Goal: Task Accomplishment & Management: Manage account settings

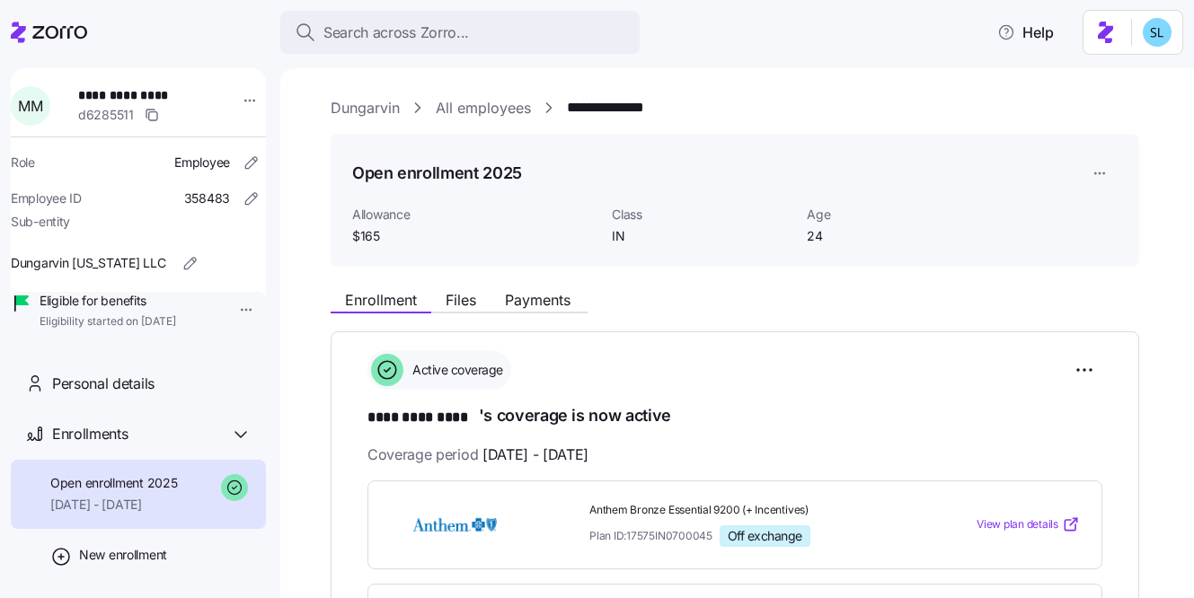
scroll to position [414, 0]
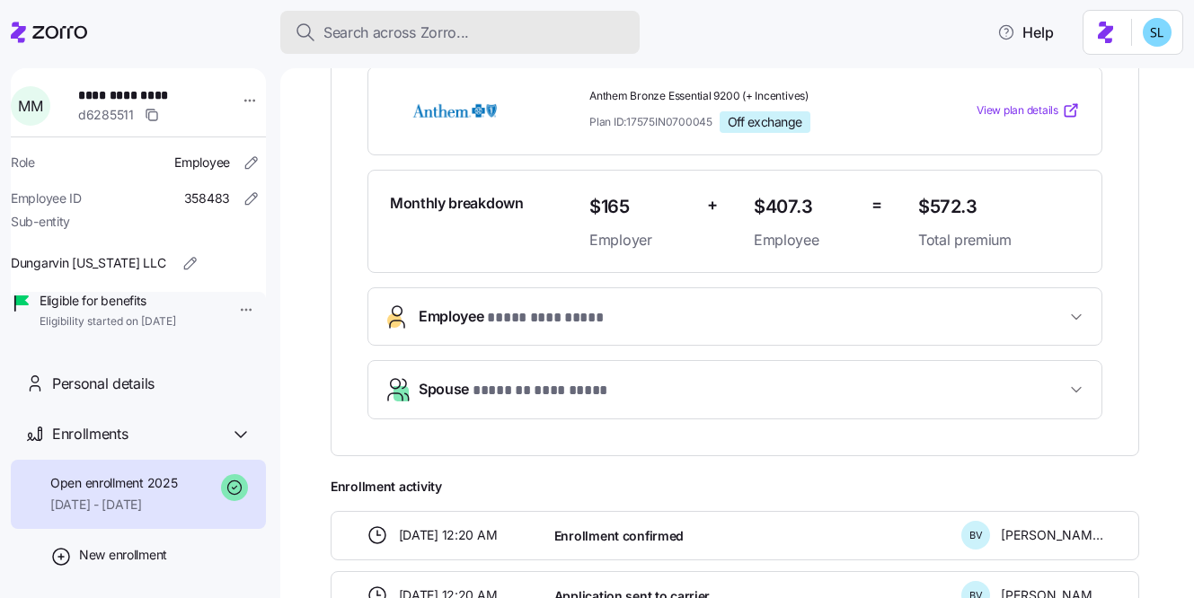
click at [357, 29] on span "Search across Zorro..." at bounding box center [396, 33] width 146 height 22
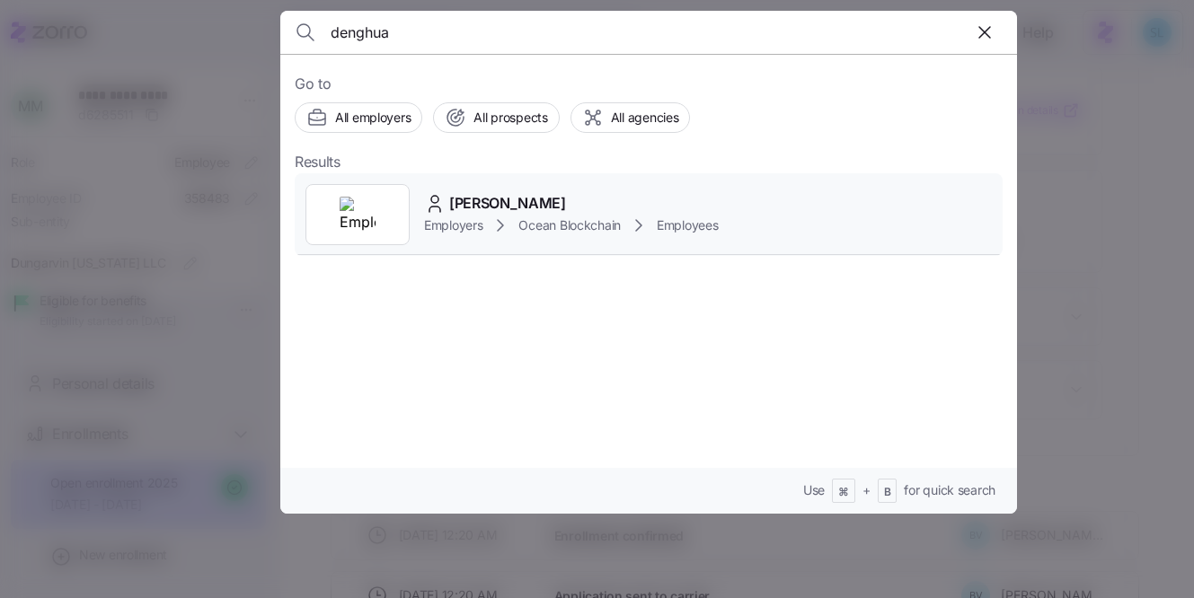
type input "denghua"
click at [496, 206] on span "denghua han" at bounding box center [507, 203] width 117 height 22
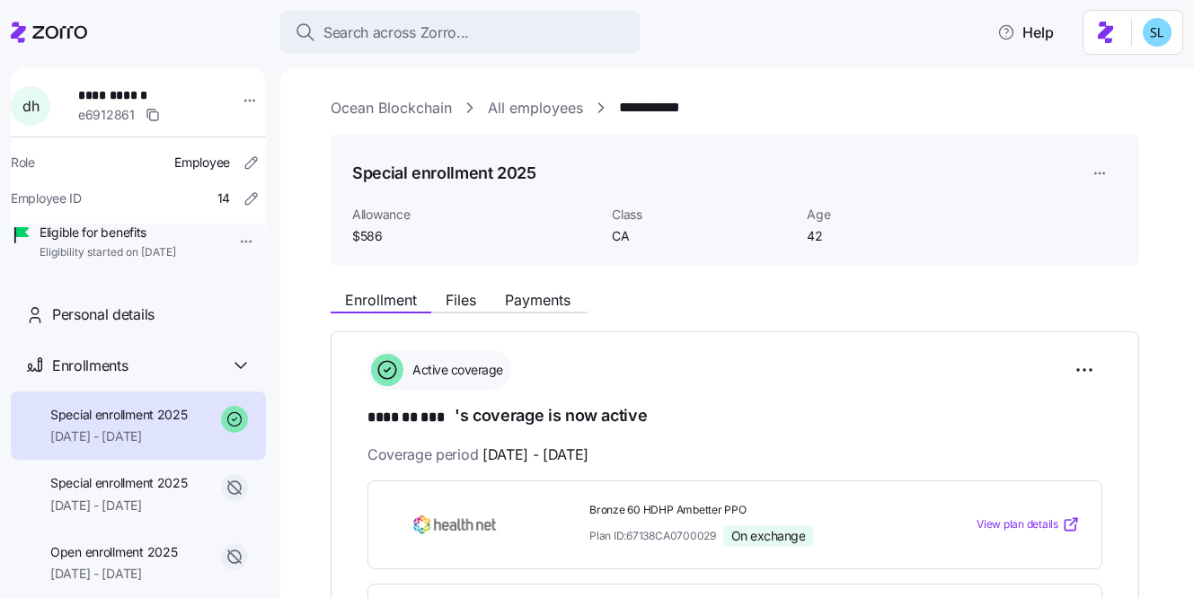
scroll to position [136, 0]
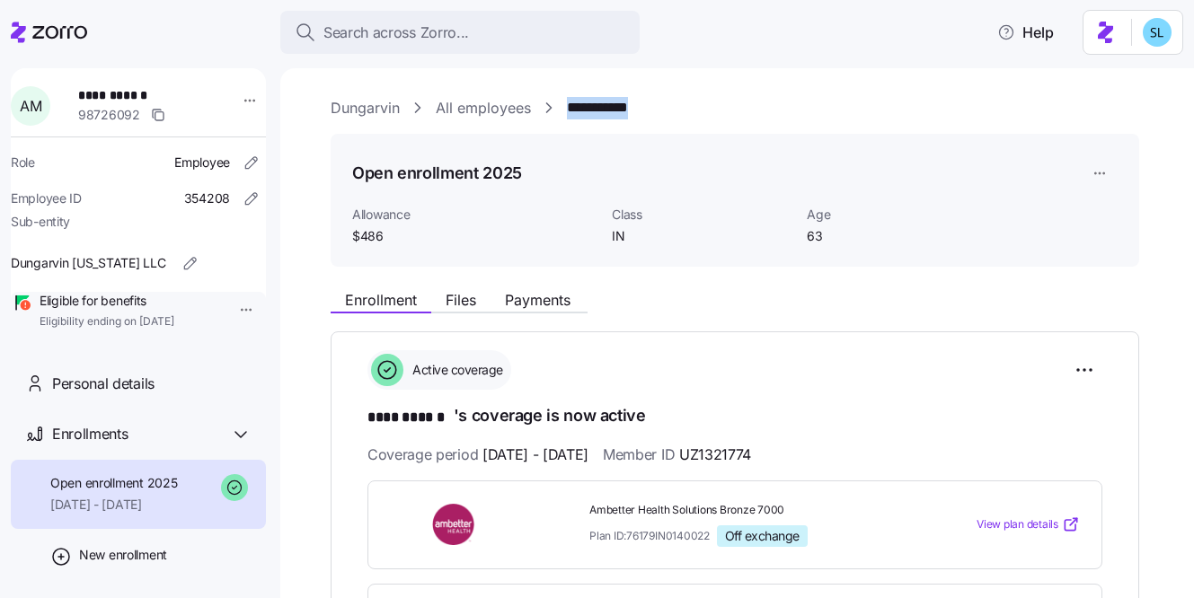
drag, startPoint x: 655, startPoint y: 114, endPoint x: 569, endPoint y: 109, distance: 86.4
click at [569, 109] on div "**********" at bounding box center [750, 108] width 838 height 22
copy link "**********"
click at [1077, 367] on html "**********" at bounding box center [597, 293] width 1194 height 587
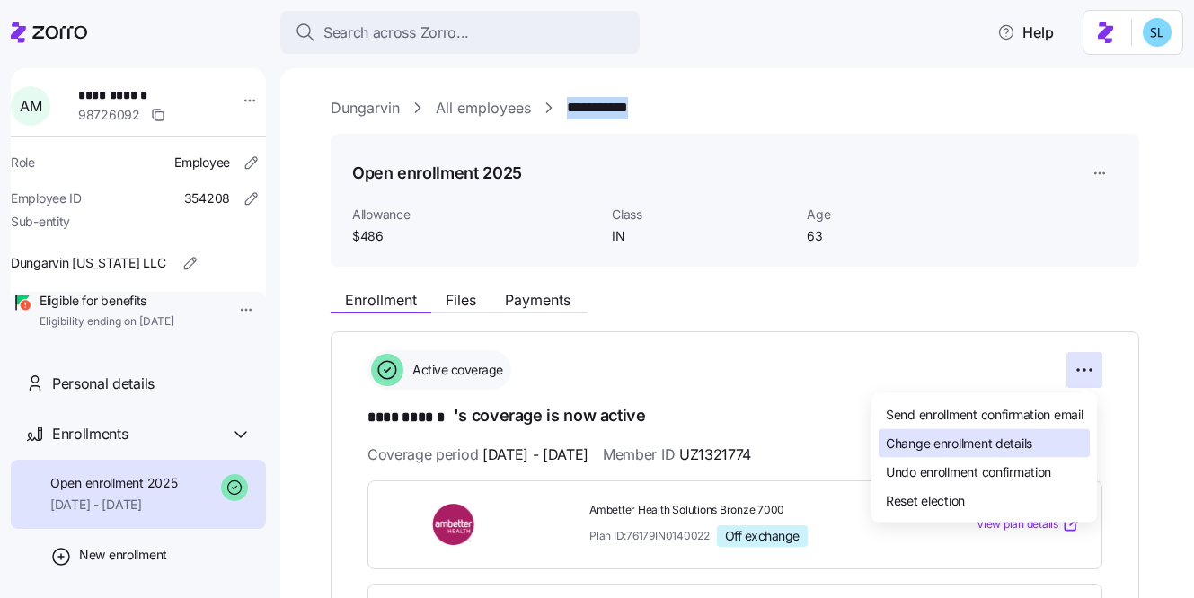
click at [1061, 433] on div "Change enrollment details" at bounding box center [983, 443] width 211 height 29
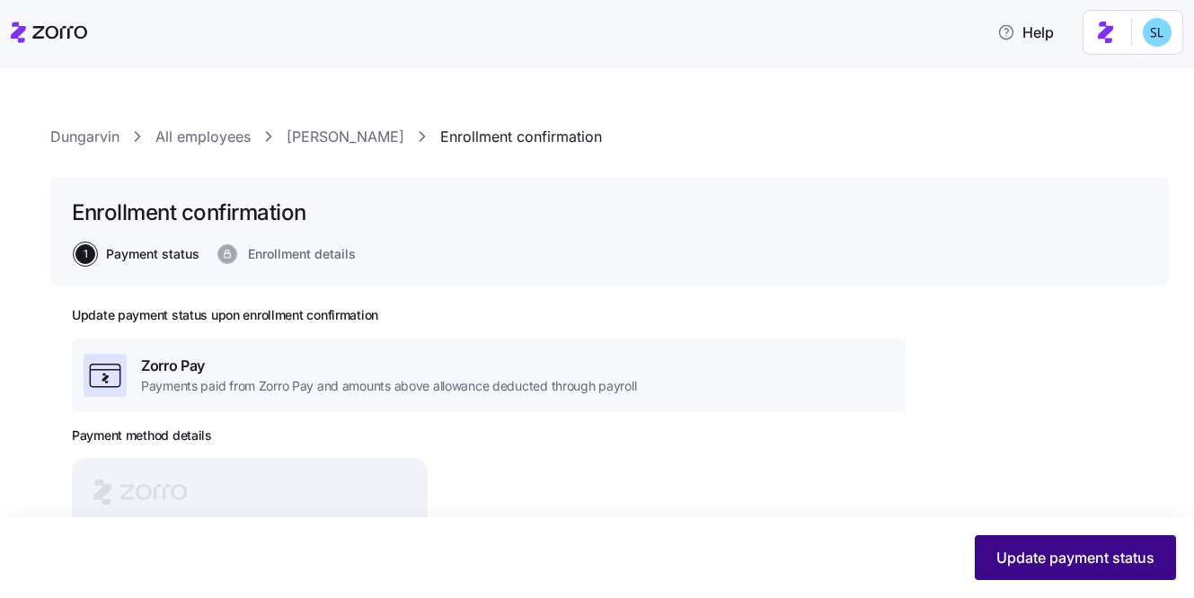
click at [1080, 560] on span "Update payment status" at bounding box center [1075, 558] width 158 height 22
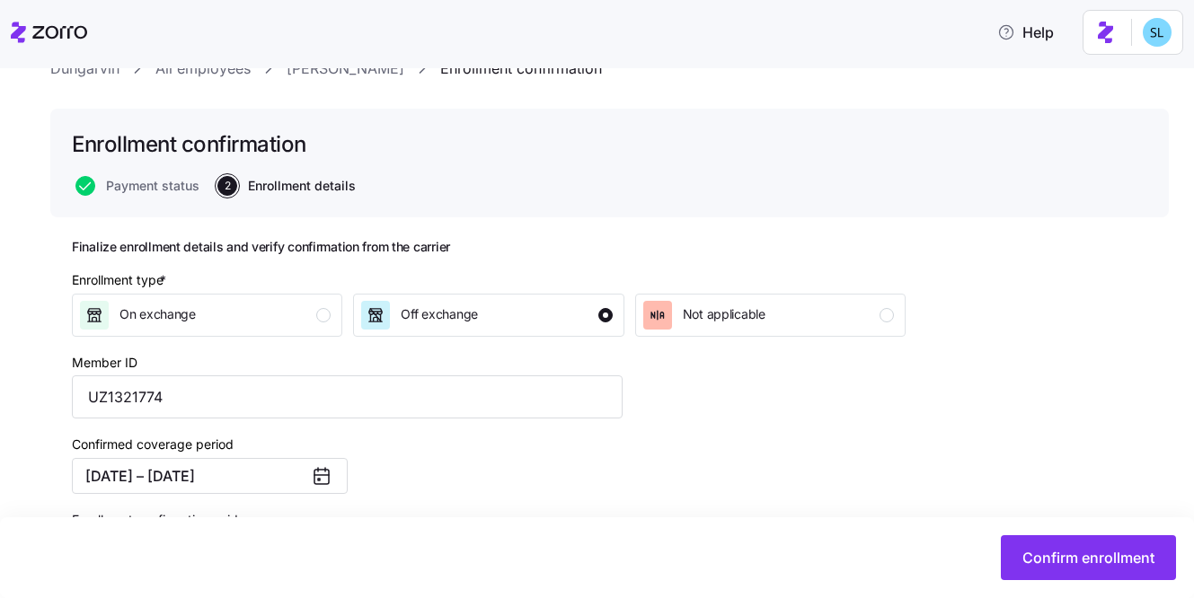
scroll to position [255, 0]
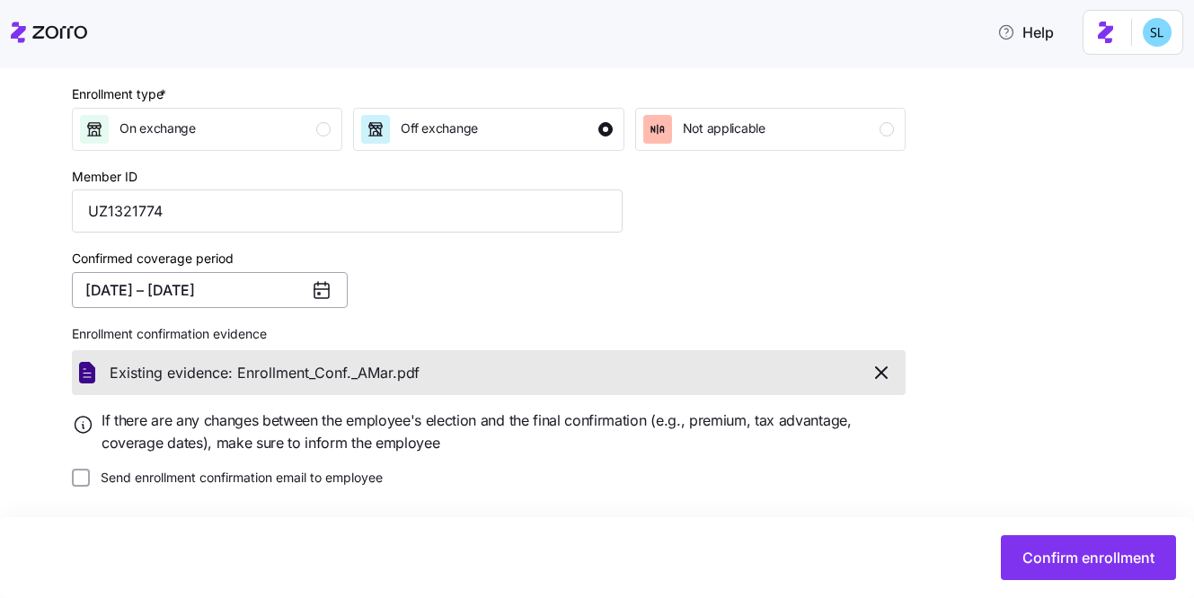
click at [163, 291] on button "09/01/2025 – 12/31/2025" at bounding box center [210, 290] width 276 height 36
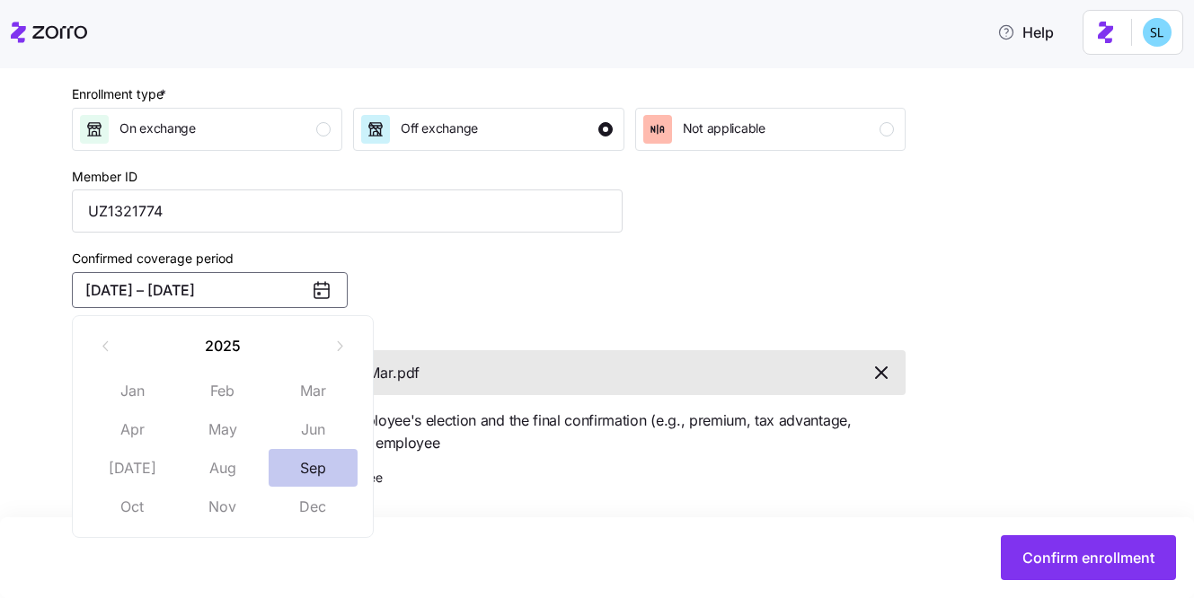
click at [305, 461] on button "Sep" at bounding box center [314, 468] width 90 height 38
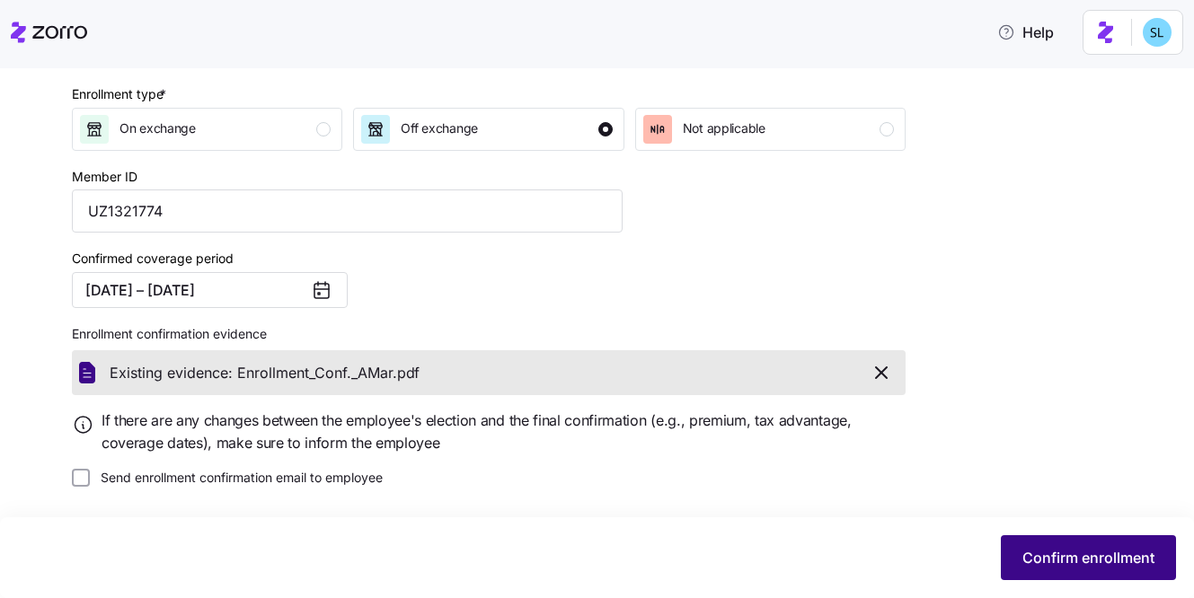
click at [1012, 549] on button "Confirm enrollment" at bounding box center [1088, 557] width 175 height 45
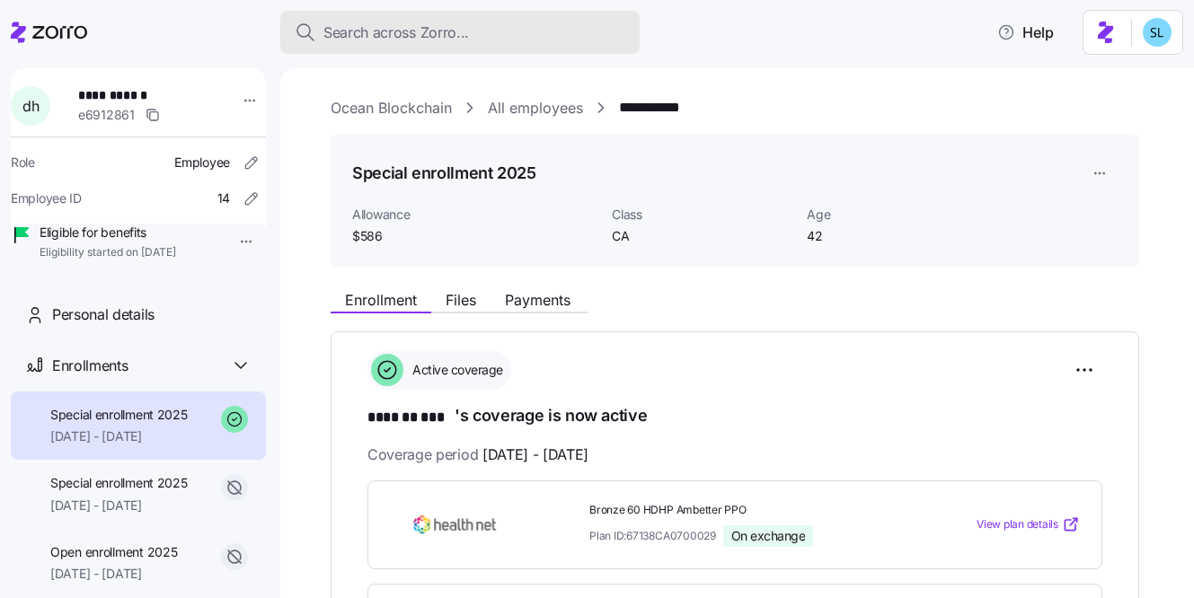
scroll to position [136, 0]
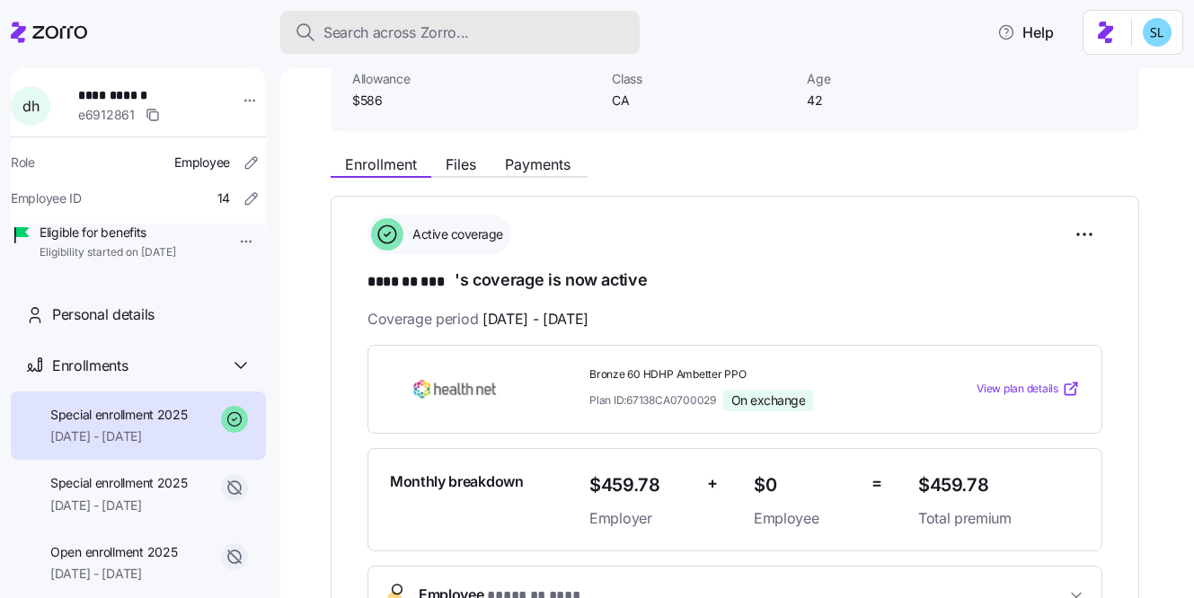
click at [507, 25] on div "Search across Zorro..." at bounding box center [460, 33] width 331 height 22
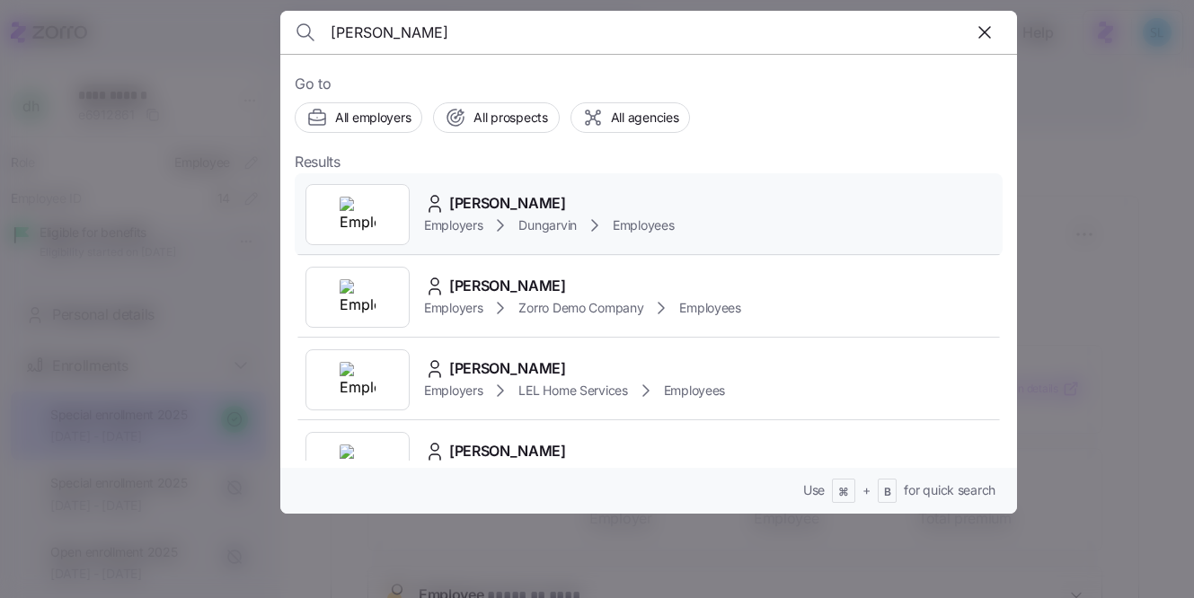
type input "jiles"
click at [518, 190] on div "Angela Jiles Employers Dungarvin Employees" at bounding box center [649, 214] width 708 height 83
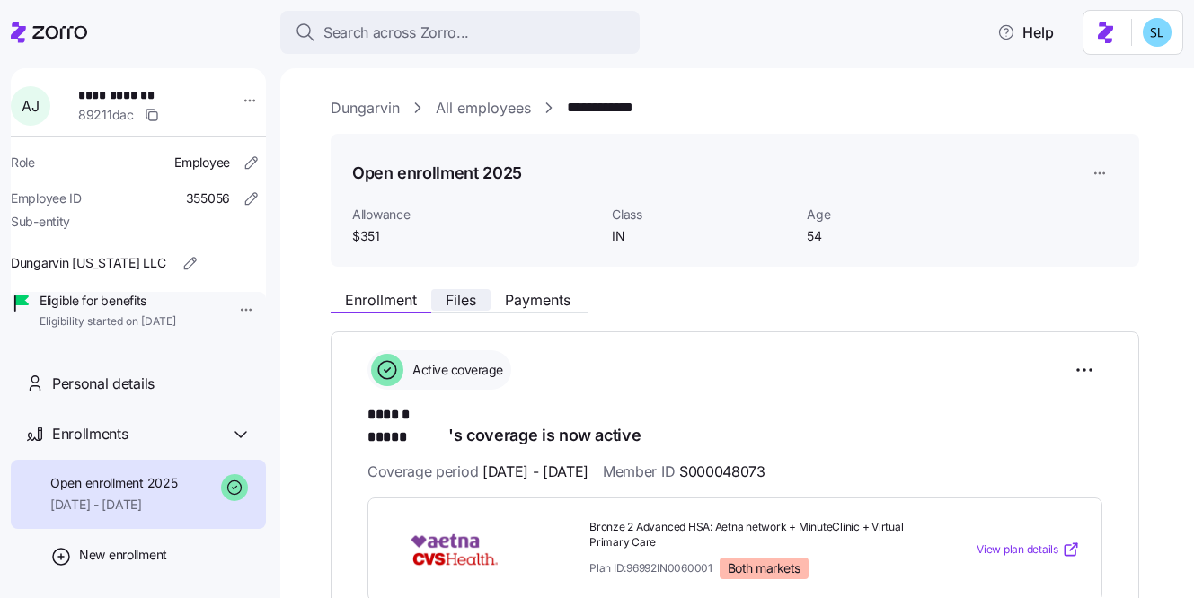
click at [467, 293] on span "Files" at bounding box center [460, 300] width 31 height 14
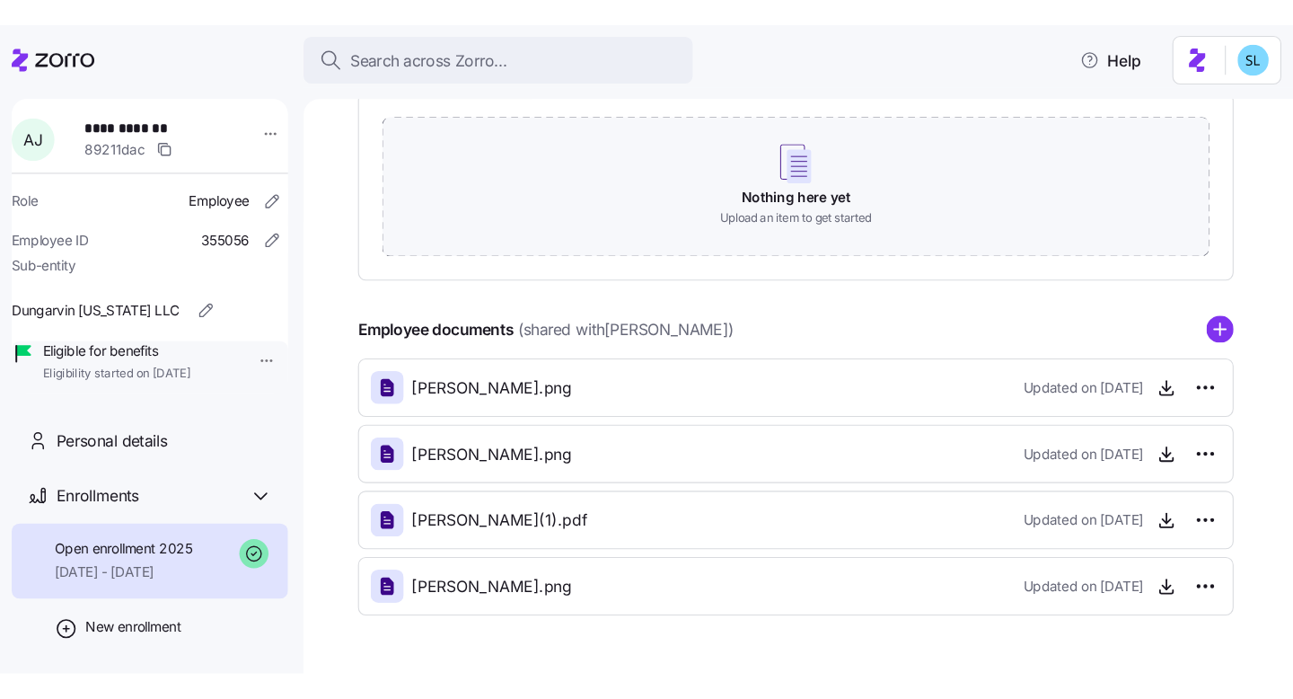
scroll to position [316, 0]
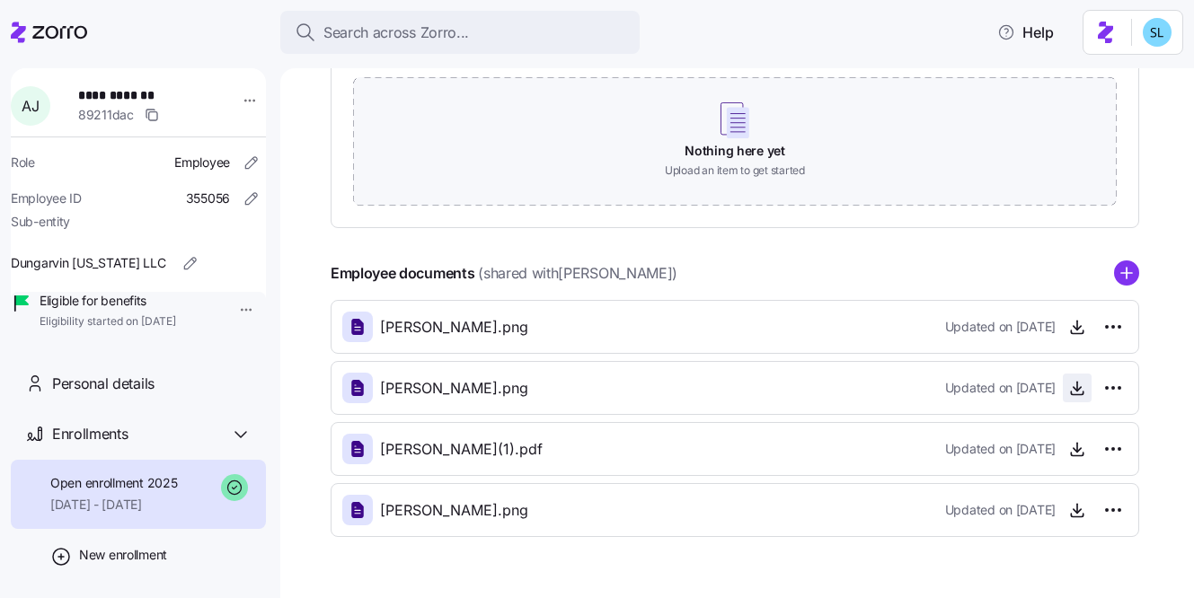
click at [1075, 389] on icon "button" at bounding box center [1077, 388] width 18 height 18
click at [1072, 512] on icon "button" at bounding box center [1077, 510] width 18 height 18
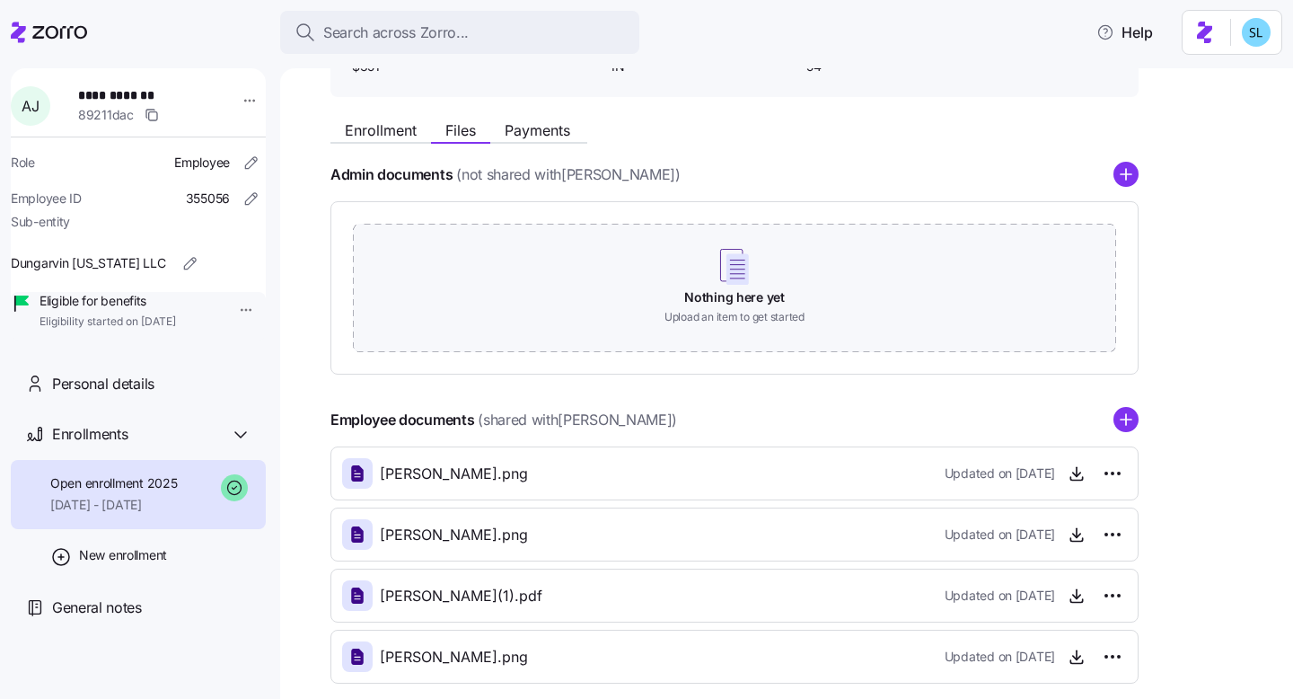
scroll to position [0, 0]
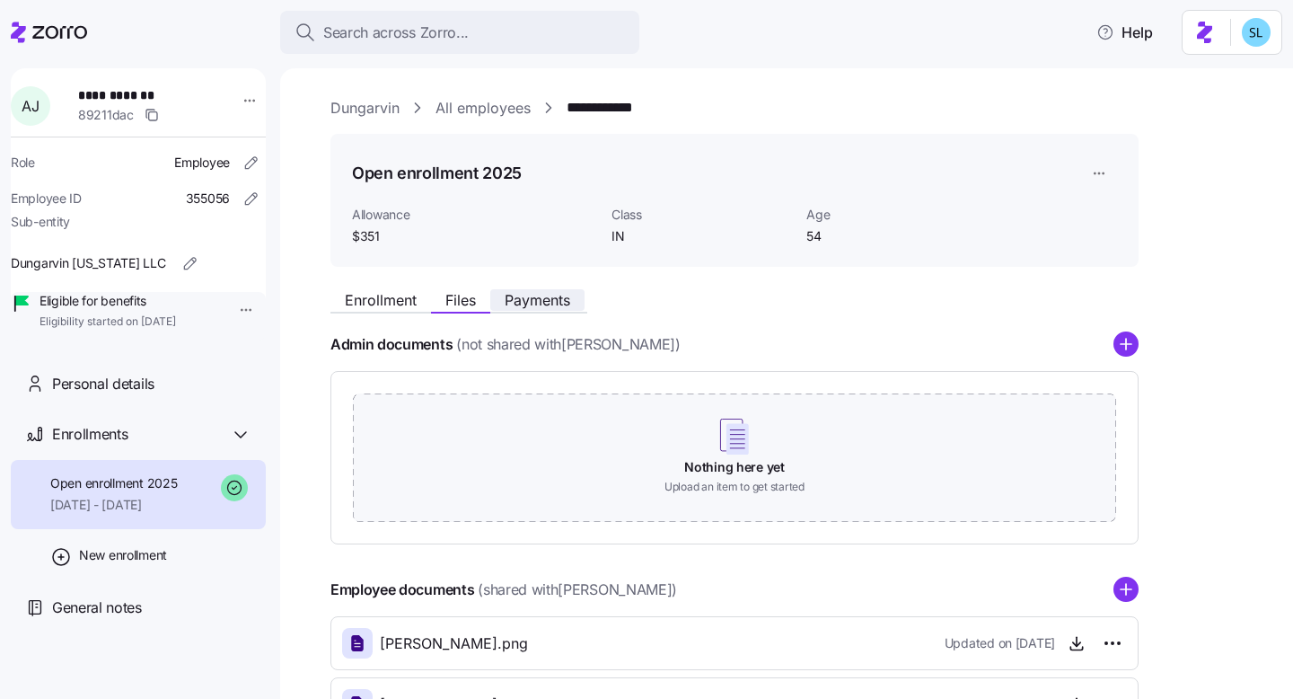
click at [578, 297] on button "Payments" at bounding box center [537, 300] width 94 height 22
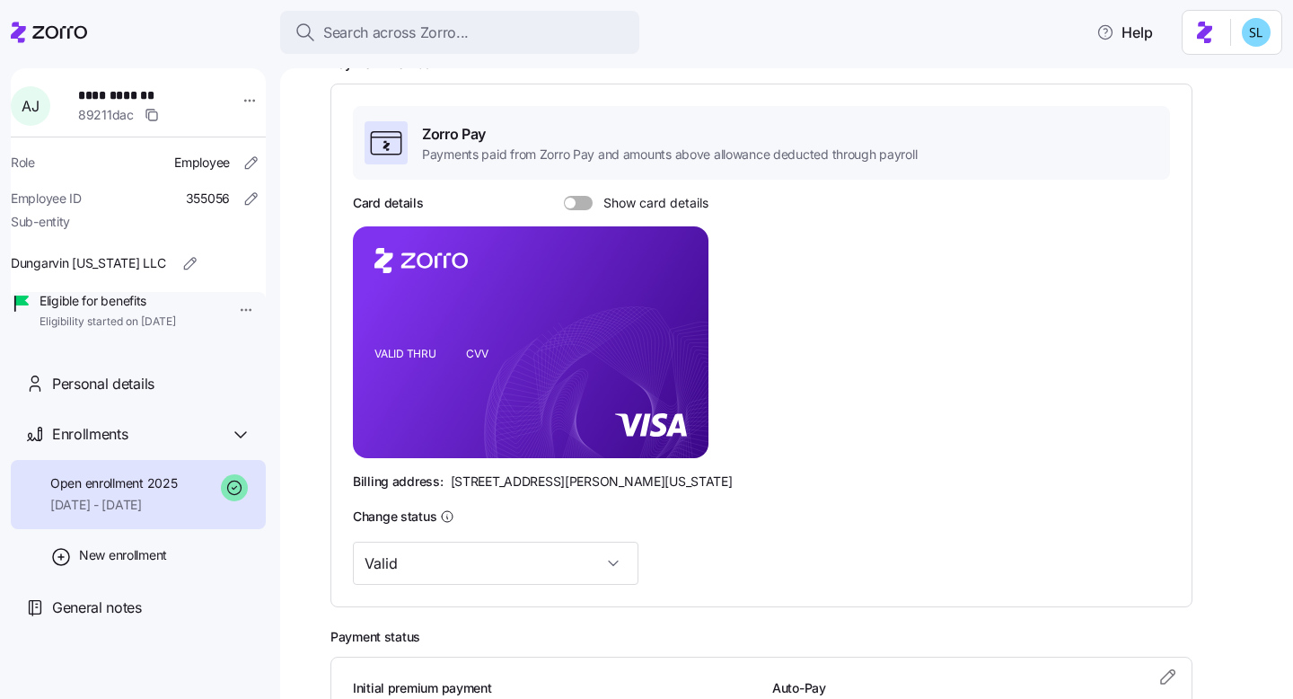
scroll to position [446, 0]
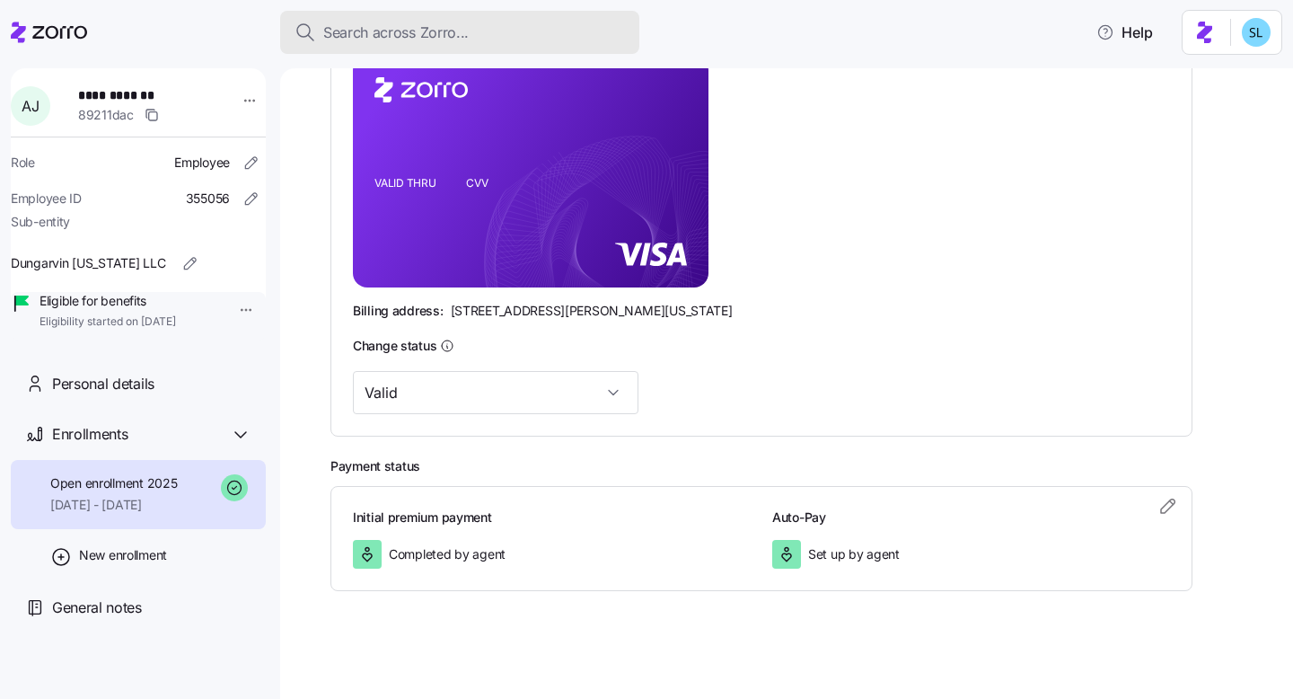
click at [502, 34] on div "Search across Zorro..." at bounding box center [460, 33] width 331 height 22
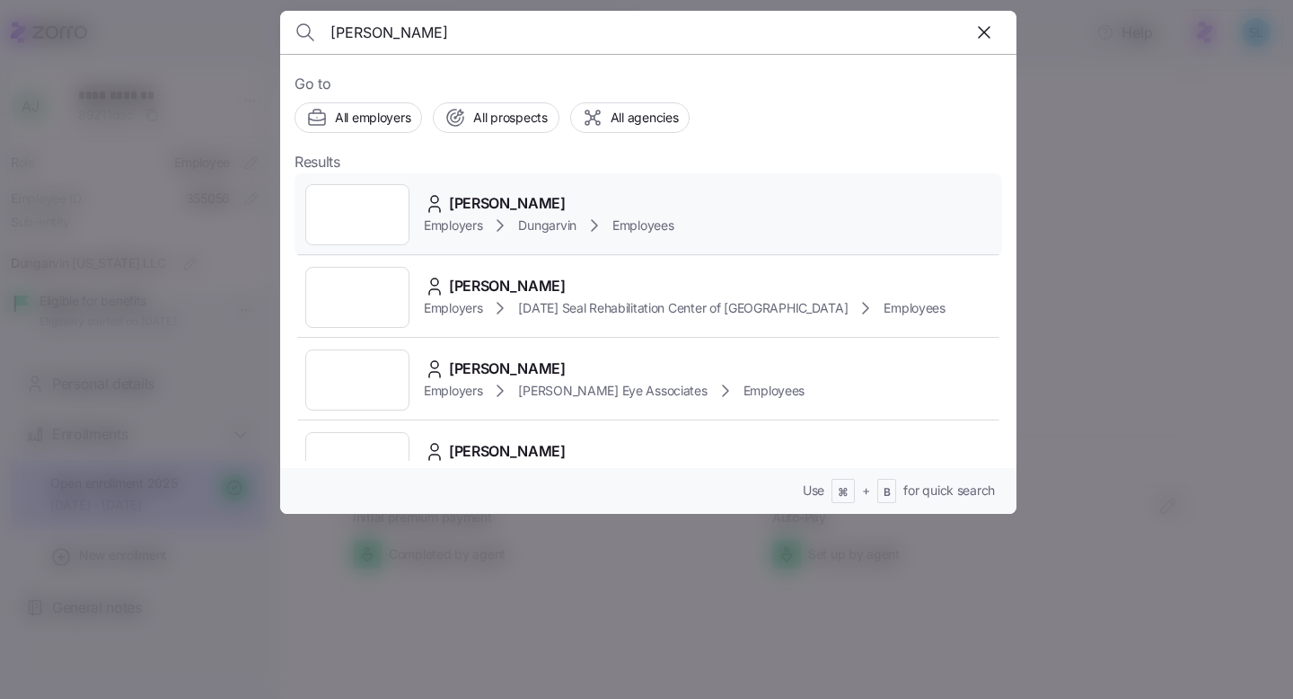
type input "[PERSON_NAME]"
click at [568, 200] on div "Elizabeth Zarndt" at bounding box center [549, 203] width 250 height 22
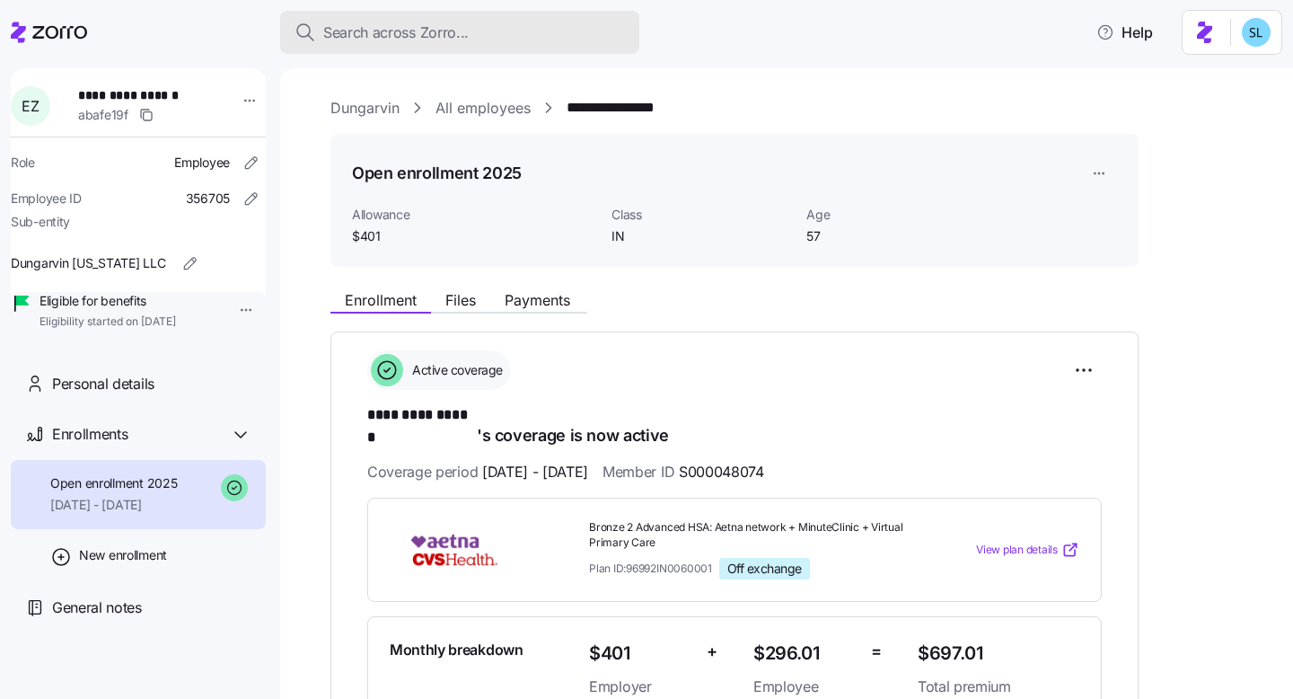
click at [422, 40] on span "Search across Zorro..." at bounding box center [396, 33] width 146 height 22
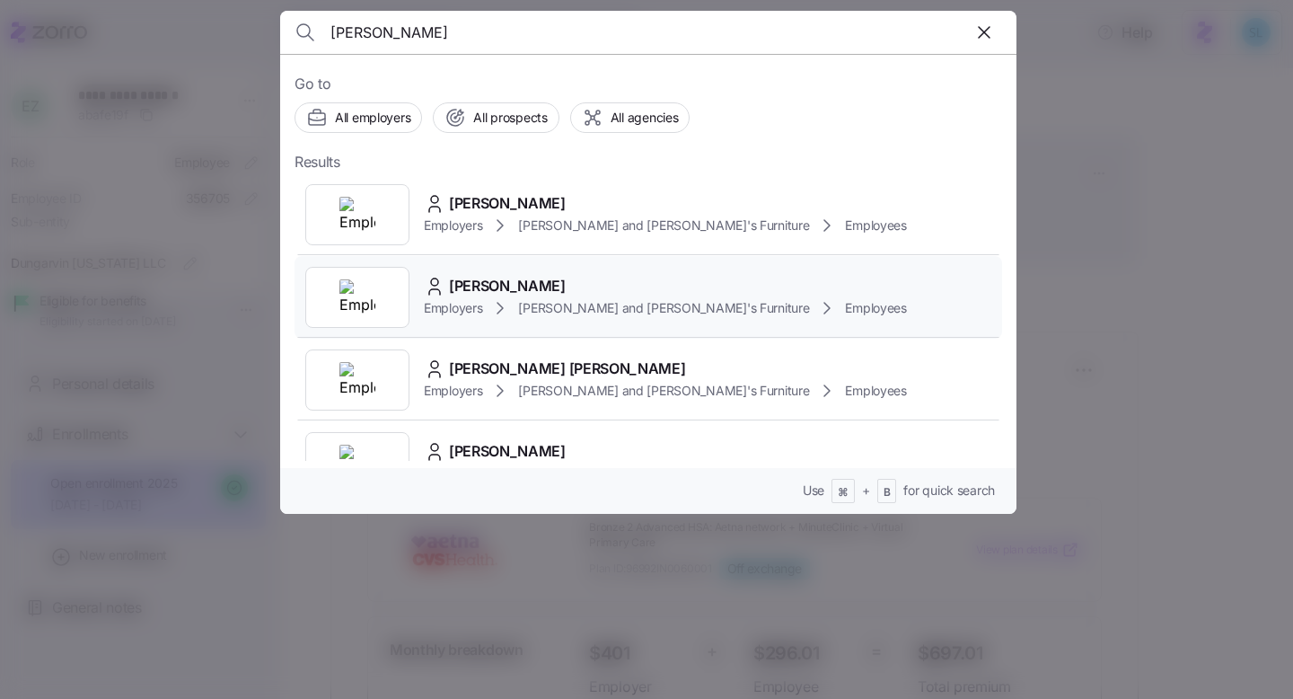
type input "monteiro"
click at [569, 267] on div "DOMINGOS MONTEIRO Employers Bernie and Phyl's Furniture Employees" at bounding box center [649, 297] width 708 height 83
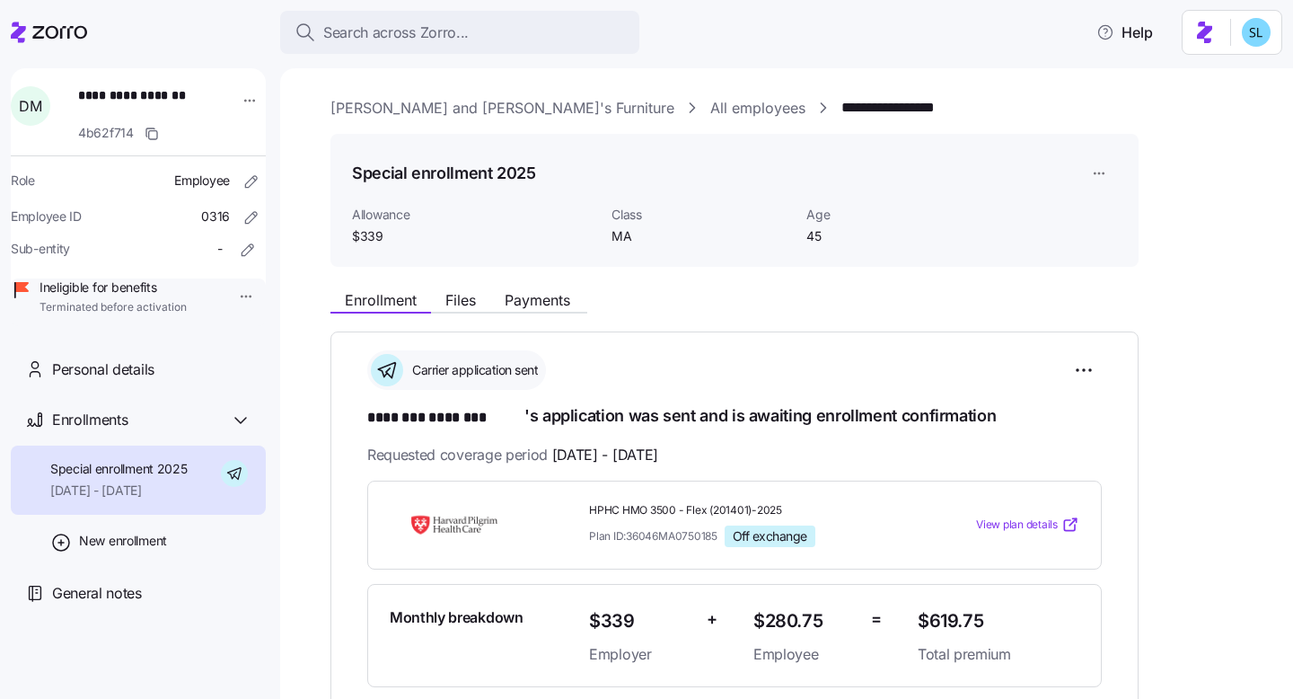
scroll to position [308, 0]
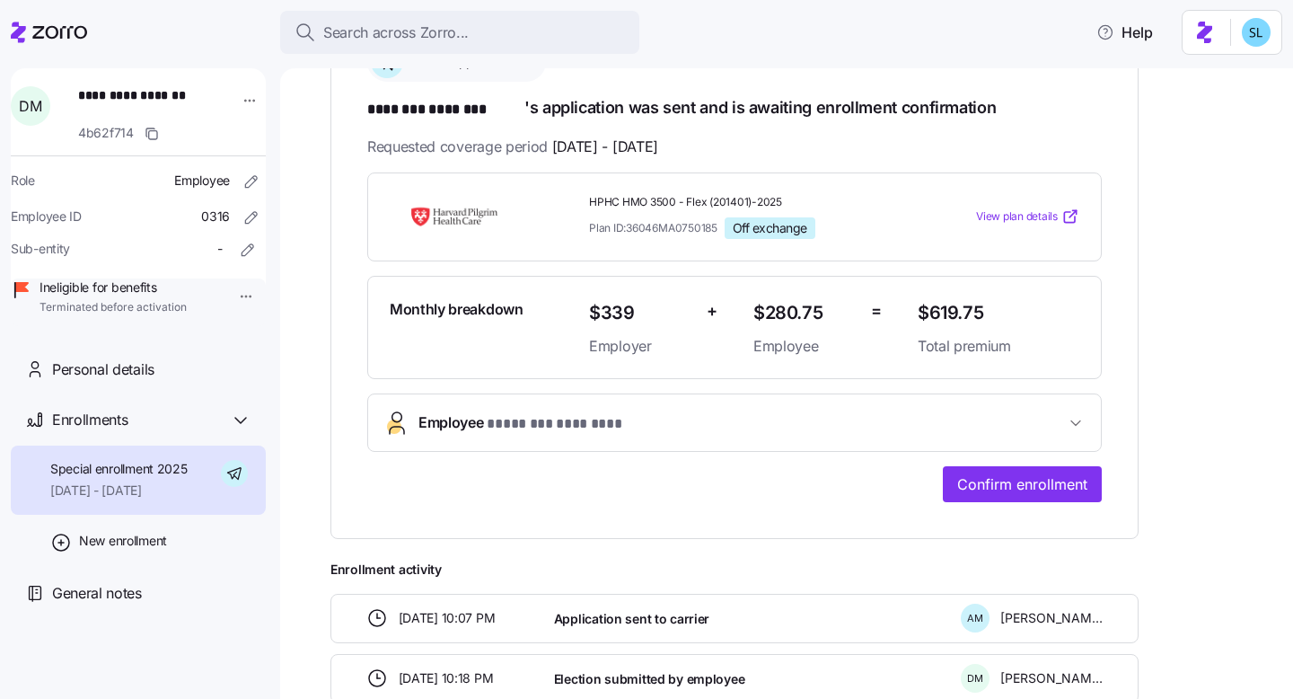
click at [633, 436] on button "Employee * ******** ******** *" at bounding box center [734, 422] width 733 height 57
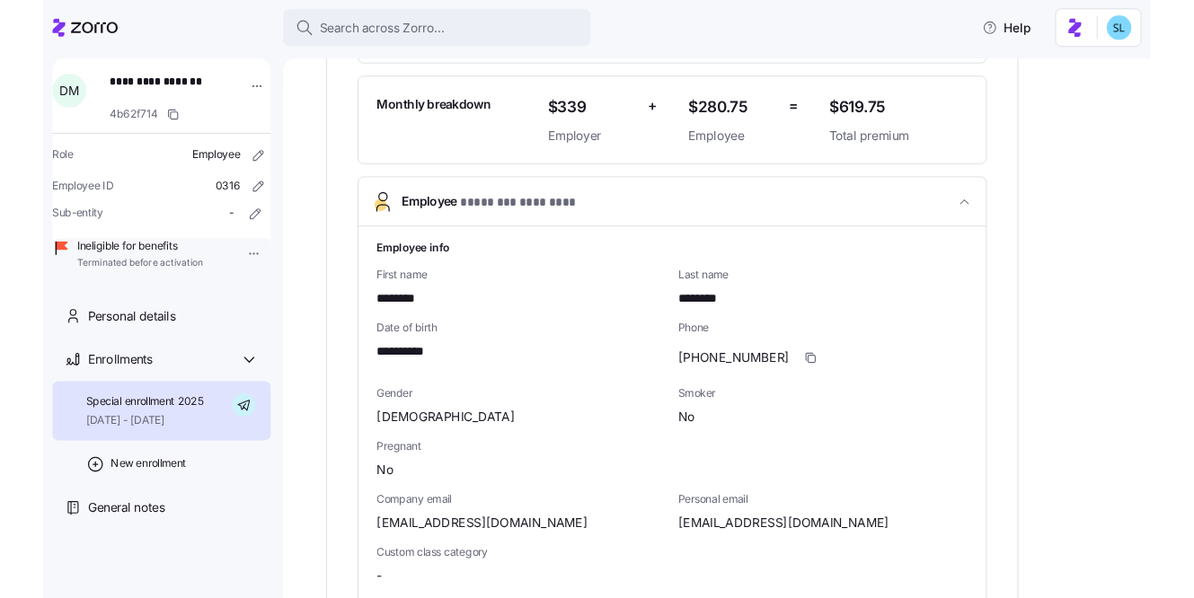
scroll to position [539, 0]
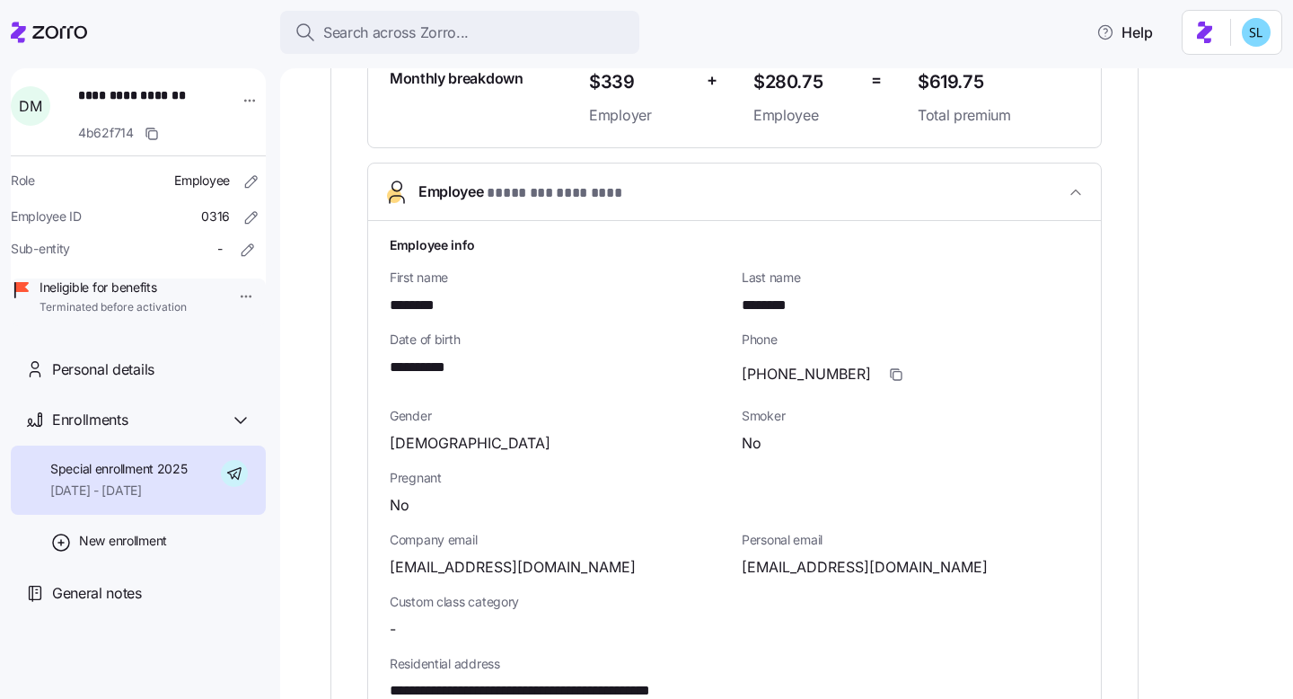
click at [785, 564] on span "[EMAIL_ADDRESS][DOMAIN_NAME]" at bounding box center [865, 567] width 246 height 22
copy span "domingosmonteiro508"
click at [482, 570] on span "mininobonito1982@gmail.com" at bounding box center [513, 567] width 246 height 22
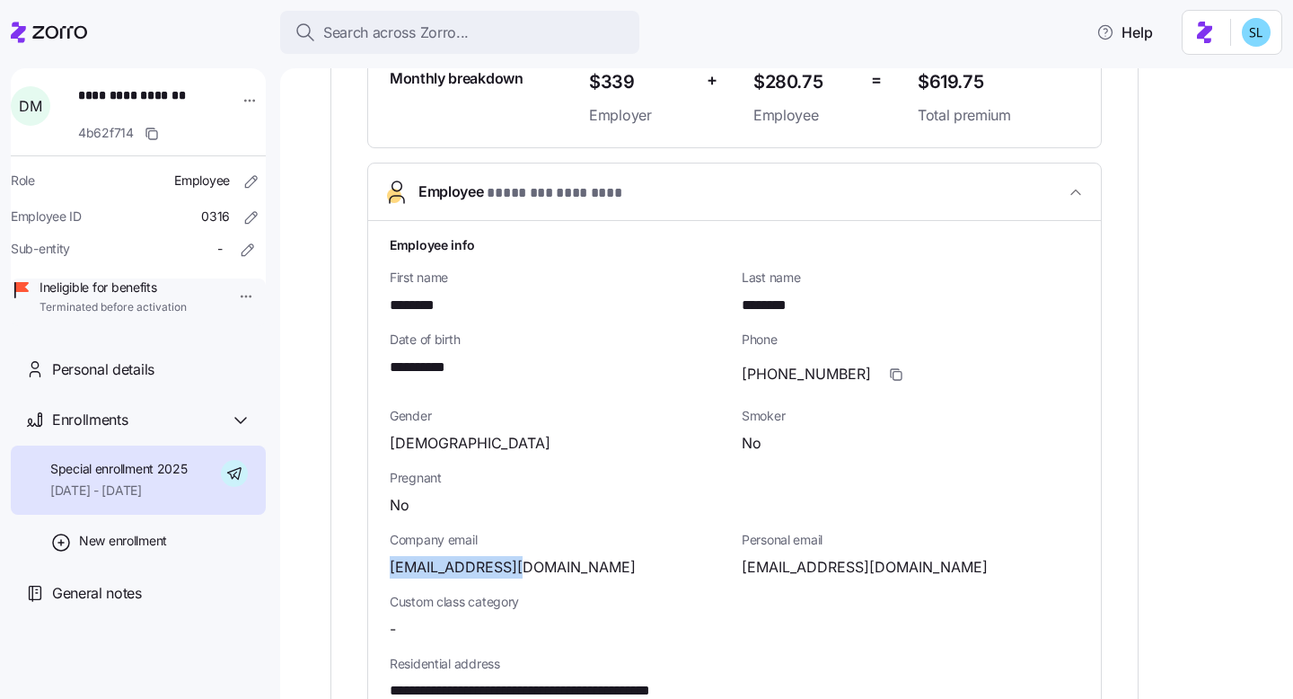
click at [482, 570] on span "mininobonito1982@gmail.com" at bounding box center [513, 567] width 246 height 22
copy span "mininobonito1982"
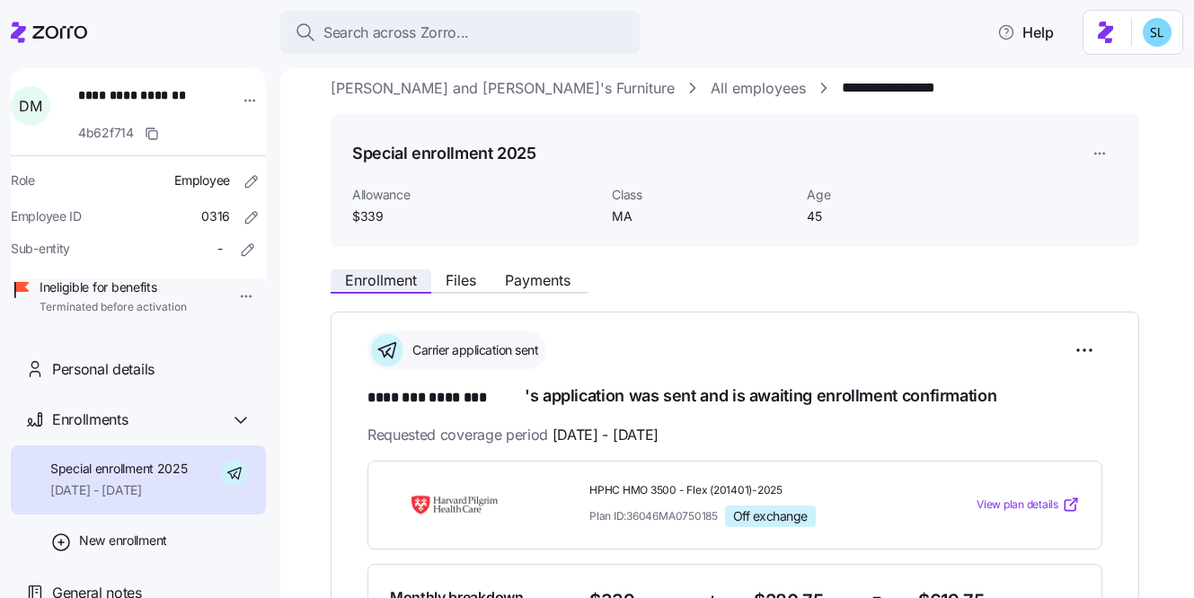
scroll to position [0, 0]
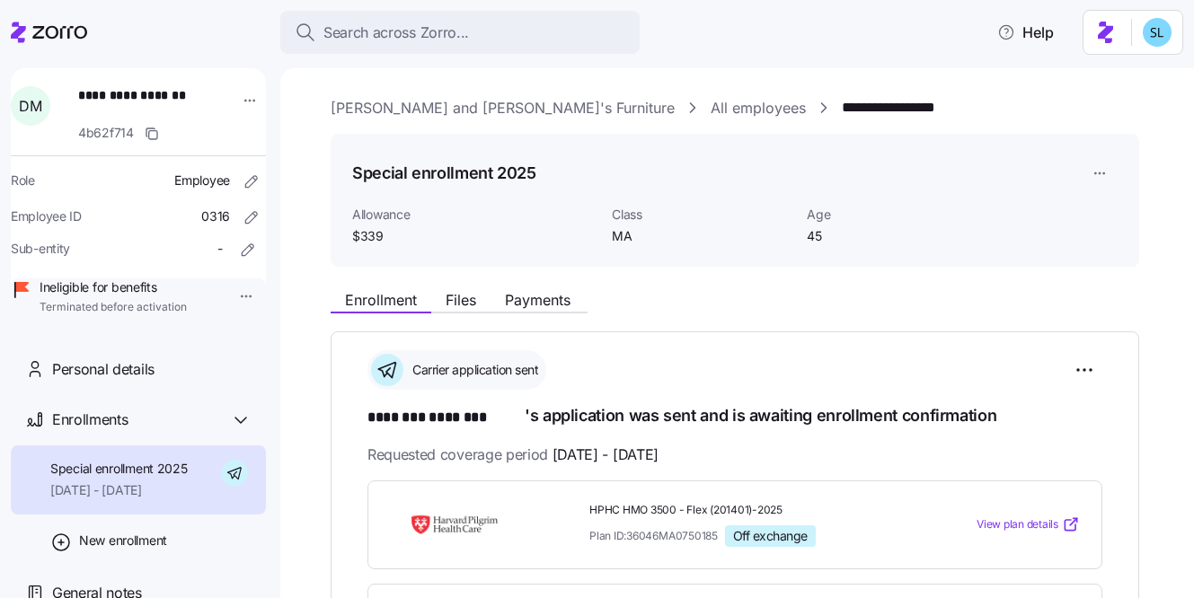
click at [449, 102] on link "Bernie and Phyl's Furniture" at bounding box center [503, 108] width 344 height 22
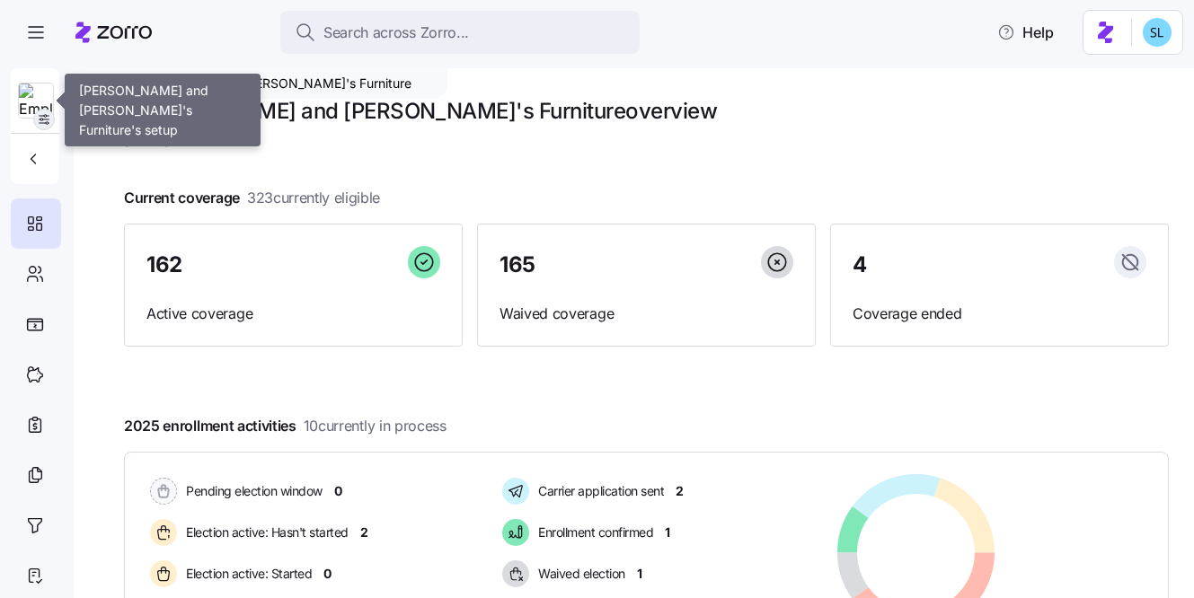
click at [42, 119] on icon "button" at bounding box center [44, 119] width 14 height 14
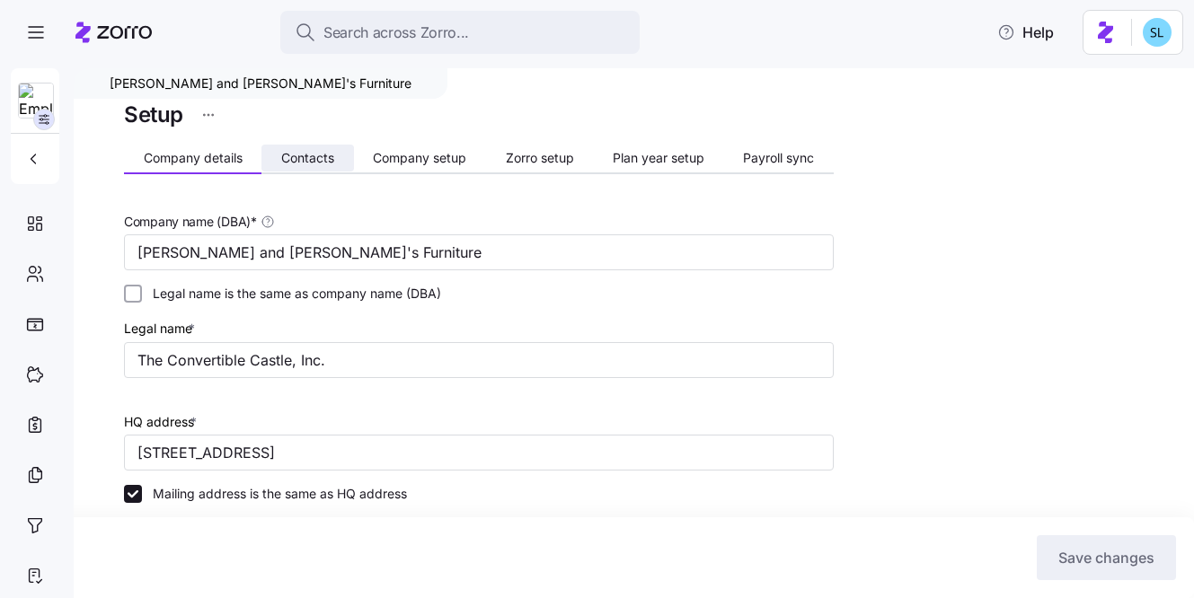
click at [291, 161] on span "Contacts" at bounding box center [307, 158] width 53 height 13
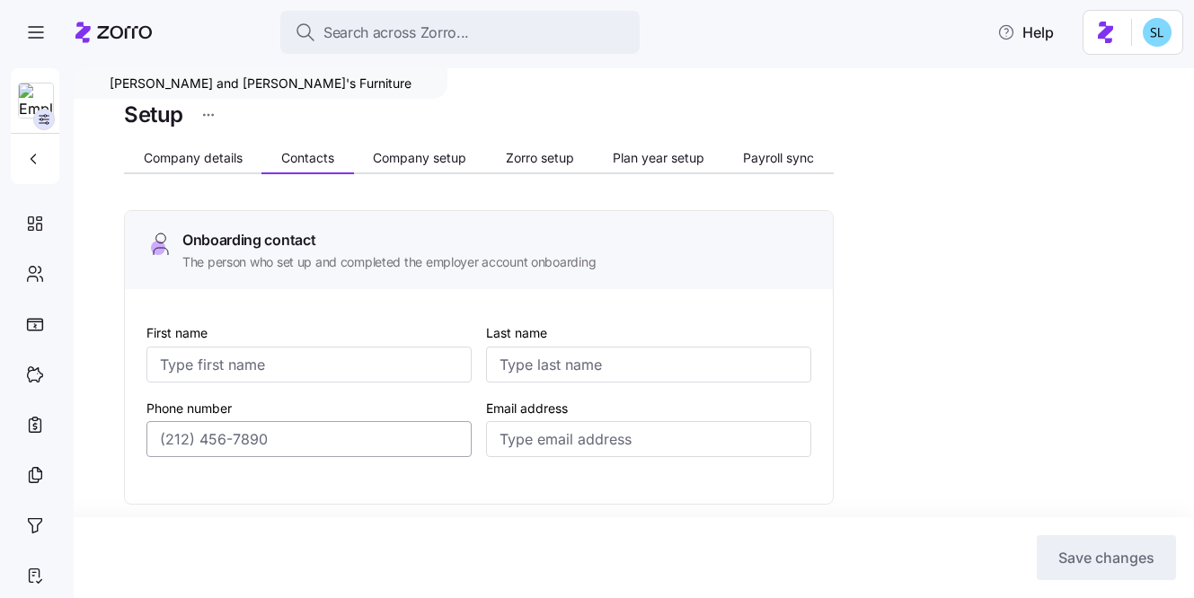
type input "Lynn"
type input "Sarcione"
type input "lsarcione@bernphyl.com"
type input "Larry"
type input "Rubin"
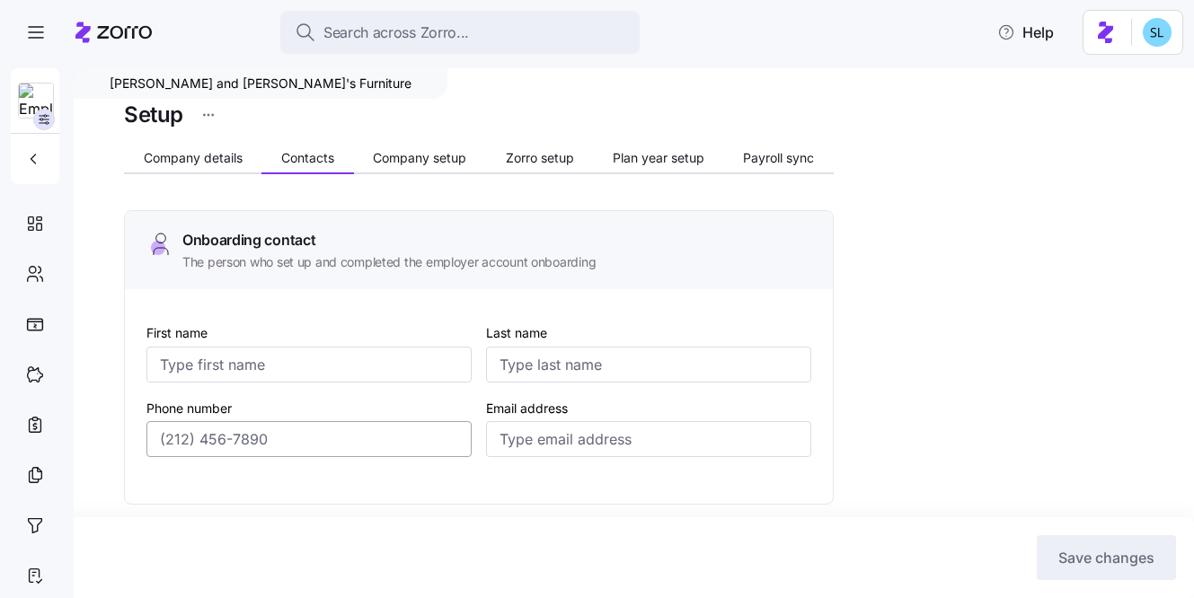
type input "lhrubin@bernphyl.com"
type input "Lynn"
type input "Sarcione"
type input "lsarcione@bernphyl.com"
type input "Kelly"
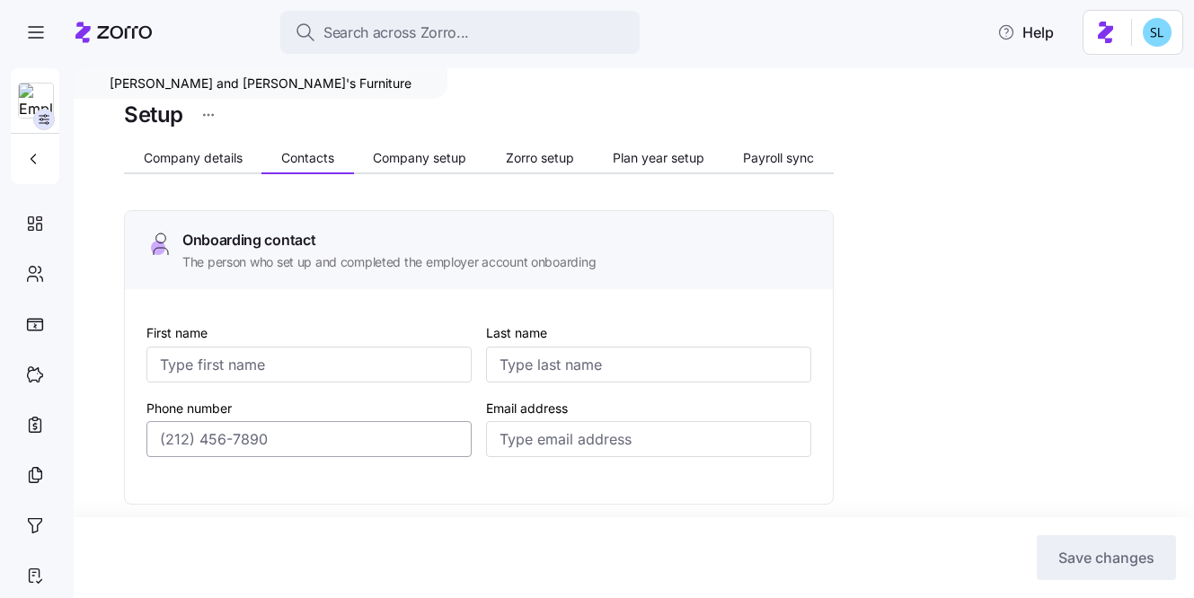
type input "O'Neil"
type input "koneil@bernphyl.com"
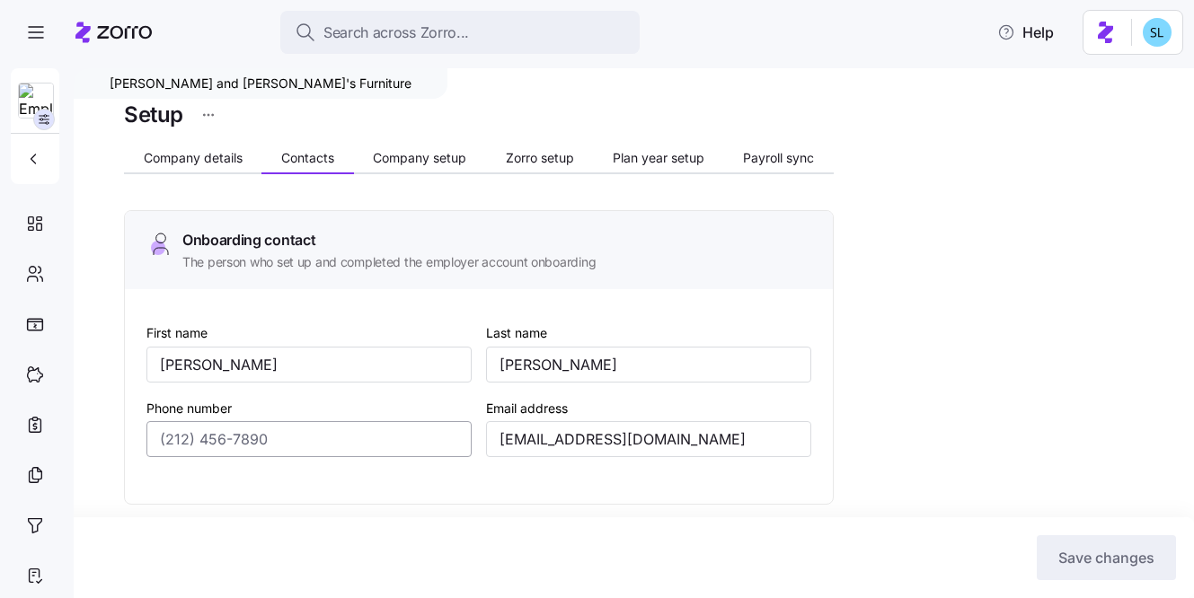
type input "(774) 504-8943"
type input "(508) 286-4000"
type input "(774) 504-8943"
type input "(617) 943-5348"
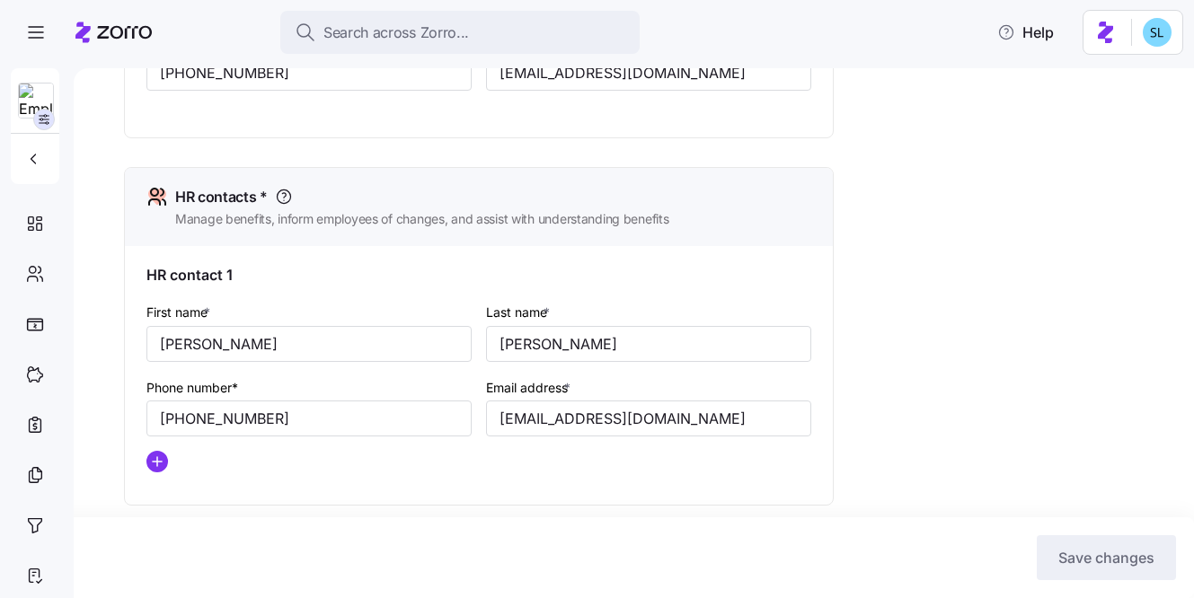
scroll to position [737, 0]
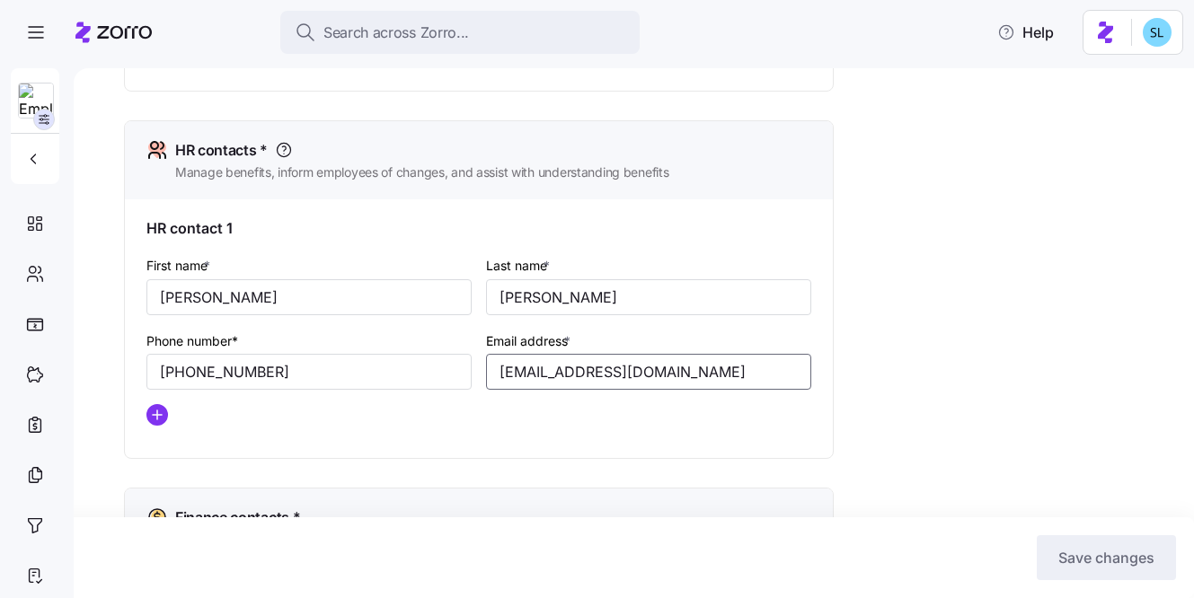
click at [516, 378] on input "lsarcione@bernphyl.com" at bounding box center [648, 372] width 325 height 36
click at [828, 292] on div "HR contact 1 First name * Lynn Last name * Sarcione Phone number* (774) 504-894…" at bounding box center [479, 328] width 708 height 259
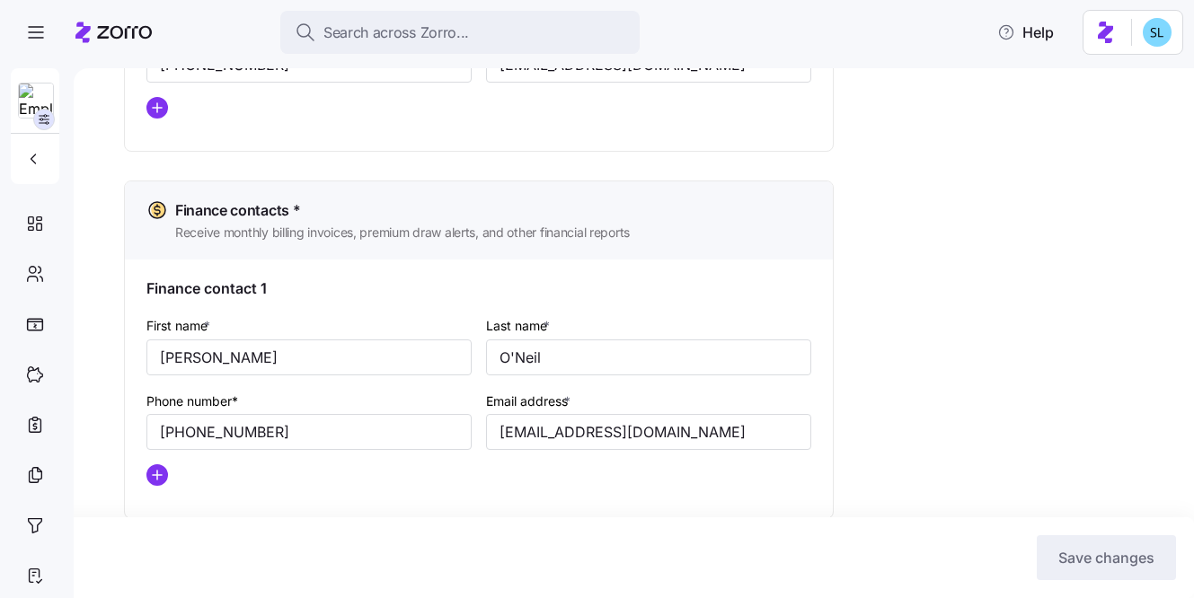
scroll to position [1077, 0]
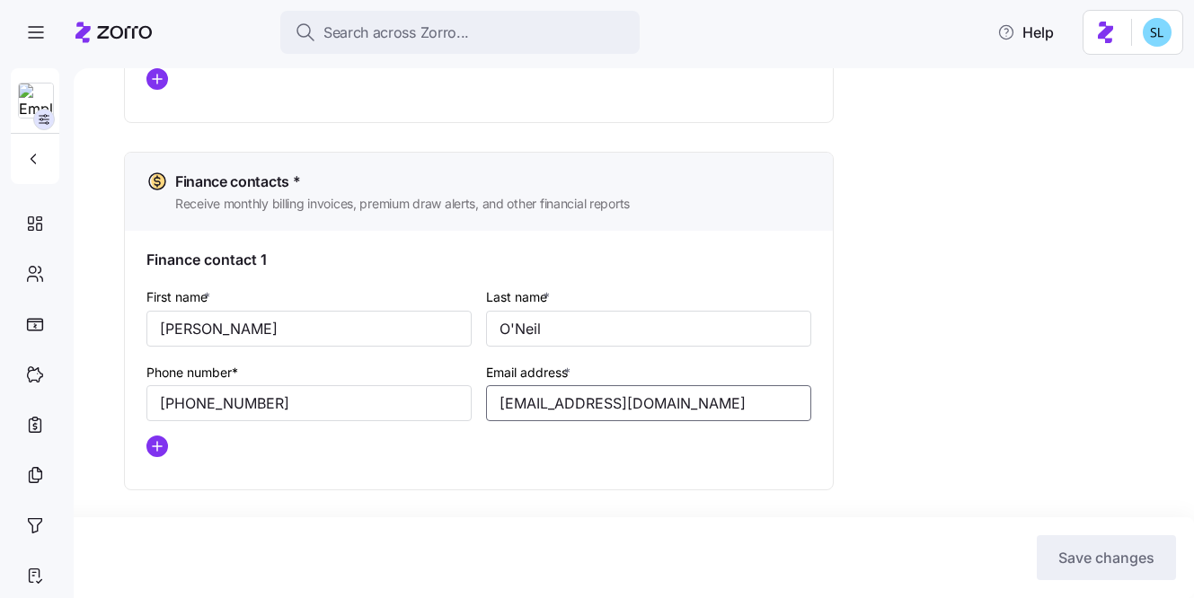
click at [631, 412] on input "koneil@bernphyl.com" at bounding box center [648, 403] width 325 height 36
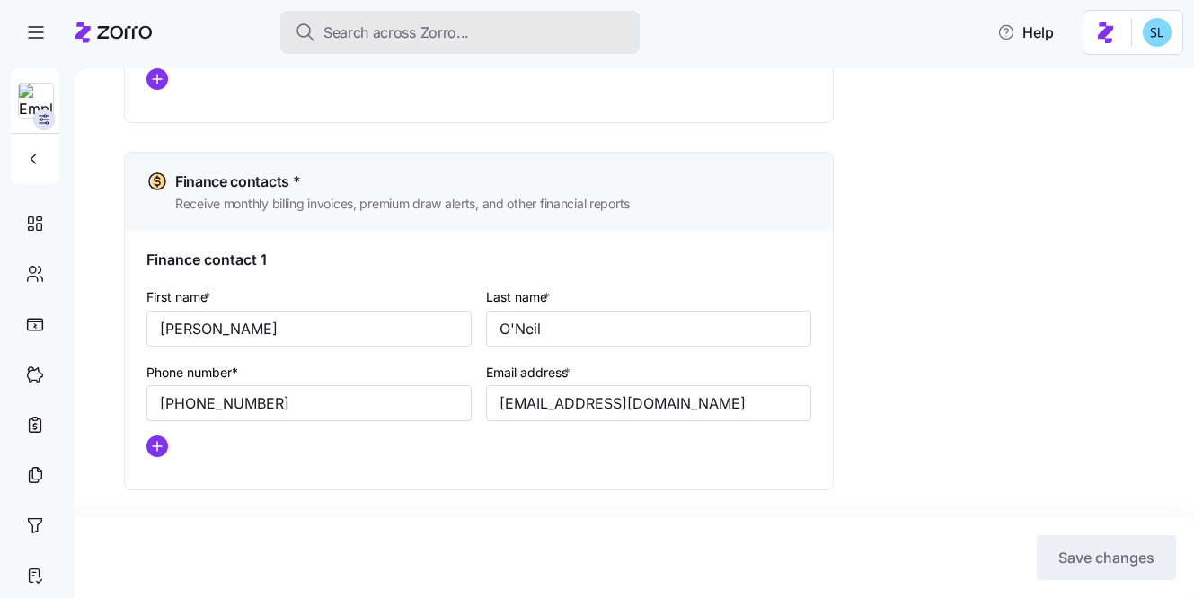
click at [382, 32] on span "Search across Zorro..." at bounding box center [396, 33] width 146 height 22
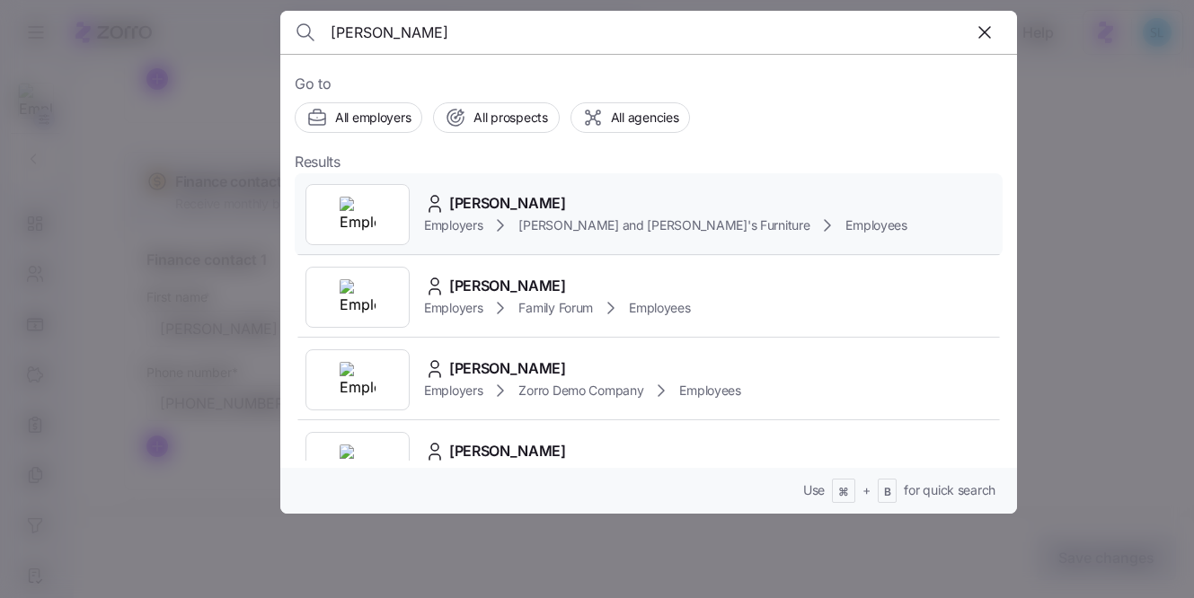
type input "domingos"
click at [540, 200] on span "DOMINGOS MONTEIRO" at bounding box center [507, 203] width 117 height 22
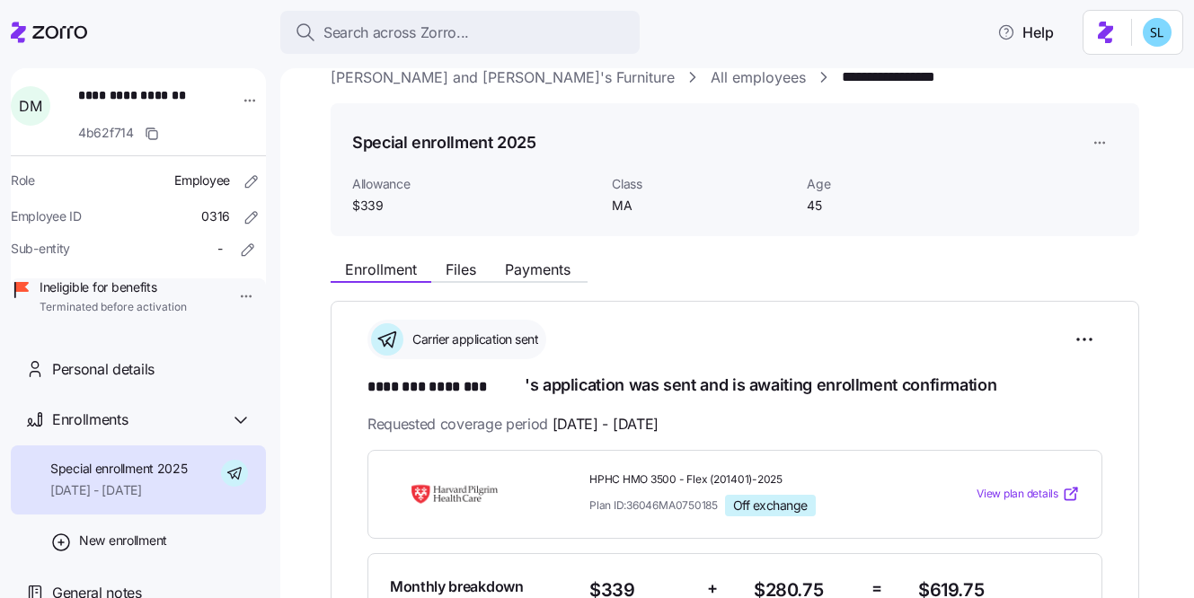
scroll to position [132, 0]
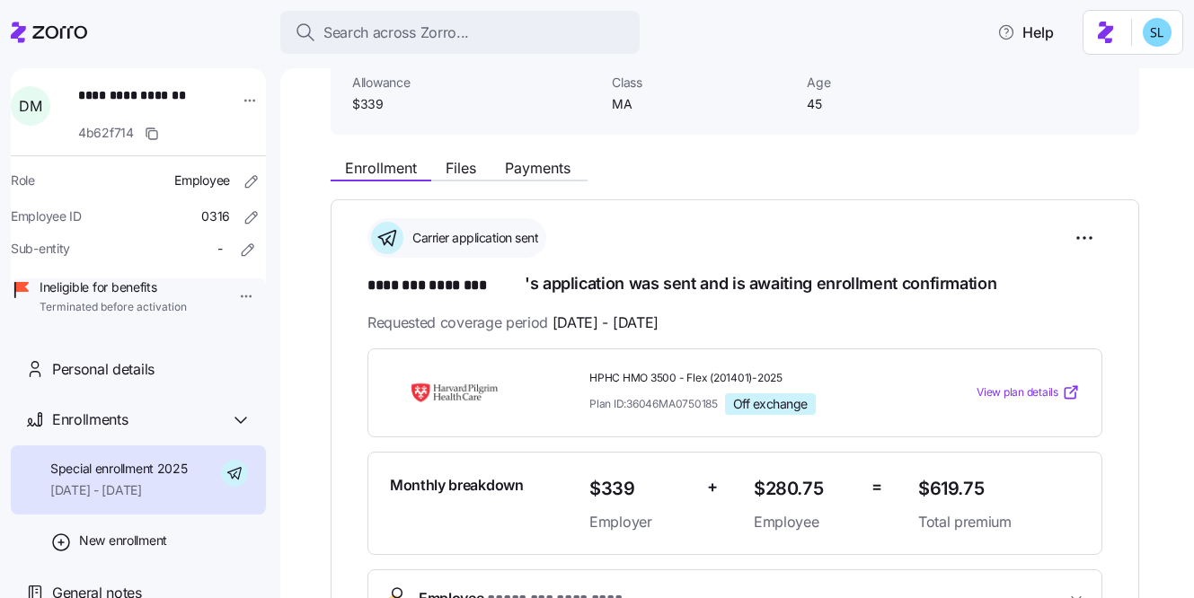
click at [967, 496] on span "$619.75" at bounding box center [999, 489] width 162 height 30
copy span "$619.75"
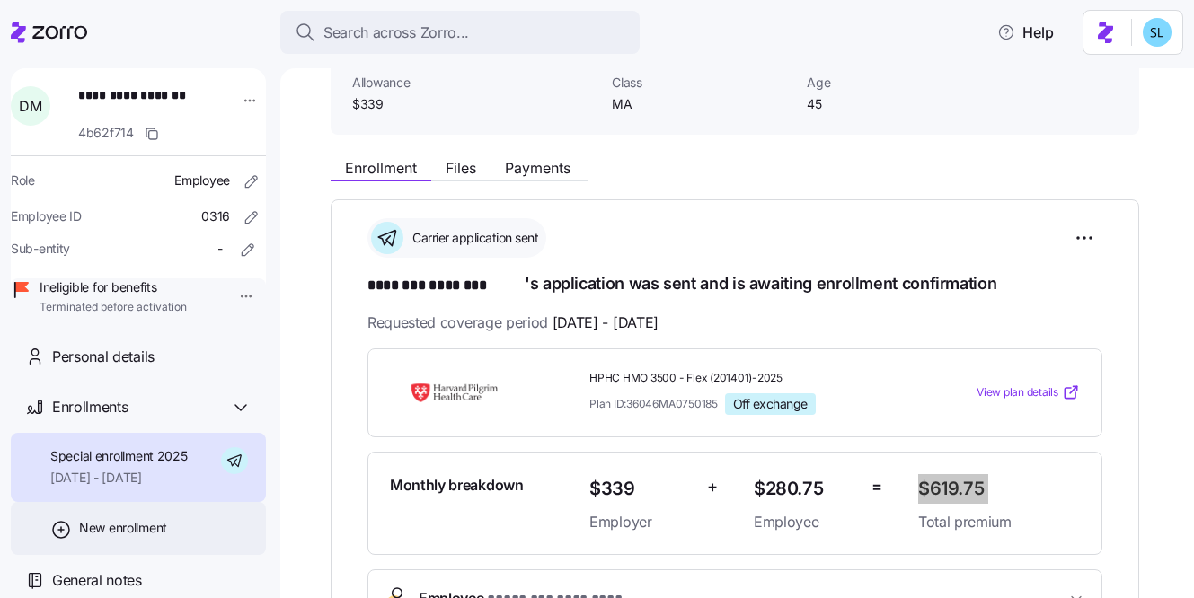
scroll to position [37, 0]
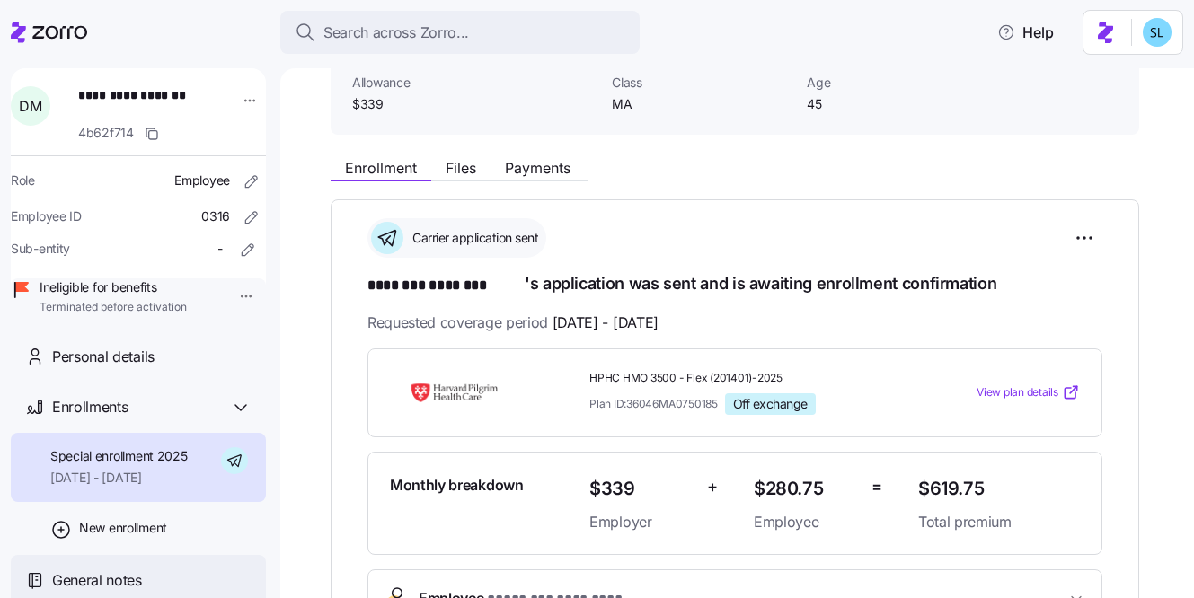
click at [129, 572] on span "General notes" at bounding box center [97, 580] width 90 height 22
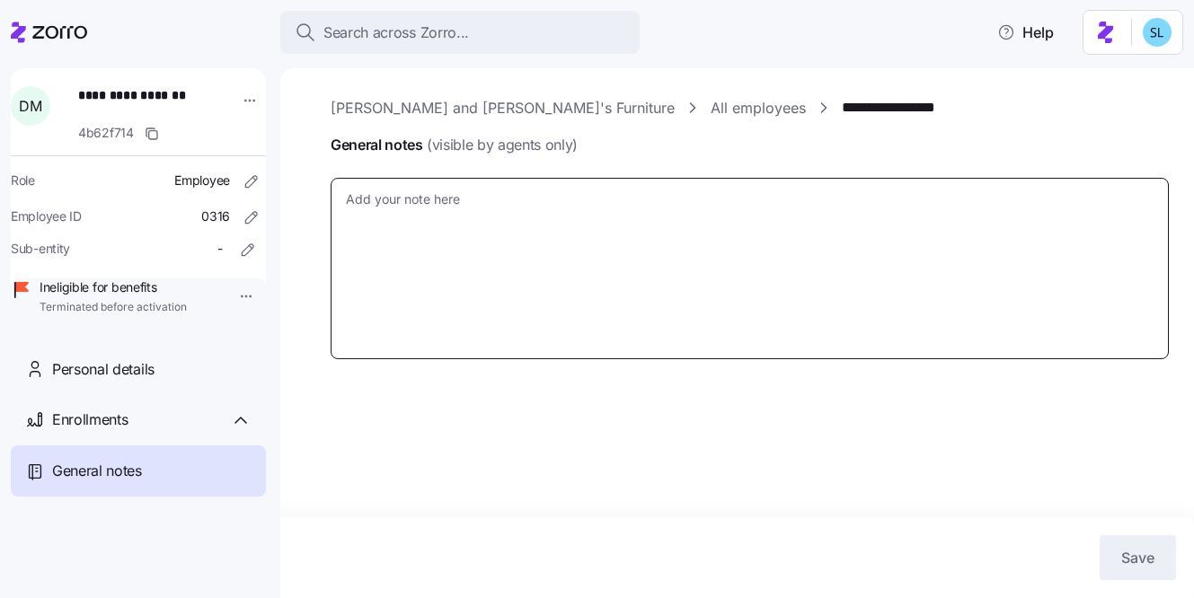
click at [400, 220] on textarea "General notes (visible by agents only)" at bounding box center [750, 268] width 838 height 181
paste textarea "9/21/25 - EE was terminated before CSD 10/1. EE was originally in app submitted…"
type textarea "x"
type textarea "9/21/25 - EE was terminated before CSD 10/1. EE was originally in app submitted…"
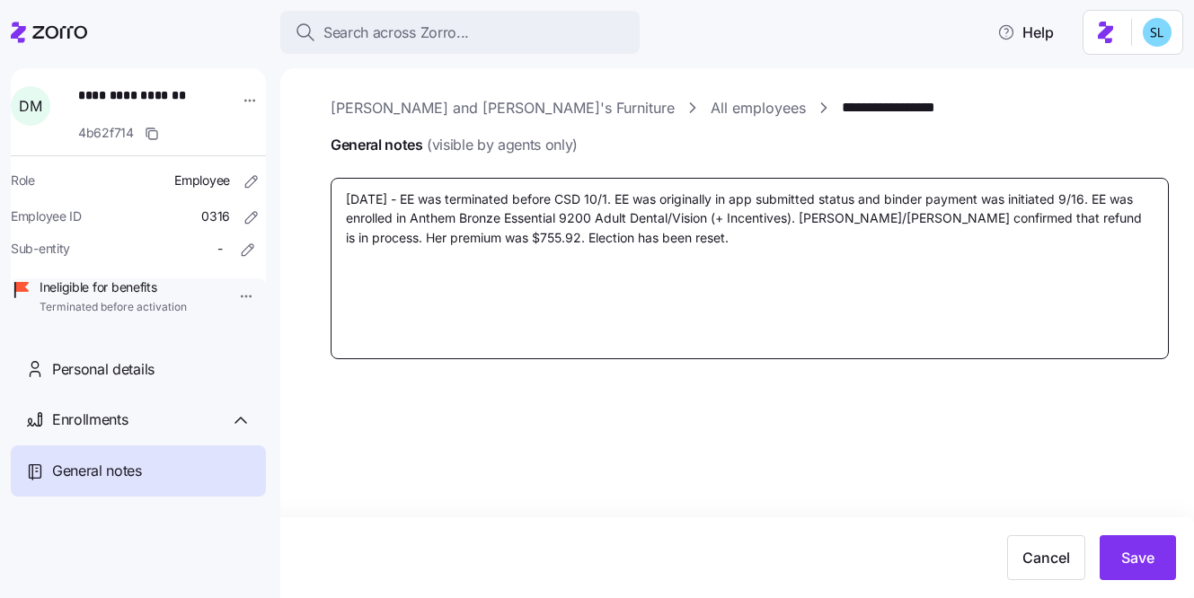
type textarea "x"
type textarea "9/21/25 - EE was terminated before CSD 10/1. EE was originally in app submitted…"
drag, startPoint x: 736, startPoint y: 198, endPoint x: 749, endPoint y: 197, distance: 12.7
click at [749, 197] on textarea "9/21/25 - EE was terminated before CSD 10/1. EE was originally in app submitted…" at bounding box center [750, 268] width 838 height 181
click at [781, 209] on textarea "9/21/25 - EE was terminated before CSD 10/1. EE was originally in app submitted…" at bounding box center [750, 268] width 838 height 181
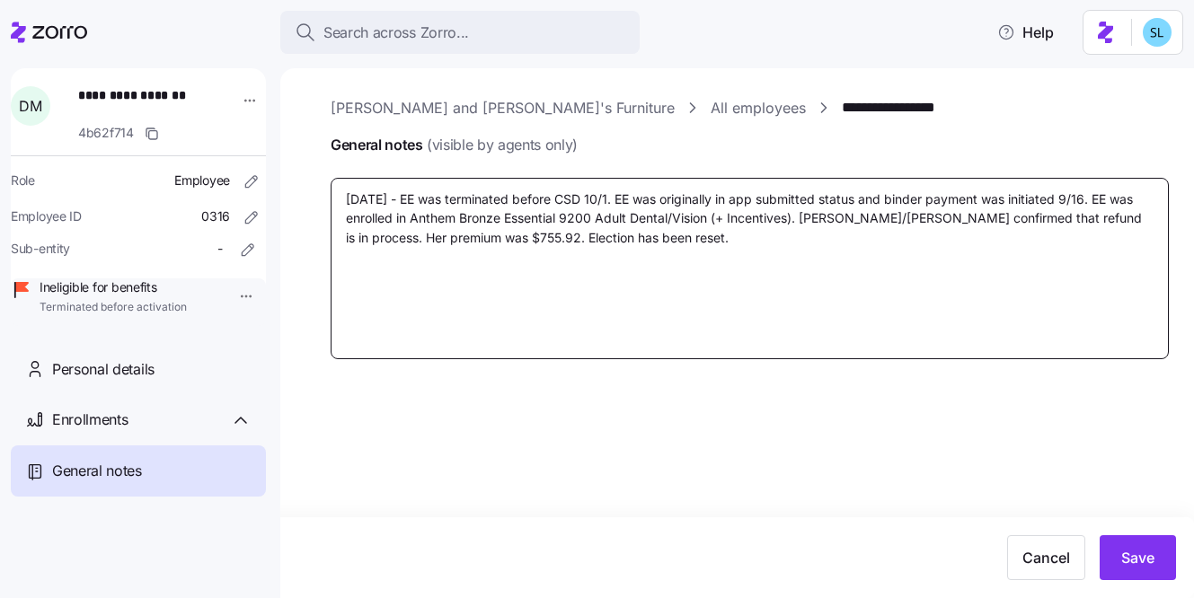
click at [1084, 198] on textarea "9/21/25 - EE was terminated before CSD 10/1. EE was originally in app submitted…" at bounding box center [750, 268] width 838 height 181
type textarea "x"
type textarea "9/21/25 - EE was terminated before CSD 10/1. EE was originally in app submitted…"
drag, startPoint x: 412, startPoint y: 217, endPoint x: 794, endPoint y: 213, distance: 381.7
click at [794, 213] on textarea "9/21/25 - EE was terminated before CSD 10/1. EE was originally in app submitted…" at bounding box center [750, 268] width 838 height 181
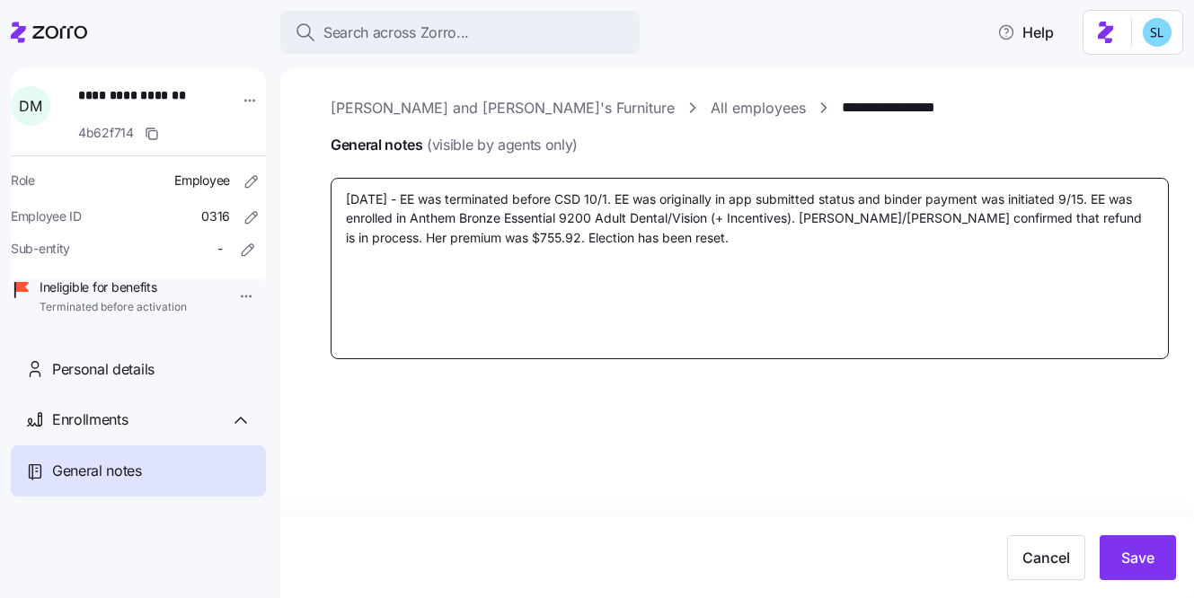
type textarea "x"
type textarea "9/21/25 - EE was terminated before CSD 10/1. EE was originally in app submitted…"
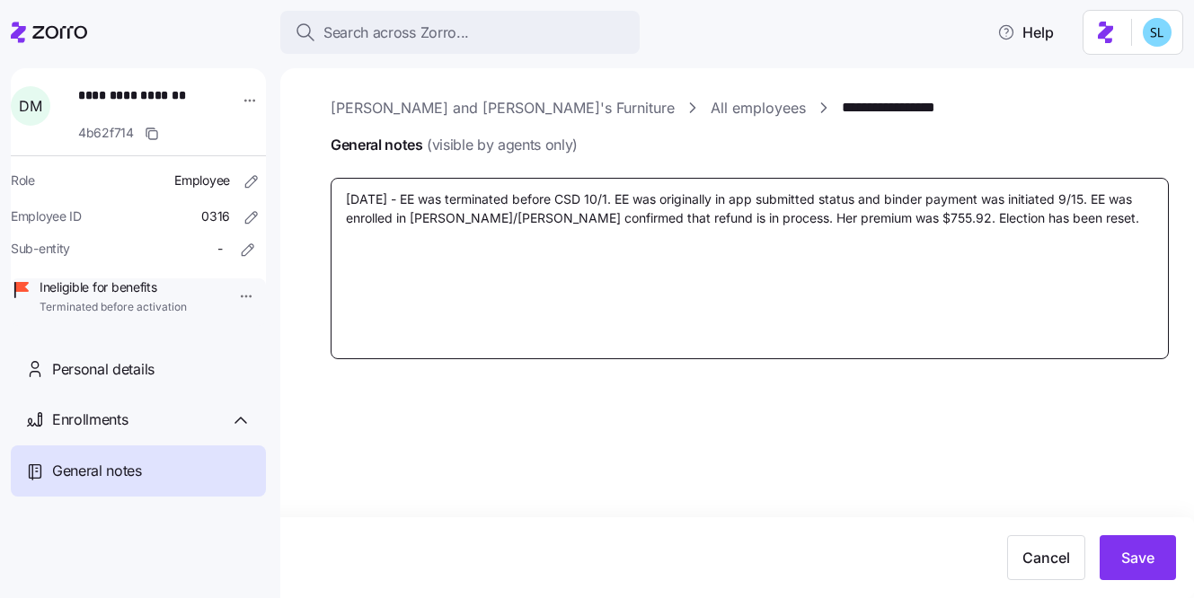
type textarea "x"
type textarea "9/21/25 - EE was terminated before CSD 10/1. EE was originally in app submitted…"
type textarea "x"
type textarea "9/21/25 - EE was terminated before CSD 10/1. EE was originally in app submitted…"
type textarea "x"
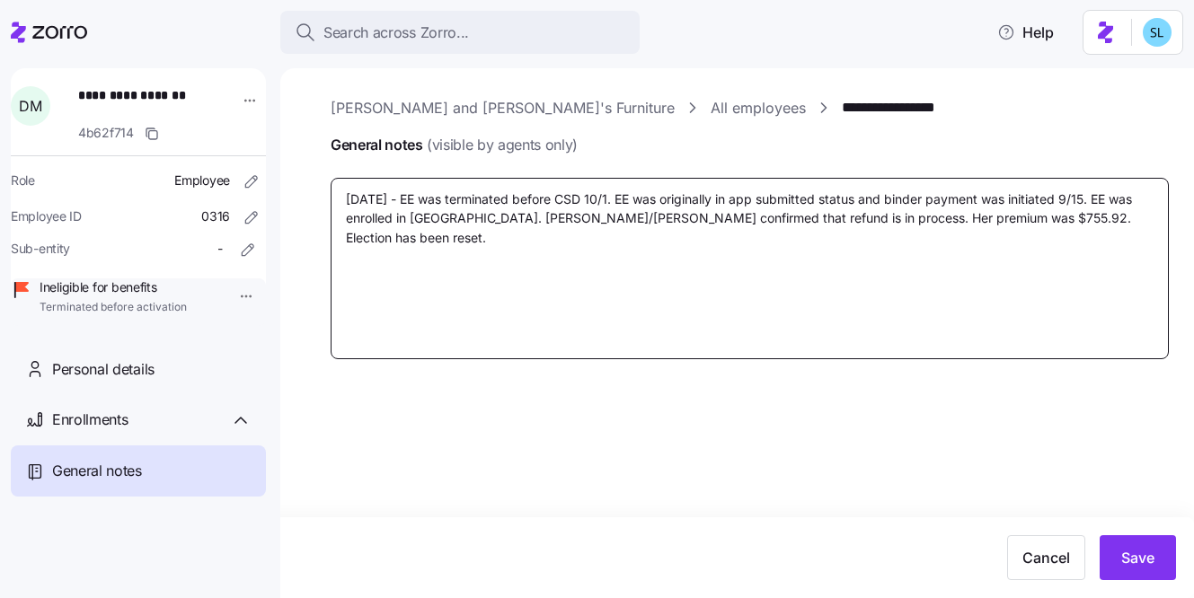
type textarea "9/21/25 - EE was terminated before CSD 10/1. EE was originally in app submitted…"
type textarea "x"
type textarea "9/21/25 - EE was terminated before CSD 10/1. EE was originally in app submitted…"
paste textarea "HPHC HMO 3500 - Flex (201401)-2025"
type textarea "x"
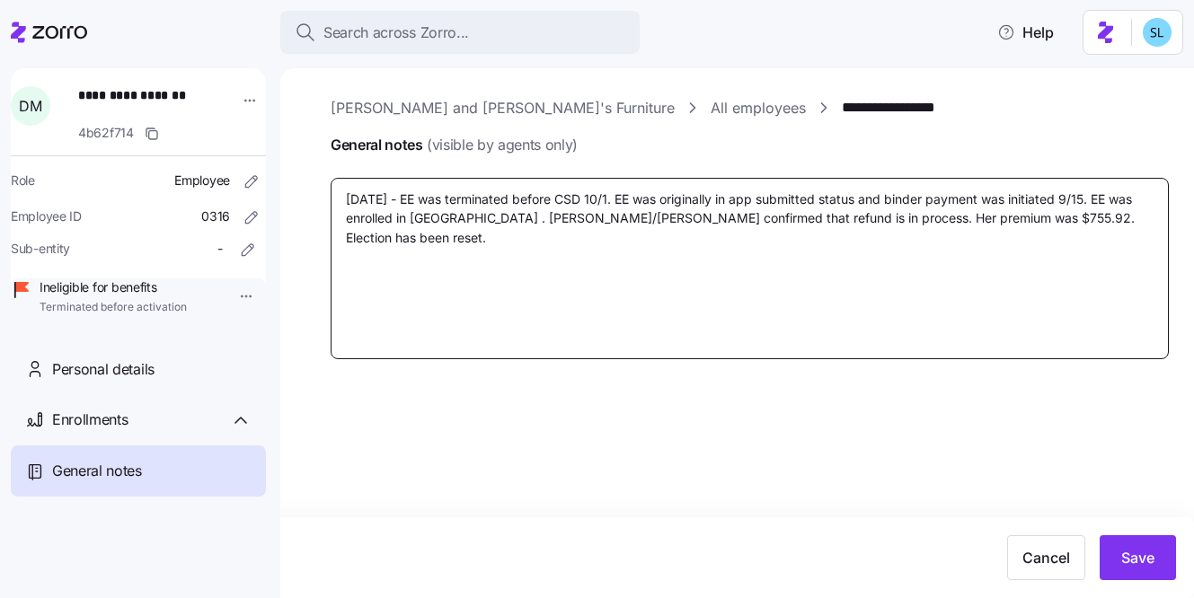
type textarea "9/21/25 - EE was terminated before CSD 10/1. EE was originally in app submitted…"
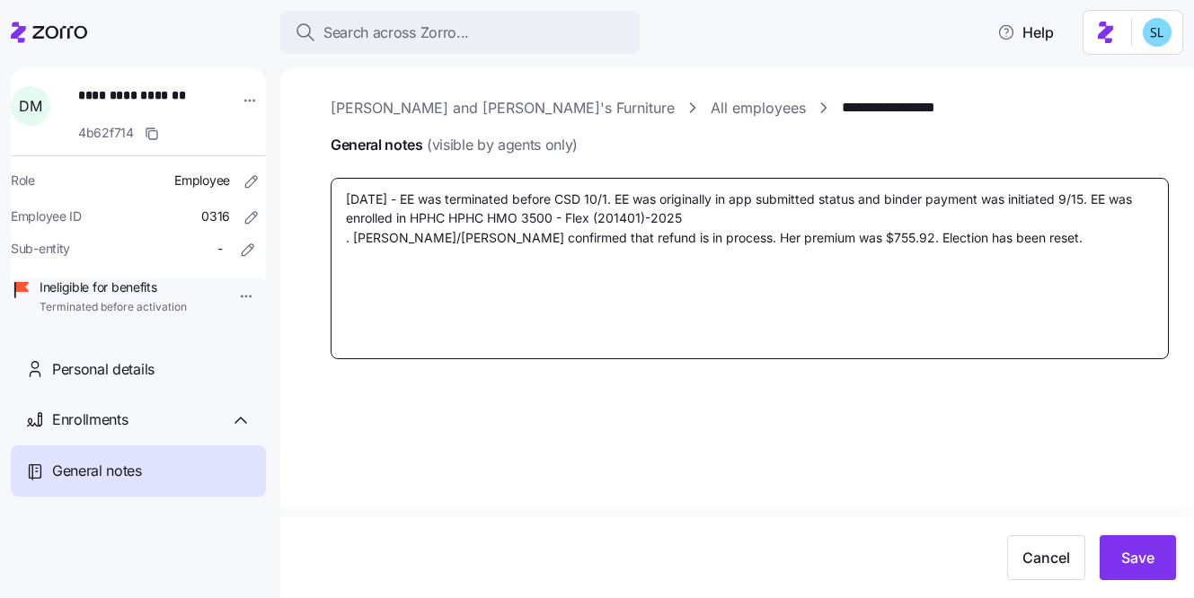
drag, startPoint x: 446, startPoint y: 220, endPoint x: 410, endPoint y: 221, distance: 36.8
click at [410, 221] on textarea "9/21/25 - EE was terminated before CSD 10/1. EE was originally in app submitted…" at bounding box center [750, 268] width 838 height 181
type textarea "x"
type textarea "9/21/25 - EE was terminated before CSD 10/1. EE was originally in app submitted…"
type textarea "x"
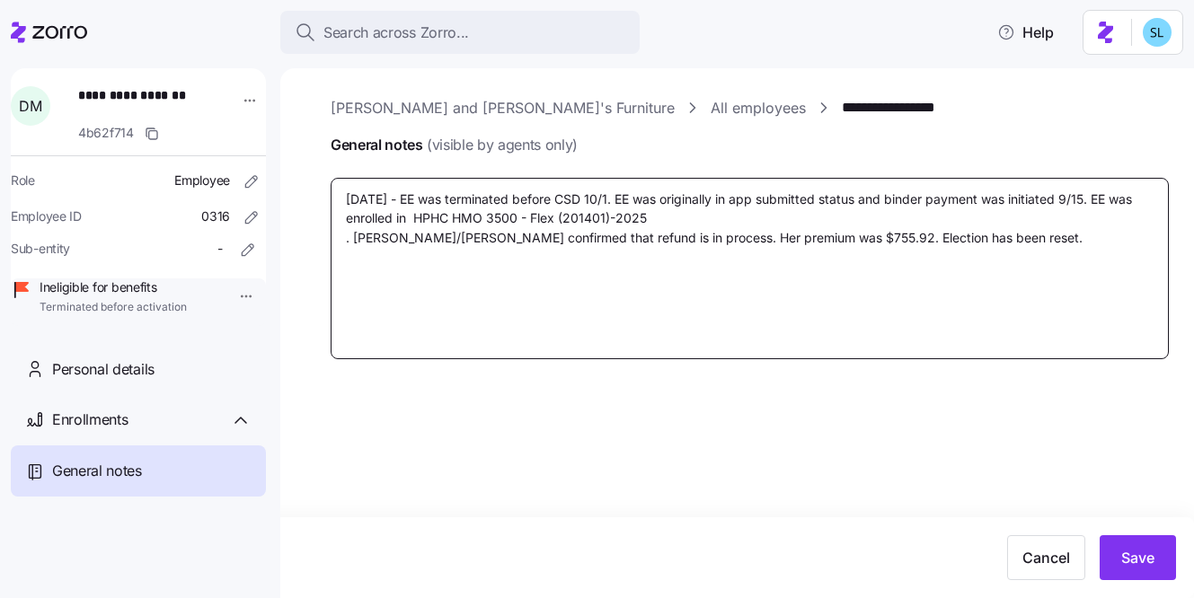
type textarea "9/21/25 - EE was terminated before CSD 10/1. EE was originally in app submitted…"
click at [341, 236] on textarea "9/21/25 - EE was terminated before CSD 10/1. EE was originally in app submitted…" at bounding box center [750, 268] width 838 height 181
type textarea "x"
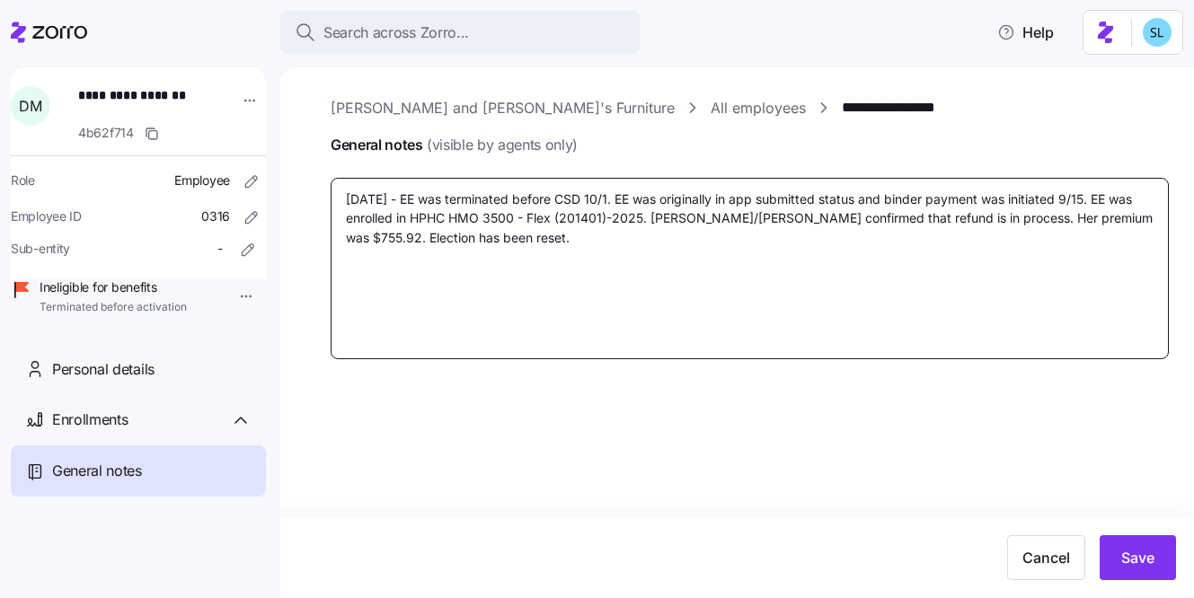
type textarea "9/21/25 - EE was terminated before CSD 10/1. EE was originally in app submitted…"
drag, startPoint x: 1060, startPoint y: 217, endPoint x: 1116, endPoint y: 214, distance: 56.7
click at [1116, 214] on textarea "9/21/25 - EE was terminated before CSD 10/1. EE was originally in app submitted…" at bounding box center [750, 268] width 838 height 181
paste textarea "$619.75"
type textarea "x"
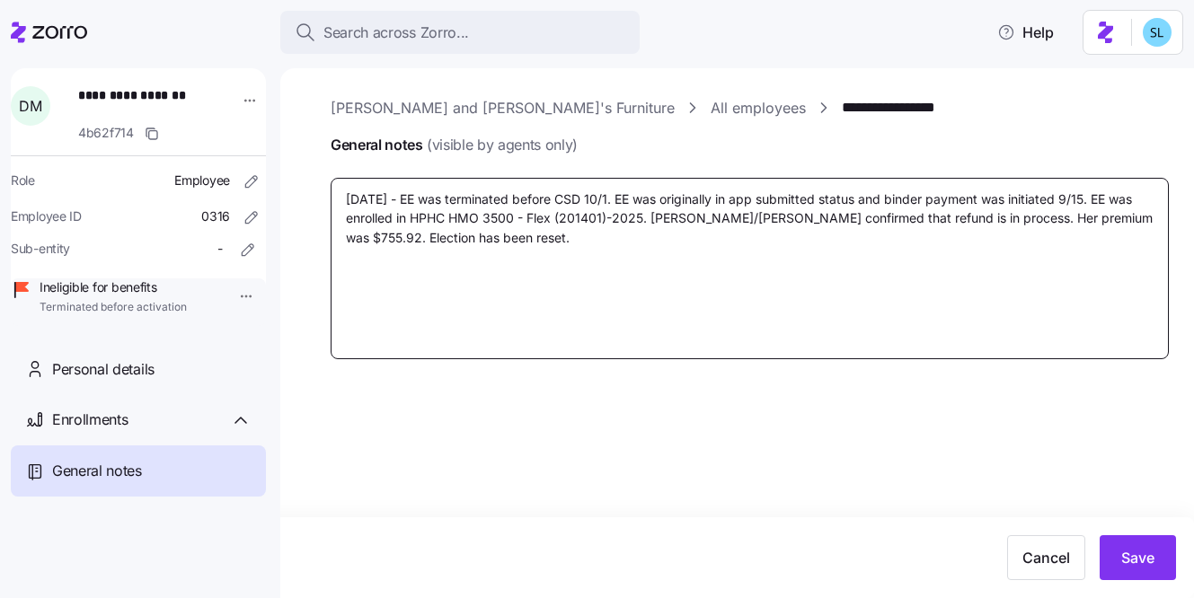
type textarea "9/21/25 - EE was terminated before CSD 10/1. EE was originally in app submitted…"
click at [824, 232] on textarea "9/21/25 - EE was terminated before CSD 10/1. EE was originally in app submitted…" at bounding box center [750, 268] width 838 height 181
drag, startPoint x: 938, startPoint y: 219, endPoint x: 651, endPoint y: 217, distance: 286.5
click at [651, 217] on textarea "9/21/25 - EE was terminated before CSD 10/1. EE was originally in app submitted…" at bounding box center [750, 268] width 838 height 181
type textarea "x"
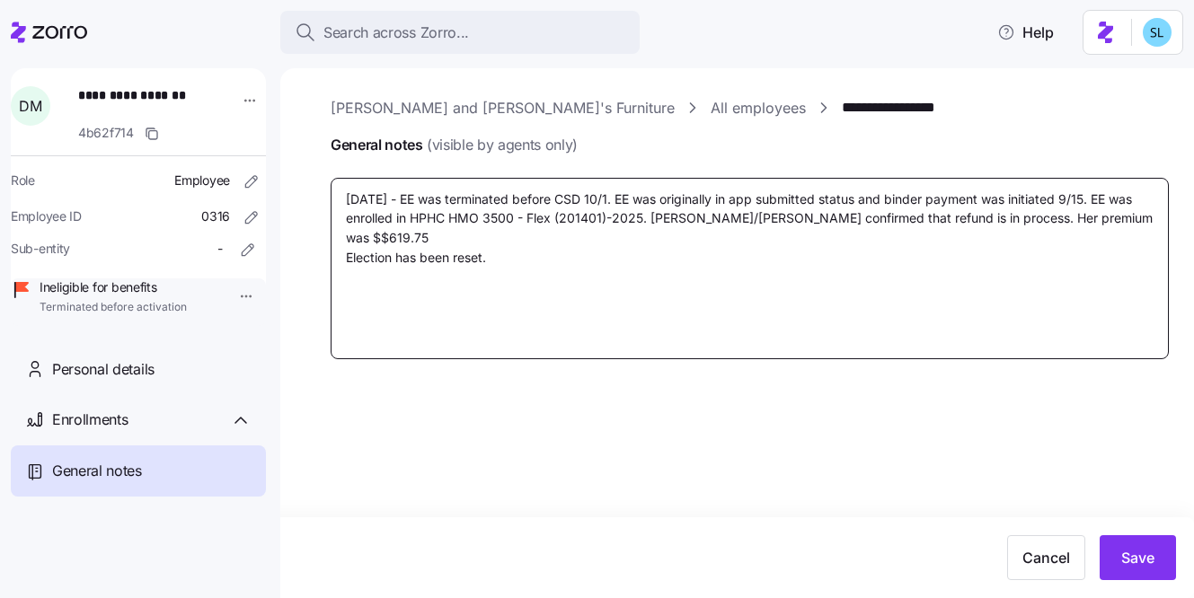
type textarea "9/21/25 - EE was terminated before CSD 10/1. EE was originally in app submitted…"
type textarea "x"
type textarea "9/21/25 - EE was terminated before CSD 10/1. EE was originally in app submitted…"
type textarea "x"
type textarea "9/21/25 - EE was terminated before CSD 10/1. EE was originally in app submitted…"
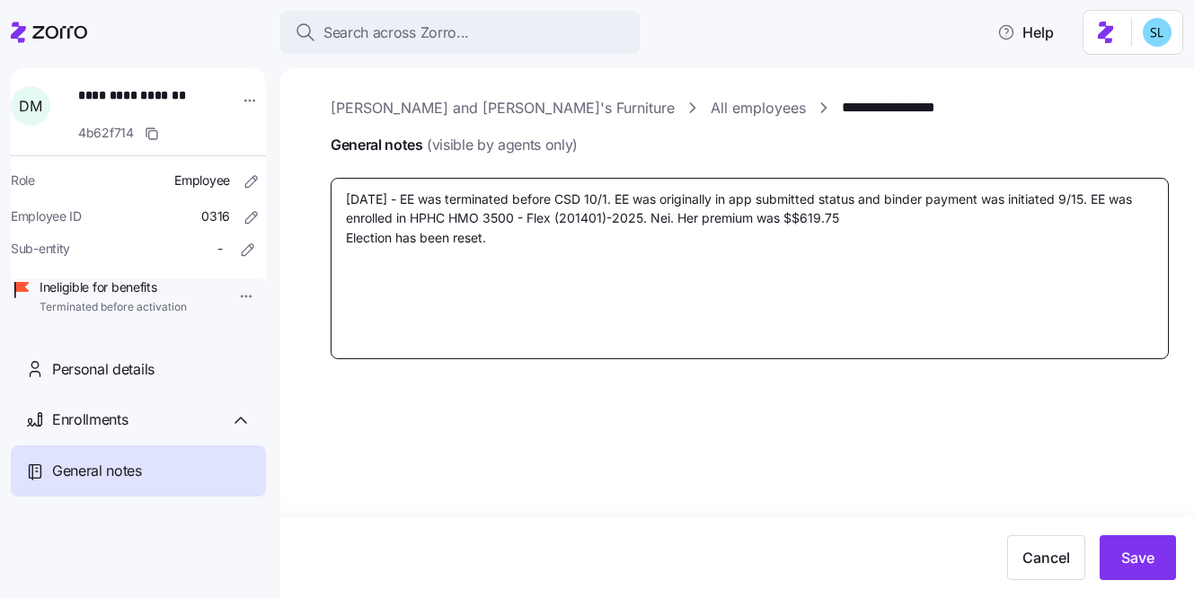
type textarea "x"
type textarea "9/21/25 - EE was terminated before CSD 10/1. EE was originally in app submitted…"
type textarea "x"
type textarea "9/21/25 - EE was terminated before CSD 10/1. EE was originally in app submitted…"
type textarea "x"
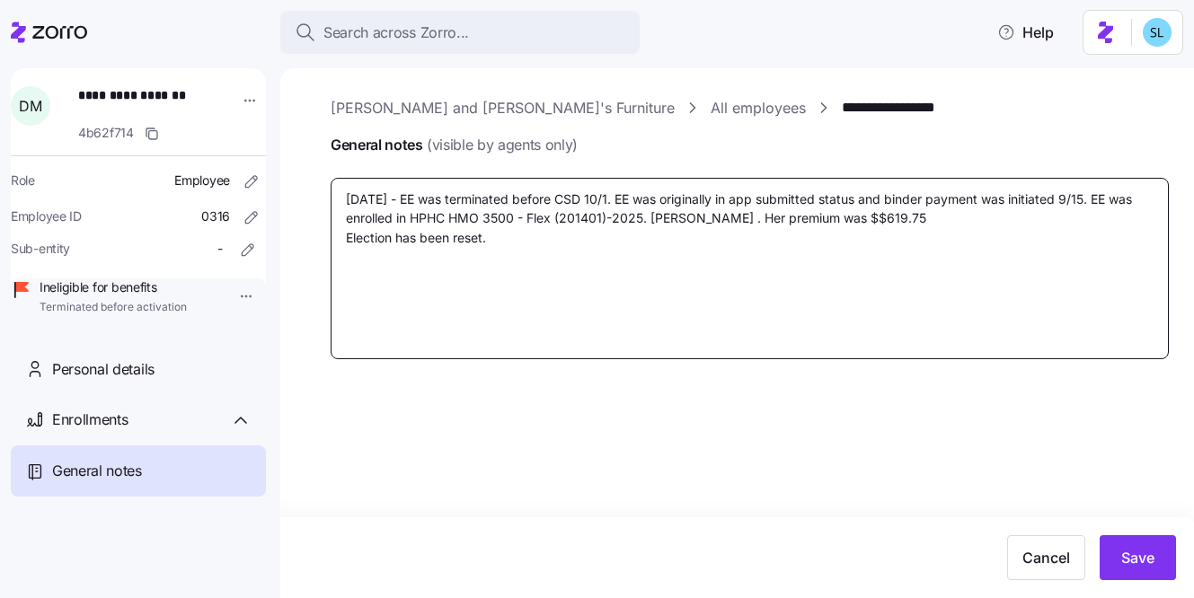
type textarea "9/21/25 - EE was terminated before CSD 10/1. EE was originally in app submitted…"
type textarea "x"
type textarea "9/21/25 - EE was terminated before CSD 10/1. EE was originally in app submitted…"
type textarea "x"
type textarea "9/21/25 - EE was terminated before CSD 10/1. EE was originally in app submitted…"
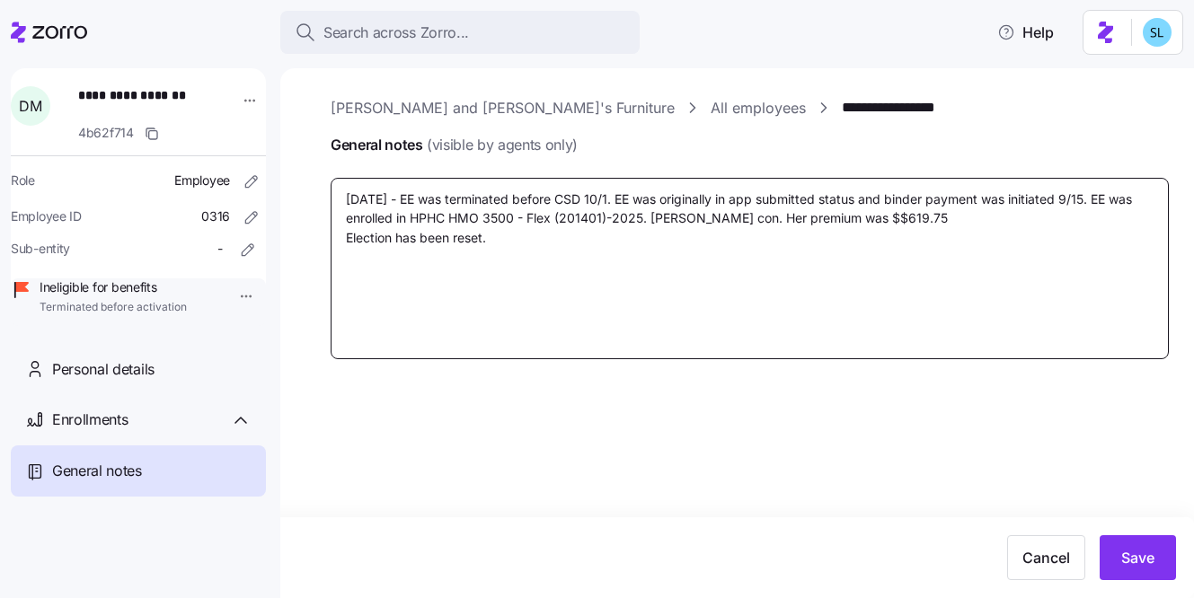
type textarea "x"
type textarea "9/21/25 - EE was terminated before CSD 10/1. EE was originally in app submitted…"
type textarea "x"
type textarea "9/21/25 - EE was terminated before CSD 10/1. EE was originally in app submitted…"
type textarea "x"
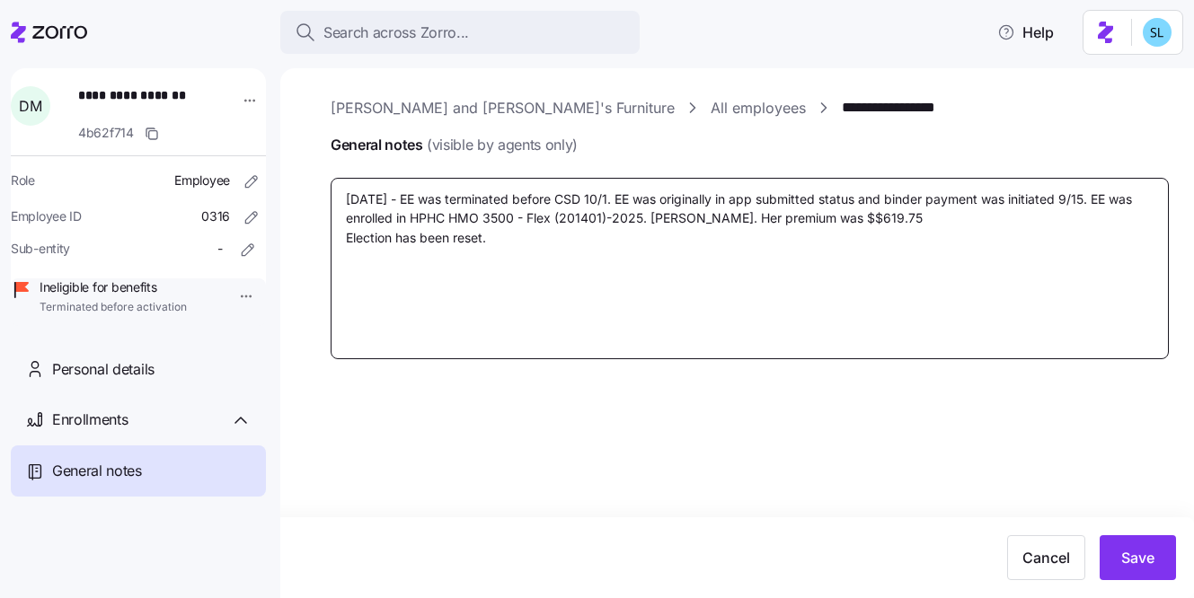
type textarea "9/21/25 - EE was terminated before CSD 10/1. EE was originally in app submitted…"
type textarea "x"
type textarea "9/21/25 - EE was terminated before CSD 10/1. EE was originally in app submitted…"
type textarea "x"
type textarea "9/21/25 - EE was terminated before CSD 10/1. EE was originally in app submitted…"
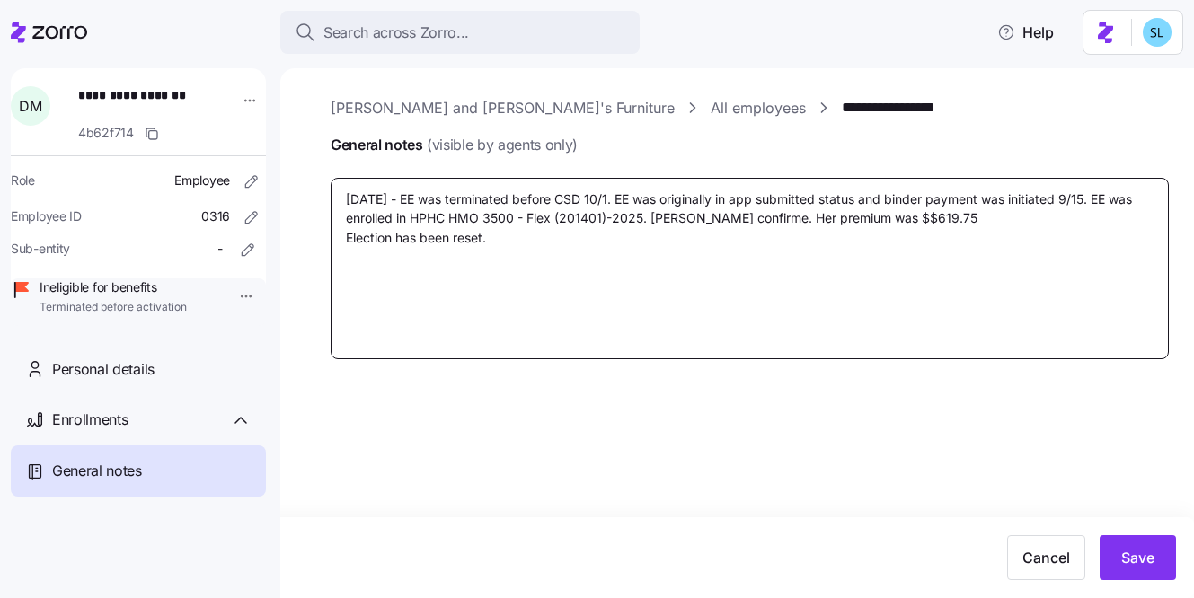
type textarea "x"
type textarea "9/21/25 - EE was terminated before CSD 10/1. EE was originally in app submitted…"
type textarea "x"
type textarea "9/21/25 - EE was terminated before CSD 10/1. EE was originally in app submitted…"
type textarea "x"
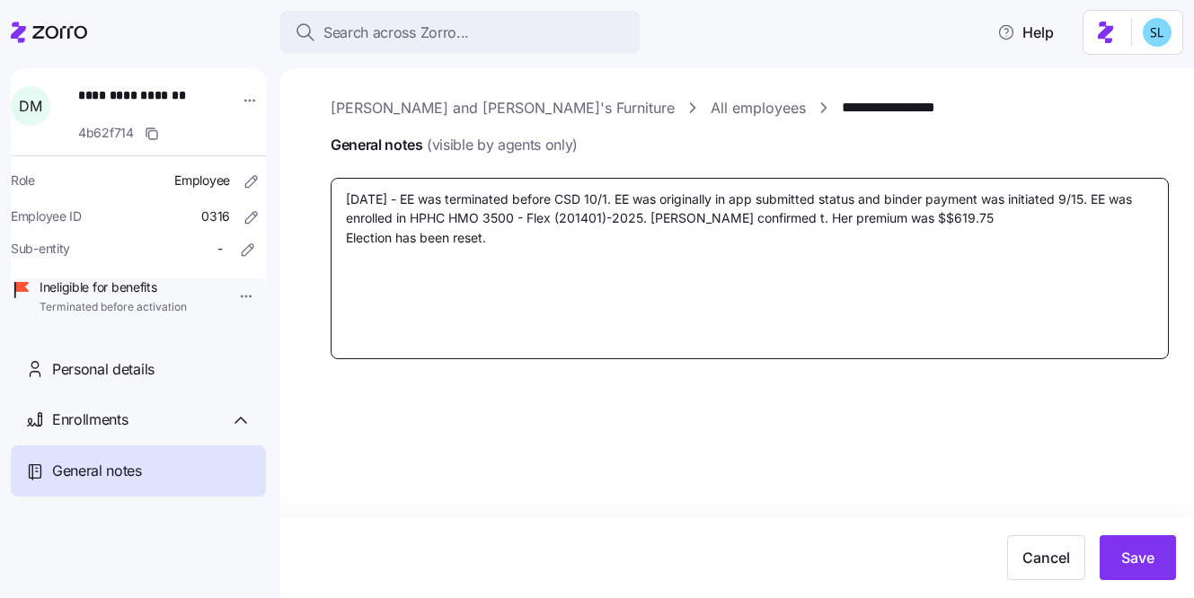
type textarea "9/21/25 - EE was terminated before CSD 10/1. EE was originally in app submitted…"
type textarea "x"
type textarea "9/21/25 - EE was terminated before CSD 10/1. EE was originally in app submitted…"
type textarea "x"
type textarea "9/21/25 - EE was terminated before CSD 10/1. EE was originally in app submitted…"
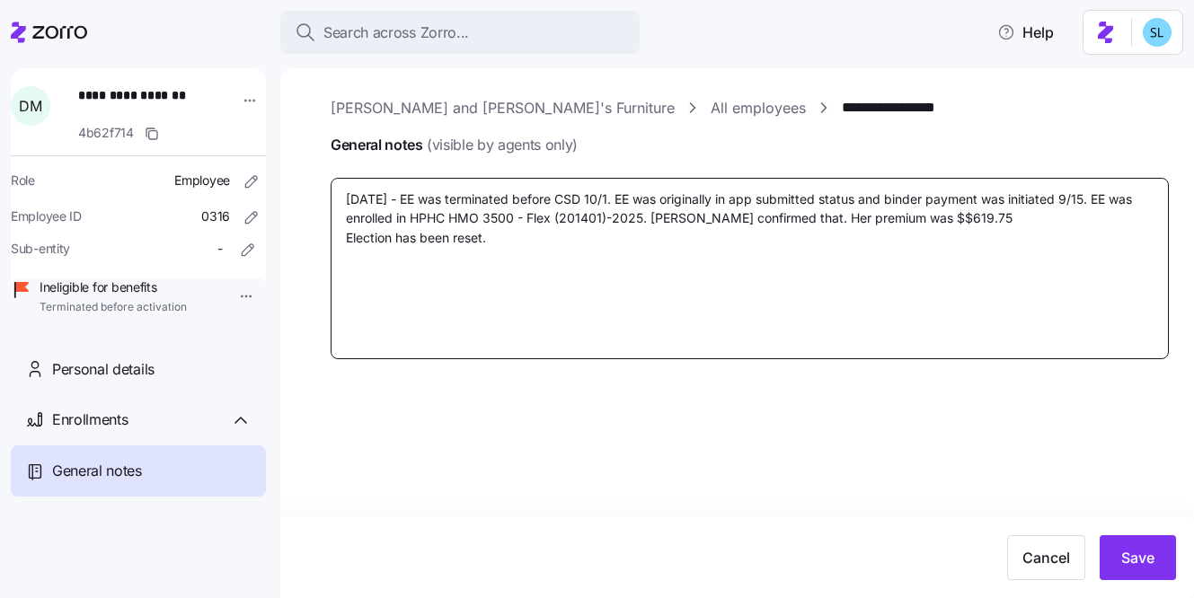
type textarea "x"
type textarea "9/21/25 - EE was terminated before CSD 10/1. EE was originally in app submitted…"
type textarea "x"
type textarea "9/21/25 - EE was terminated before CSD 10/1. EE was originally in app submitted…"
type textarea "x"
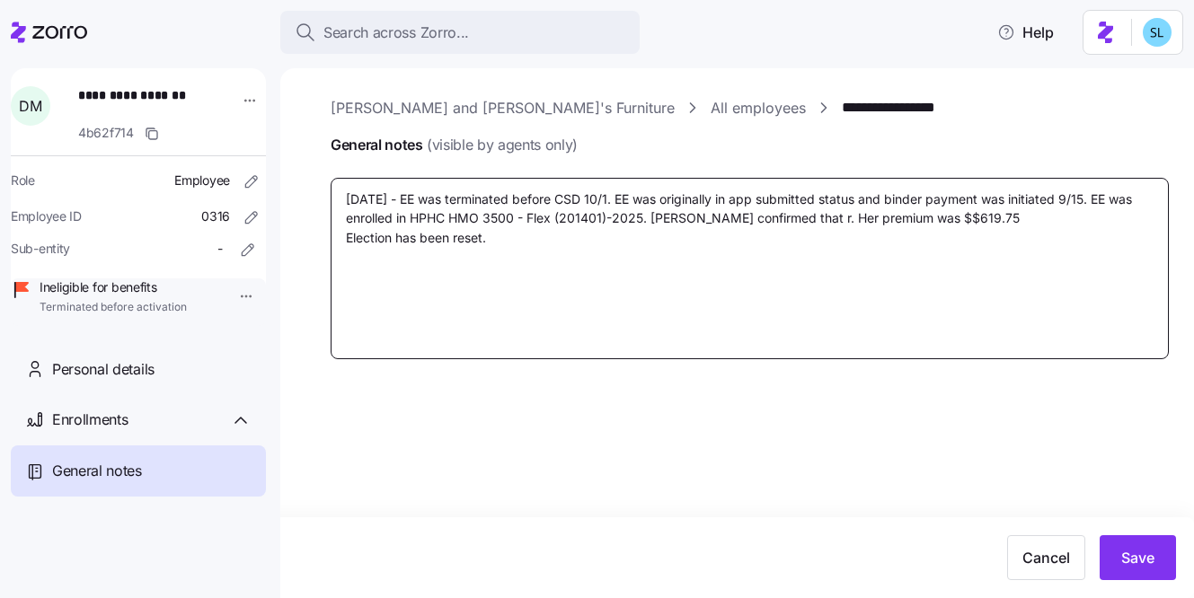
type textarea "9/21/25 - EE was terminated before CSD 10/1. EE was originally in app submitted…"
type textarea "x"
type textarea "9/21/25 - EE was terminated before CSD 10/1. EE was originally in app submitted…"
type textarea "x"
type textarea "9/21/25 - EE was terminated before CSD 10/1. EE was originally in app submitted…"
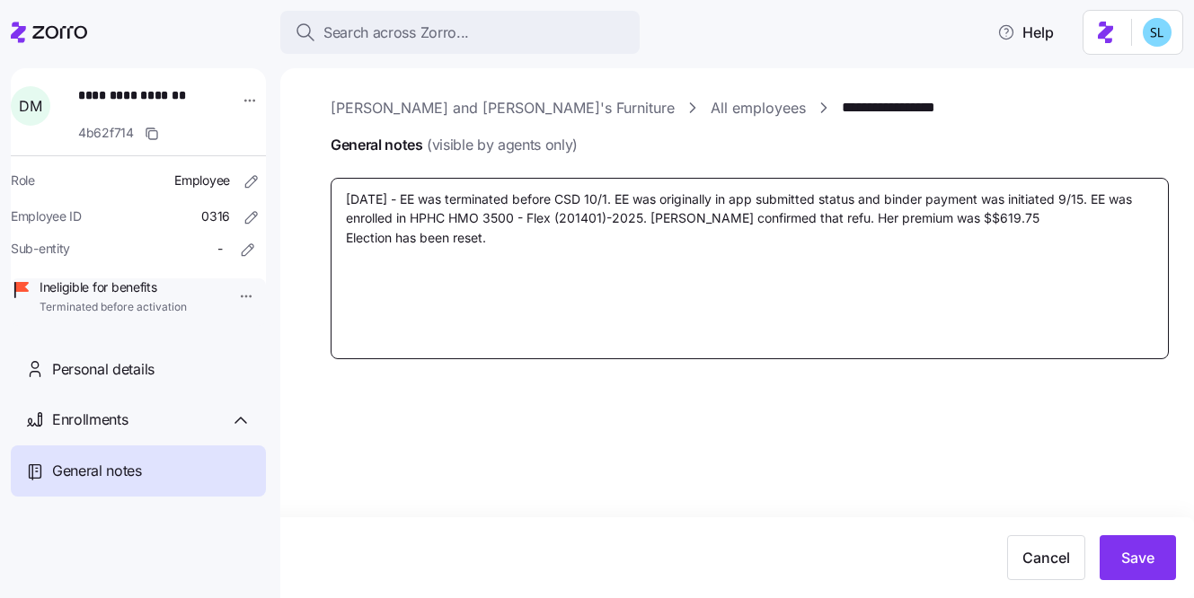
type textarea "x"
type textarea "9/21/25 - EE was terminated before CSD 10/1. EE was originally in app submitted…"
type textarea "x"
type textarea "9/21/25 - EE was terminated before CSD 10/1. EE was originally in app submitted…"
type textarea "x"
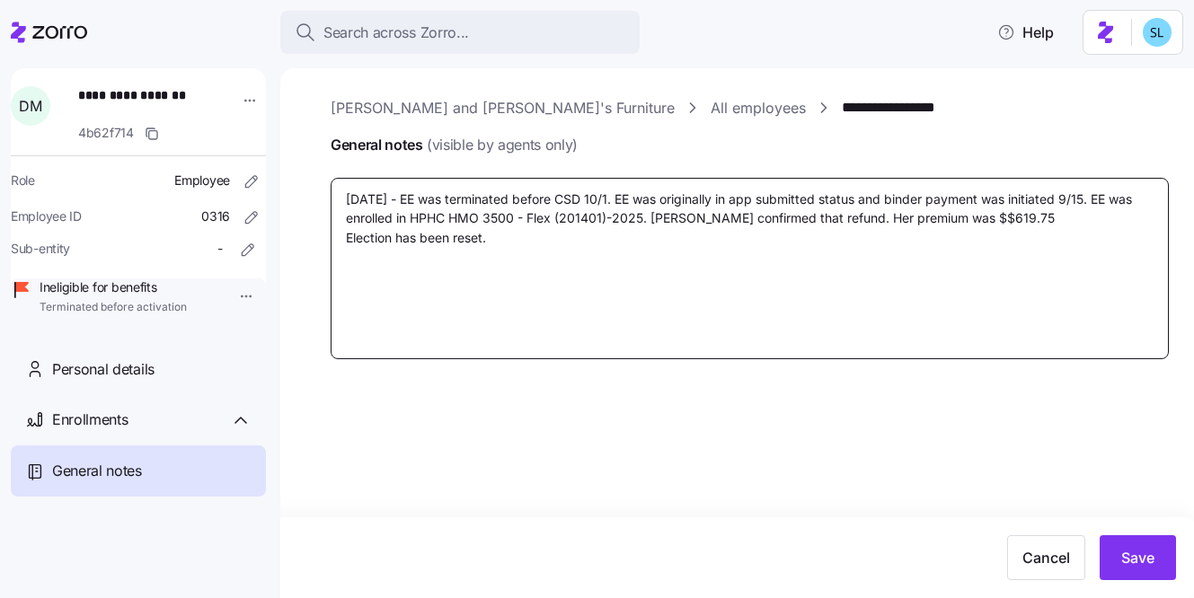
type textarea "9/21/25 - EE was terminated before CSD 10/1. EE was originally in app submitted…"
type textarea "x"
type textarea "9/21/25 - EE was terminated before CSD 10/1. EE was originally in app submitted…"
type textarea "x"
type textarea "9/21/25 - EE was terminated before CSD 10/1. EE was originally in app submitted…"
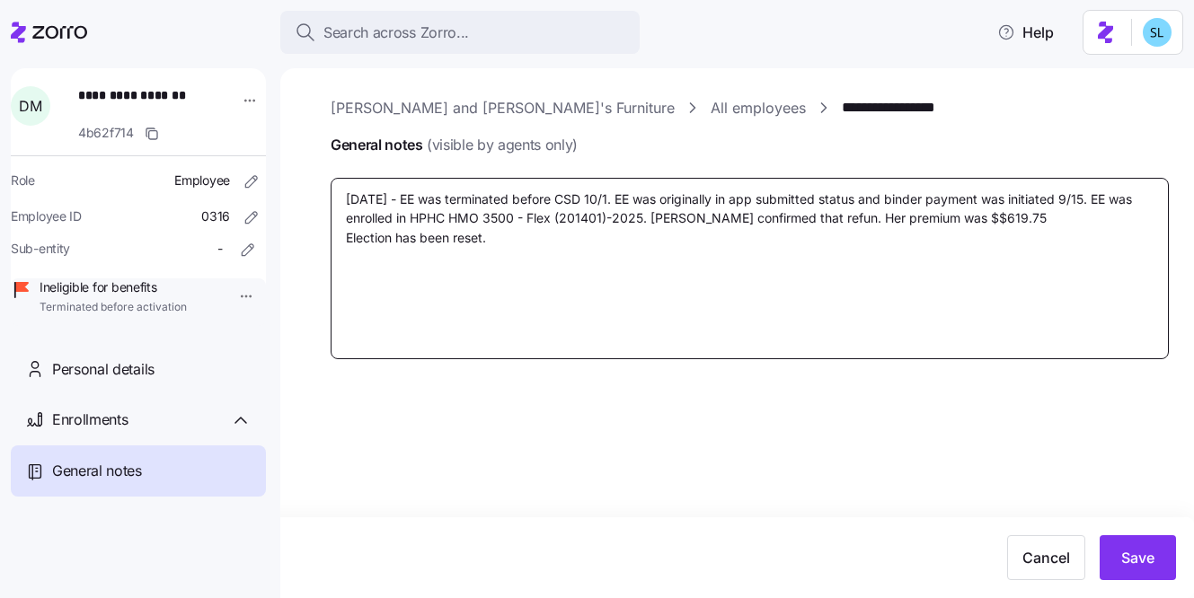
type textarea "x"
type textarea "9/21/25 - EE was terminated before CSD 10/1. EE was originally in app submitted…"
type textarea "x"
type textarea "9/21/25 - EE was terminated before CSD 10/1. EE was originally in app submitted…"
type textarea "x"
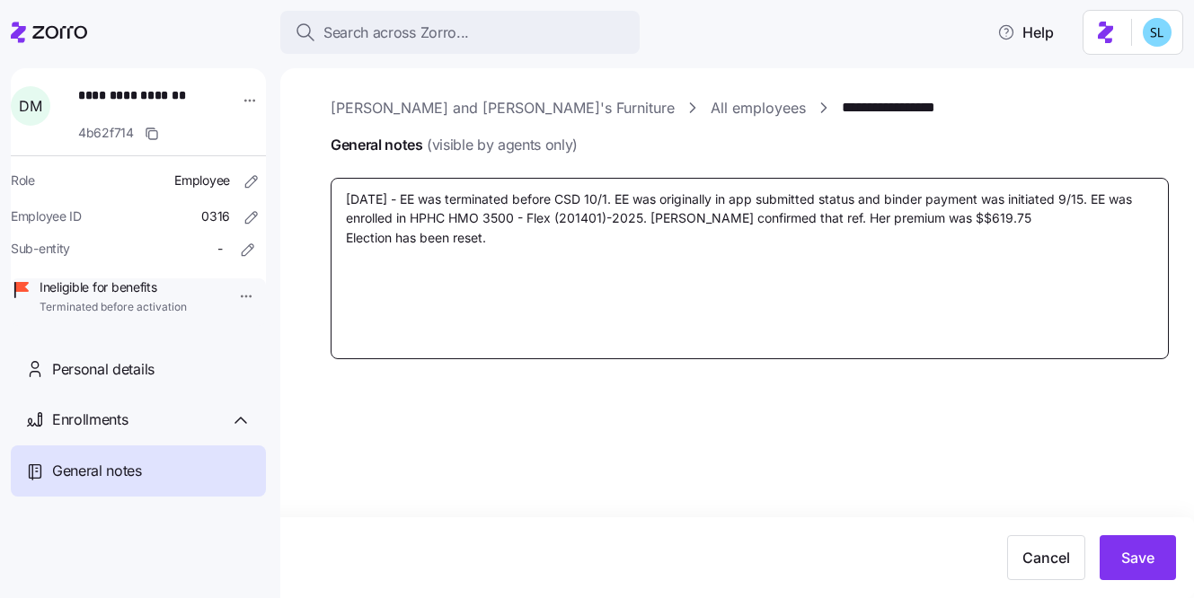
type textarea "9/21/25 - EE was terminated before CSD 10/1. EE was originally in app submitted…"
type textarea "x"
type textarea "9/21/25 - EE was terminated before CSD 10/1. EE was originally in app submitted…"
type textarea "x"
type textarea "9/21/25 - EE was terminated before CSD 10/1. EE was originally in app submitted…"
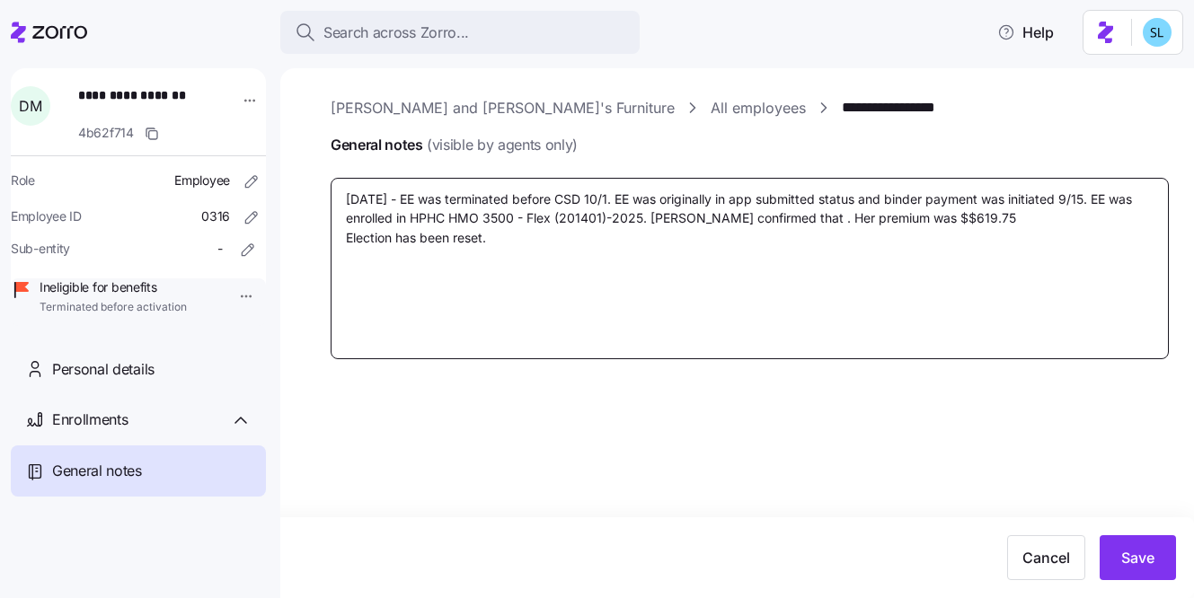
type textarea "x"
type textarea "9/21/25 - EE was terminated before CSD 10/1. EE was originally in app submitted…"
type textarea "x"
type textarea "9/21/25 - EE was terminated before CSD 10/1. EE was originally in app submitted…"
type textarea "x"
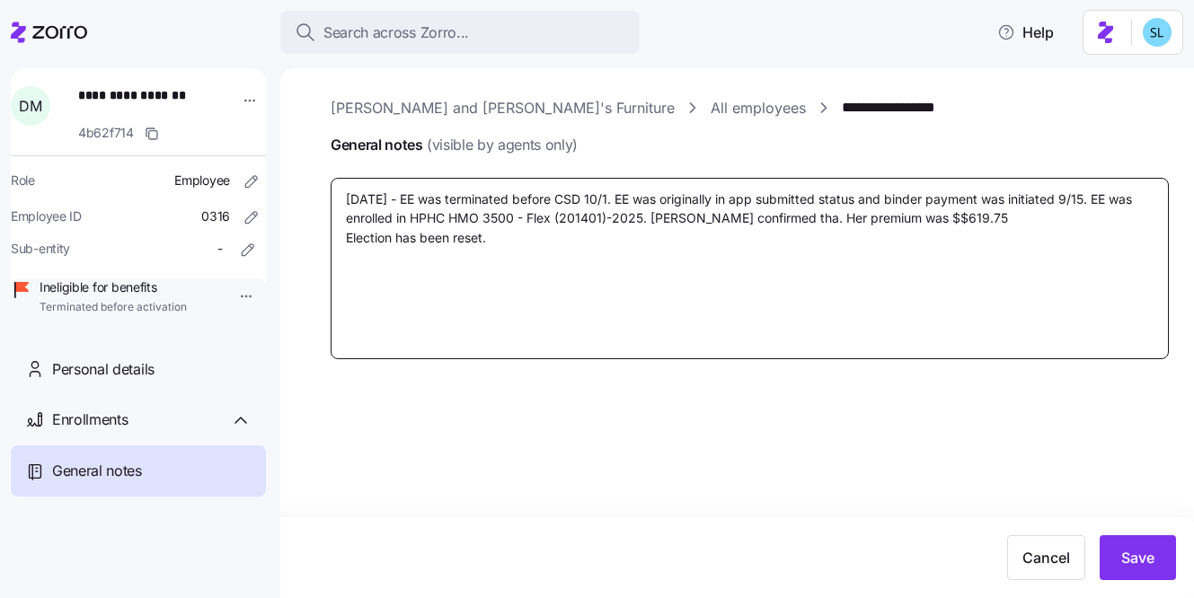
type textarea "9/21/25 - EE was terminated before CSD 10/1. EE was originally in app submitted…"
type textarea "x"
type textarea "9/21/25 - EE was terminated before CSD 10/1. EE was originally in app submitted…"
type textarea "x"
type textarea "9/21/25 - EE was terminated before CSD 10/1. EE was originally in app submitted…"
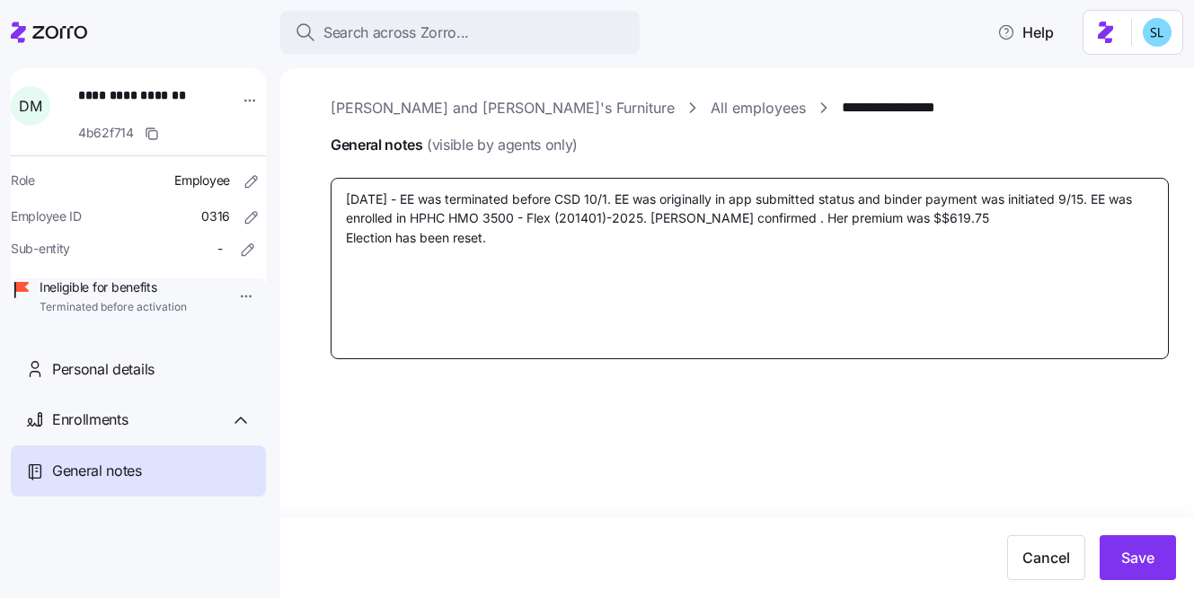
type textarea "x"
type textarea "9/21/25 - EE was terminated before CSD 10/1. EE was originally in app submitted…"
type textarea "x"
type textarea "9/21/25 - EE was terminated before CSD 10/1. EE was originally in app submitted…"
type textarea "x"
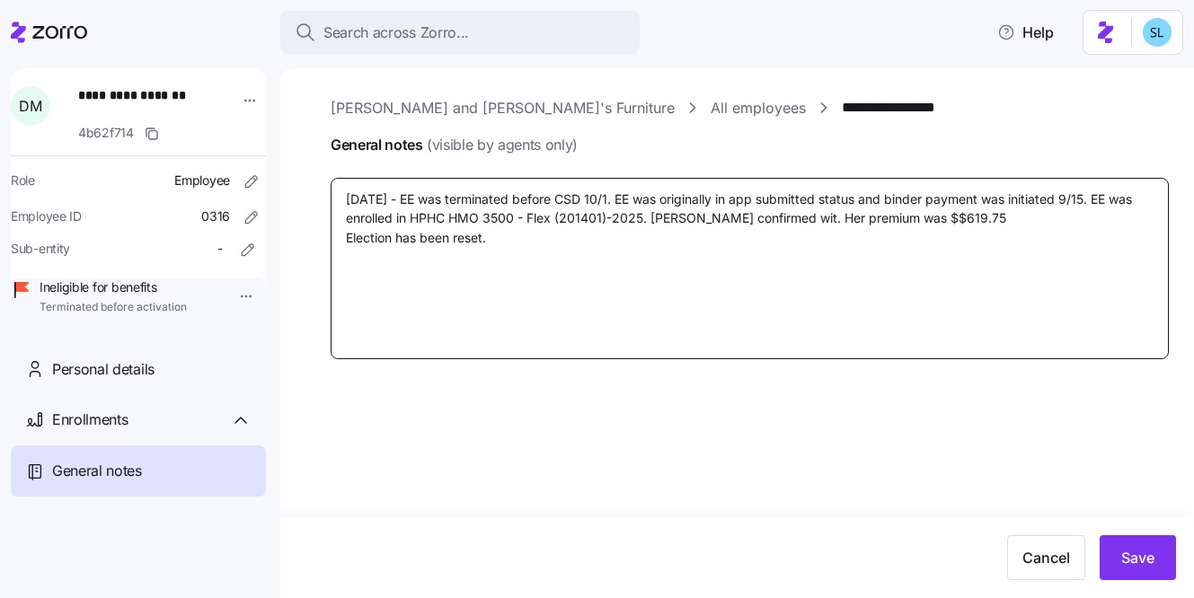
type textarea "9/21/25 - EE was terminated before CSD 10/1. EE was originally in app submitted…"
type textarea "x"
type textarea "9/21/25 - EE was terminated before CSD 10/1. EE was originally in app submitted…"
type textarea "x"
type textarea "9/21/25 - EE was terminated before CSD 10/1. EE was originally in app submitted…"
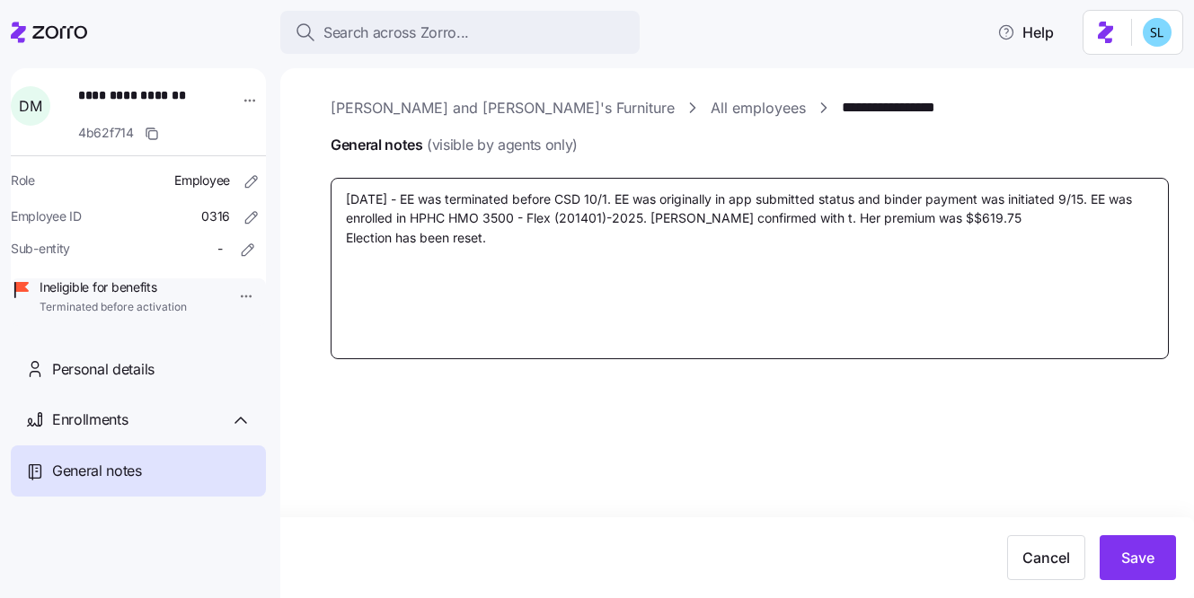
type textarea "x"
type textarea "9/21/25 - EE was terminated before CSD 10/1. EE was originally in app submitted…"
type textarea "x"
type textarea "9/21/25 - EE was terminated before CSD 10/1. EE was originally in app submitted…"
type textarea "x"
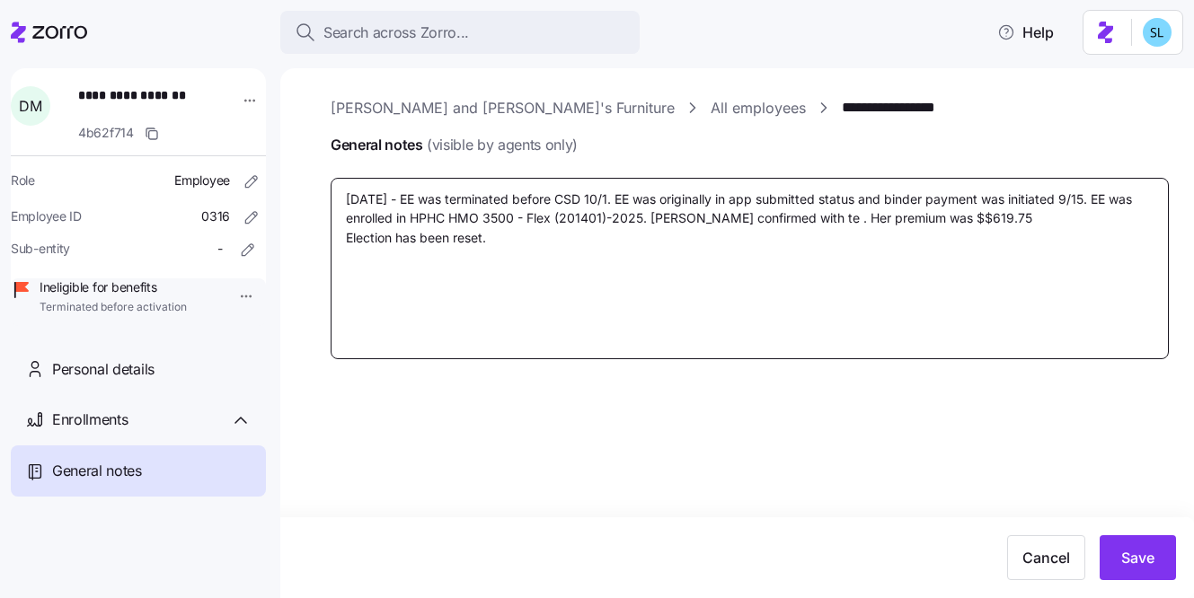
type textarea "9/21/25 - EE was terminated before CSD 10/1. EE was originally in app submitted…"
type textarea "x"
type textarea "9/21/25 - EE was terminated before CSD 10/1. EE was originally in app submitted…"
type textarea "x"
type textarea "9/21/25 - EE was terminated before CSD 10/1. EE was originally in app submitted…"
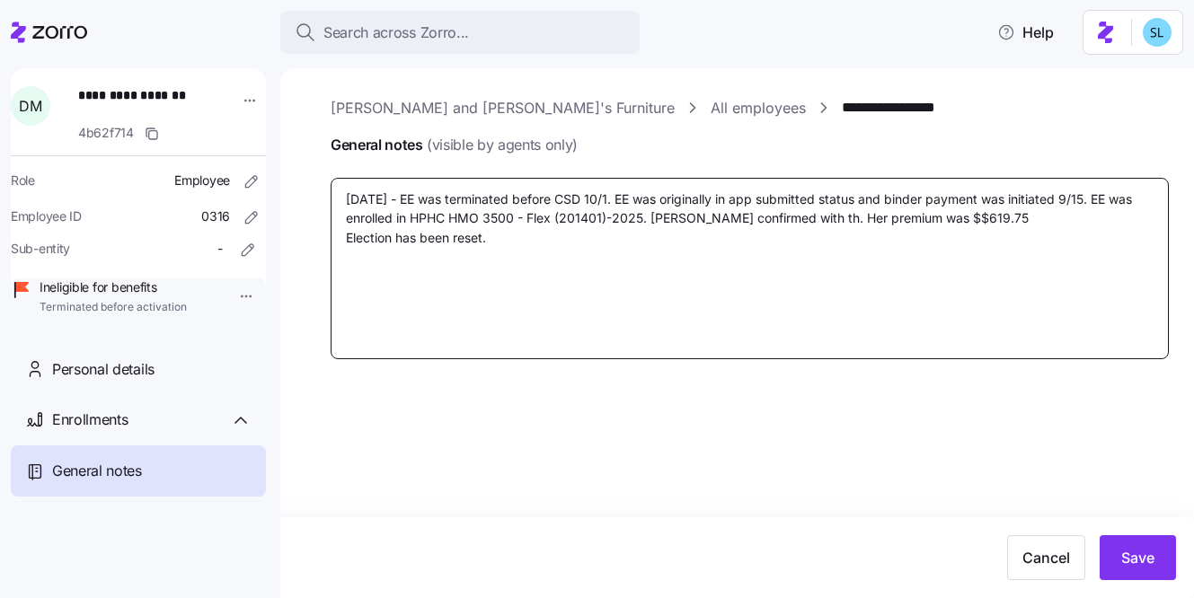
type textarea "x"
type textarea "9/21/25 - EE was terminated before CSD 10/1. EE was originally in app submitted…"
type textarea "x"
type textarea "9/21/25 - EE was terminated before CSD 10/1. EE was originally in app submitted…"
type textarea "x"
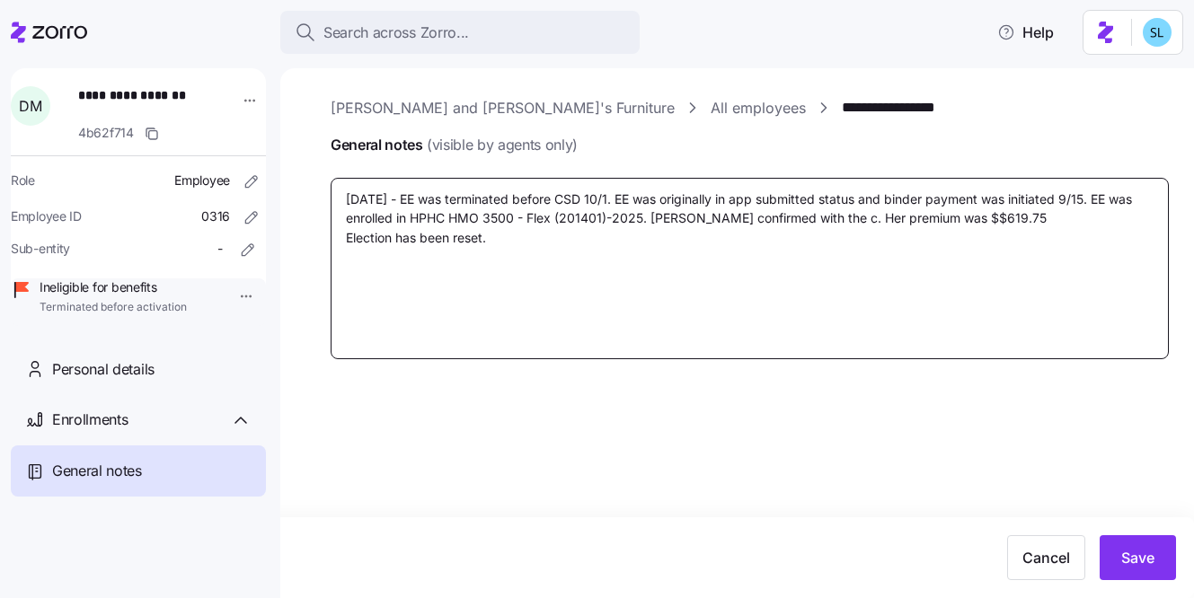
type textarea "9/21/25 - EE was terminated before CSD 10/1. EE was originally in app submitted…"
type textarea "x"
type textarea "9/21/25 - EE was terminated before CSD 10/1. EE was originally in app submitted…"
type textarea "x"
type textarea "9/21/25 - EE was terminated before CSD 10/1. EE was originally in app submitted…"
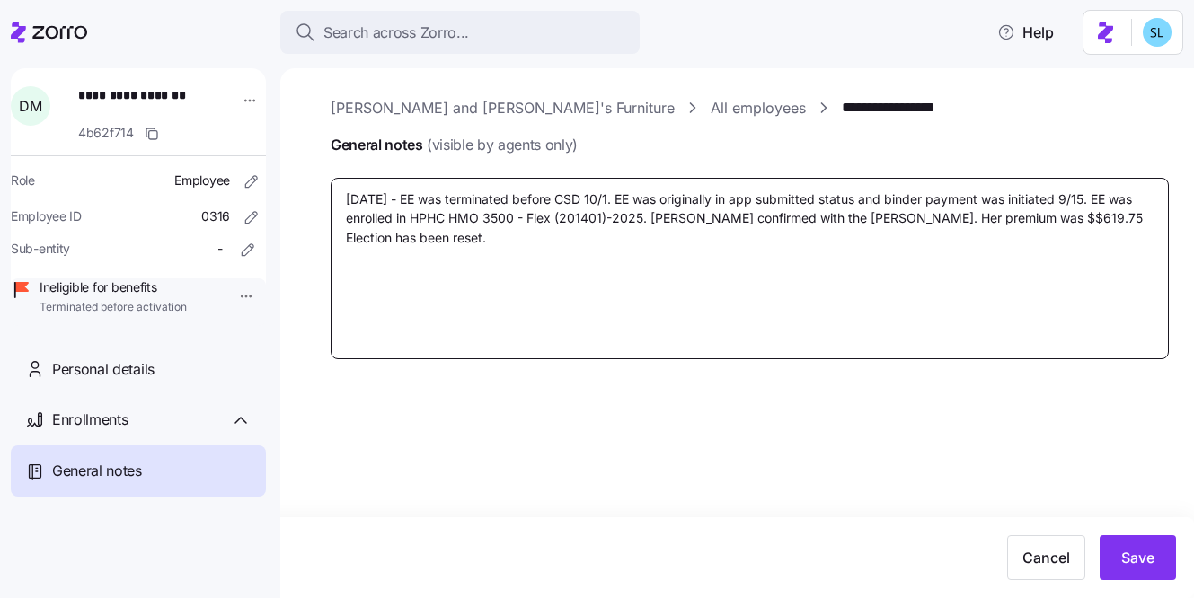
type textarea "x"
type textarea "9/21/25 - EE was terminated before CSD 10/1. EE was originally in app submitted…"
type textarea "x"
type textarea "9/21/25 - EE was terminated before CSD 10/1. EE was originally in app submitted…"
type textarea "x"
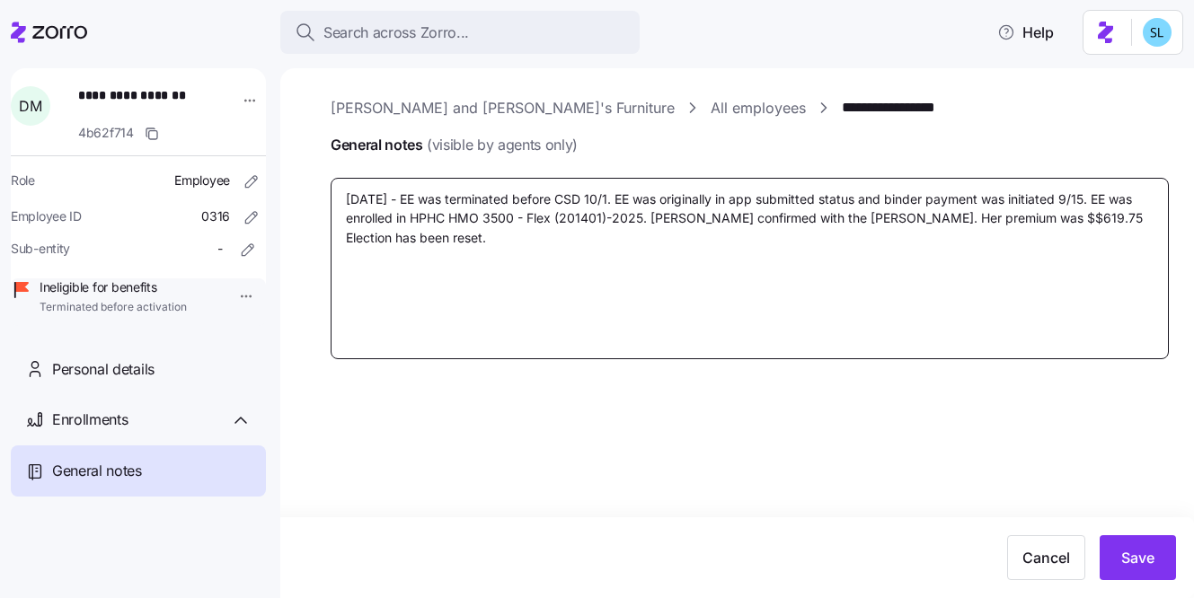
type textarea "9/21/25 - EE was terminated before CSD 10/1. EE was originally in app submitted…"
type textarea "x"
type textarea "9/21/25 - EE was terminated before CSD 10/1. EE was originally in app submitted…"
type textarea "x"
type textarea "9/21/25 - EE was terminated before CSD 10/1. EE was originally in app submitted…"
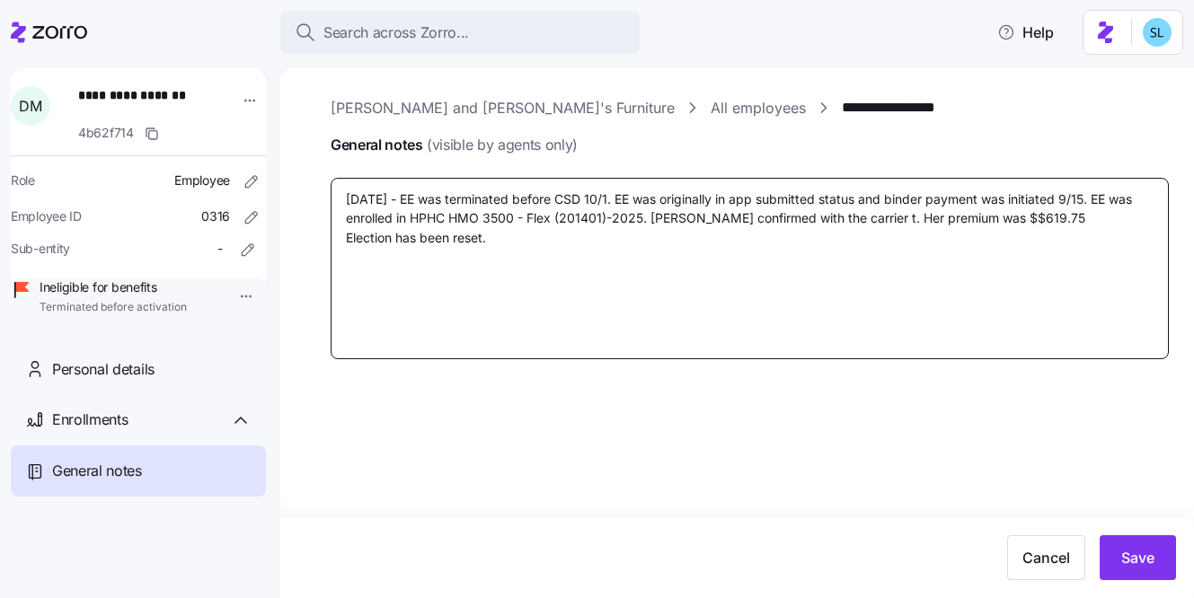
type textarea "x"
type textarea "9/21/25 - EE was terminated before CSD 10/1. EE was originally in app submitted…"
type textarea "x"
type textarea "9/21/25 - EE was terminated before CSD 10/1. EE was originally in app submitted…"
type textarea "x"
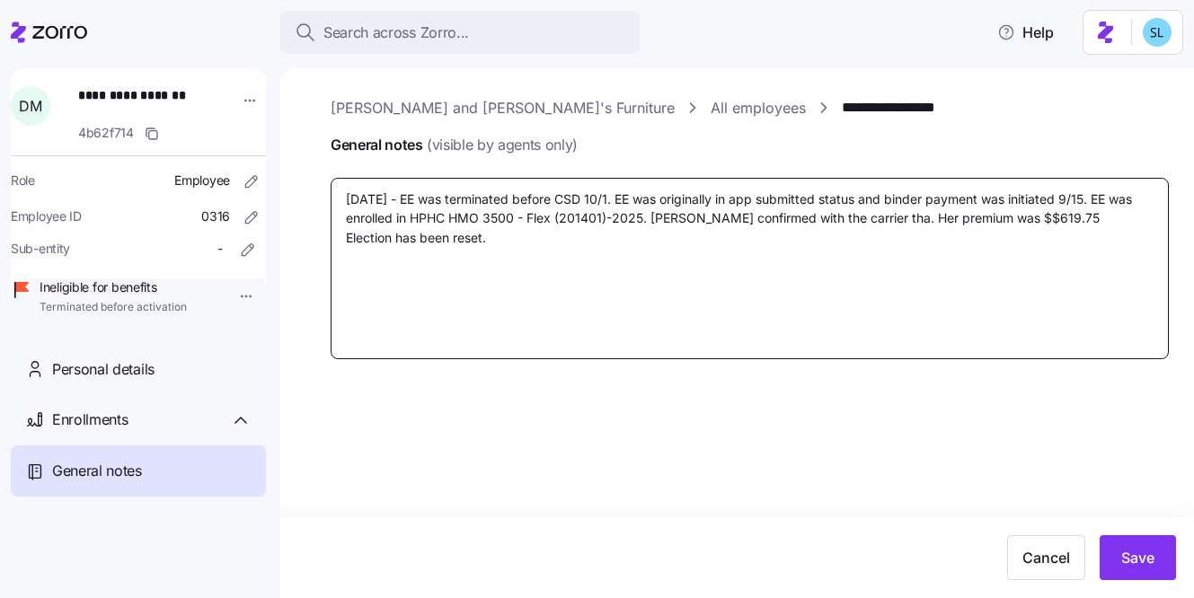
type textarea "9/21/25 - EE was terminated before CSD 10/1. EE was originally in app submitted…"
type textarea "x"
type textarea "9/21/25 - EE was terminated before CSD 10/1. EE was originally in app submitted…"
type textarea "x"
type textarea "9/21/25 - EE was terminated before CSD 10/1. EE was originally in app submitted…"
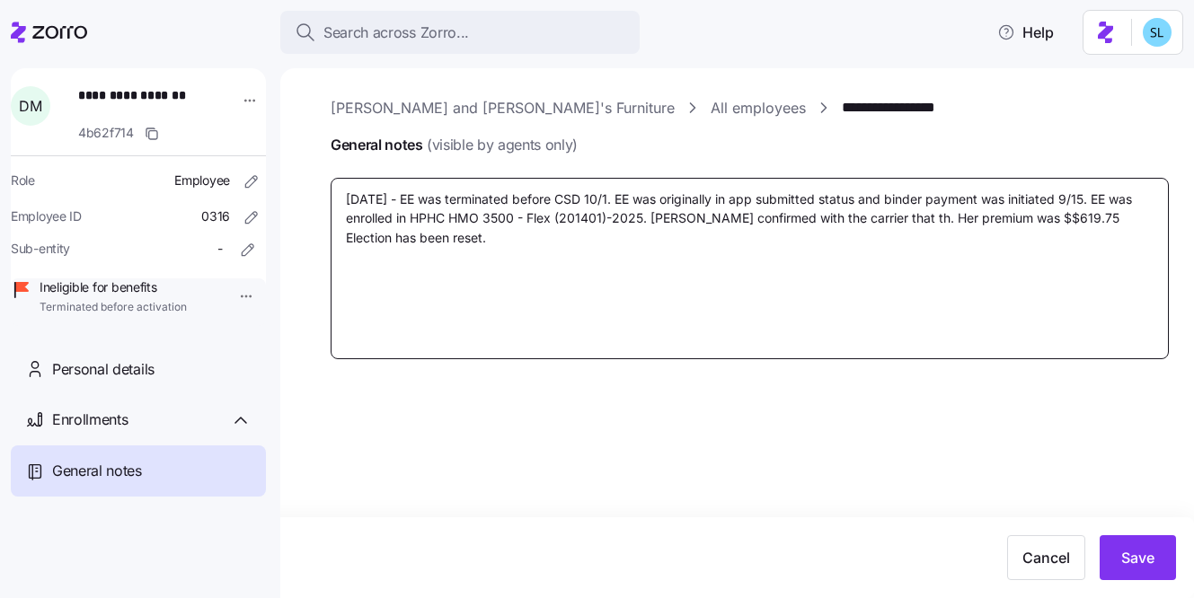
type textarea "x"
type textarea "9/21/25 - EE was terminated before CSD 10/1. EE was originally in app submitted…"
type textarea "x"
type textarea "9/21/25 - EE was terminated before CSD 10/1. EE was originally in app submitted…"
type textarea "x"
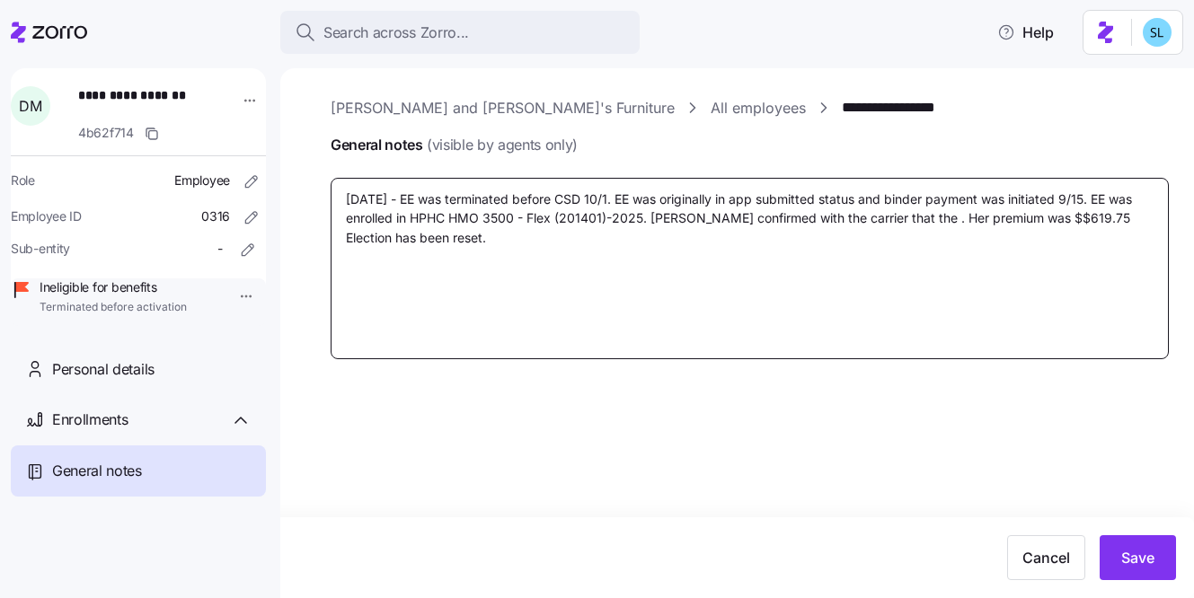
type textarea "9/21/25 - EE was terminated before CSD 10/1. EE was originally in app submitted…"
type textarea "x"
type textarea "9/21/25 - EE was terminated before CSD 10/1. EE was originally in app submitted…"
type textarea "x"
type textarea "9/21/25 - EE was terminated before CSD 10/1. EE was originally in app submitted…"
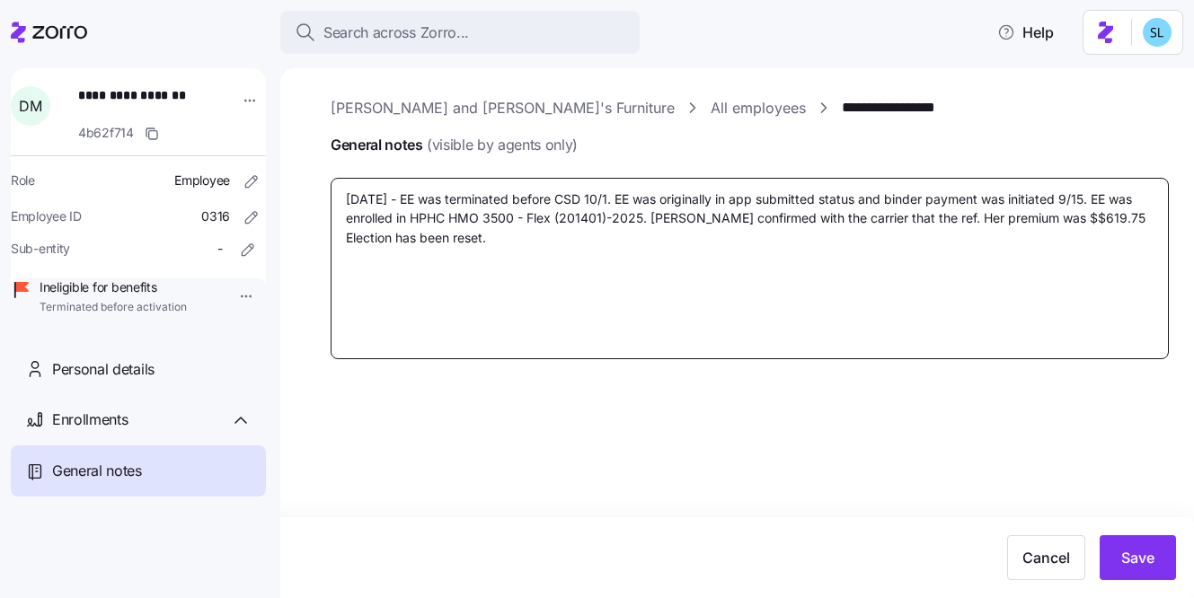
type textarea "x"
type textarea "9/21/25 - EE was terminated before CSD 10/1. EE was originally in app submitted…"
type textarea "x"
type textarea "9/21/25 - EE was terminated before CSD 10/1. EE was originally in app submitted…"
type textarea "x"
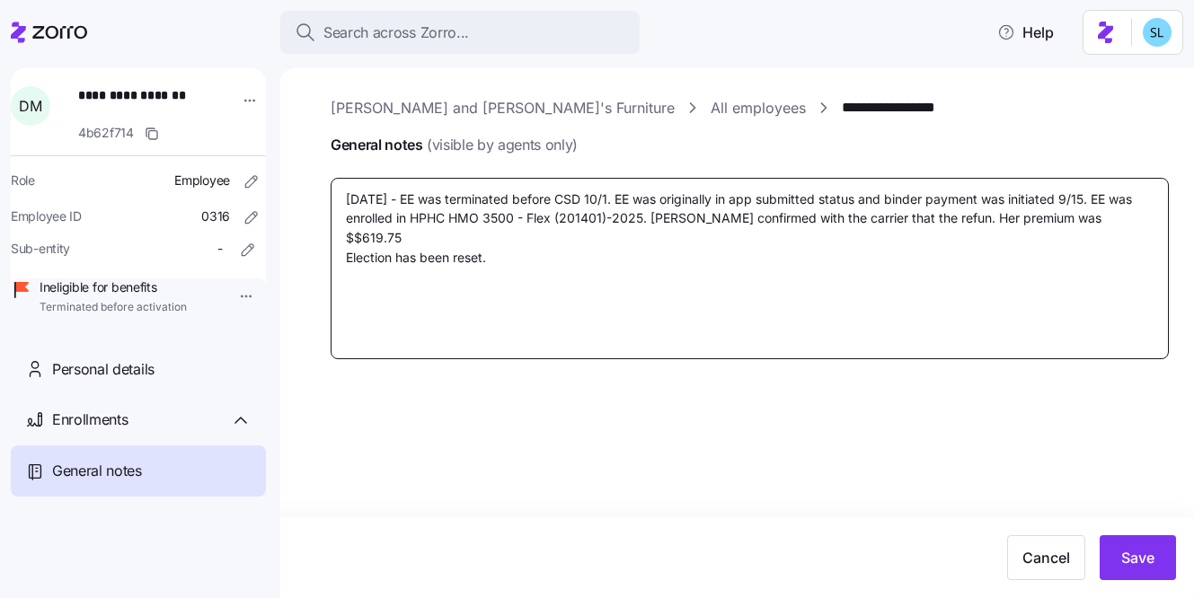
type textarea "9/21/25 - EE was terminated before CSD 10/1. EE was originally in app submitted…"
type textarea "x"
type textarea "9/21/25 - EE was terminated before CSD 10/1. EE was originally in app submitted…"
type textarea "x"
type textarea "9/21/25 - EE was terminated before CSD 10/1. EE was originally in app submitted…"
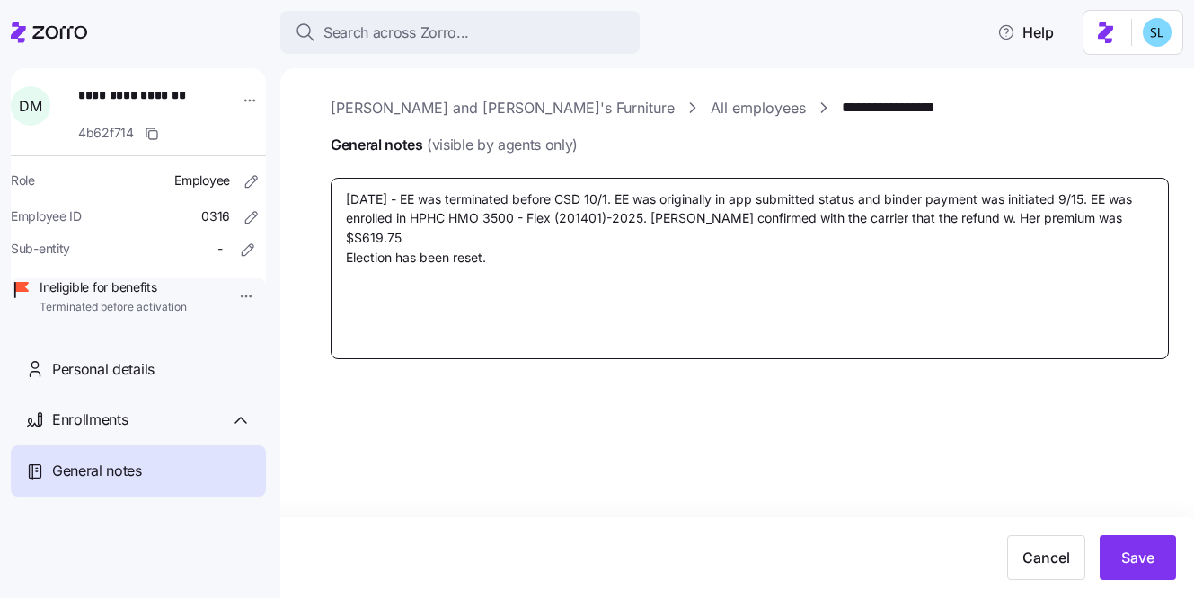
type textarea "x"
type textarea "9/21/25 - EE was terminated before CSD 10/1. EE was originally in app submitted…"
type textarea "x"
type textarea "9/21/25 - EE was terminated before CSD 10/1. EE was originally in app submitted…"
type textarea "x"
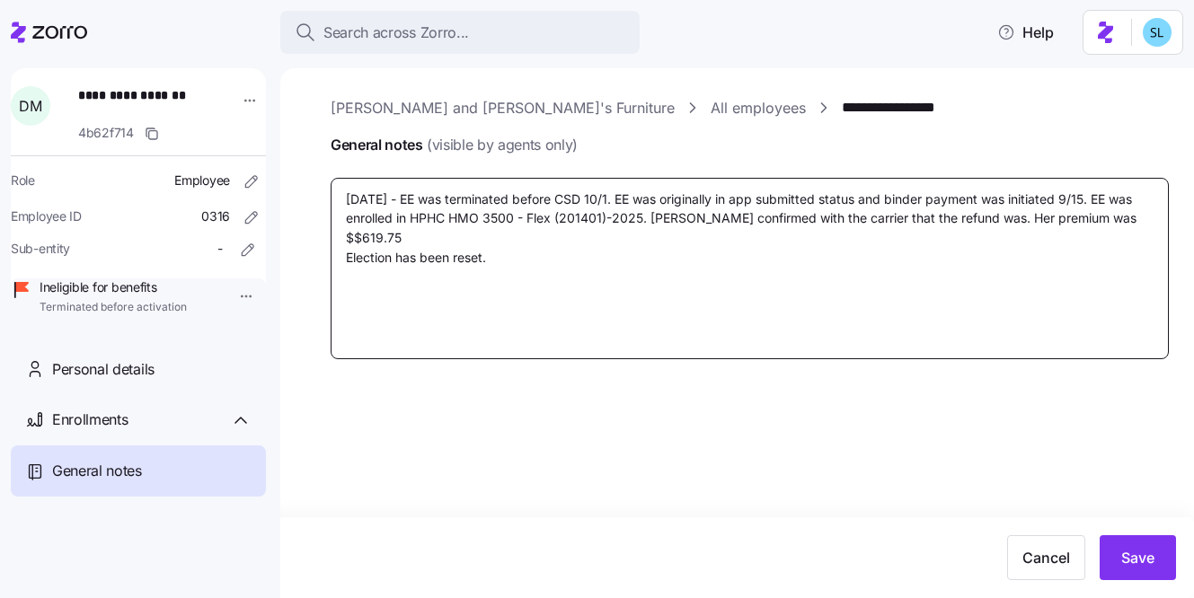
type textarea "9/21/25 - EE was terminated before CSD 10/1. EE was originally in app submitted…"
type textarea "x"
type textarea "9/21/25 - EE was terminated before CSD 10/1. EE was originally in app submitted…"
type textarea "x"
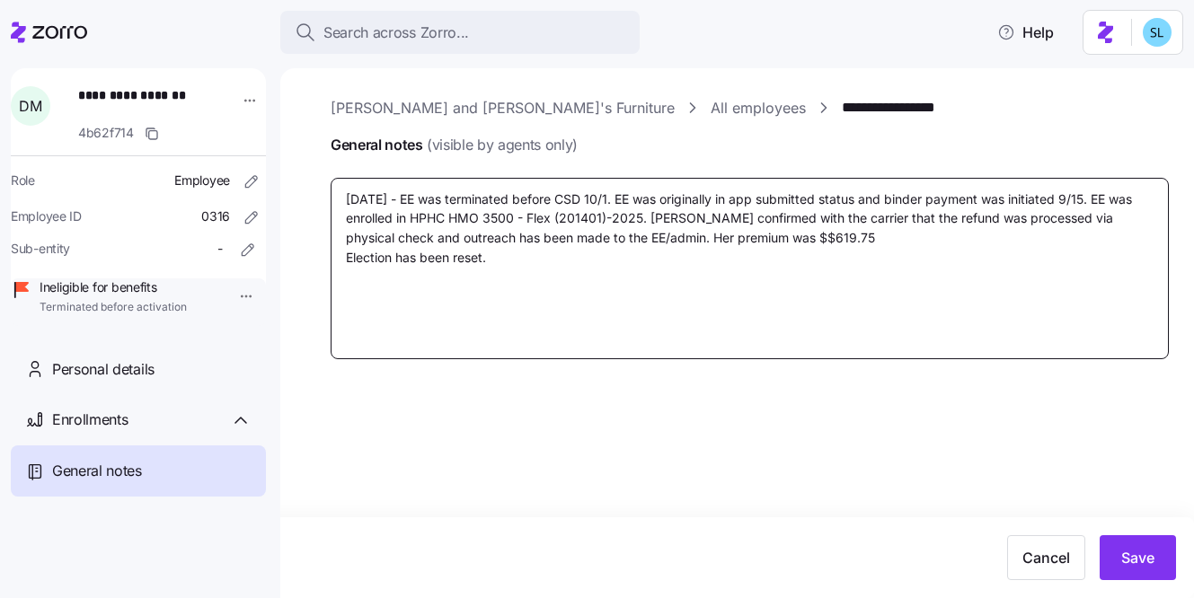
drag, startPoint x: 643, startPoint y: 240, endPoint x: 633, endPoint y: 240, distance: 9.9
click at [633, 240] on textarea "9/21/25 - EE was terminated before CSD 10/1. EE was originally in app submitted…" at bounding box center [750, 268] width 838 height 181
click at [765, 216] on textarea "9/21/25 - EE was terminated before CSD 10/1. EE was originally in app submitted…" at bounding box center [750, 268] width 838 height 181
click at [863, 219] on textarea "9/21/25 - EE was terminated before CSD 10/1. EE was originally in app submitted…" at bounding box center [750, 268] width 838 height 181
click at [787, 260] on textarea "9/21/25 - EE was terminated before CSD 10/1. EE was originally in app submitted…" at bounding box center [750, 268] width 838 height 181
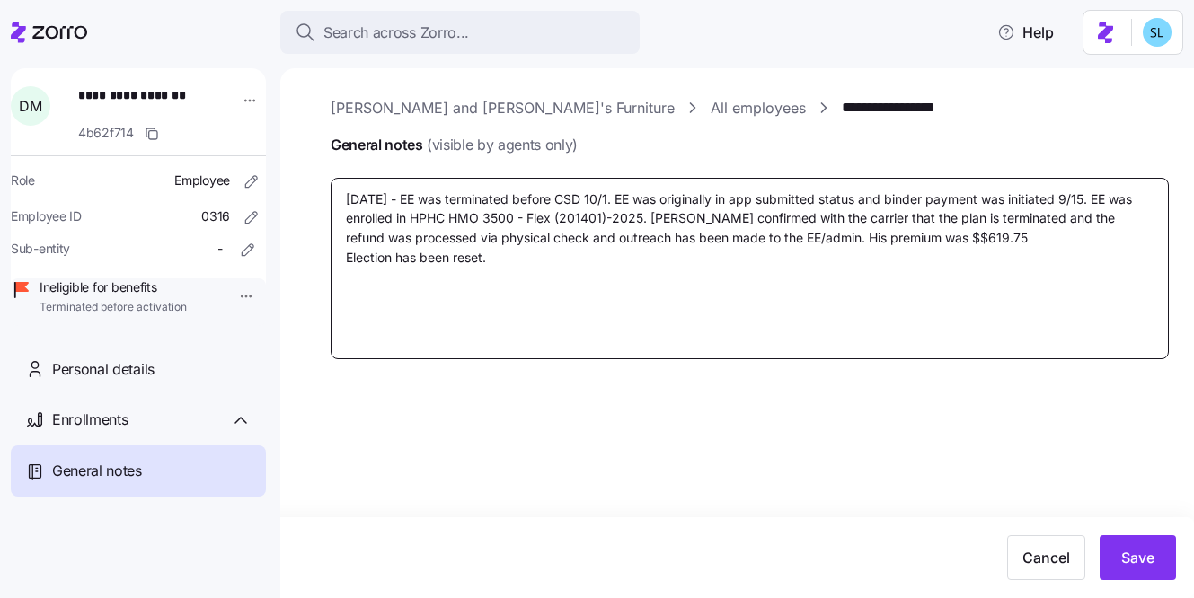
drag, startPoint x: 547, startPoint y: 238, endPoint x: 521, endPoint y: 241, distance: 26.2
click at [521, 241] on textarea "9/21/25 - EE was terminated before CSD 10/1. EE was originally in app submitted…" at bounding box center [750, 268] width 838 height 181
click at [891, 238] on textarea "9/21/25 - EE was terminated before CSD 10/1. EE was originally in app submitted…" at bounding box center [750, 268] width 838 height 181
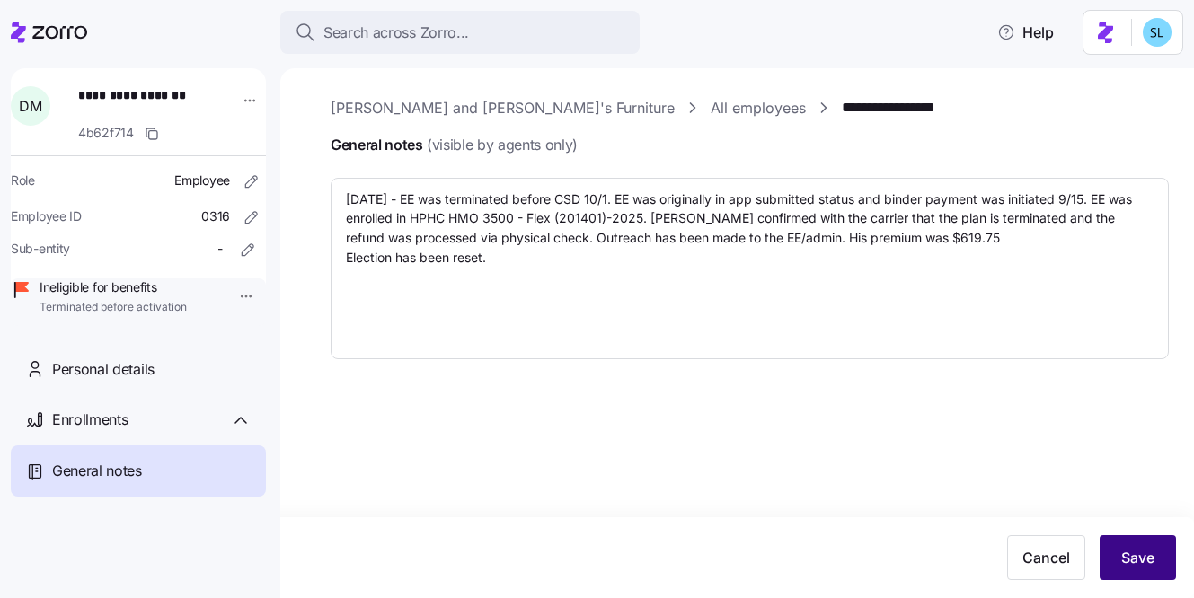
click at [1133, 545] on button "Save" at bounding box center [1137, 557] width 76 height 45
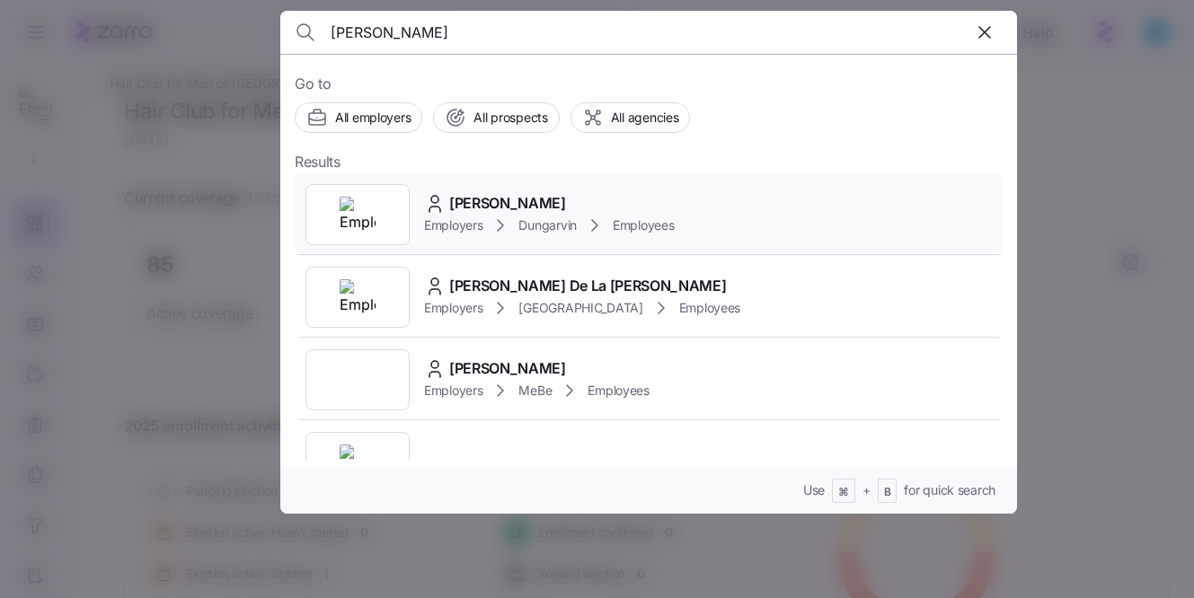
type input "larosa"
click at [594, 179] on div "Julia Larosa Employers Dungarvin Employees" at bounding box center [649, 214] width 708 height 83
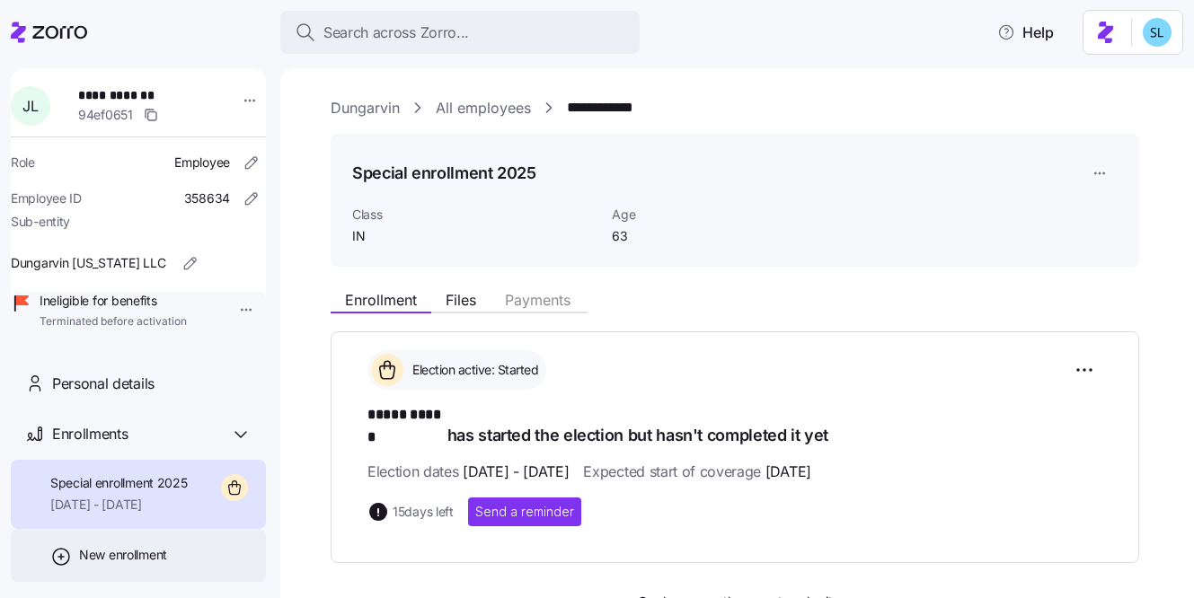
scroll to position [51, 0]
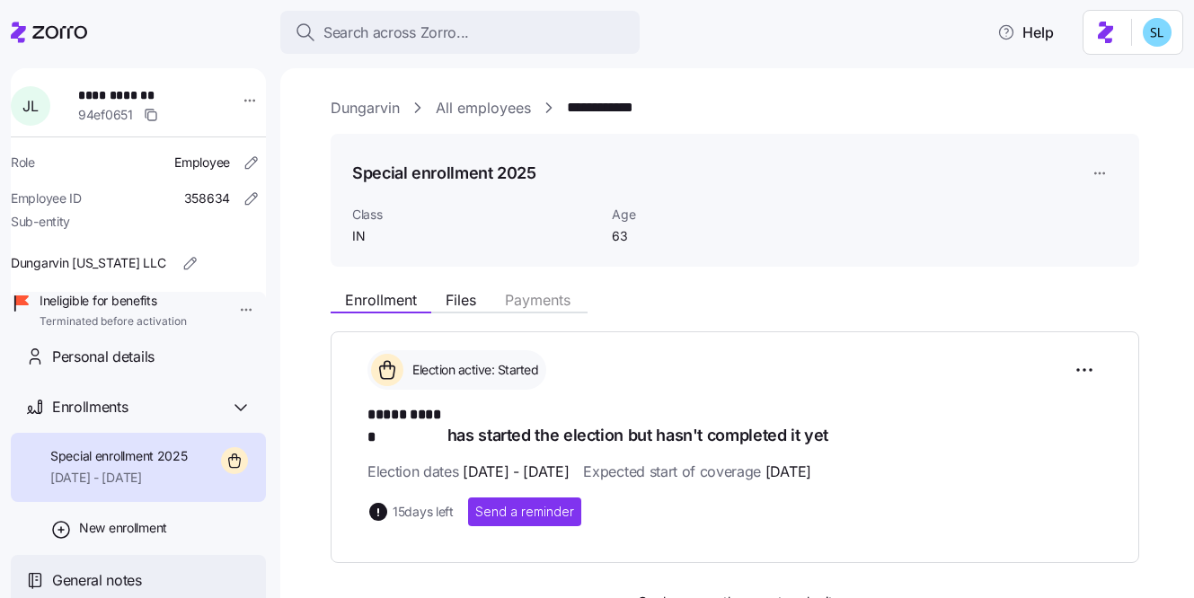
click at [129, 578] on span "General notes" at bounding box center [97, 580] width 90 height 22
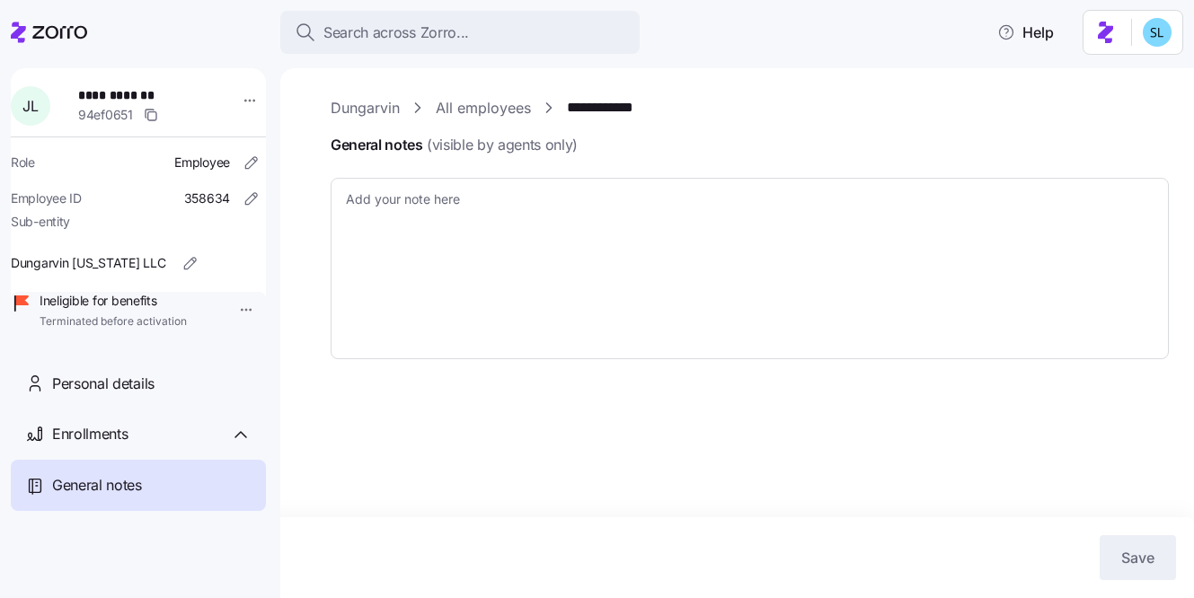
type textarea "x"
type textarea "9/16/24 - EE termed prior to start of plan. Receive email stating EE would like…"
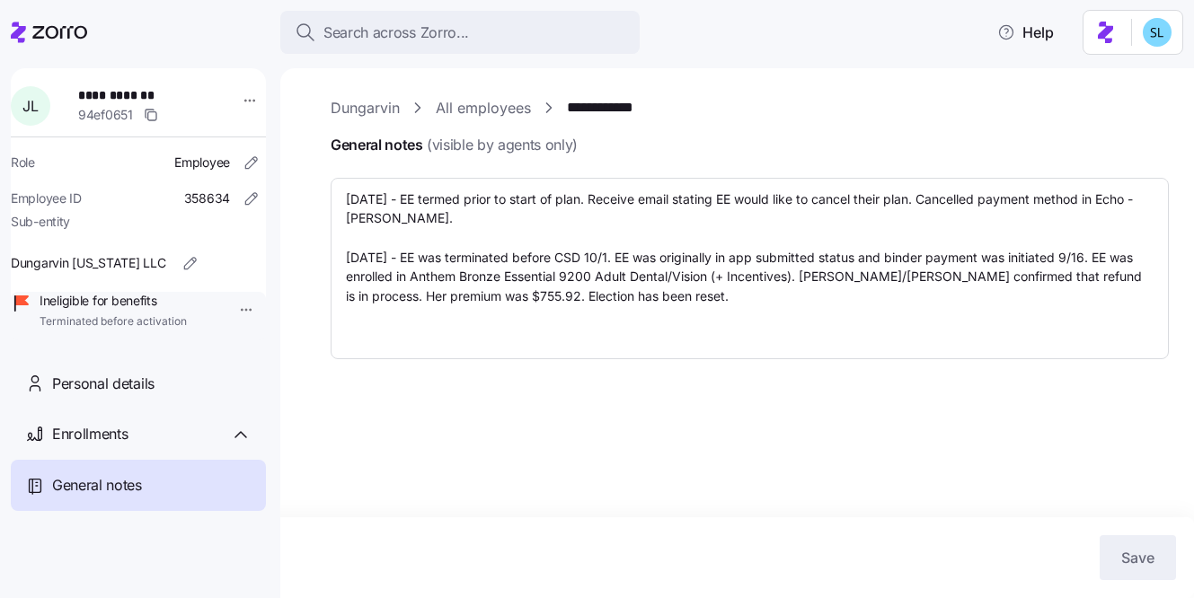
type textarea "x"
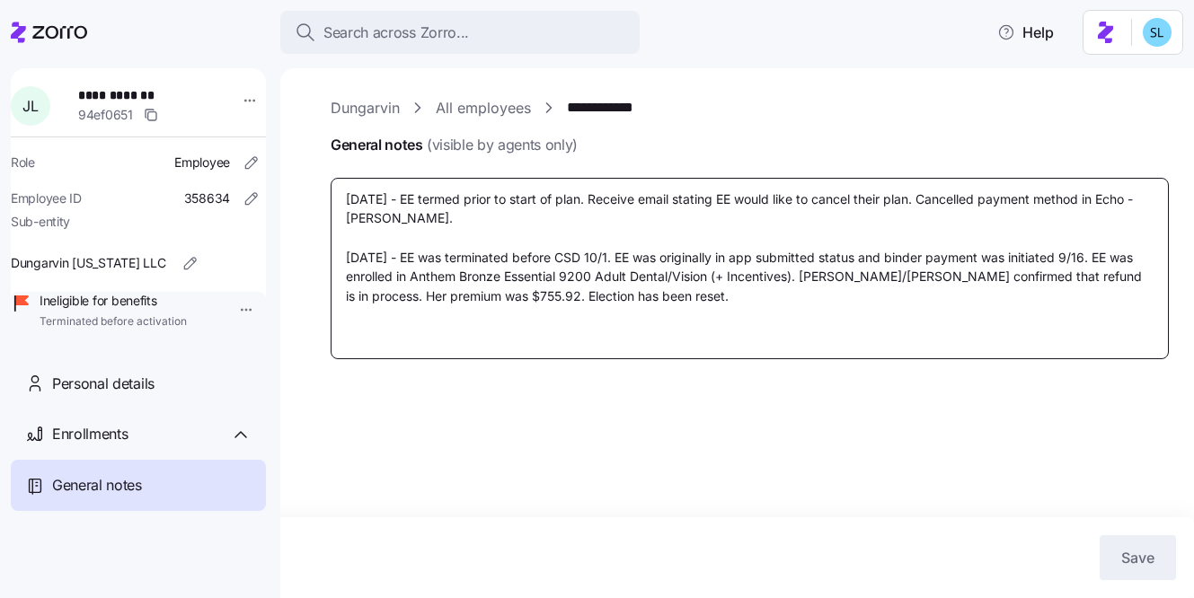
drag, startPoint x: 348, startPoint y: 252, endPoint x: 723, endPoint y: 291, distance: 376.5
click at [723, 291] on textarea "9/16/24 - EE termed prior to start of plan. Receive email stating EE would like…" at bounding box center [750, 268] width 838 height 181
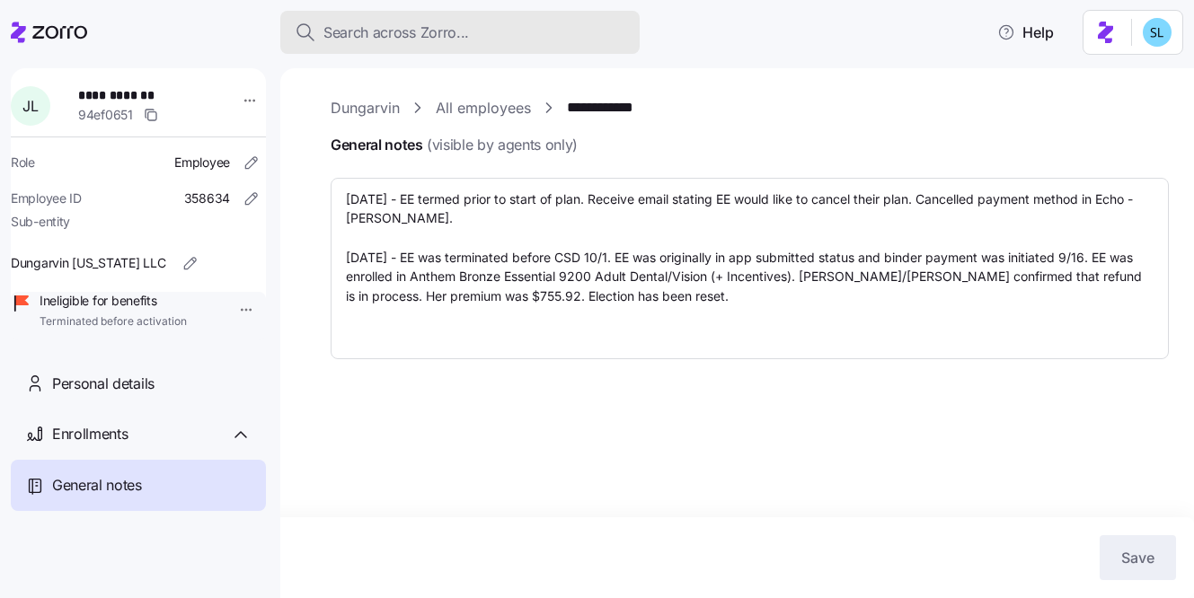
click at [549, 40] on div "Search across Zorro..." at bounding box center [460, 33] width 331 height 22
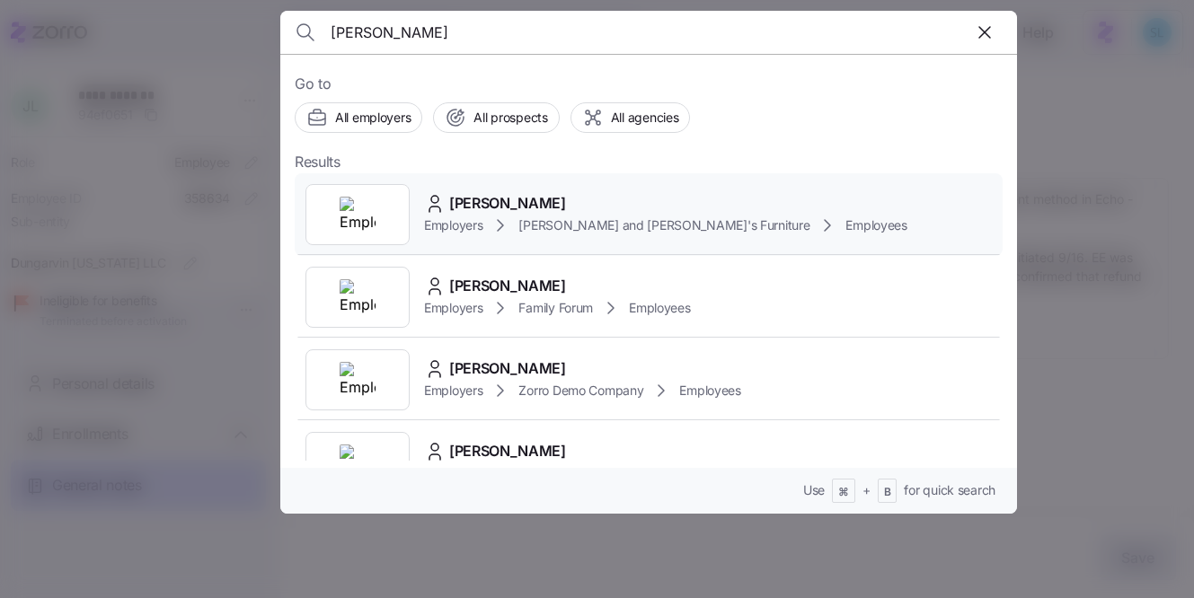
type input "domingo"
click at [587, 173] on div "DOMINGOS MONTEIRO Employers Bernie and Phyl's Furniture Employees" at bounding box center [649, 214] width 708 height 83
type textarea "x"
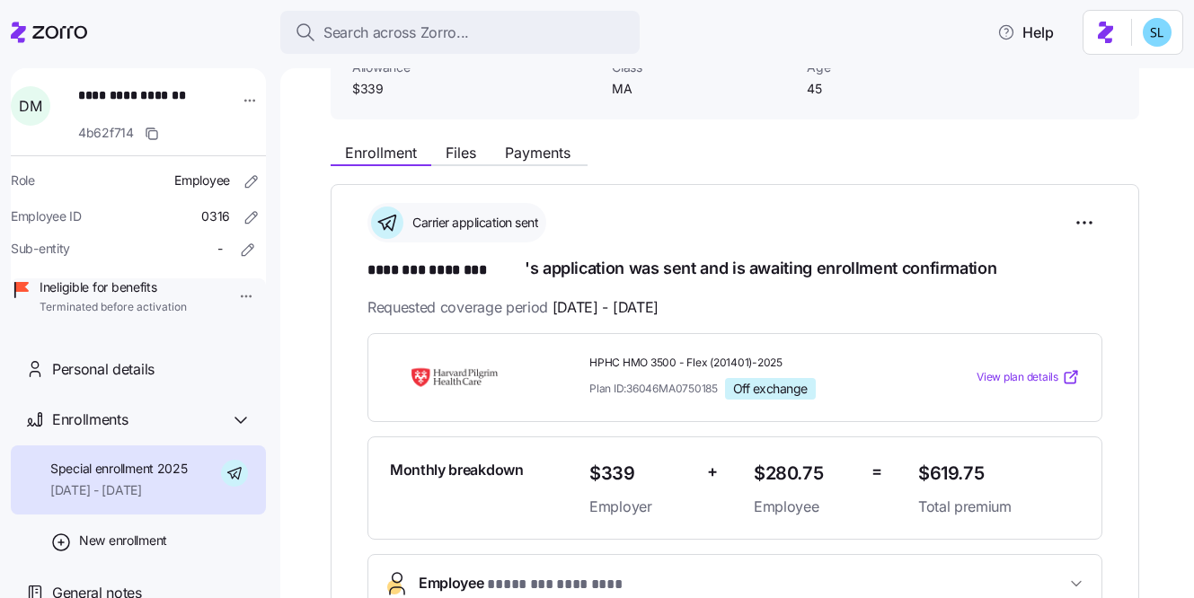
scroll to position [215, 0]
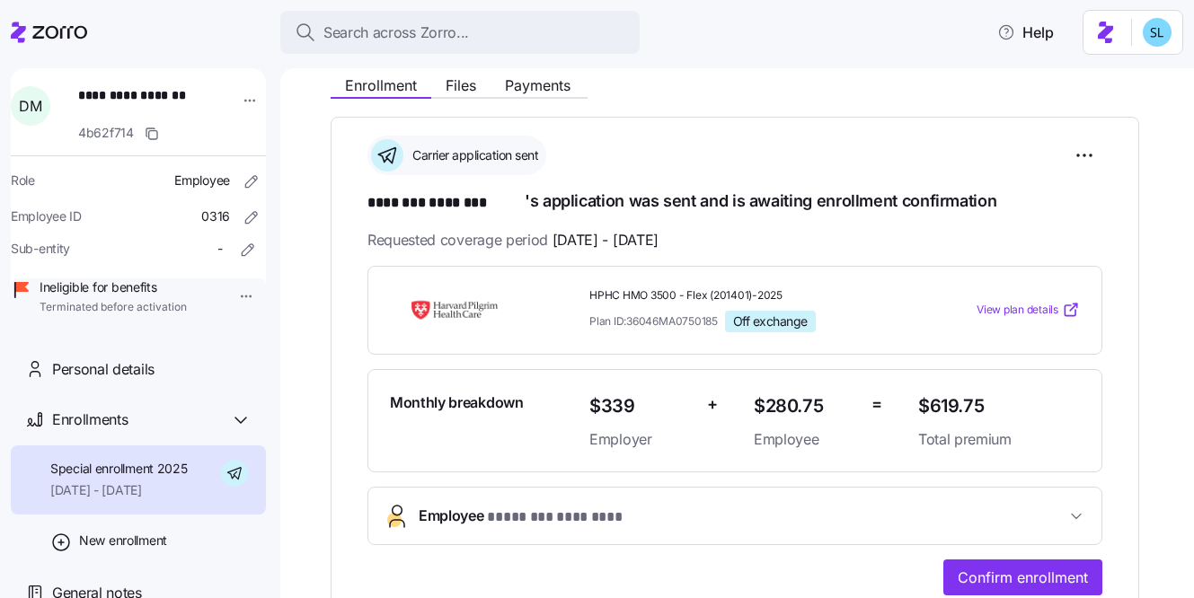
click at [667, 296] on span "HPHC HMO 3500 - Flex (201401)-2025" at bounding box center [746, 295] width 314 height 15
copy span "HPHC HMO 3500 - Flex (201401)-2025"
click at [975, 393] on span "$619.75" at bounding box center [999, 407] width 162 height 30
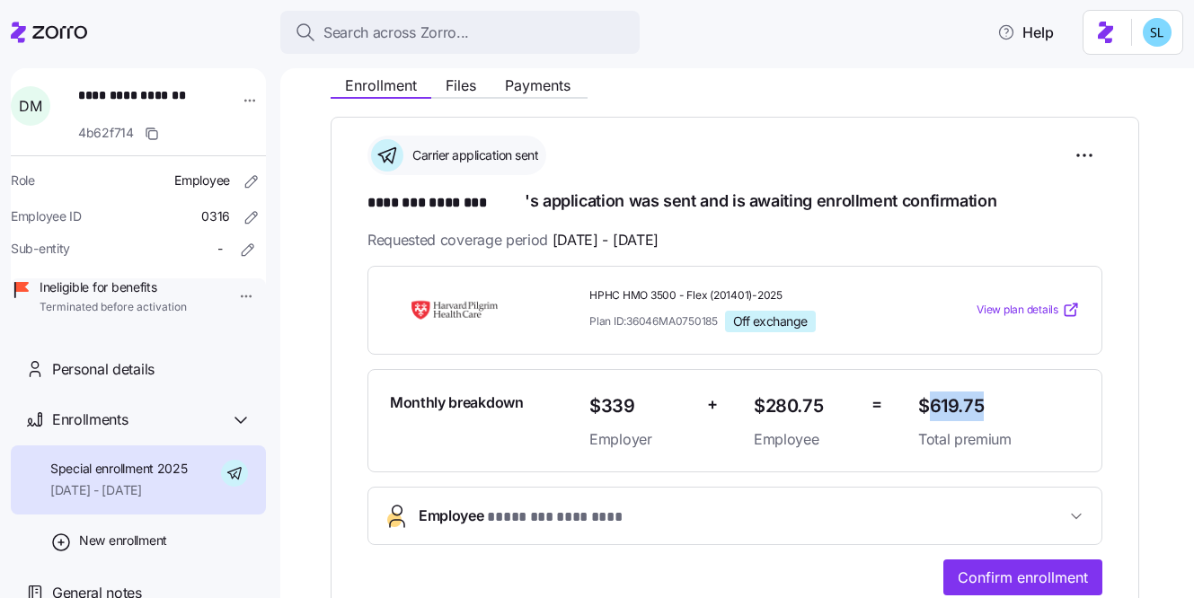
click at [975, 393] on span "$619.75" at bounding box center [999, 407] width 162 height 30
copy span "$619.75"
click at [1076, 449] on div "Monthly breakdown $339 Employer + $280.75 Employee = $619.75 Total premium" at bounding box center [734, 421] width 735 height 104
click at [1092, 133] on div "**********" at bounding box center [735, 375] width 808 height 516
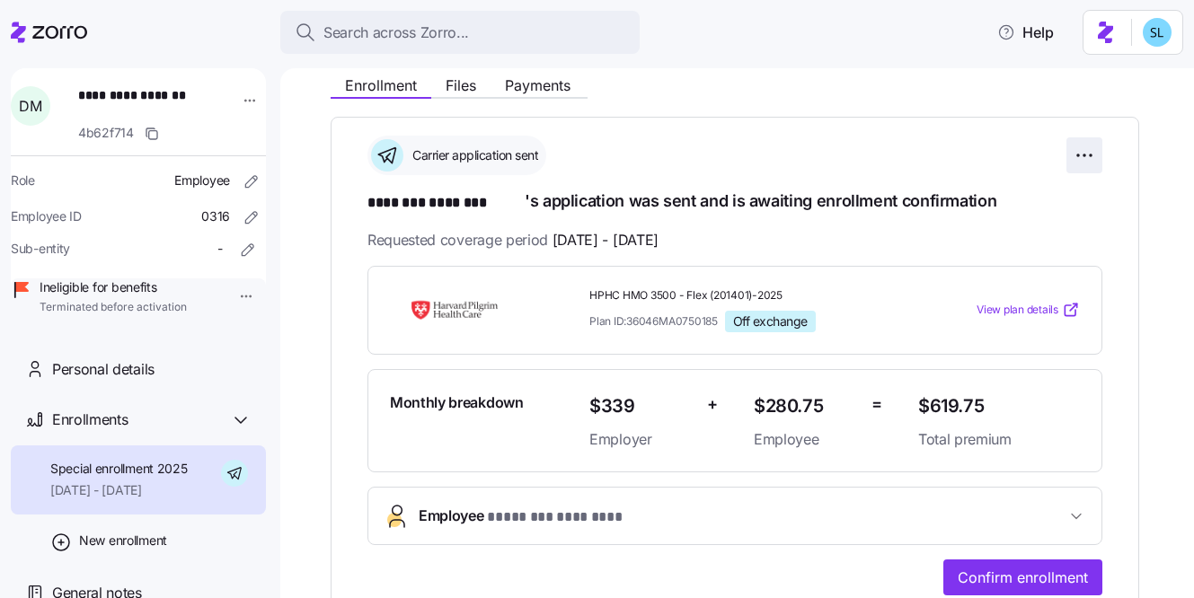
click at [1089, 144] on html "**********" at bounding box center [597, 293] width 1194 height 587
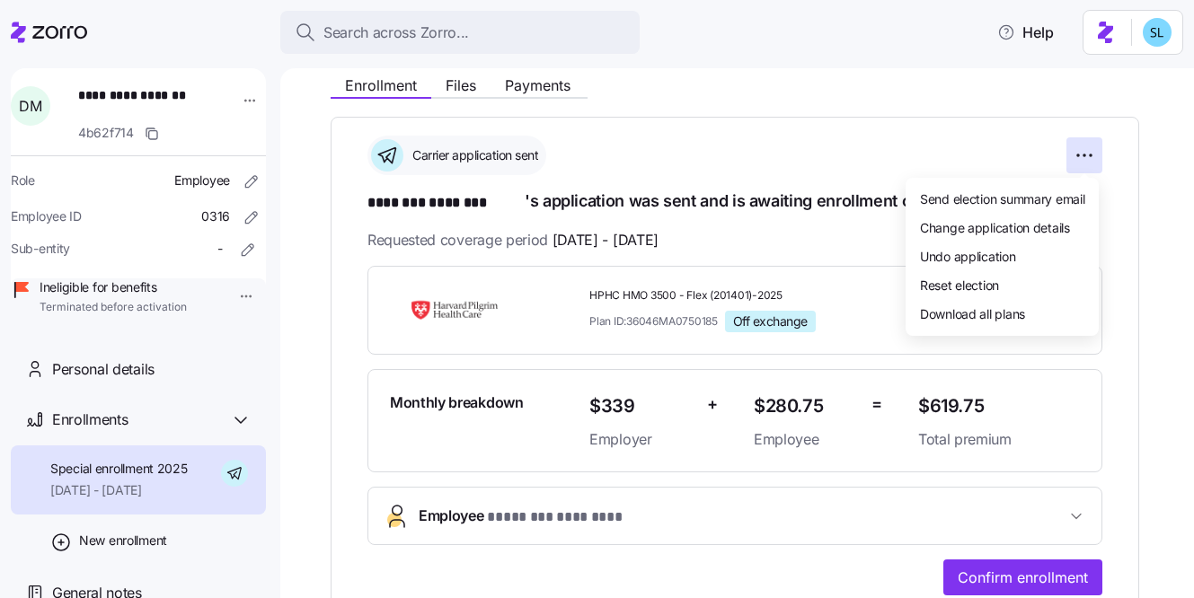
click at [789, 410] on html "**********" at bounding box center [597, 293] width 1194 height 587
click at [789, 410] on span "$280.75" at bounding box center [805, 407] width 103 height 30
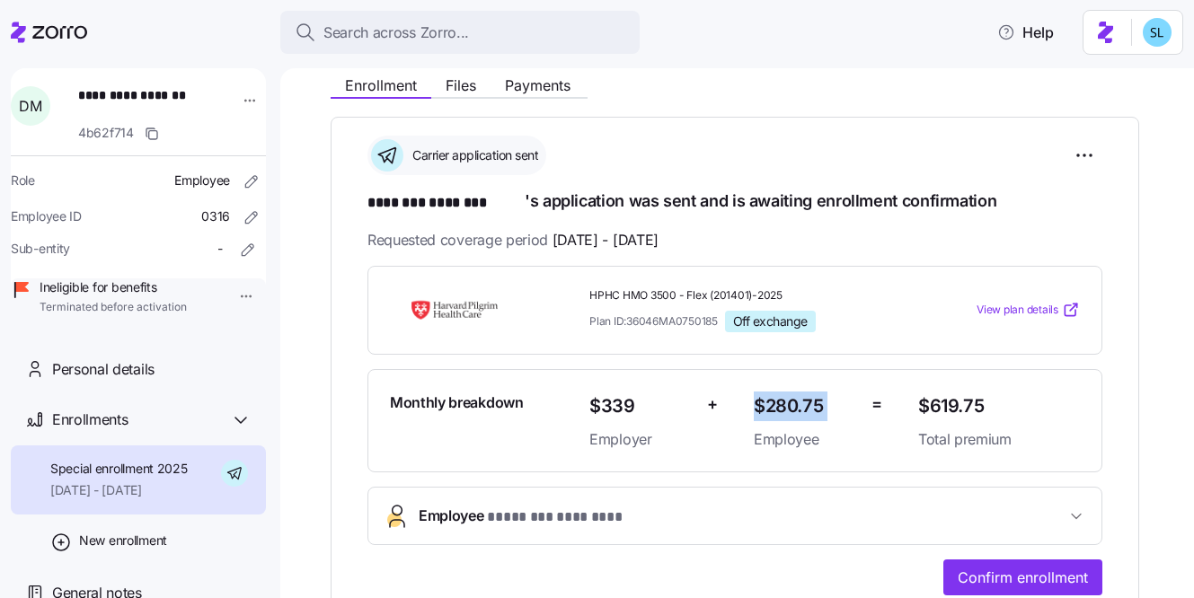
click at [789, 410] on span "$280.75" at bounding box center [805, 407] width 103 height 30
click at [816, 404] on span "$280.75" at bounding box center [805, 407] width 103 height 30
click at [1081, 163] on html "**********" at bounding box center [597, 293] width 1194 height 587
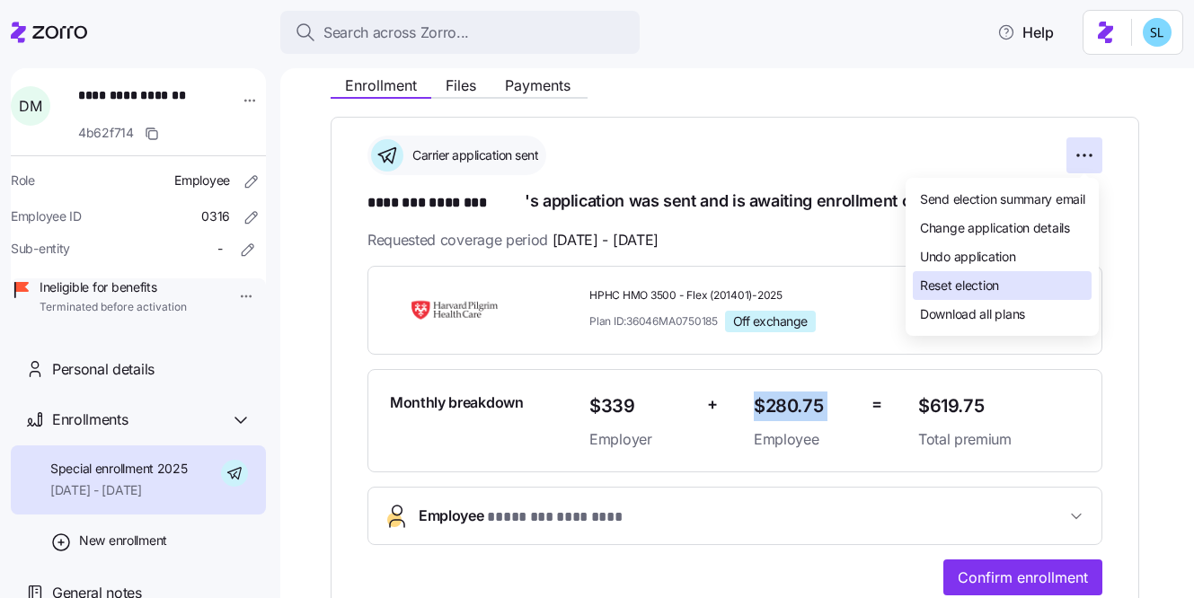
click at [1031, 284] on div "Reset election" at bounding box center [1002, 285] width 179 height 29
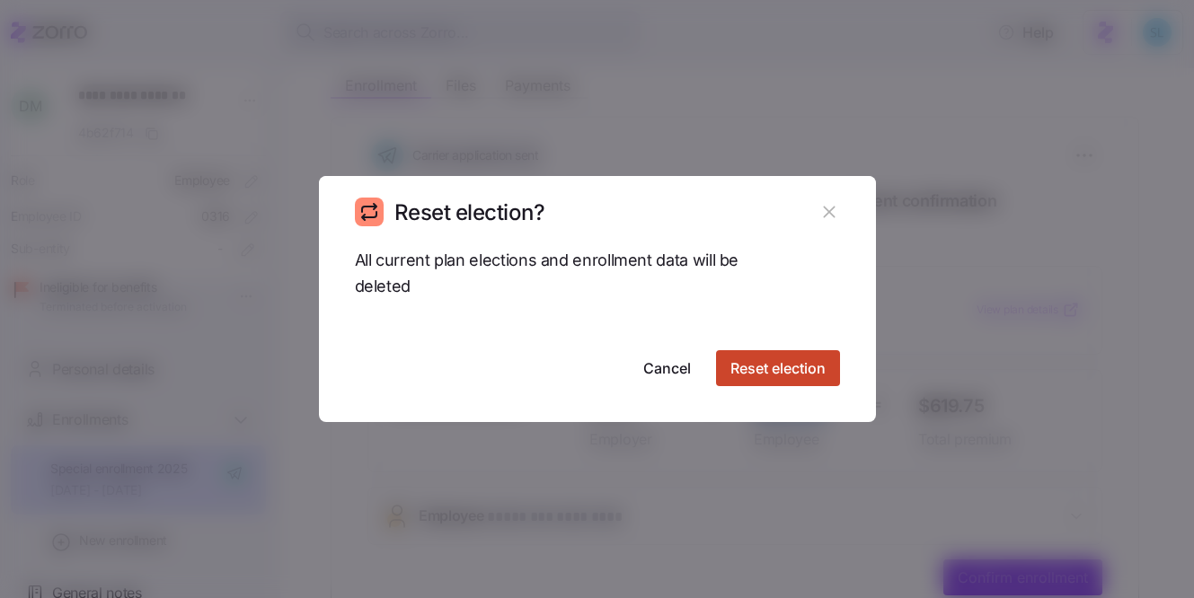
click at [771, 357] on span "Reset election" at bounding box center [777, 368] width 95 height 22
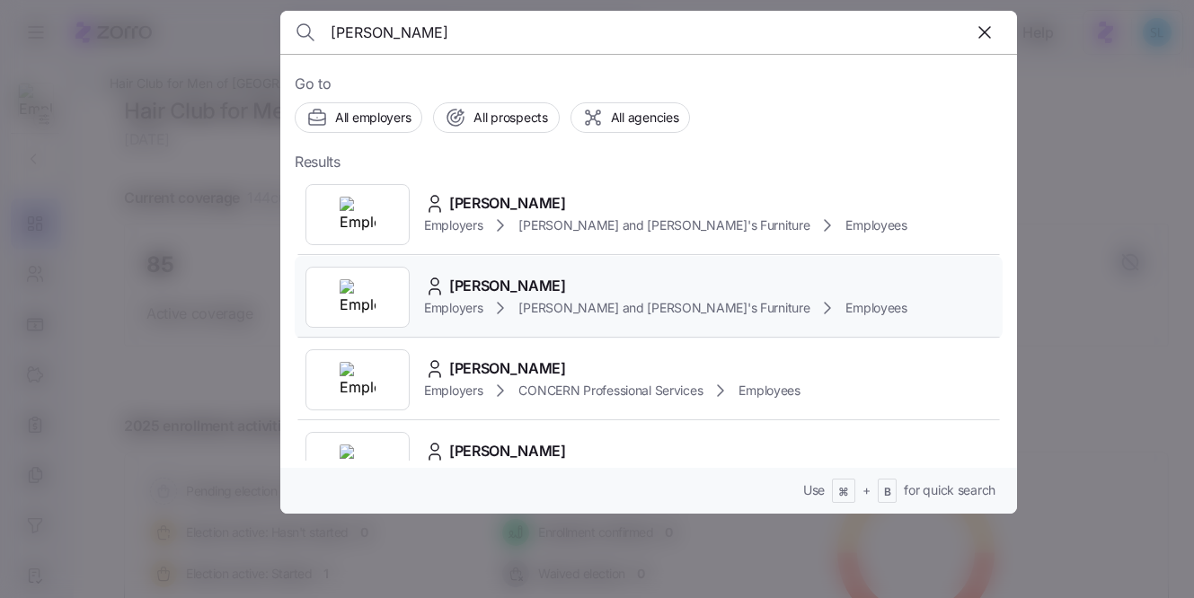
type input "walsh"
click at [545, 273] on div "JACOB WALSH Employers Bernie and Phyl's Furniture Employees" at bounding box center [649, 297] width 708 height 83
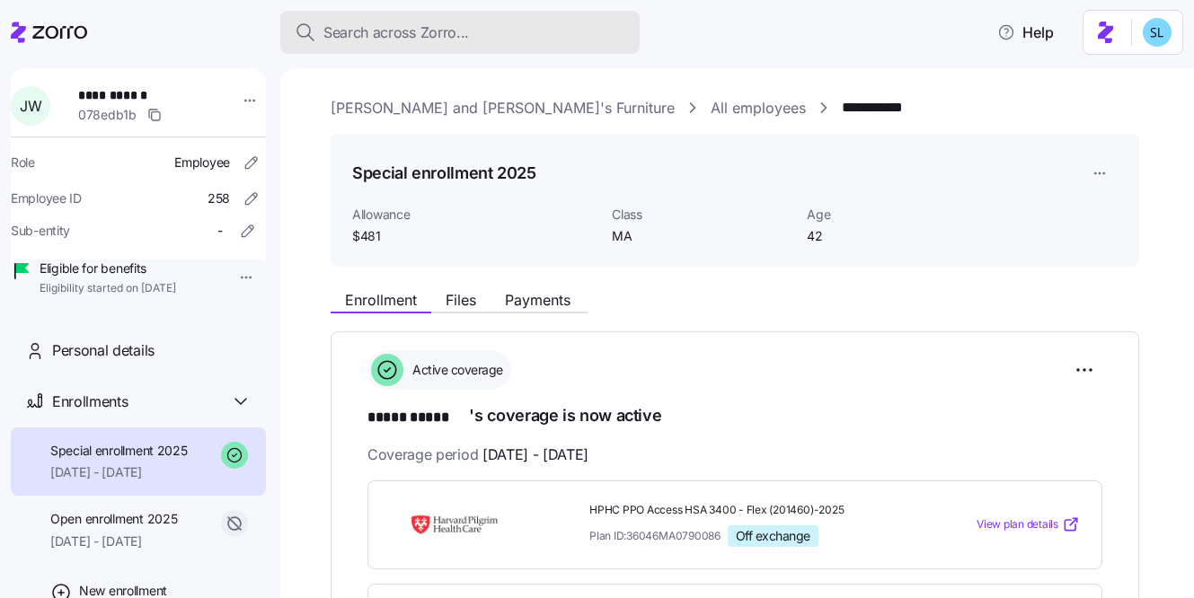
click at [540, 37] on div "Search across Zorro..." at bounding box center [460, 33] width 331 height 22
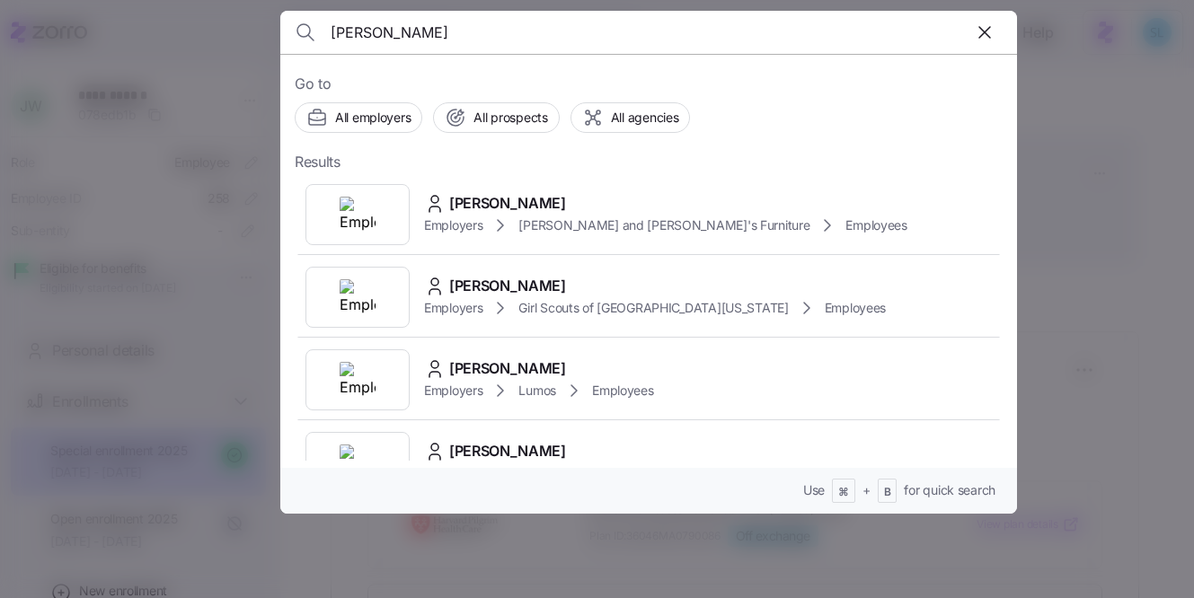
type input "gibney"
click at [626, 192] on div "KELLY GIBNEY" at bounding box center [665, 203] width 483 height 22
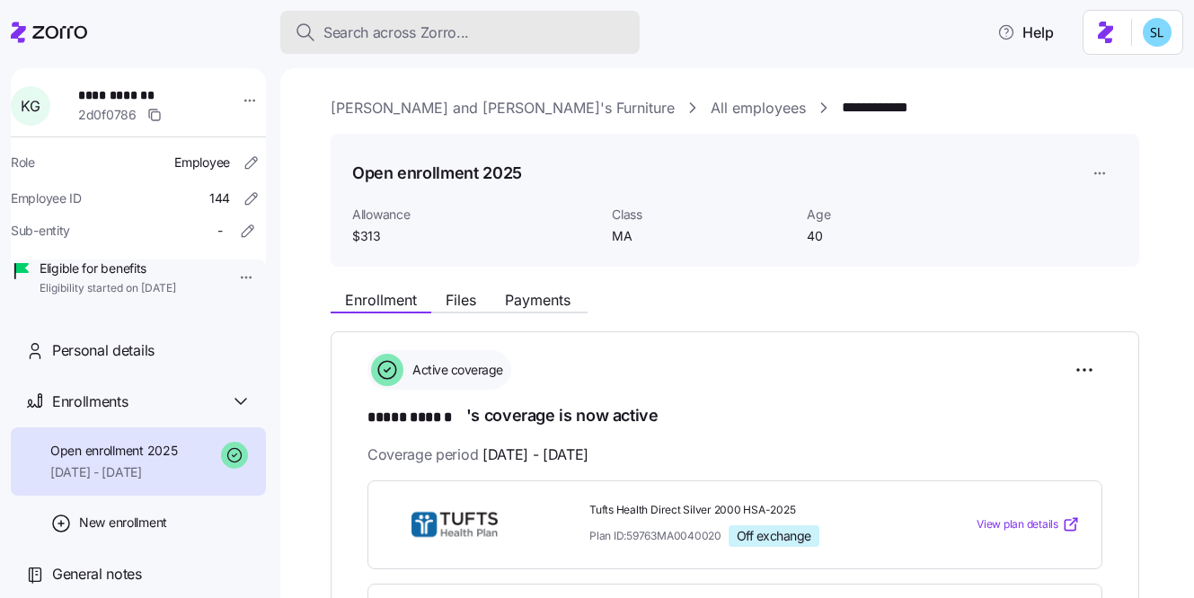
click at [578, 34] on div "Search across Zorro..." at bounding box center [460, 33] width 331 height 22
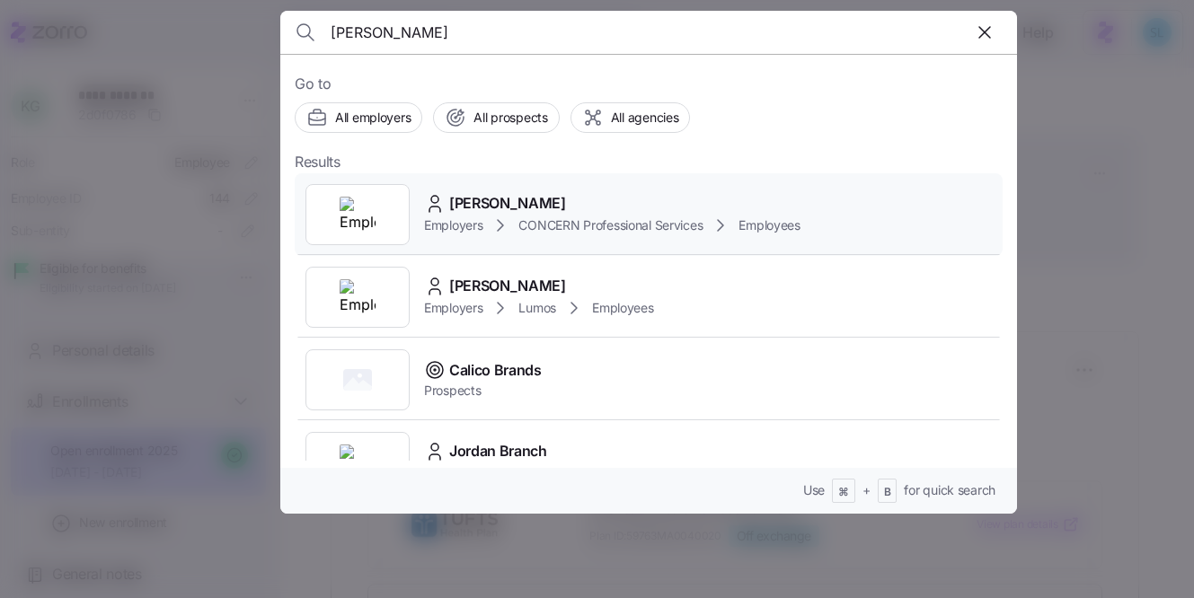
type input "branco"
click at [790, 198] on div "Sandra Branco" at bounding box center [612, 203] width 376 height 22
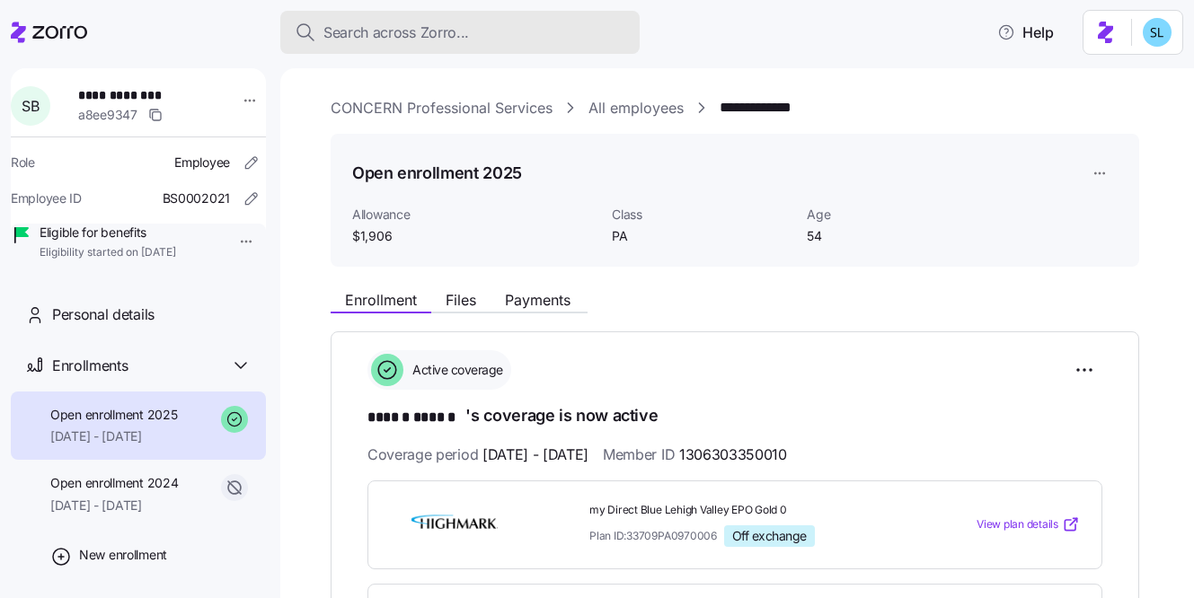
click at [561, 23] on div "Search across Zorro..." at bounding box center [460, 33] width 331 height 22
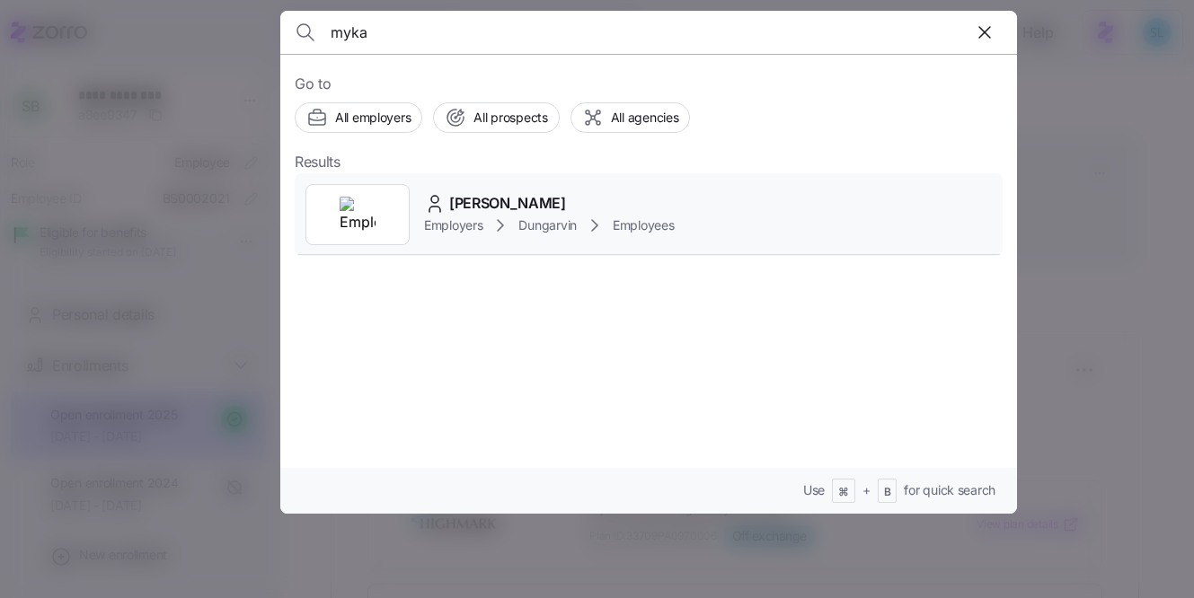
type input "myka"
click at [483, 192] on span "Myka Messinger" at bounding box center [507, 203] width 117 height 22
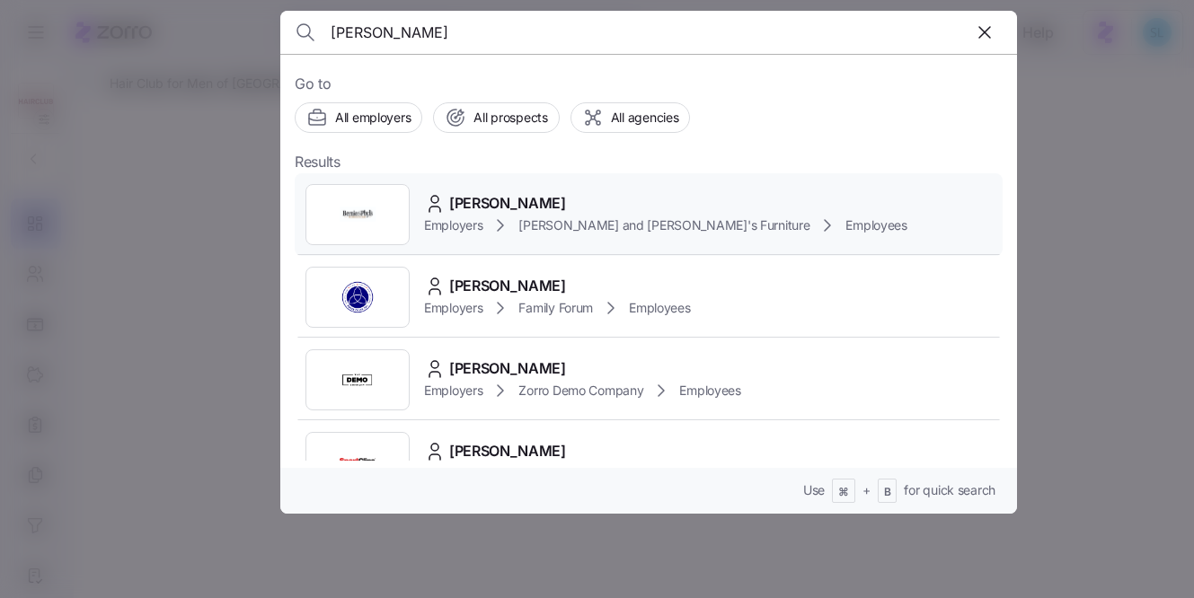
type input "[PERSON_NAME]"
click at [611, 200] on div "[PERSON_NAME]" at bounding box center [665, 203] width 483 height 22
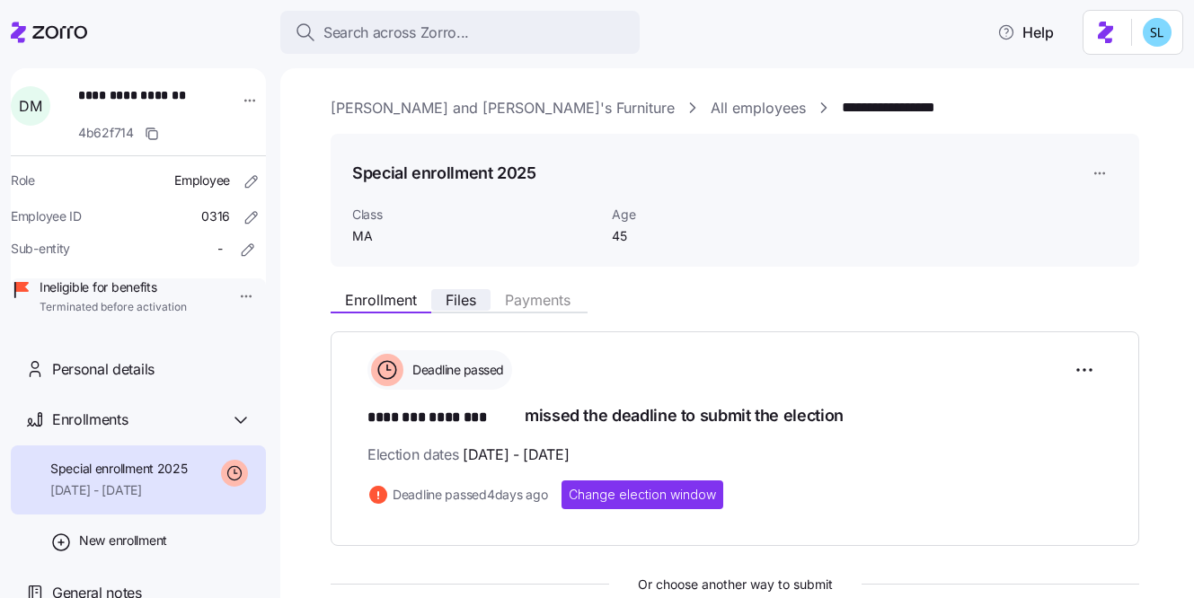
click at [469, 300] on span "Files" at bounding box center [460, 300] width 31 height 14
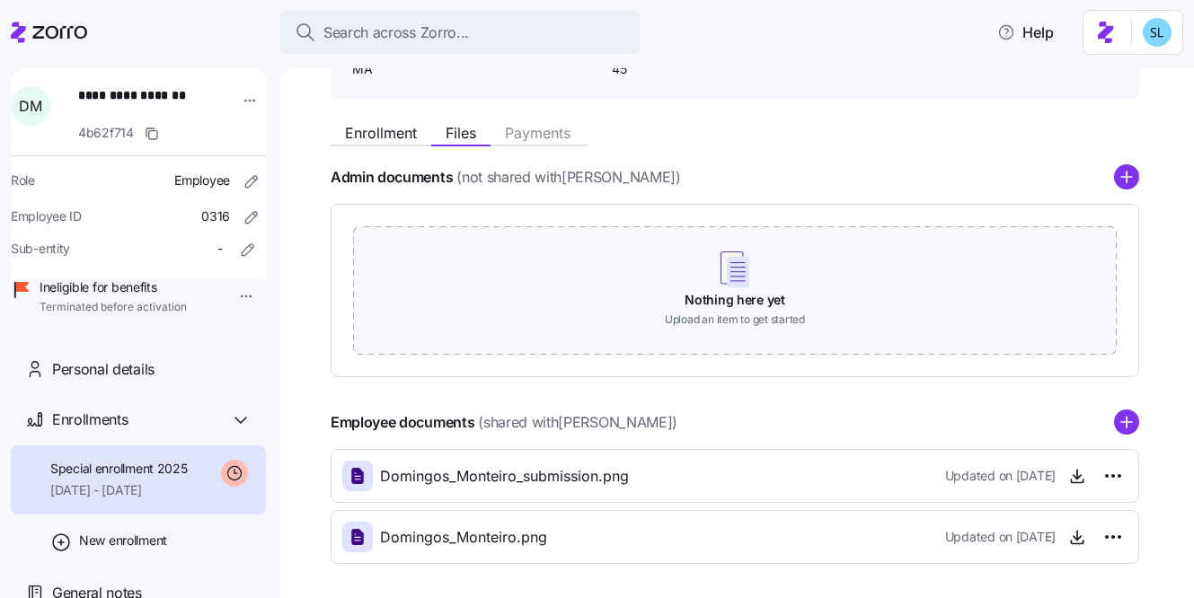
scroll to position [241, 0]
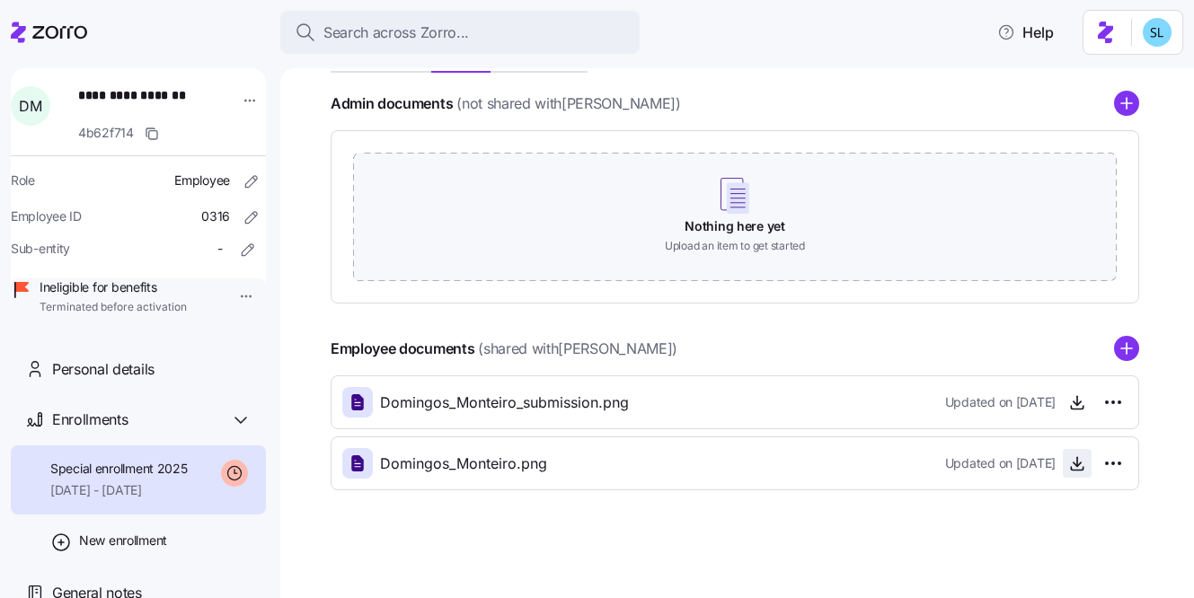
click at [1079, 466] on icon "button" at bounding box center [1077, 463] width 18 height 18
click at [1084, 407] on icon "button" at bounding box center [1077, 402] width 18 height 18
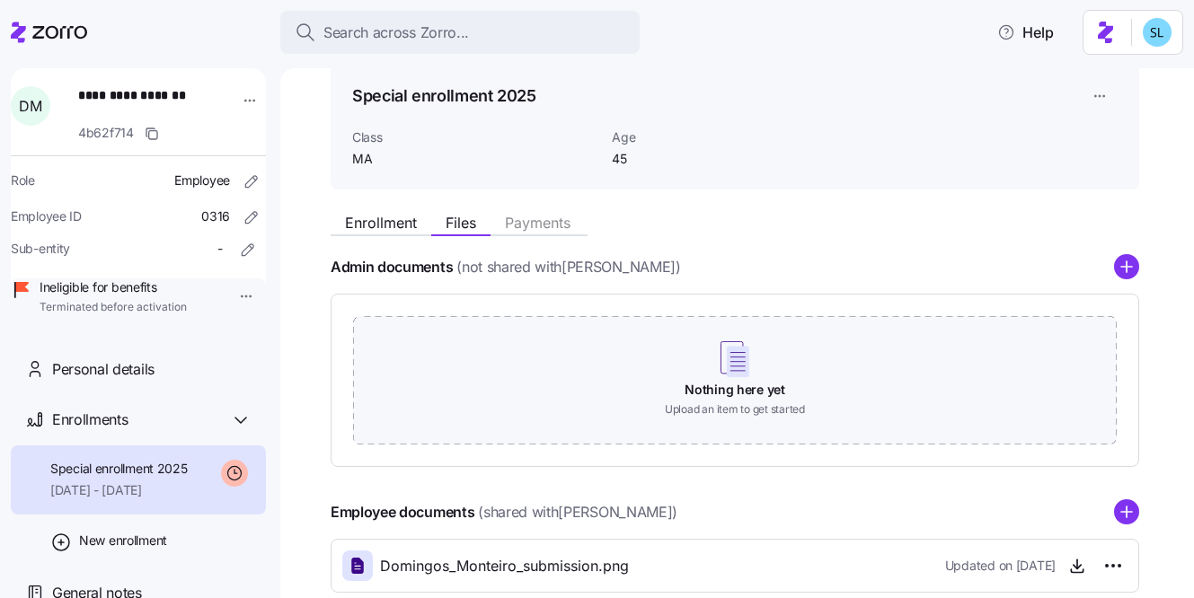
scroll to position [0, 0]
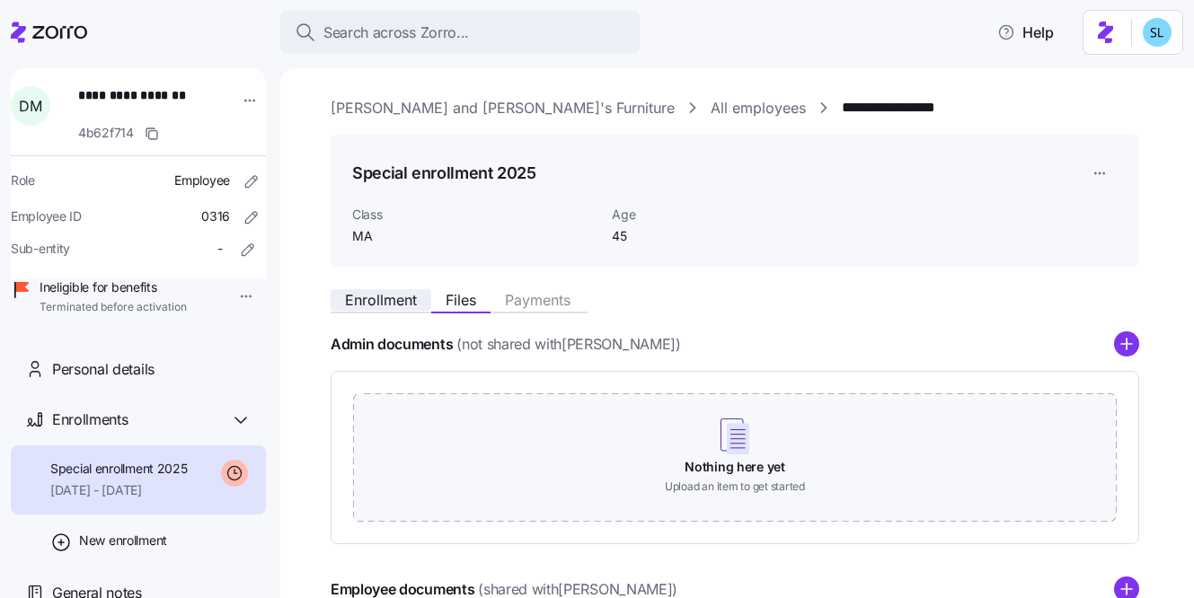
click at [395, 294] on span "Enrollment" at bounding box center [381, 300] width 72 height 14
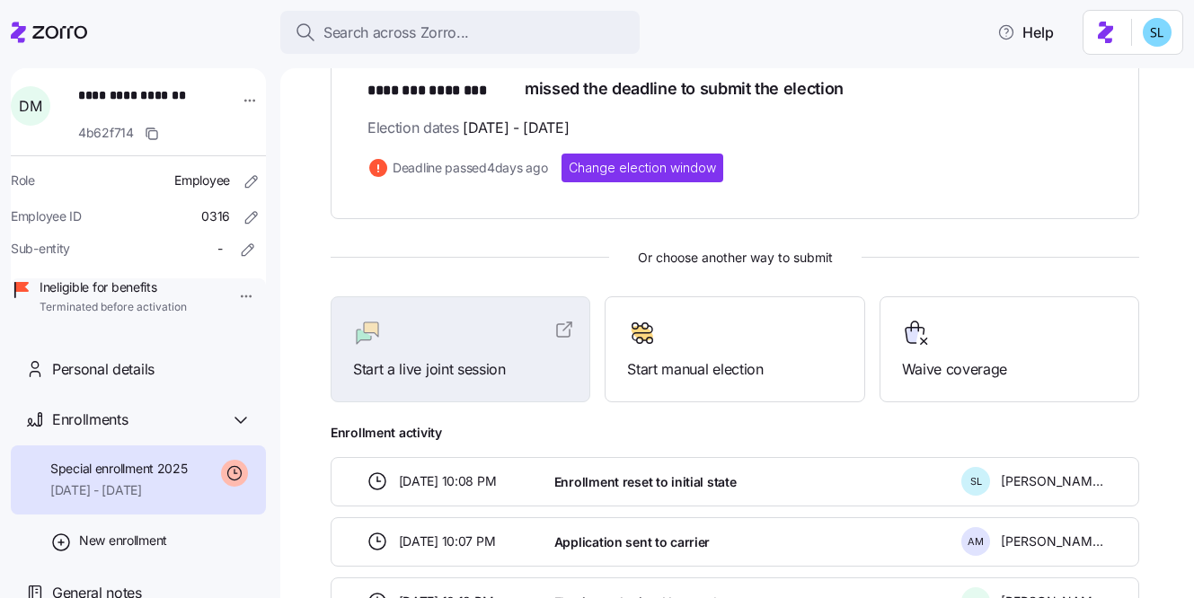
scroll to position [329, 0]
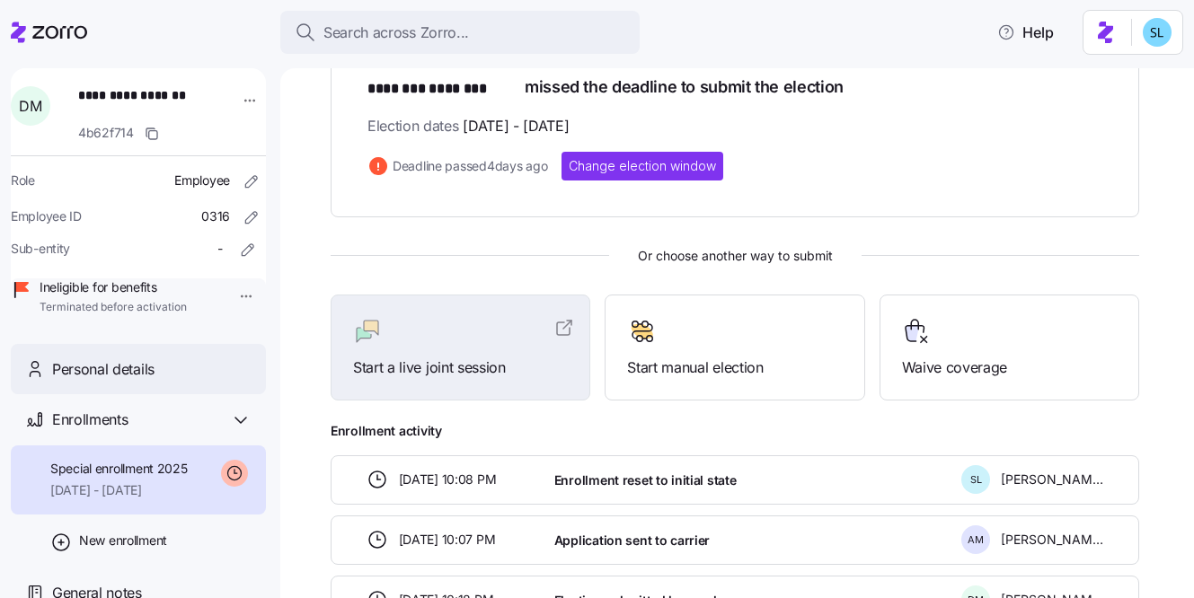
click at [171, 381] on div "Personal details" at bounding box center [151, 369] width 199 height 22
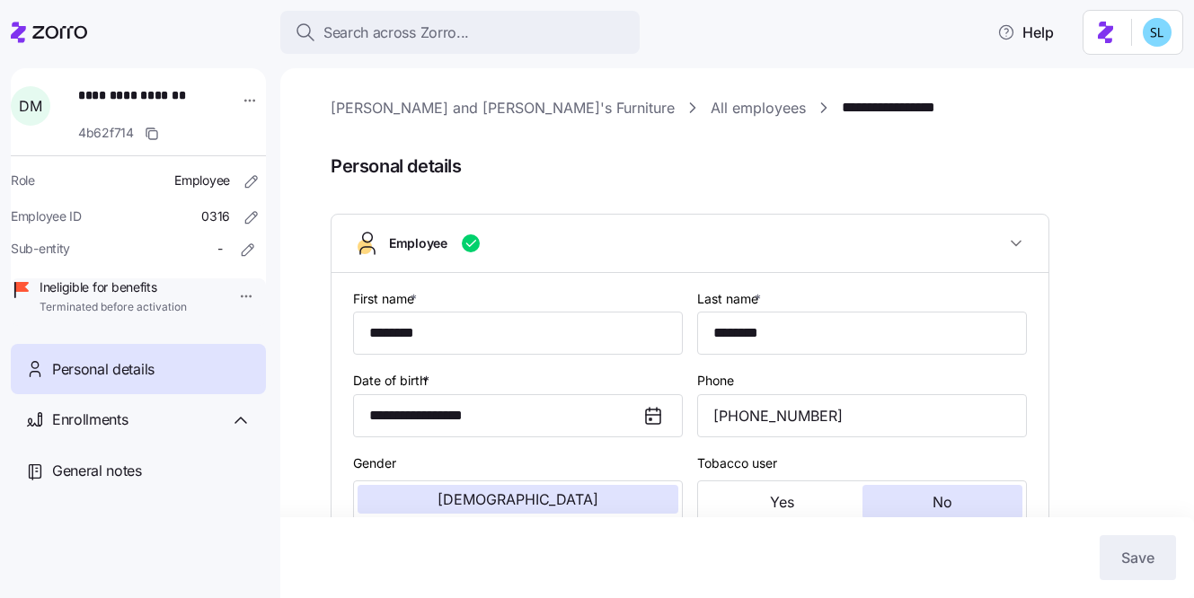
type input "MA"
click at [508, 244] on div "Employee" at bounding box center [697, 243] width 616 height 18
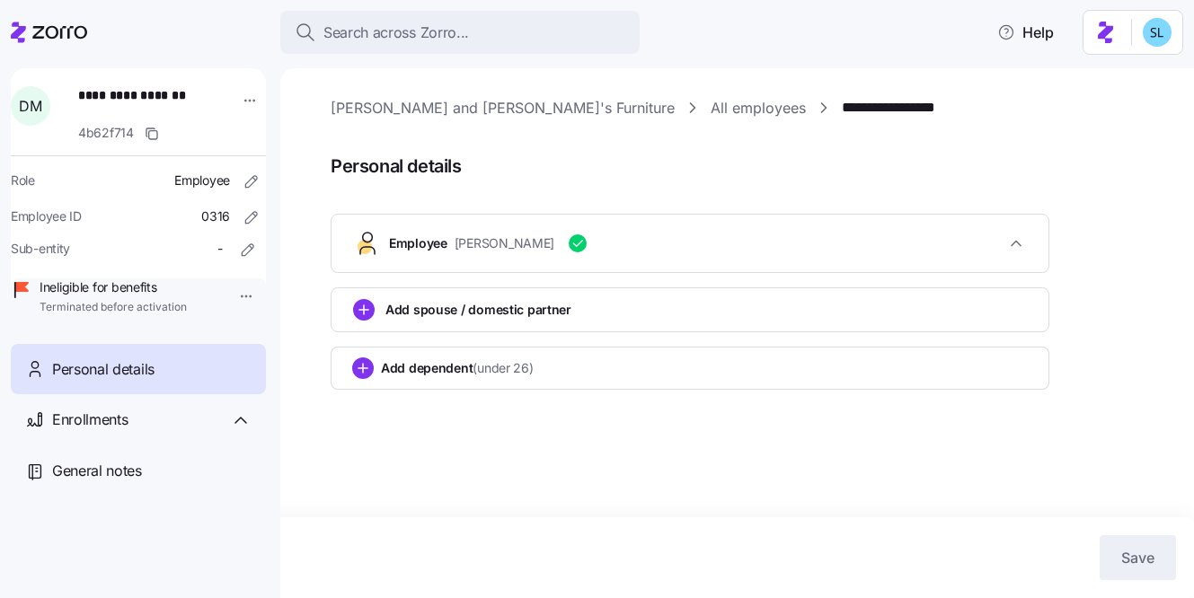
click at [508, 244] on span "[PERSON_NAME]" at bounding box center [504, 243] width 100 height 18
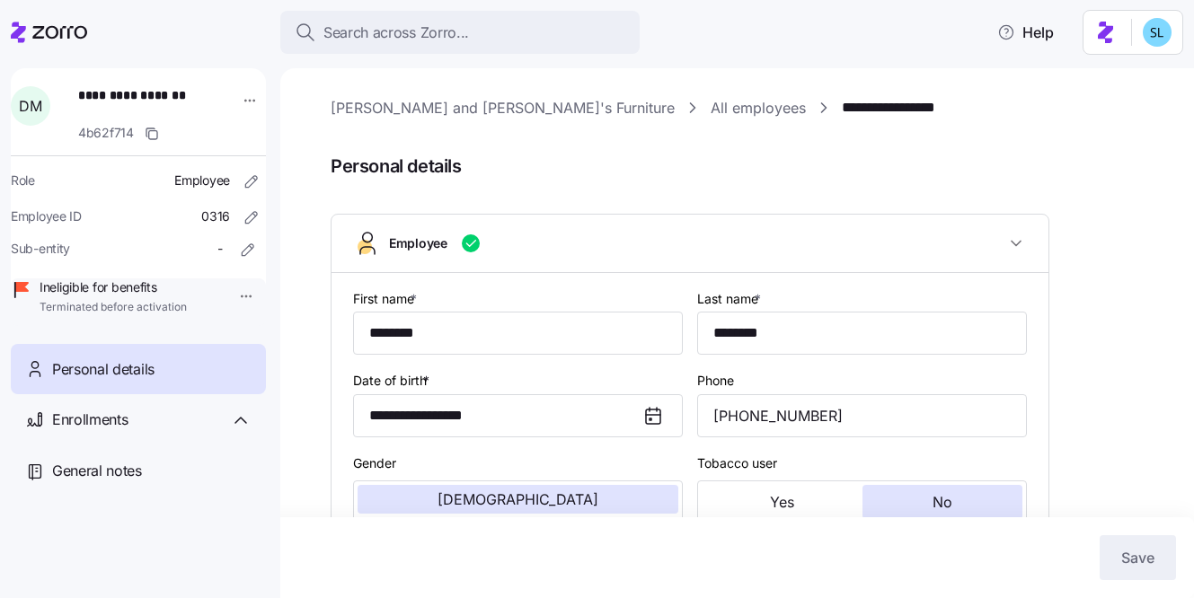
click at [842, 112] on link "**********" at bounding box center [922, 108] width 161 height 22
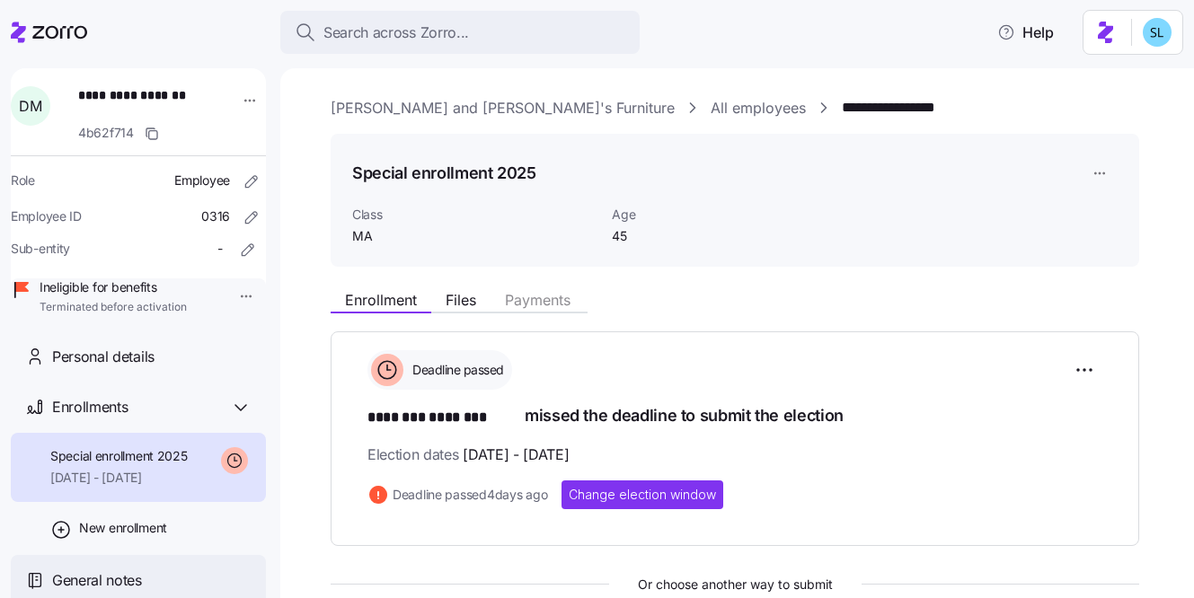
scroll to position [33, 0]
click at [145, 571] on div "General notes" at bounding box center [138, 580] width 255 height 51
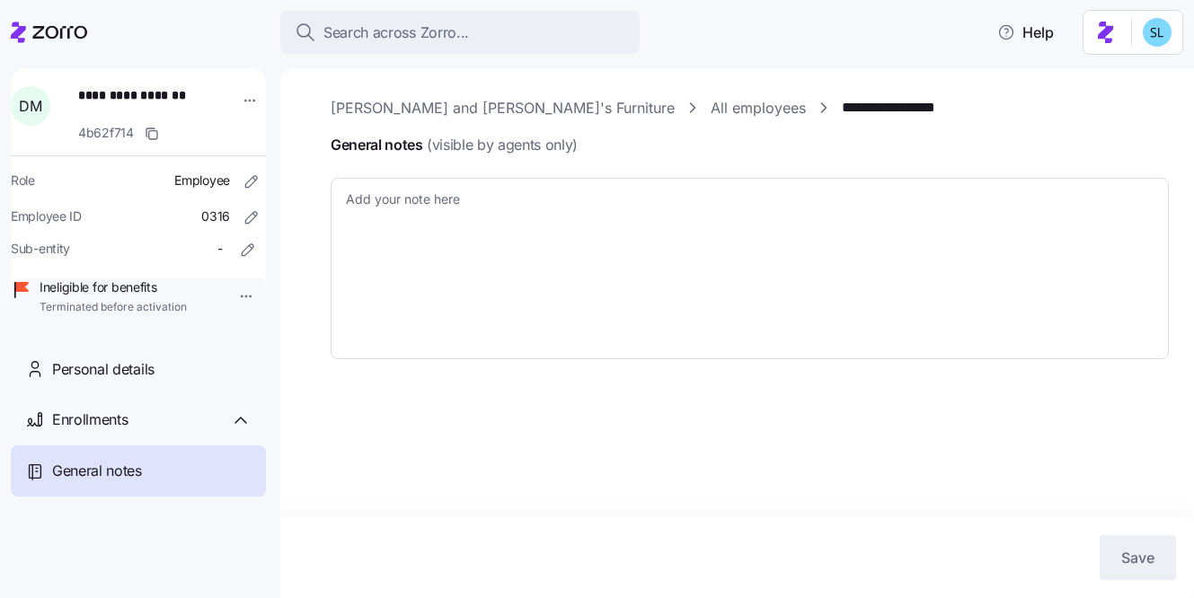
type textarea "x"
type textarea "[DATE] - EE was terminated before CSD 10/1. EE was originally in app submitted …"
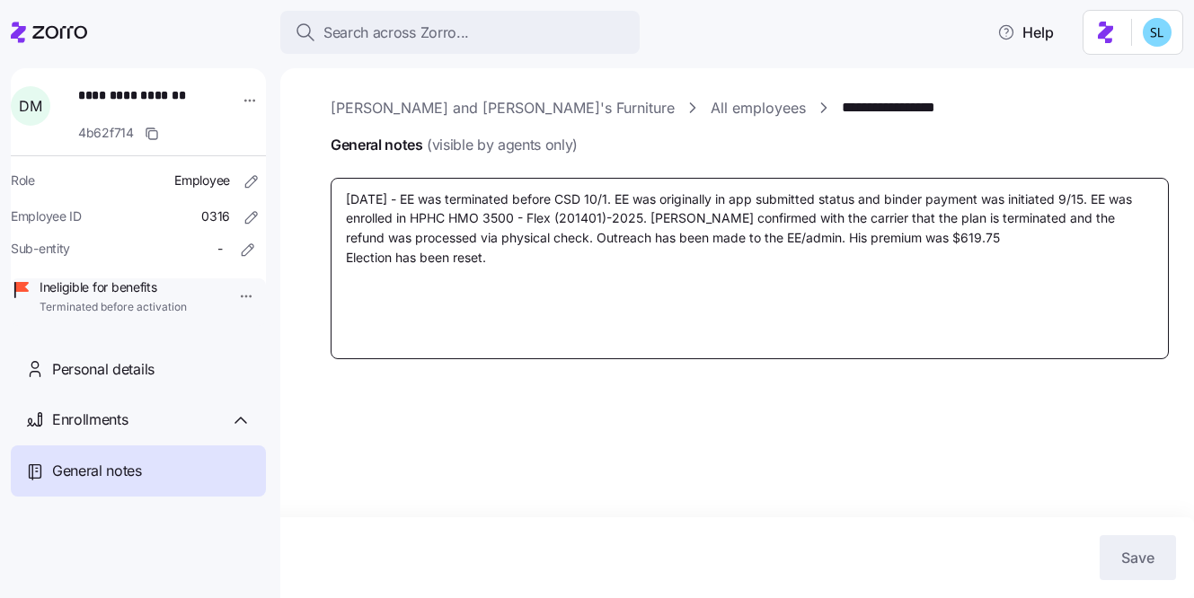
click at [466, 216] on textarea "[DATE] - EE was terminated before CSD 10/1. EE was originally in app submitted …" at bounding box center [750, 268] width 838 height 181
click at [478, 311] on textarea "[DATE] - EE was terminated before CSD 10/1. EE was originally in app submitted …" at bounding box center [750, 268] width 838 height 181
drag, startPoint x: 498, startPoint y: 269, endPoint x: 320, endPoint y: 169, distance: 204.7
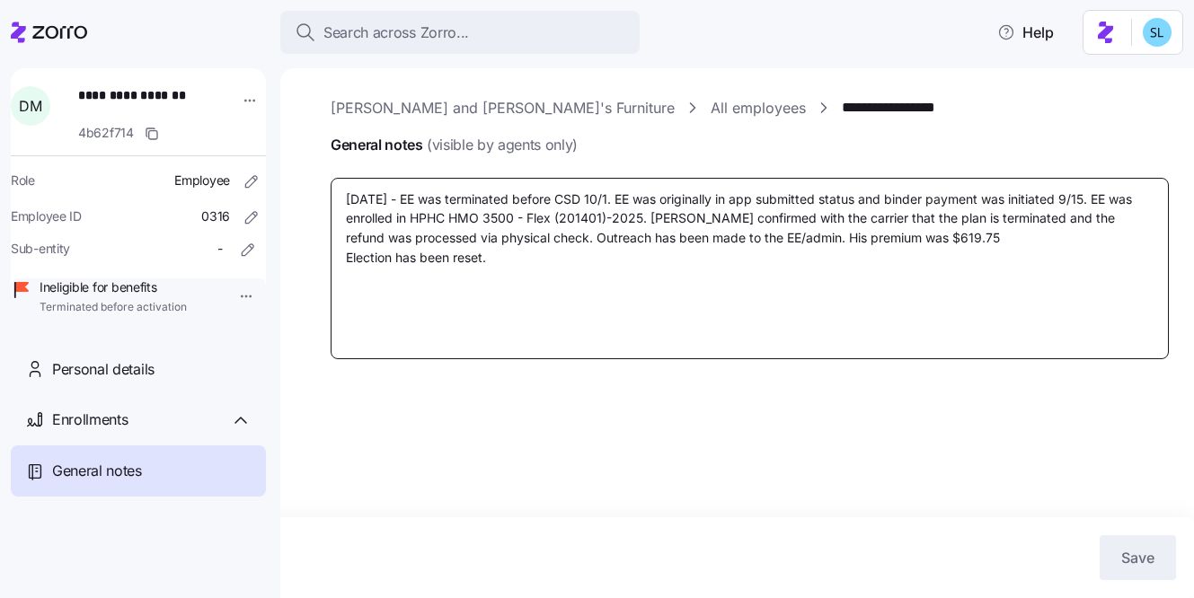
click at [320, 169] on div "**********" at bounding box center [736, 333] width 913 height 530
click at [613, 247] on textarea "[DATE] - EE was terminated before CSD 10/1. EE was originally in app submitted …" at bounding box center [750, 268] width 838 height 181
click at [366, 198] on textarea "[DATE] - EE was terminated before CSD 10/1. EE was originally in app submitted …" at bounding box center [750, 268] width 838 height 181
type textarea "x"
type textarea "[DATE] - EE was terminated before CSD 10/1. EE was originally in app submitted …"
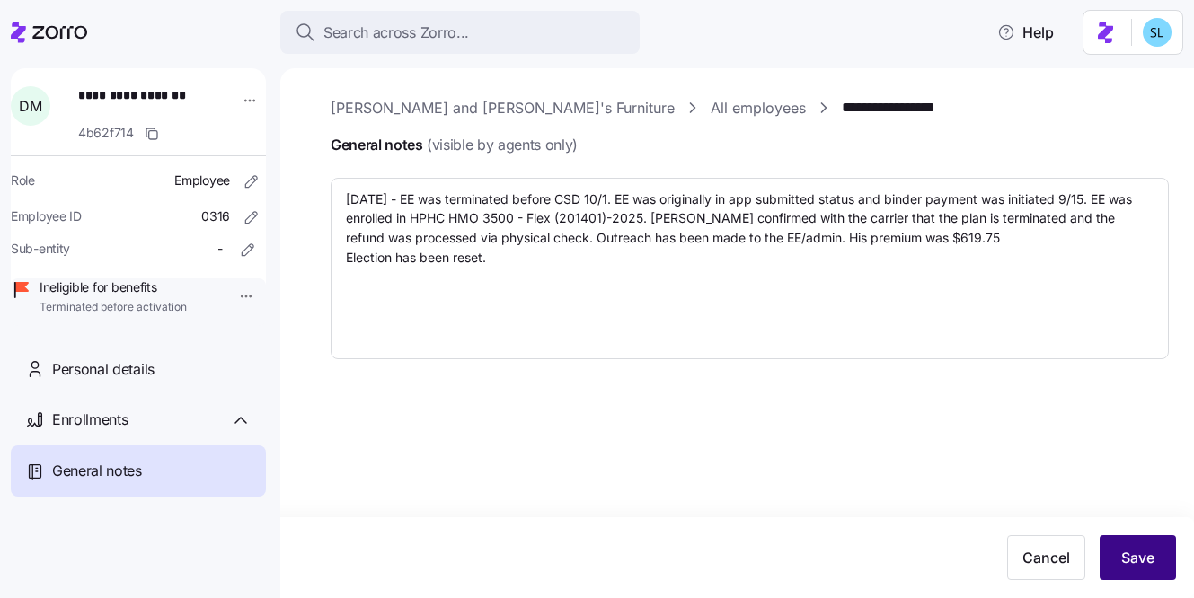
click at [1113, 551] on button "Save" at bounding box center [1137, 557] width 76 height 45
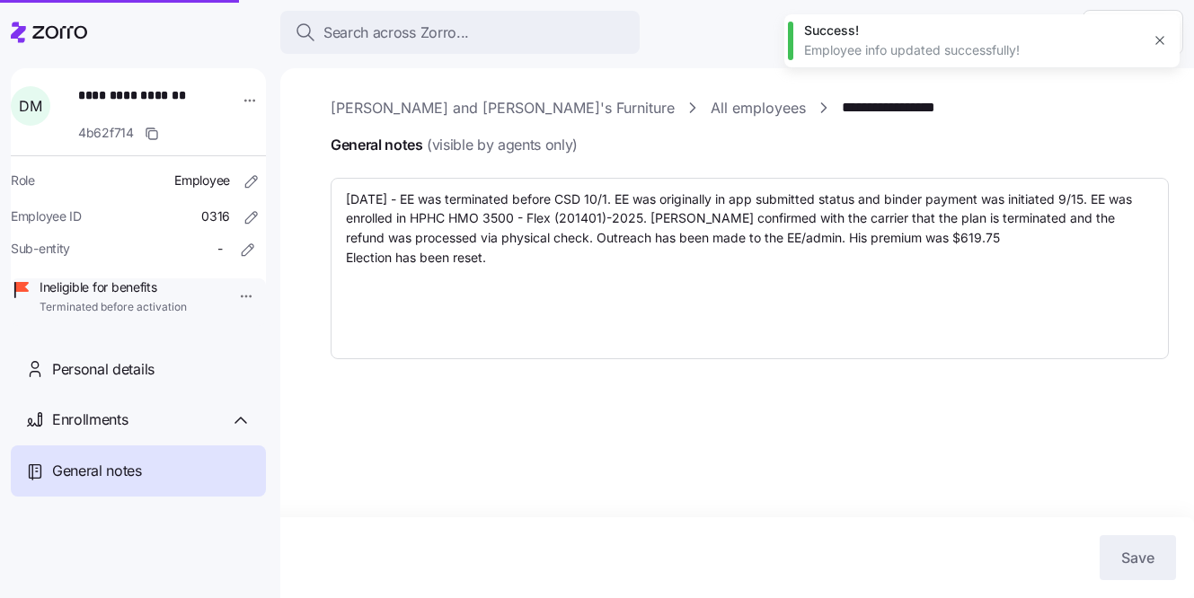
type textarea "x"
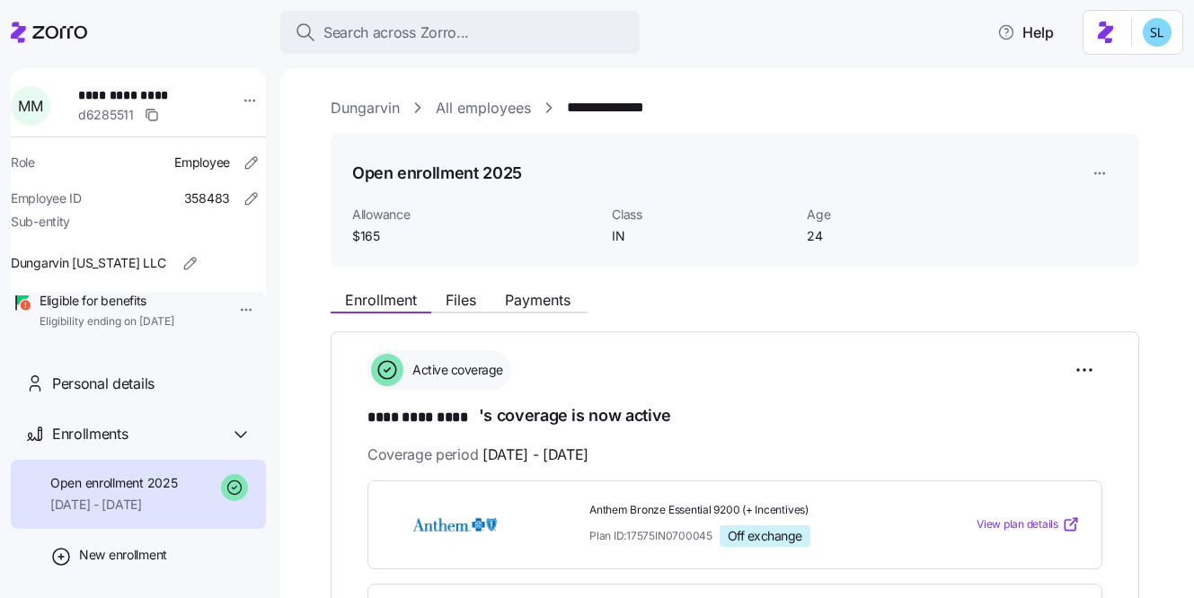
scroll to position [334, 0]
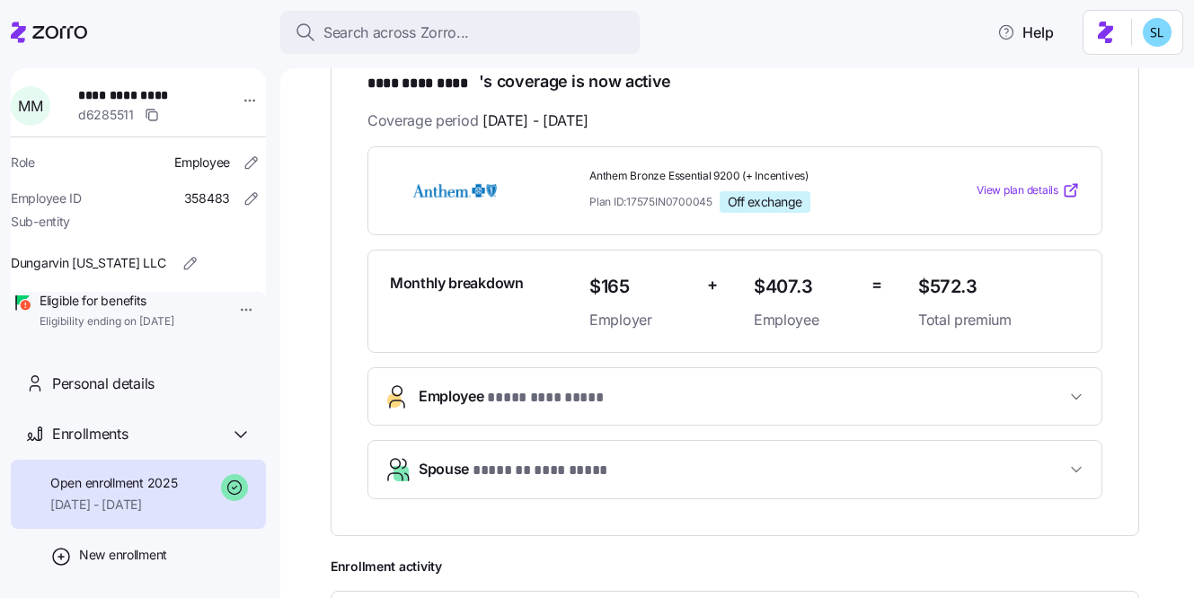
click at [719, 402] on span "Employee * **** ********* *" at bounding box center [742, 397] width 647 height 24
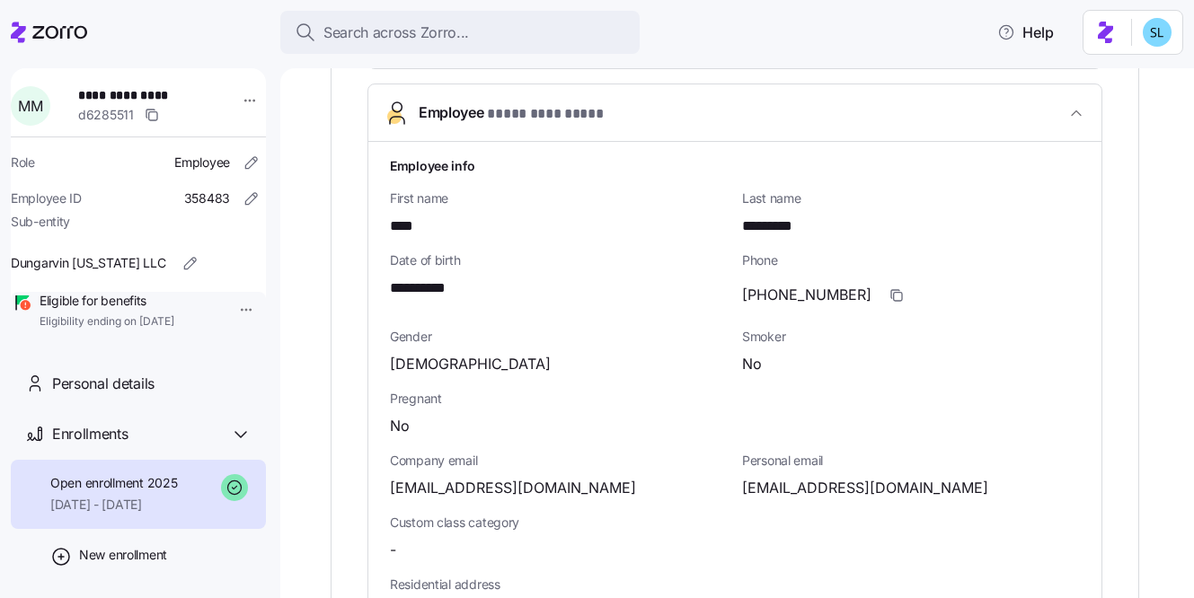
scroll to position [641, 0]
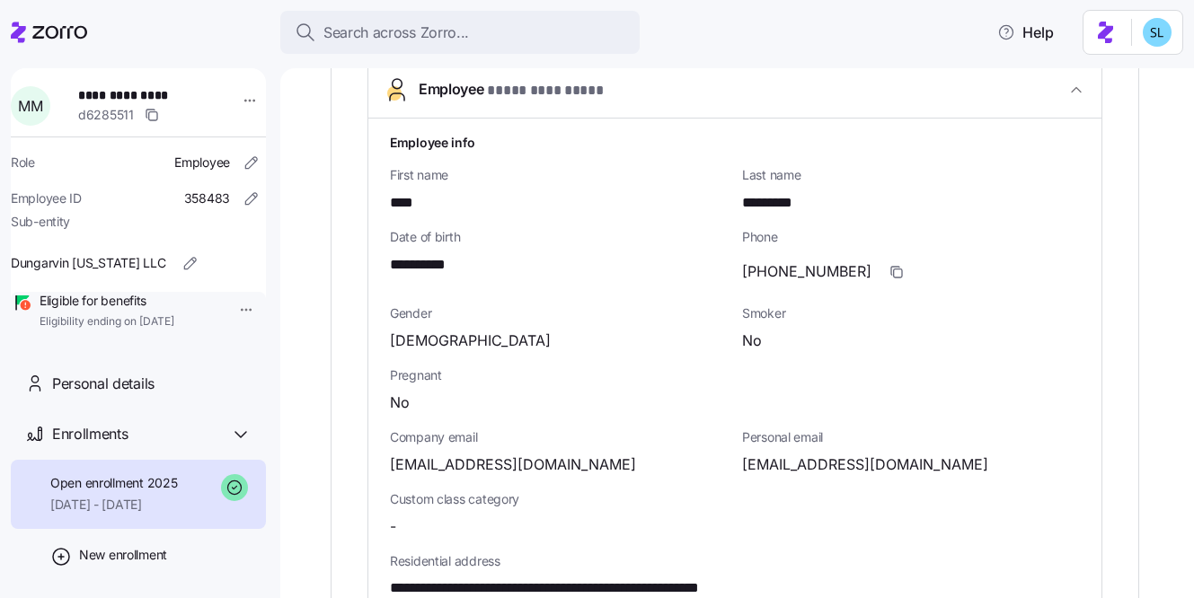
click at [807, 462] on span "[EMAIL_ADDRESS][DOMAIN_NAME]" at bounding box center [865, 465] width 246 height 22
copy span "proudtrans2023"
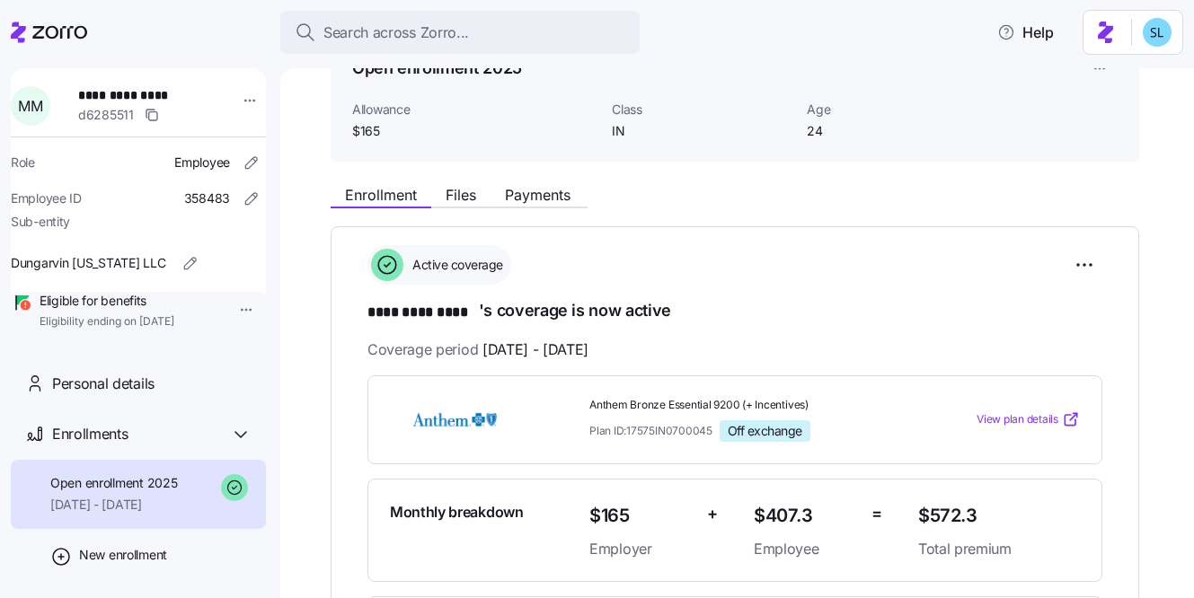
scroll to position [0, 0]
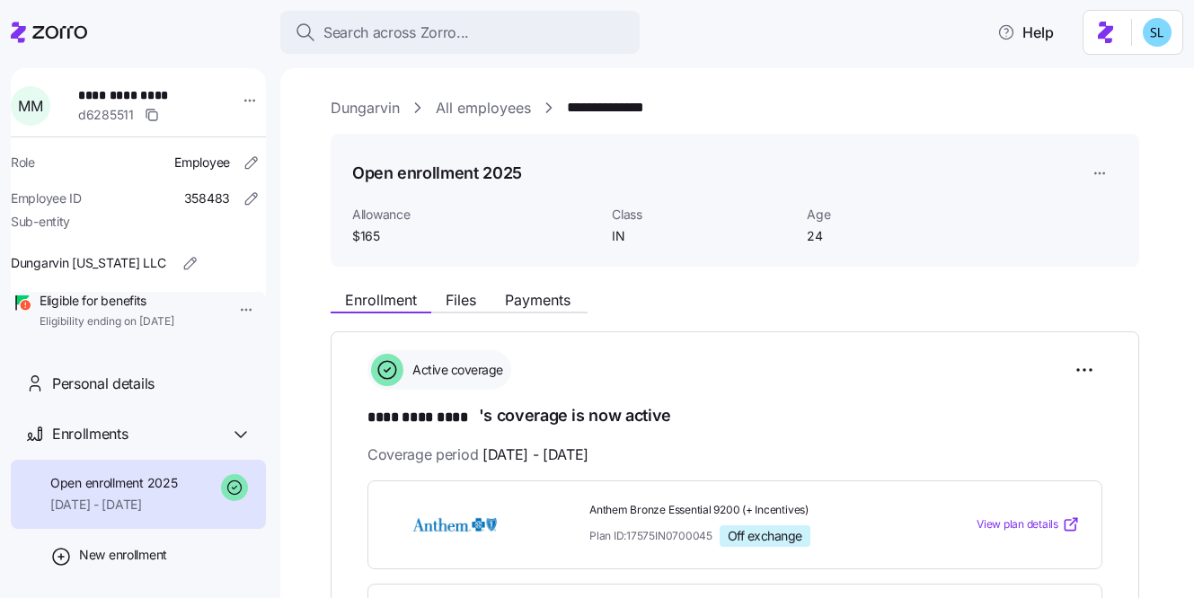
click at [384, 102] on link "Dungarvin" at bounding box center [365, 108] width 69 height 22
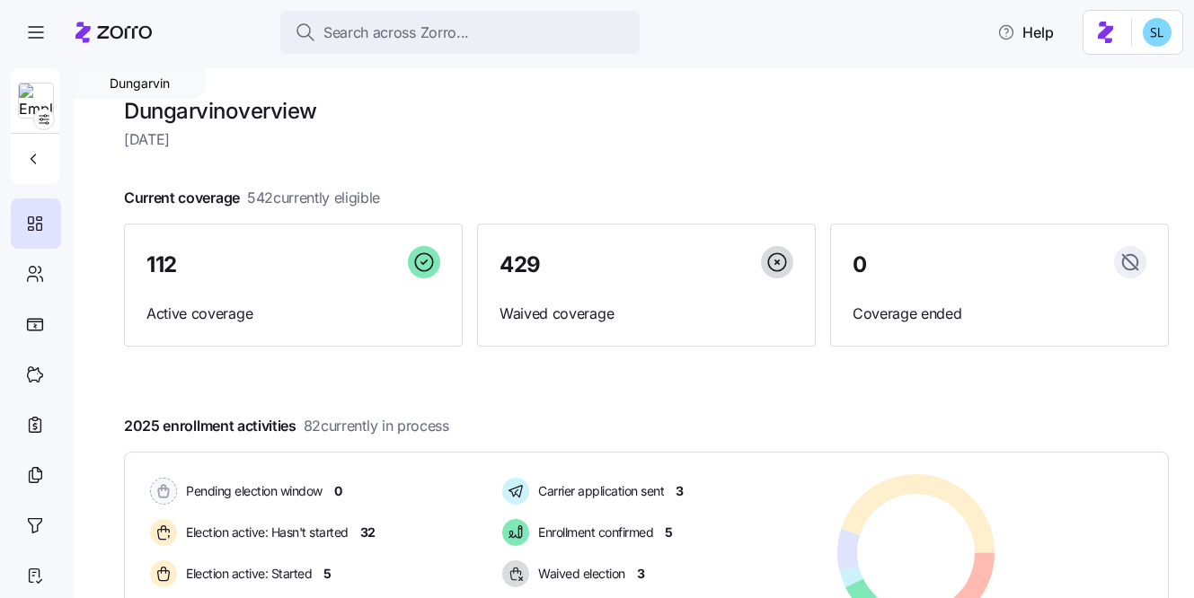
click at [21, 103] on img at bounding box center [36, 102] width 34 height 36
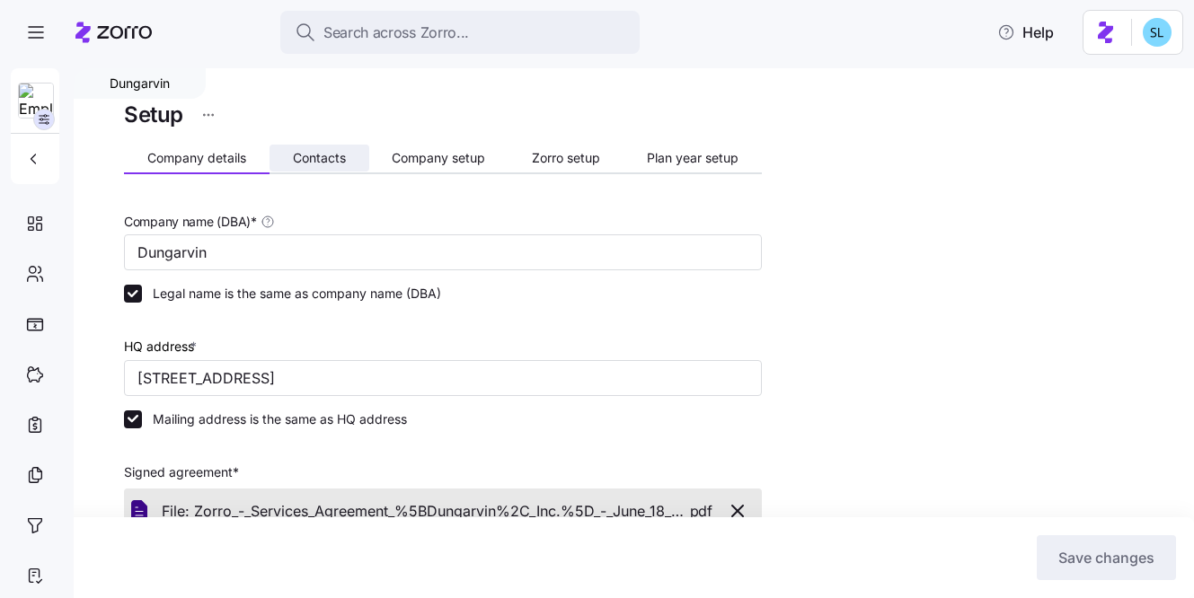
click at [328, 164] on span "Contacts" at bounding box center [319, 158] width 53 height 13
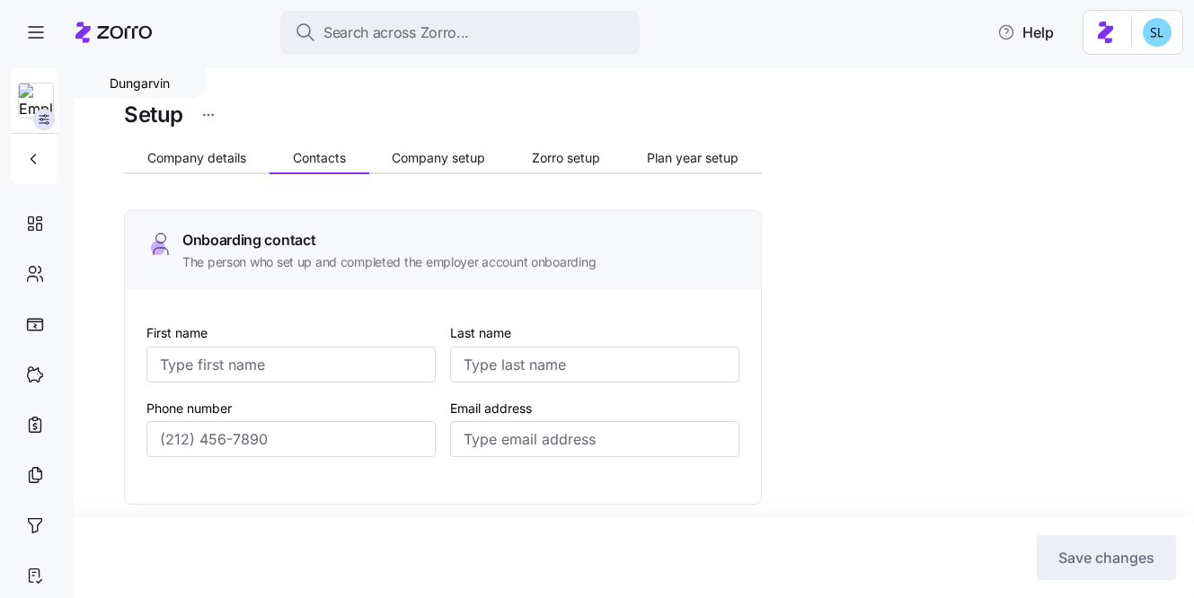
type input "[PERSON_NAME]"
type input "[EMAIL_ADDRESS][DOMAIN_NAME]"
type input "[PERSON_NAME]"
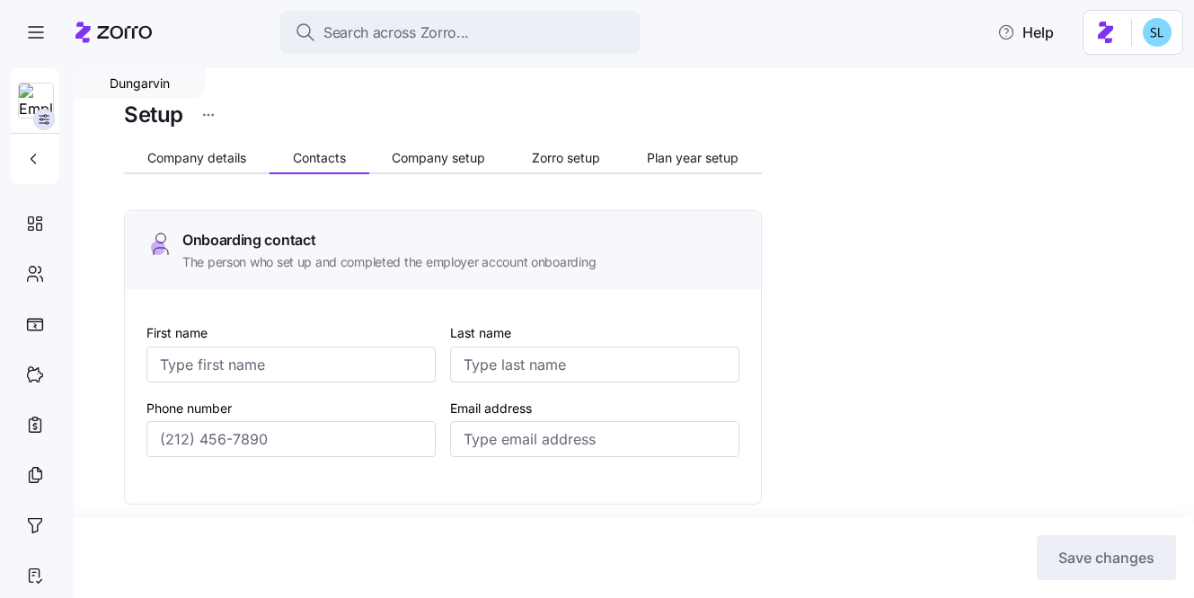
type input "[EMAIL_ADDRESS][DOMAIN_NAME]"
type input "[PERSON_NAME]"
type input "[EMAIL_ADDRESS][DOMAIN_NAME]"
type input "[PERSON_NAME]"
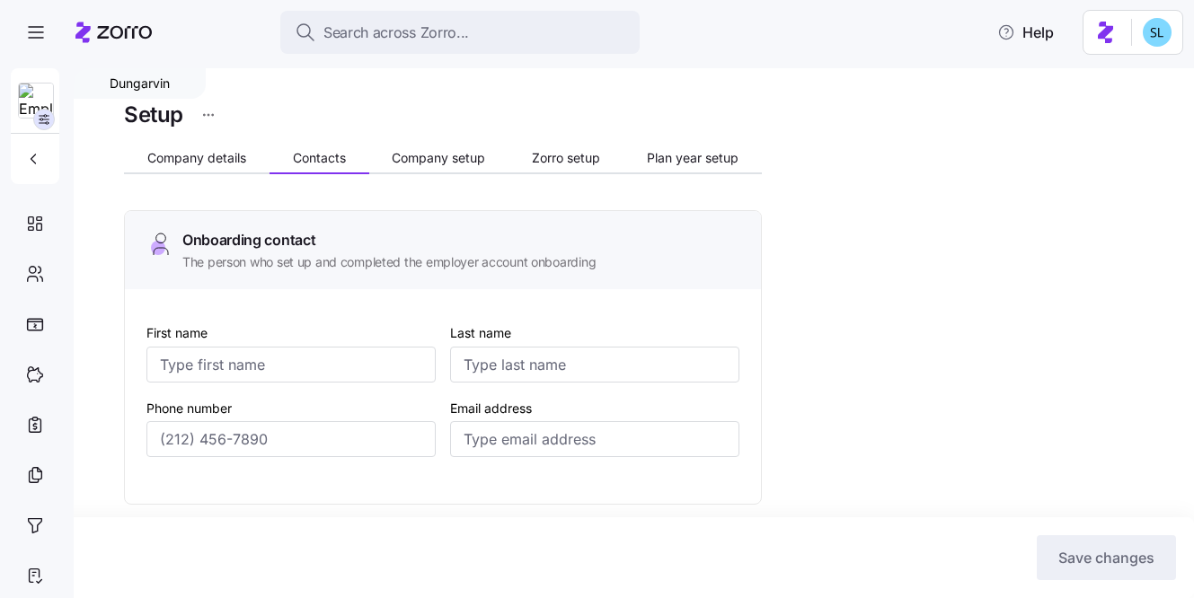
type input "[PERSON_NAME]"
type input "[EMAIL_ADDRESS][DOMAIN_NAME]"
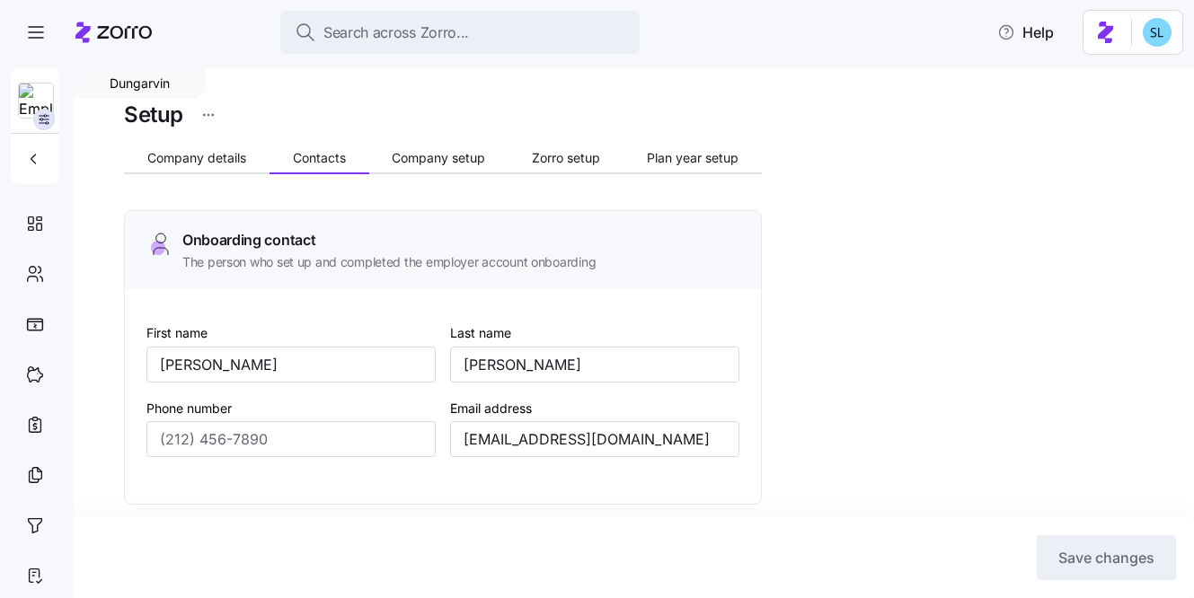
type input "[PHONE_NUMBER]"
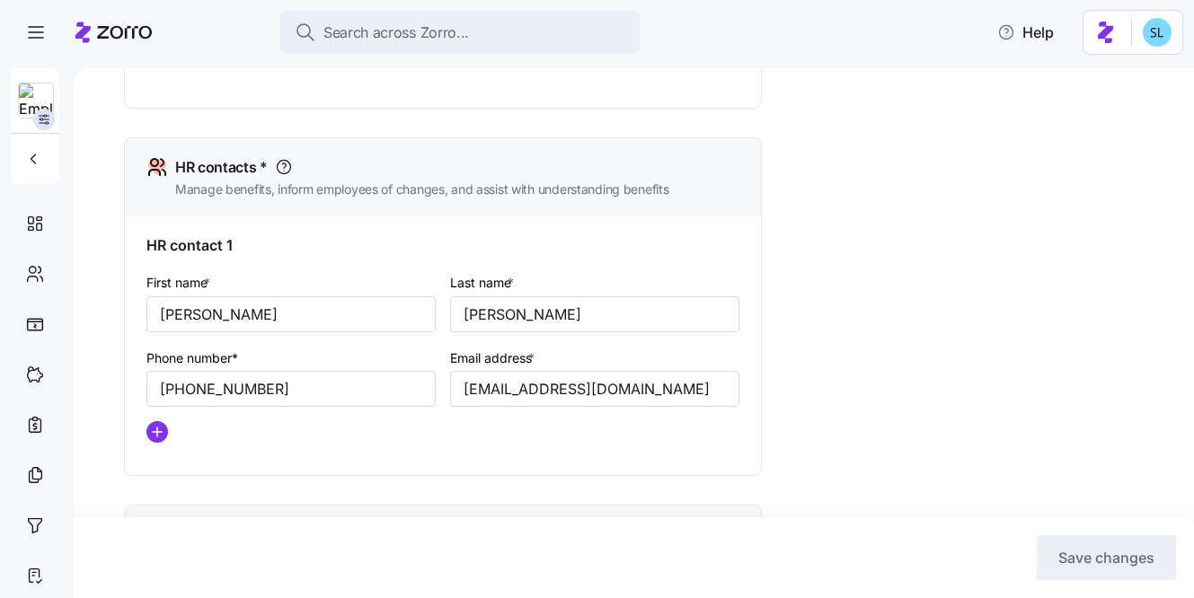
scroll to position [784, 0]
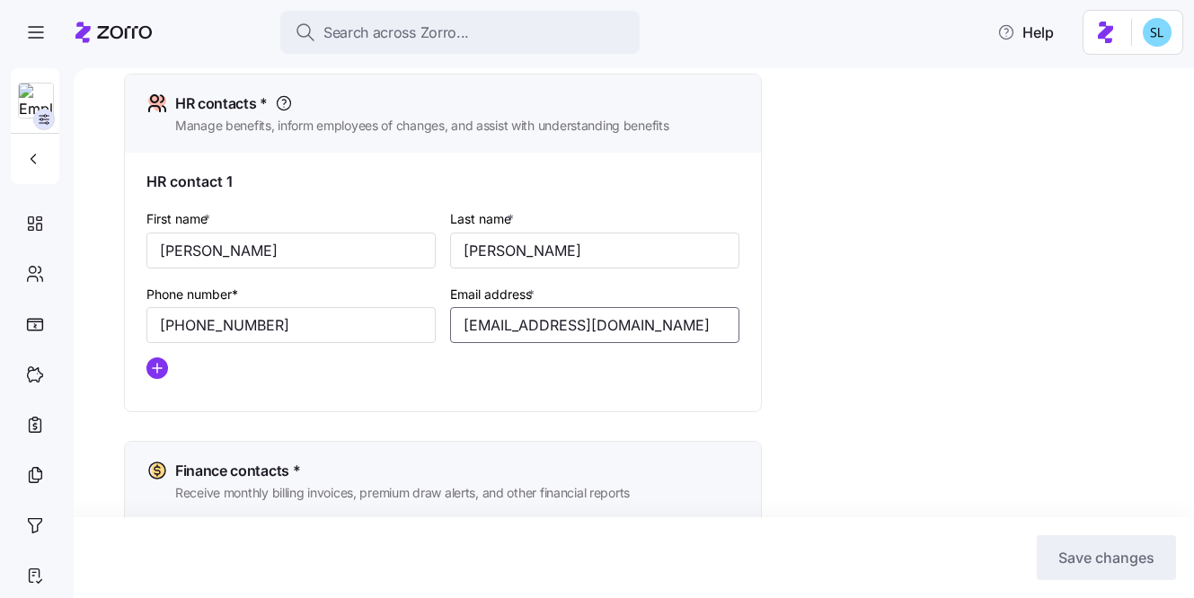
click at [480, 333] on input "[EMAIL_ADDRESS][DOMAIN_NAME]" at bounding box center [594, 325] width 289 height 36
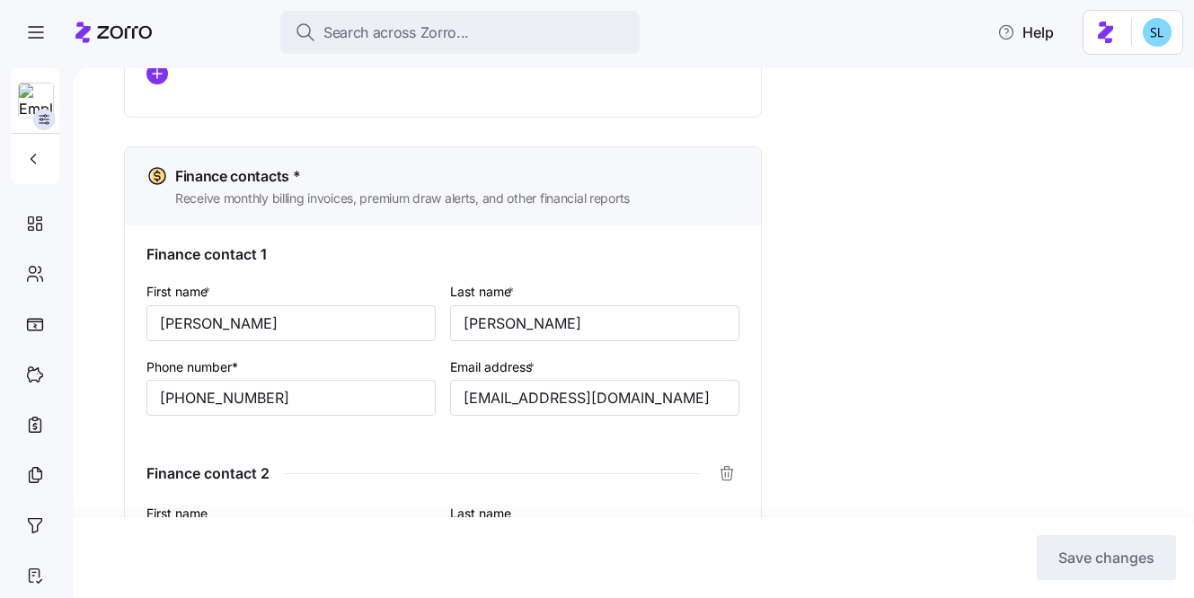
scroll to position [1084, 0]
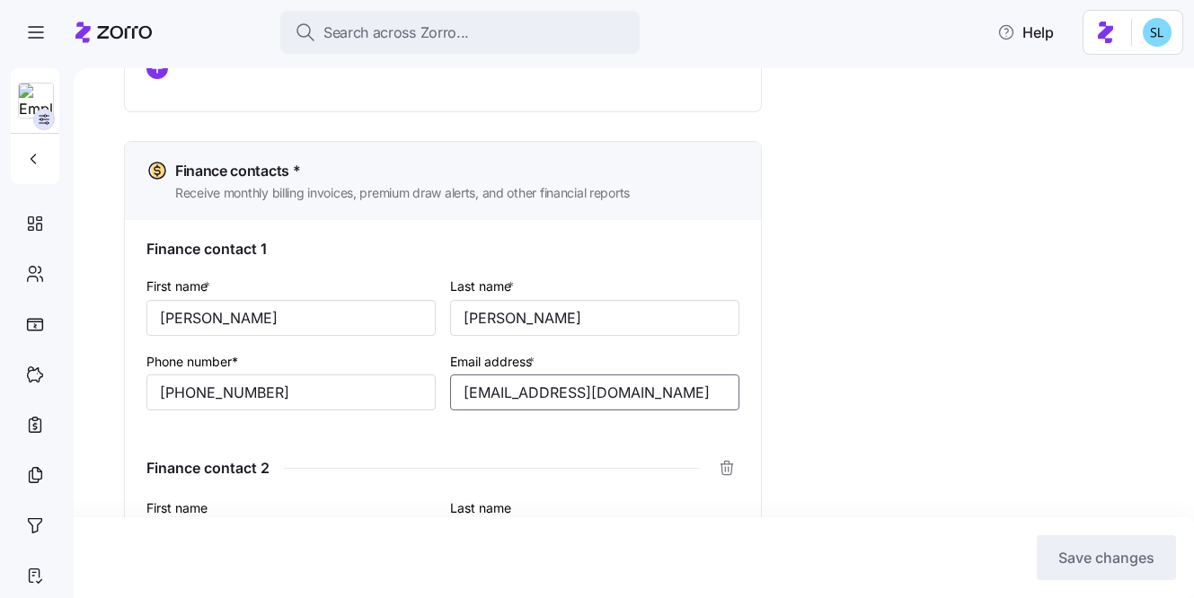
click at [506, 392] on input "[EMAIL_ADDRESS][DOMAIN_NAME]" at bounding box center [594, 393] width 289 height 36
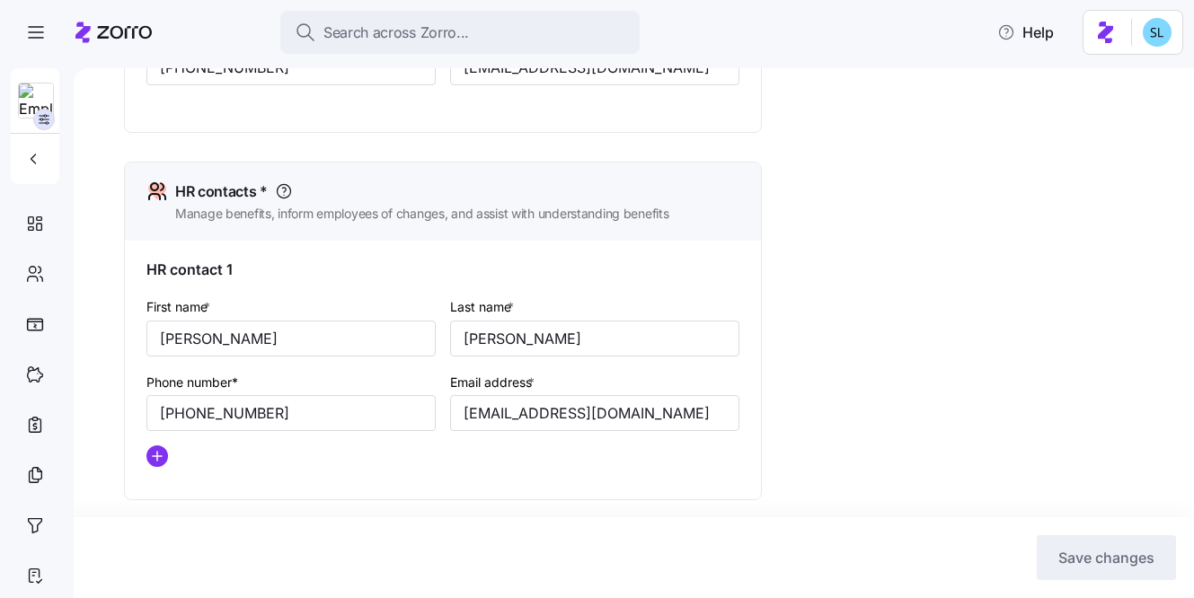
scroll to position [584, 0]
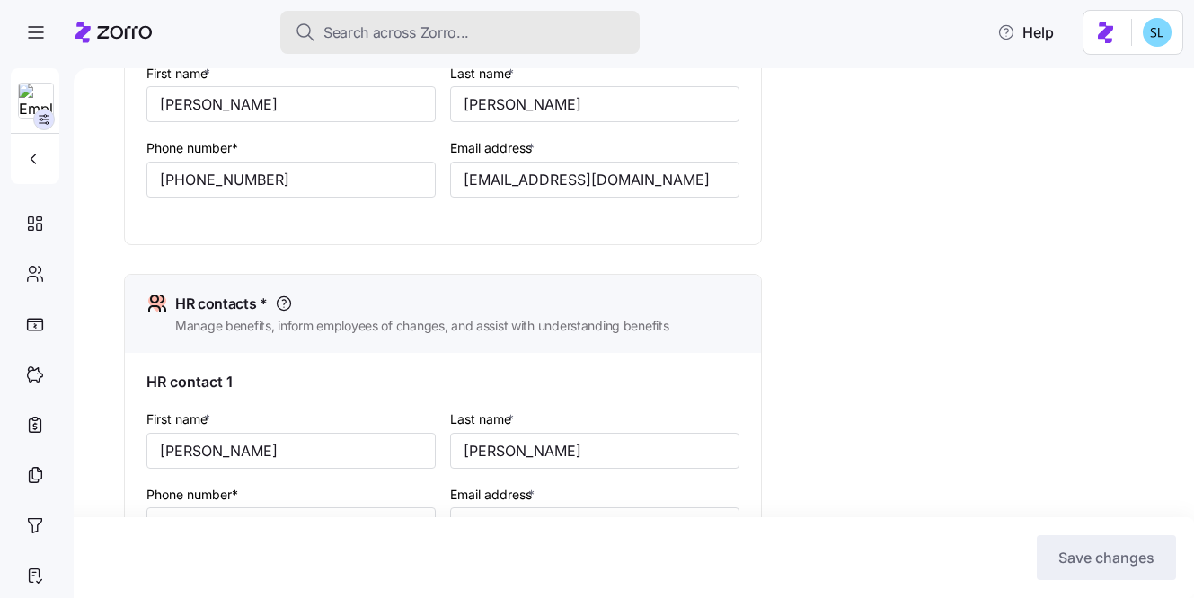
click at [346, 39] on span "Search across Zorro..." at bounding box center [396, 33] width 146 height 22
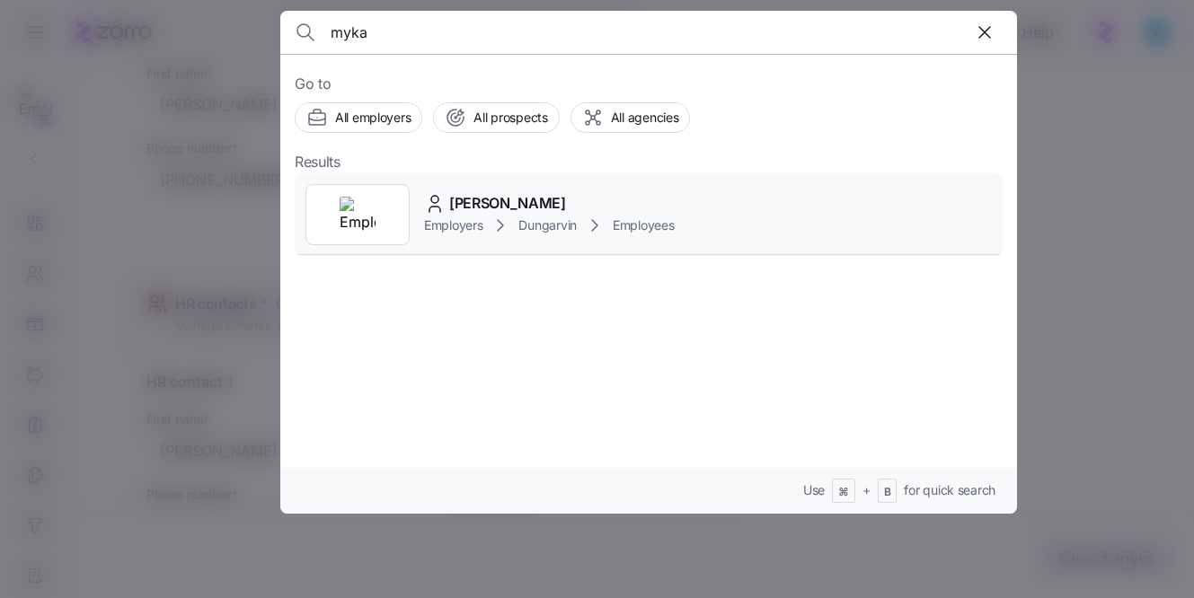
type input "myka"
click at [491, 193] on span "[PERSON_NAME]" at bounding box center [507, 203] width 117 height 22
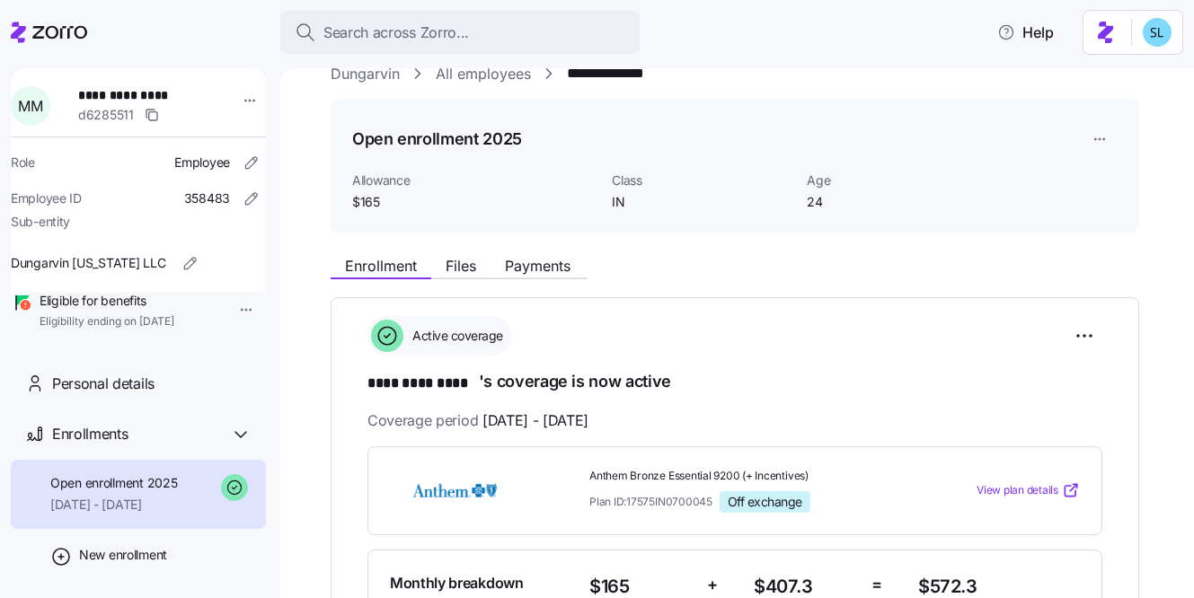
scroll to position [370, 0]
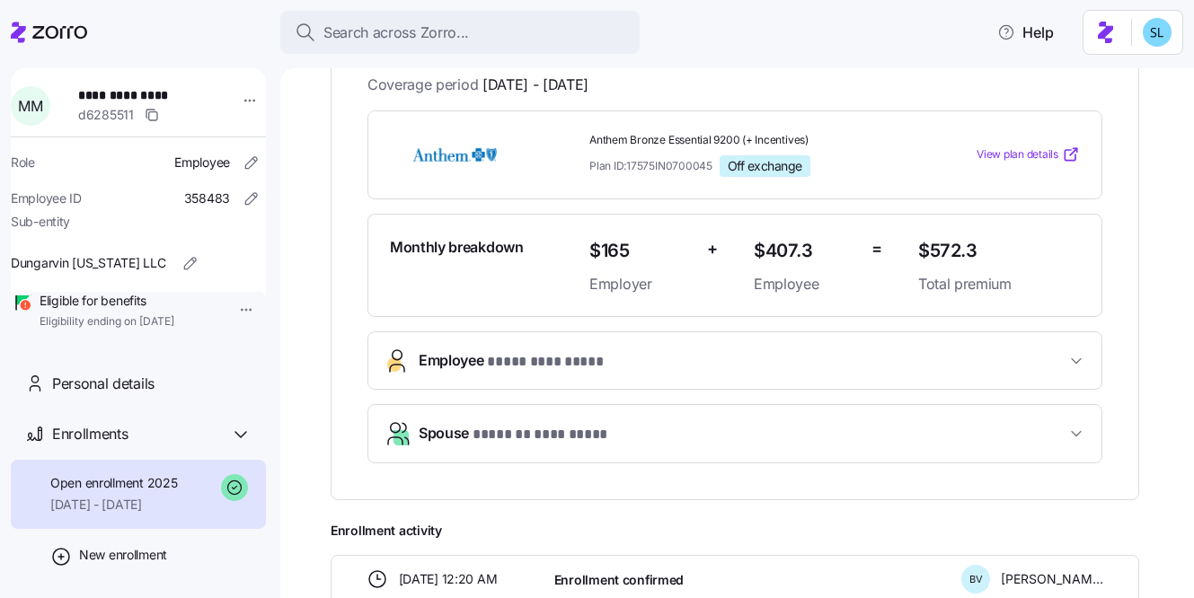
click at [949, 247] on span "$572.3" at bounding box center [999, 251] width 162 height 30
copy span "$572.3"
click at [565, 410] on button "Spouse * ******* ********* *" at bounding box center [734, 433] width 733 height 57
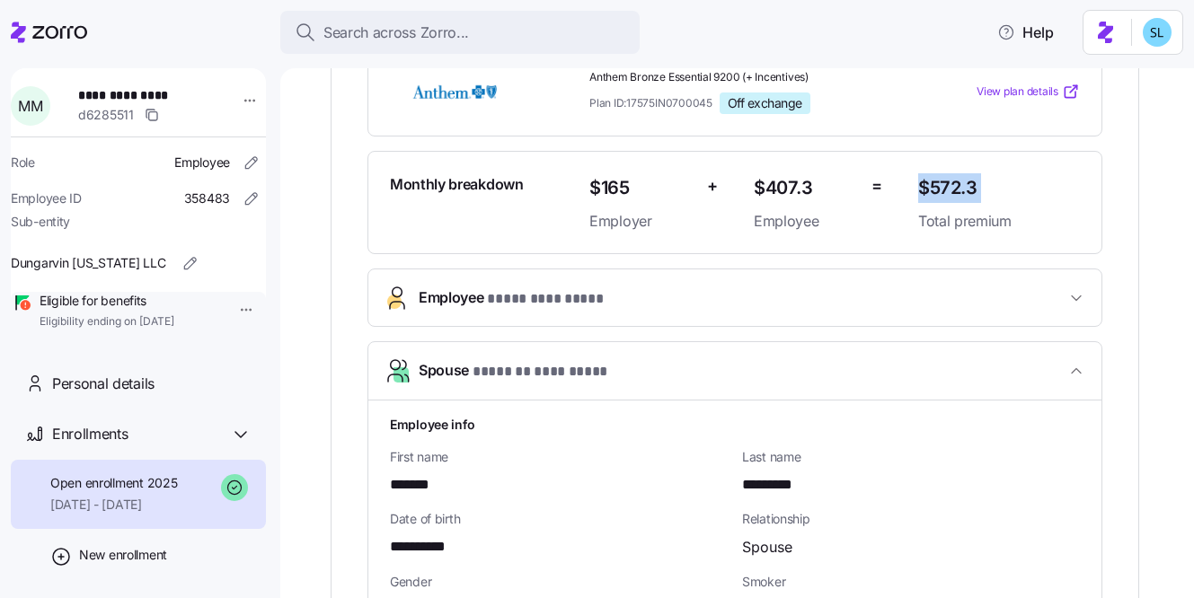
scroll to position [341, 0]
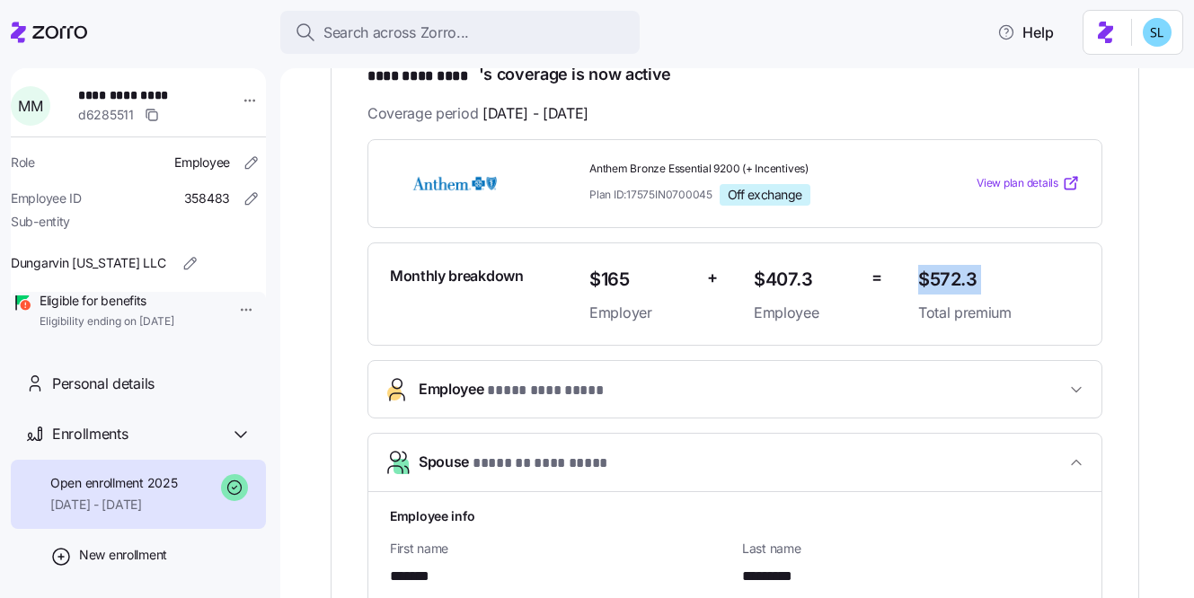
click at [553, 389] on span "* **** ********* *" at bounding box center [546, 391] width 119 height 22
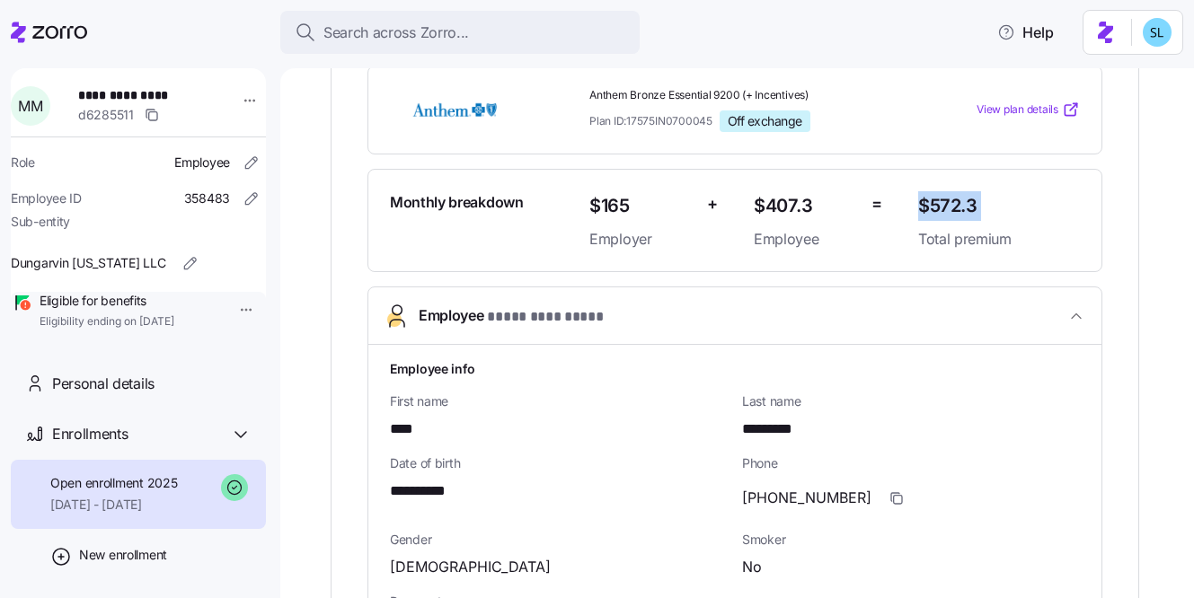
scroll to position [459, 0]
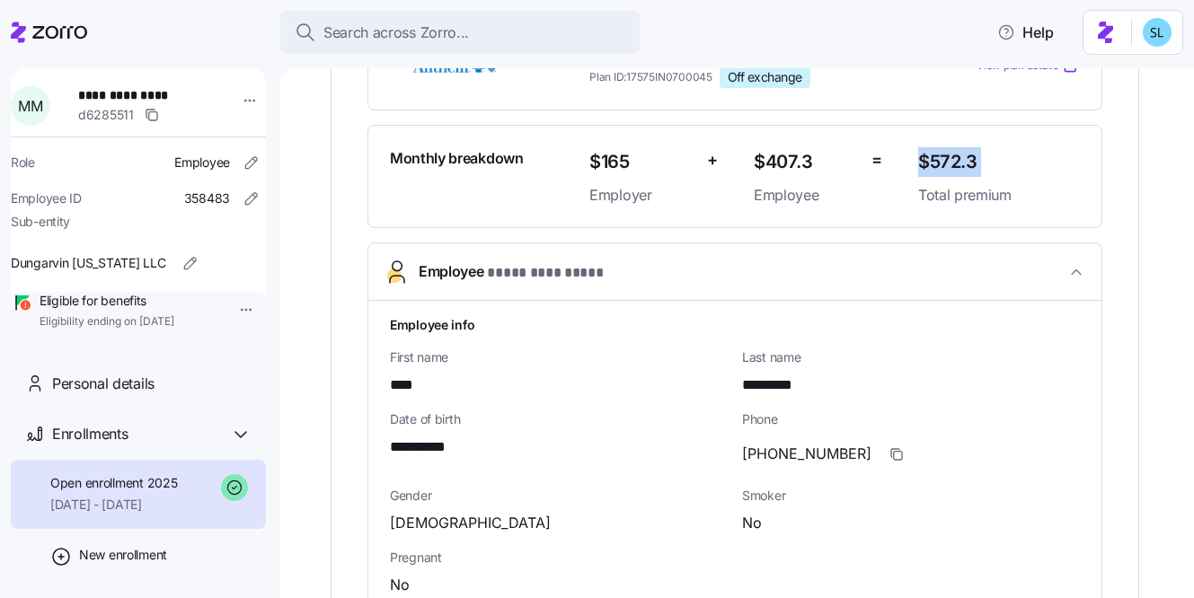
click at [547, 276] on span "* **** ********* *" at bounding box center [546, 273] width 119 height 22
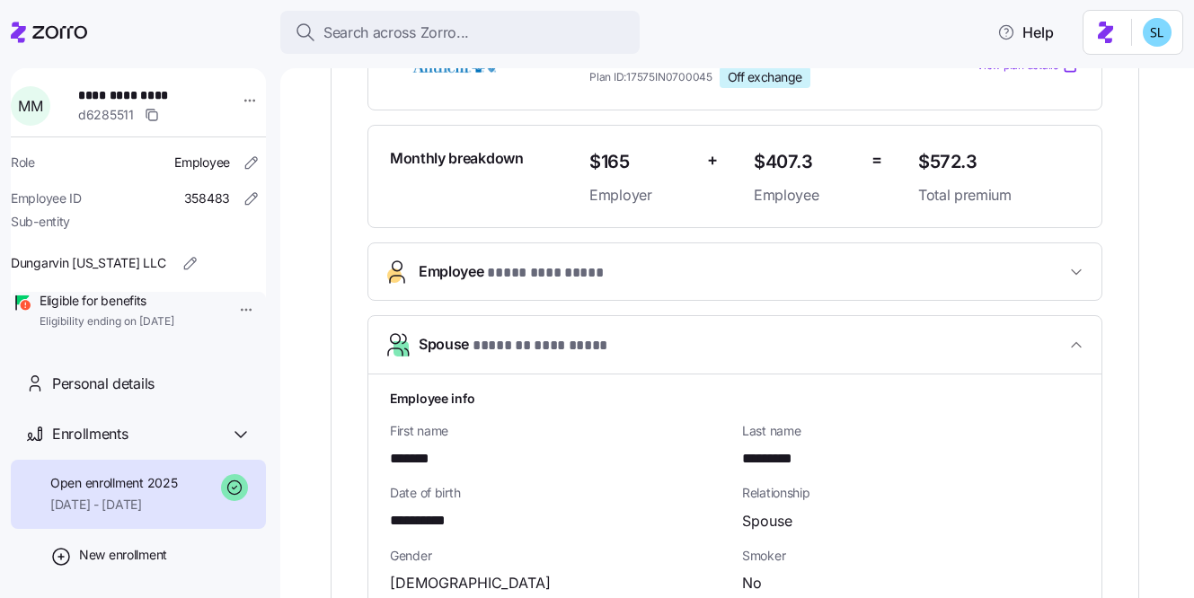
click at [782, 163] on span "$407.3" at bounding box center [805, 162] width 103 height 30
copy span "$407.3"
click at [939, 275] on span "Employee * **** ********* *" at bounding box center [742, 272] width 647 height 24
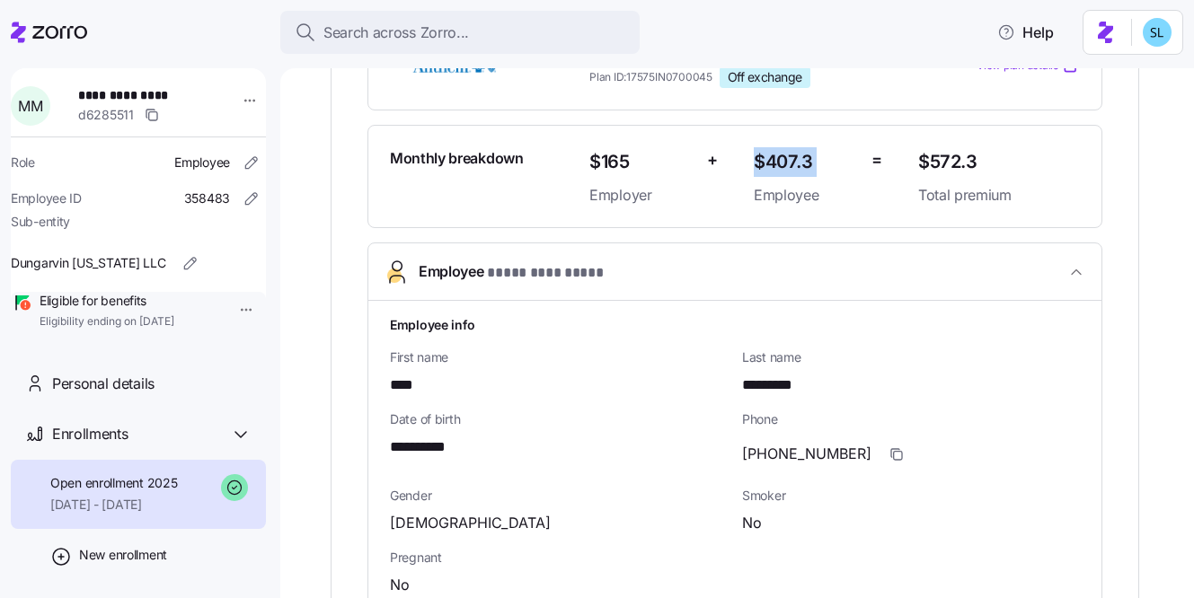
click at [920, 264] on span "Employee * **** ********* *" at bounding box center [742, 272] width 647 height 24
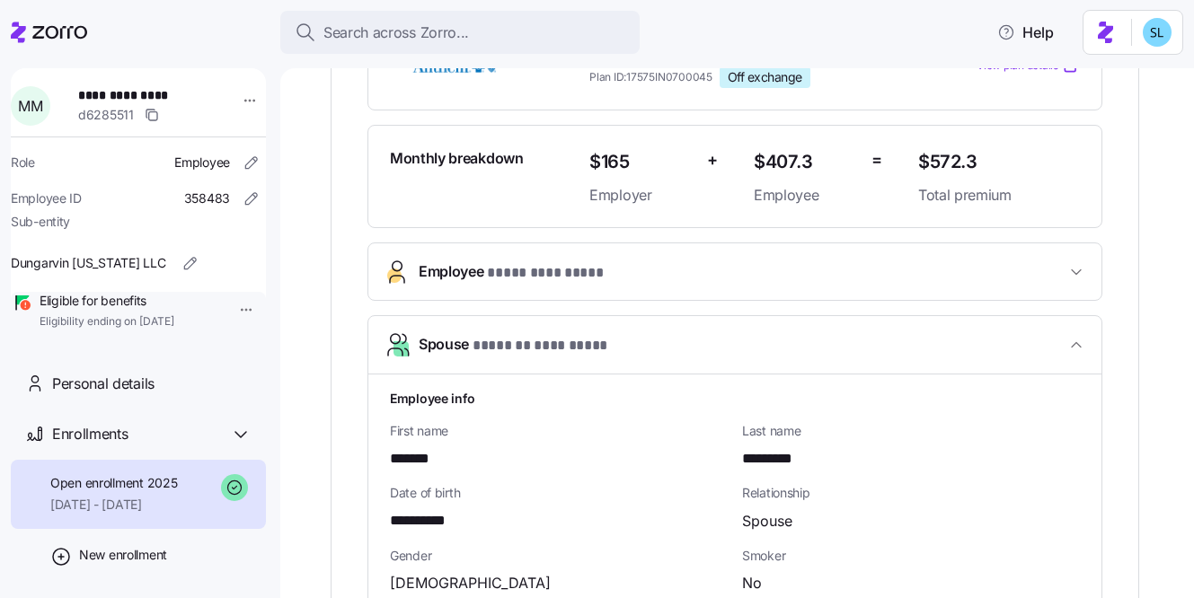
click at [862, 205] on div "Monthly breakdown $165 Employer + $407.3 Employee = $572.3 Total premium" at bounding box center [734, 177] width 735 height 104
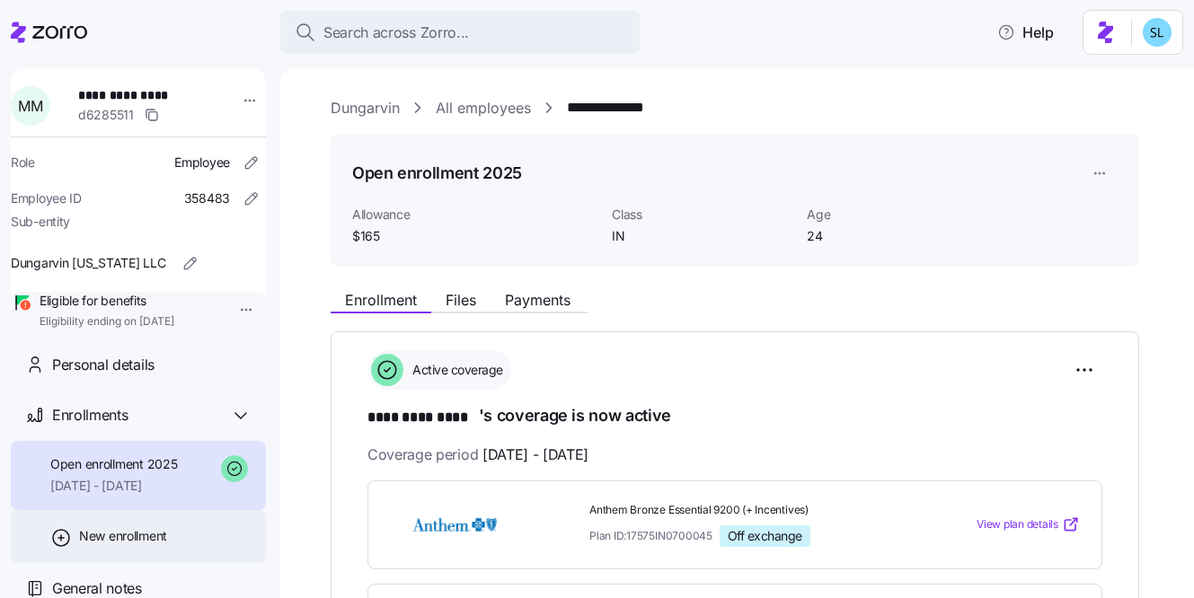
scroll to position [51, 0]
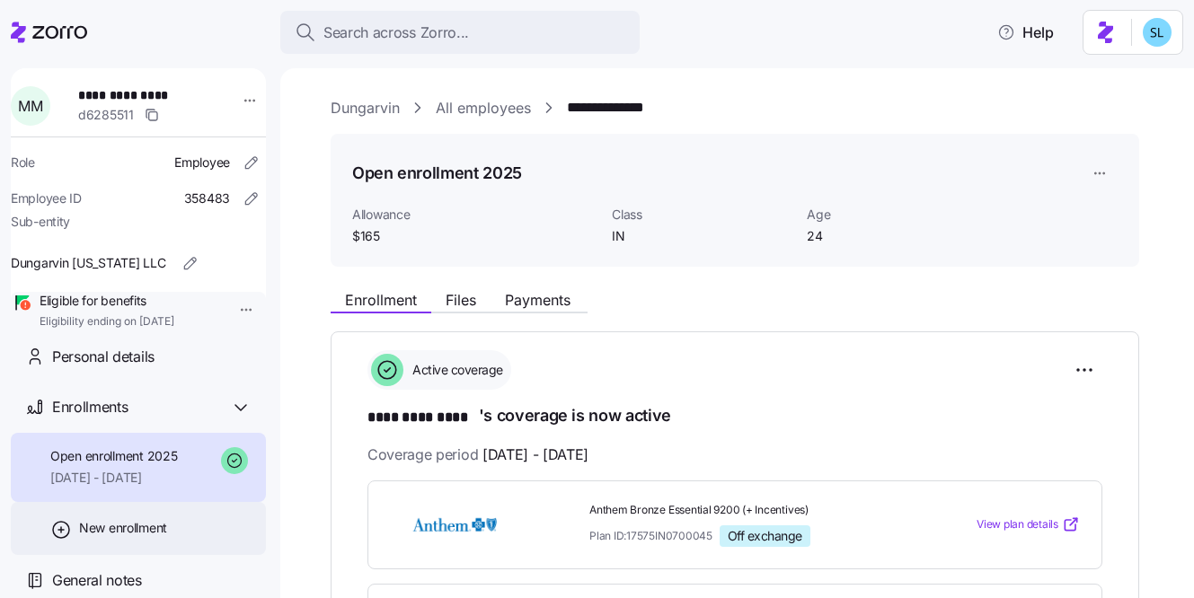
click at [119, 534] on span "New enrollment" at bounding box center [123, 528] width 88 height 18
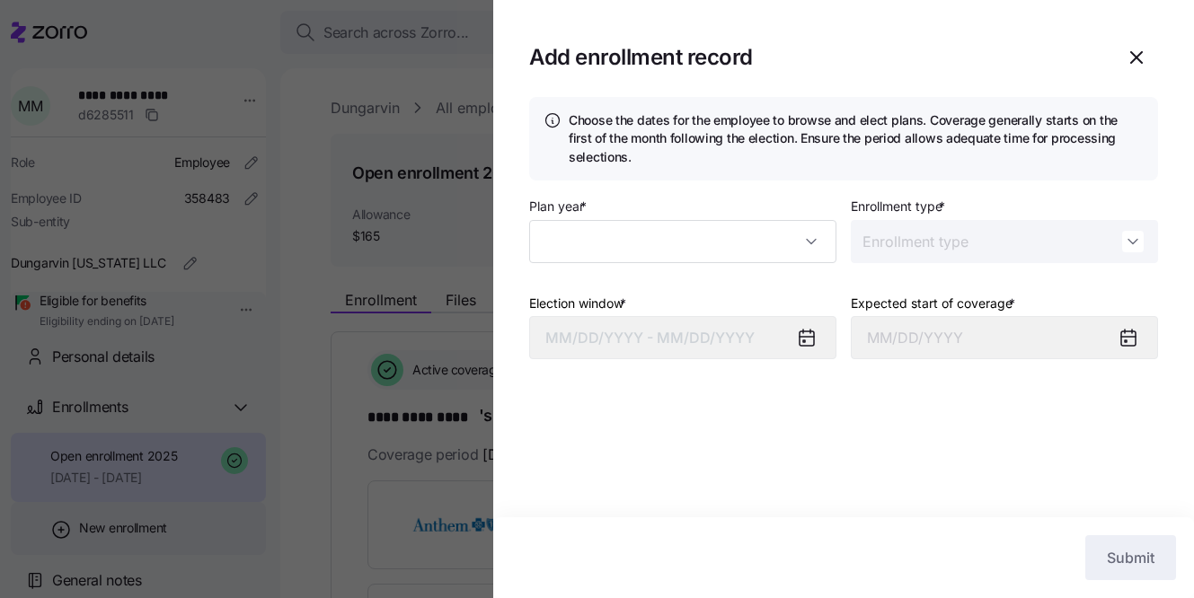
type input "2025"
type input "Special"
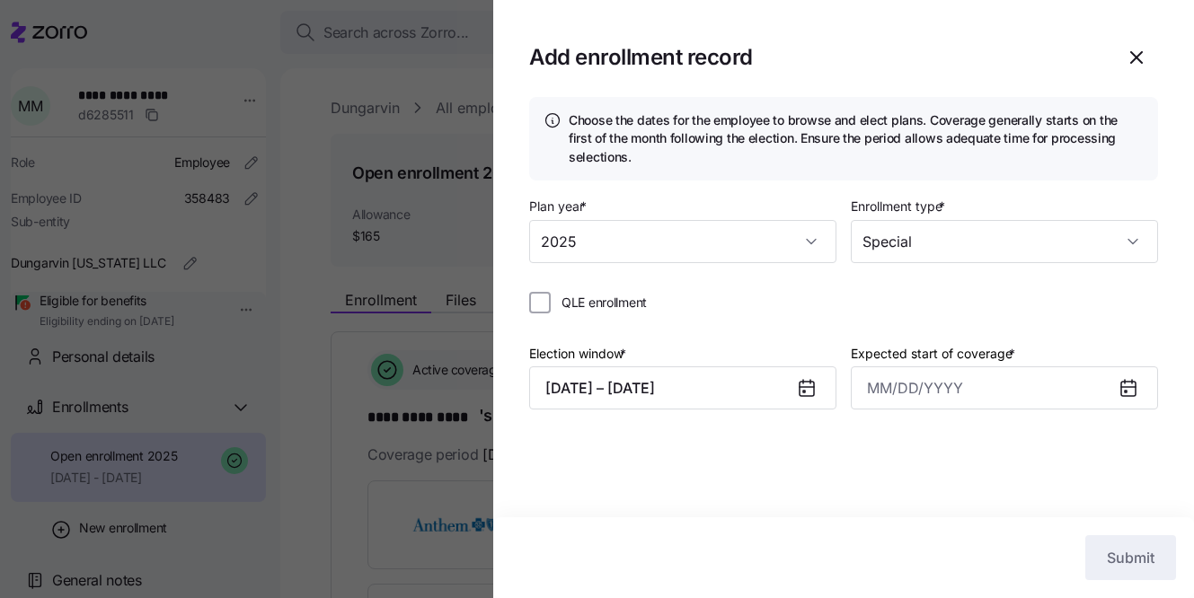
click at [317, 535] on div at bounding box center [597, 299] width 1194 height 598
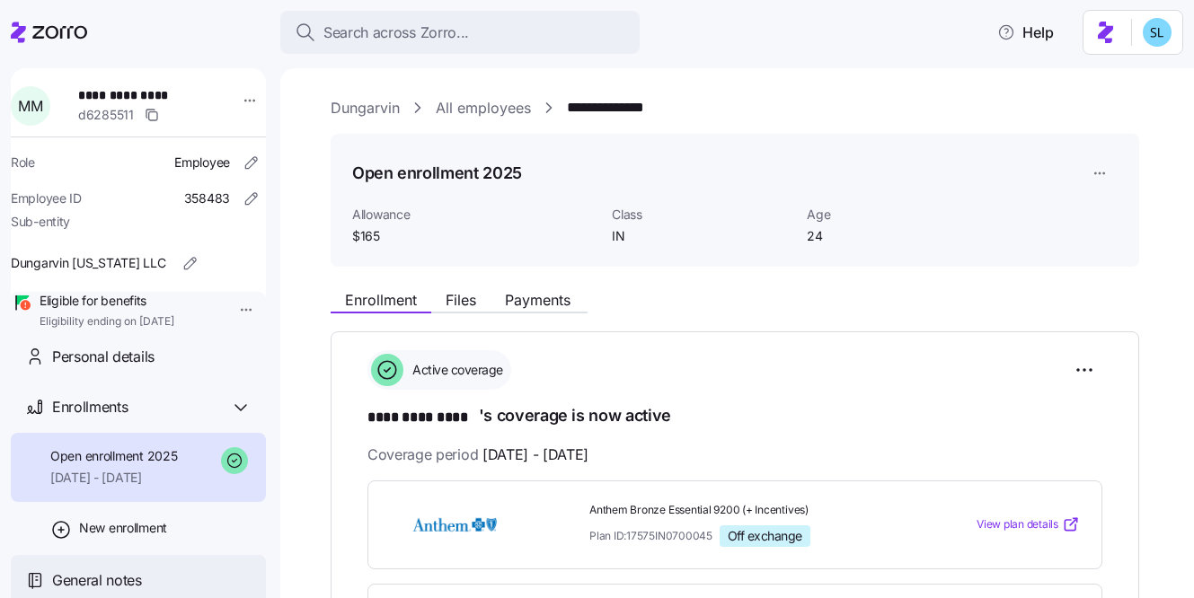
click at [154, 584] on div "General notes" at bounding box center [151, 580] width 199 height 22
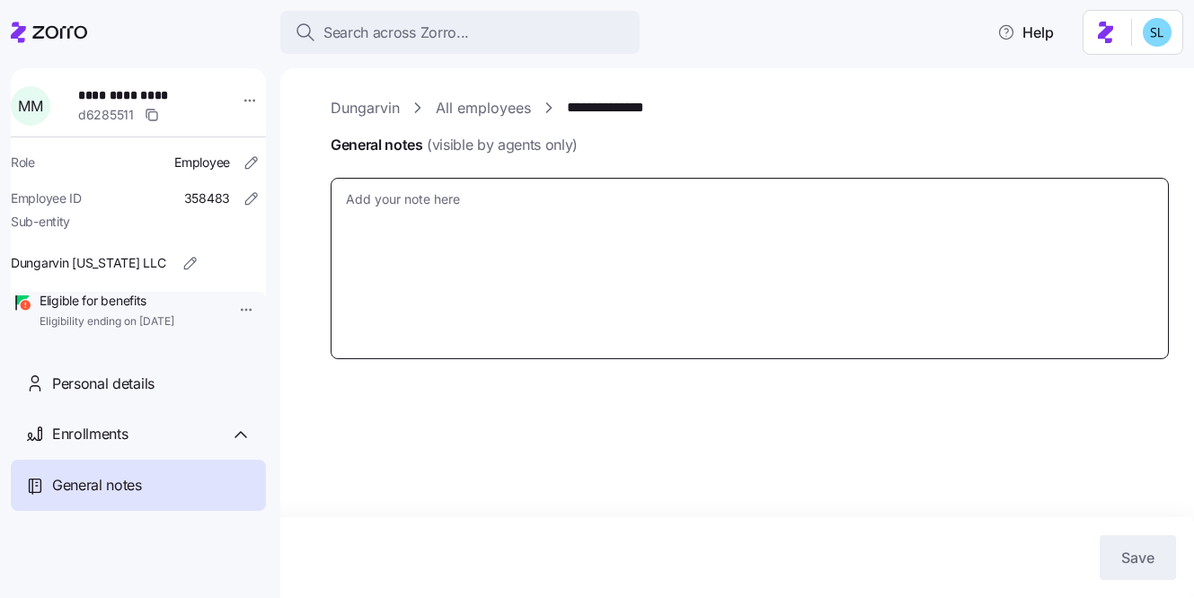
click at [425, 203] on textarea "General notes (visible by agents only)" at bounding box center [750, 268] width 838 height 181
paste textarea "[DATE] - EE was terminated before CSD 10/1. EE was originally in app submitted …"
type textarea "x"
type textarea "[DATE] - EE was terminated before CSD 10/1. EE was originally in app submitted …"
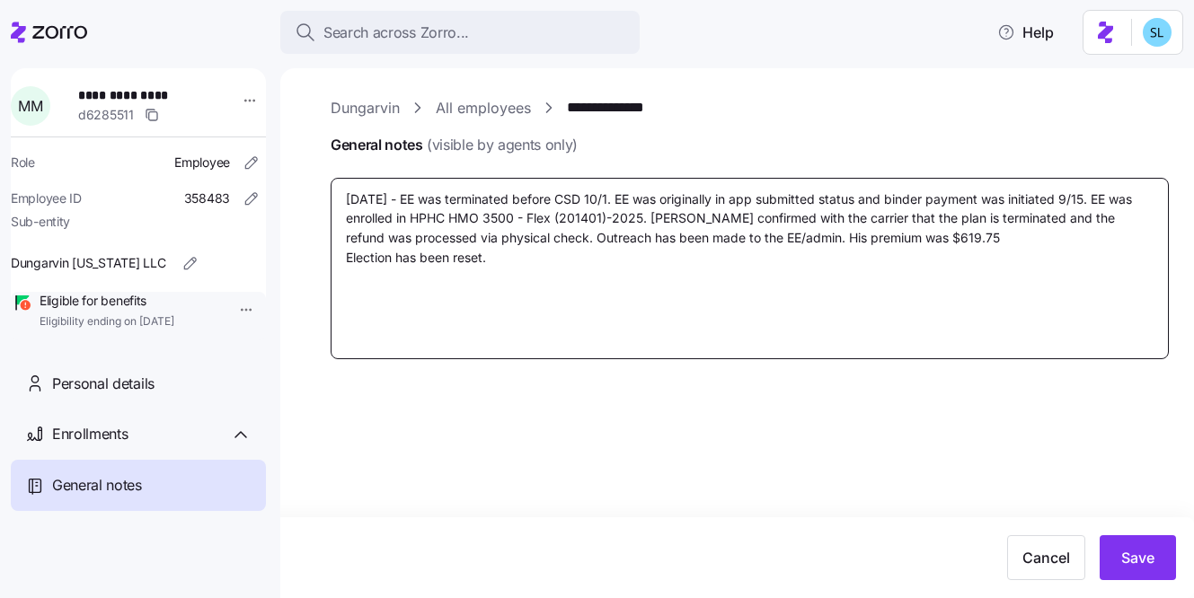
click at [367, 198] on textarea "[DATE] - EE was terminated before CSD 10/1. EE was originally in app submitted …" at bounding box center [750, 268] width 838 height 181
type textarea "x"
type textarea "[DATE] - EE was terminated before CSD 10/1. EE was originally in app submitted …"
drag, startPoint x: 448, startPoint y: 198, endPoint x: 428, endPoint y: 200, distance: 20.7
click at [428, 200] on textarea "[DATE] - EE was terminated before CSD 10/1. EE was originally in app submitted …" at bounding box center [750, 268] width 838 height 181
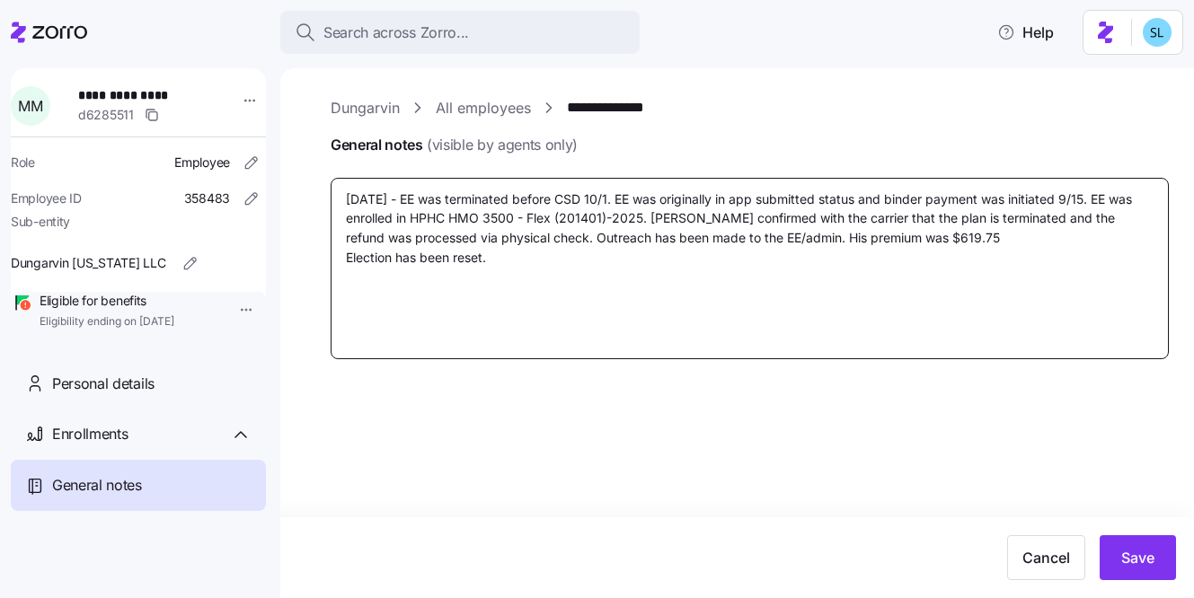
type textarea "x"
type textarea "[DATE] - EE terminated before CSD 10/1. EE was originally in app submitted stat…"
type textarea "x"
type textarea "[DATE] - EE w terminated before CSD 10/1. EE was originally in app submitted st…"
type textarea "x"
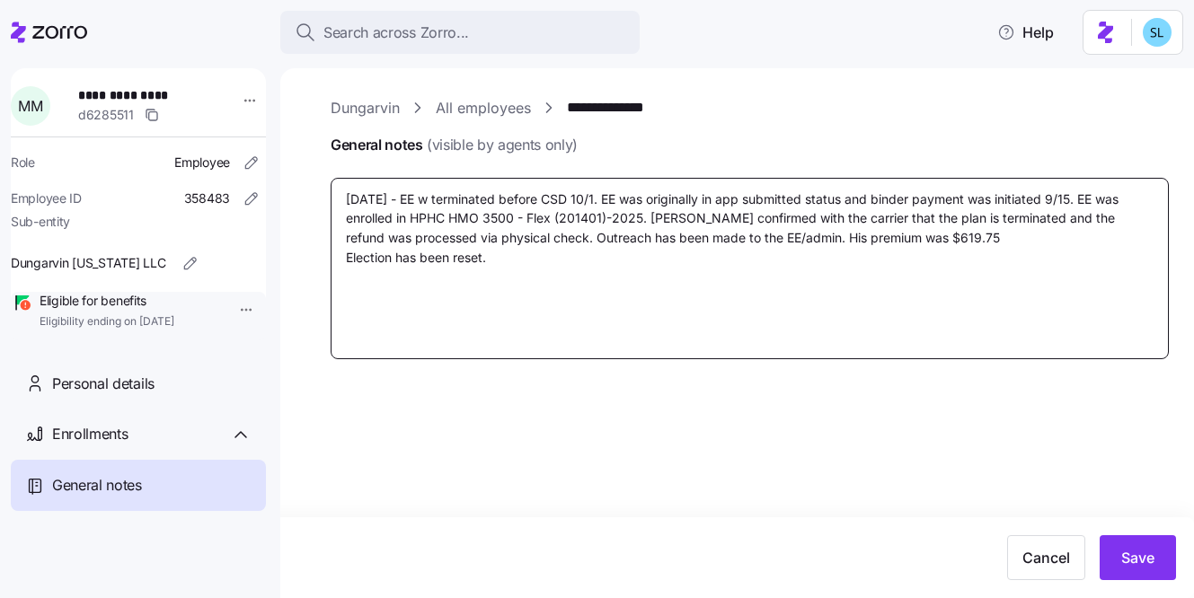
type textarea "[DATE] - EE wa terminated before CSD 10/1. EE was originally in app submitted s…"
type textarea "x"
type textarea "[DATE] - EE wan terminated before CSD 10/1. EE was originally in app submitted …"
type textarea "x"
type textarea "[DATE] - EE want terminated before CSD 10/1. EE was originally in app submitted…"
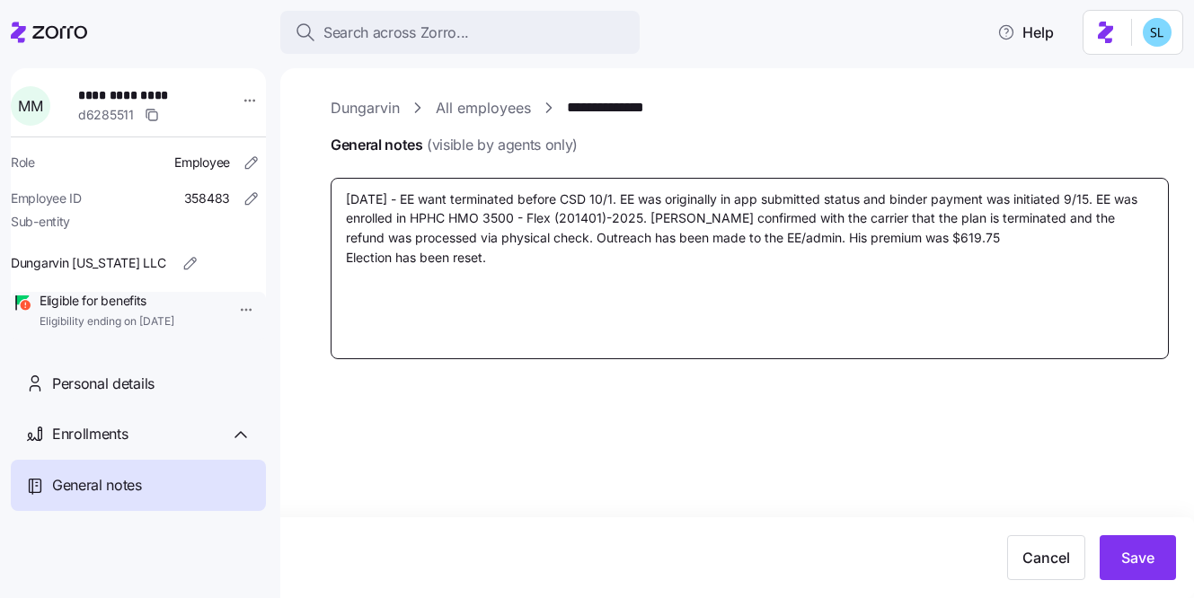
type textarea "x"
type textarea "[DATE] - [PERSON_NAME] terminated before CSD 10/1. EE was originally in app sub…"
type textarea "x"
type textarea "[DATE] - EE wanted terminated before CSD 10/1. EE was originally in app submitt…"
type textarea "x"
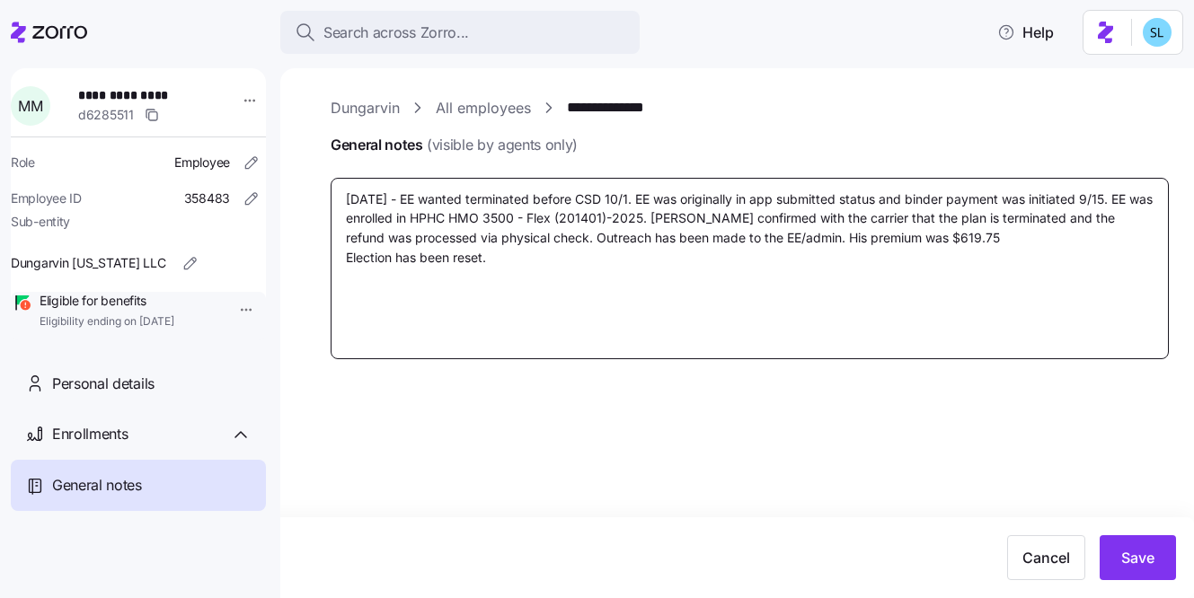
type textarea "[DATE] - EE wanted terminated before CSD 10/1. EE was originally in app submitt…"
type textarea "x"
type textarea "[DATE] - EE wanted t terminated before CSD 10/1. EE was originally in app submi…"
type textarea "x"
type textarea "[DATE] - EE wanted to terminated before CSD 10/1. EE was originally in app subm…"
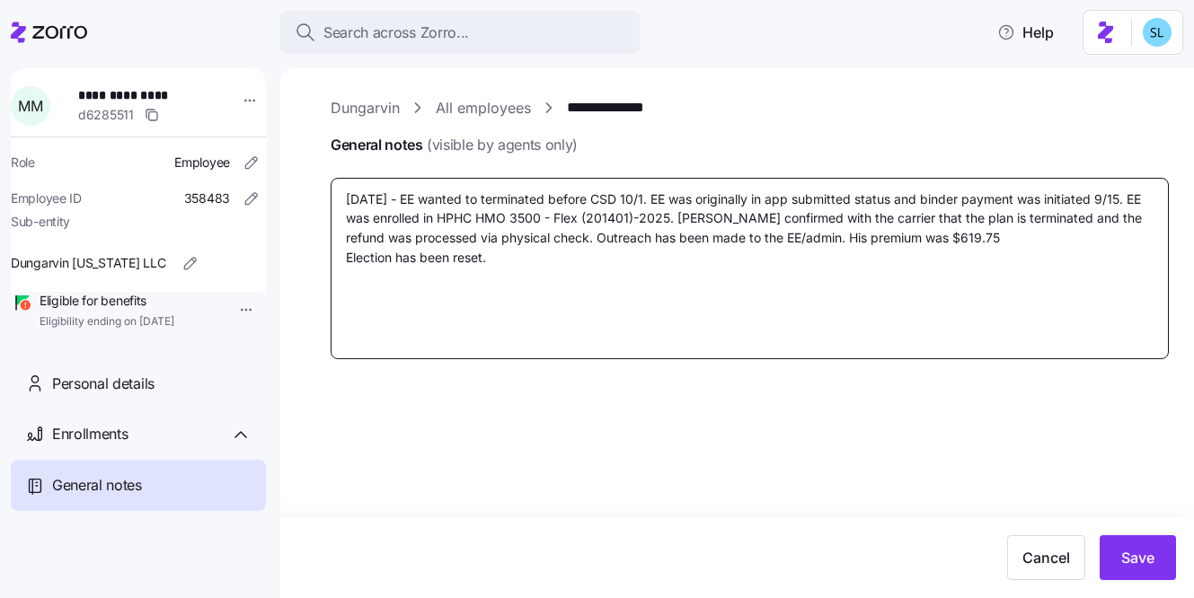
type textarea "x"
type textarea "[DATE] - EE wanted to terminated before CSD 10/1. EE was originally in app subm…"
type textarea "x"
type textarea "[DATE] - EE wanted to terminated before CSD 10/1. EE was originally in app subm…"
type textarea "x"
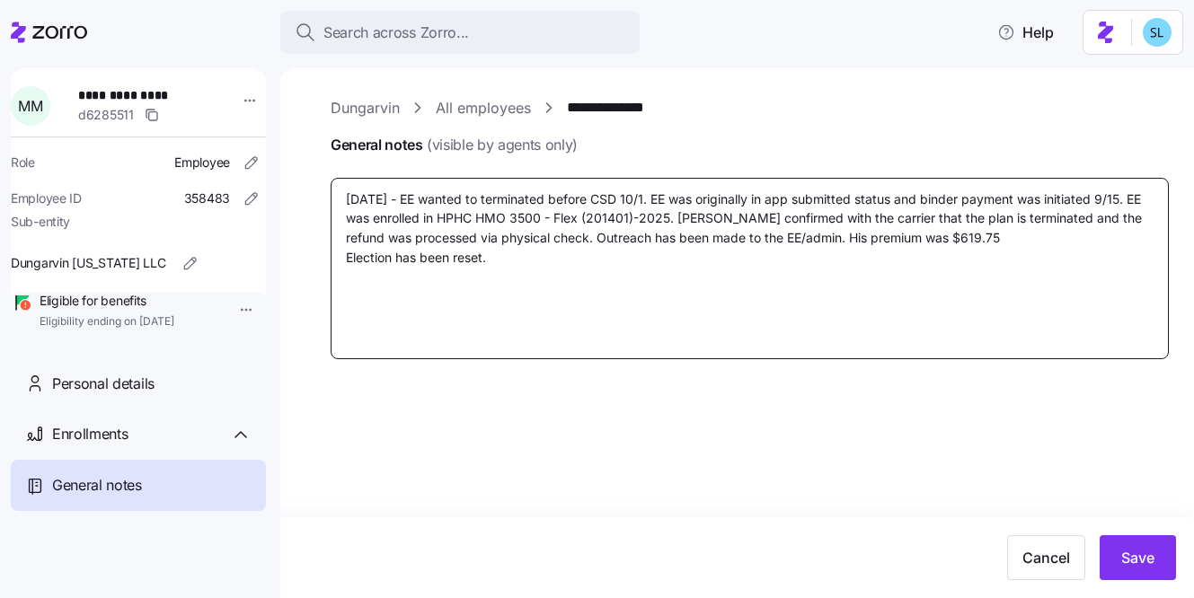
type textarea "[DATE] - EE wanted to terminate before CSD 10/1. EE was originally in app submi…"
type textarea "x"
type textarea "[DATE] - EE wanted to terminat before CSD 10/1. EE was originally in app submit…"
type textarea "x"
type textarea "[DATE] - EE wanted to terminate before CSD 10/1. EE was originally in app submi…"
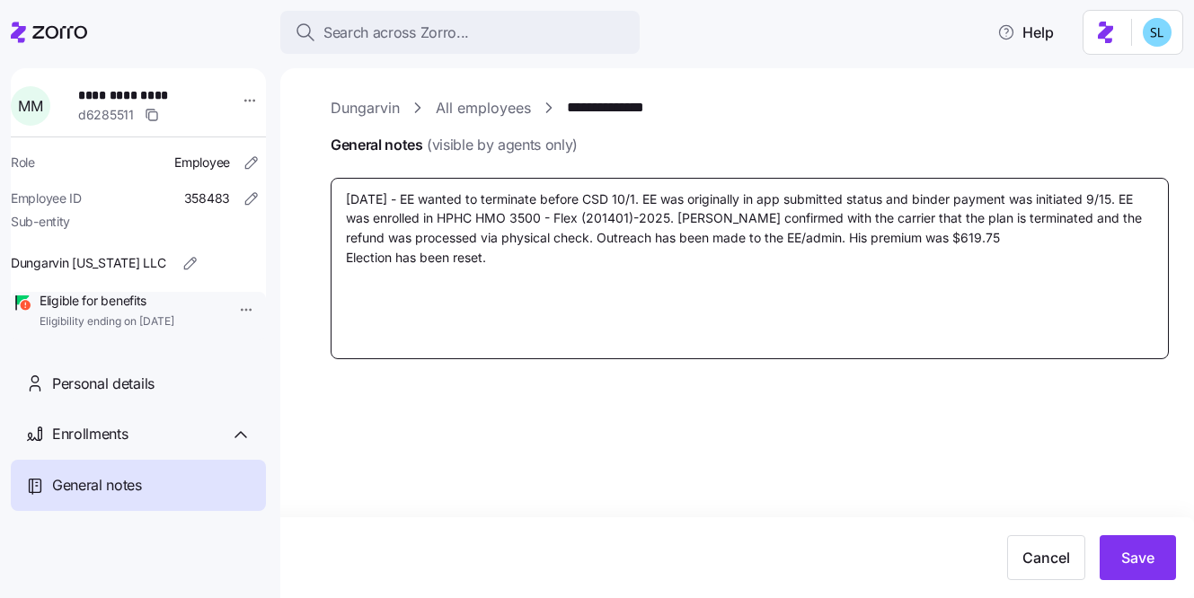
type textarea "x"
type textarea "[DATE] - EE wanted to terminate before CSD 10/1. EE was originally in app submi…"
type textarea "x"
type textarea "[DATE] - EE wanted to terminate c before CSD 10/1. EE was originally in app sub…"
type textarea "x"
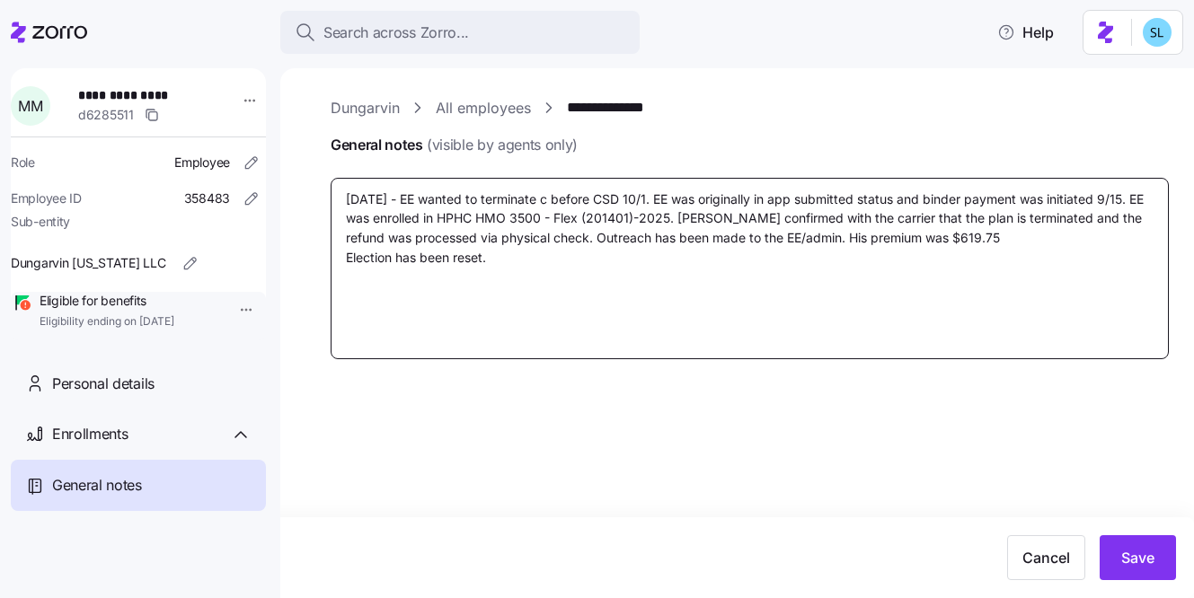
type textarea "[DATE] - EE wanted to terminate co before CSD 10/1. EE was originally in app su…"
type textarea "x"
type textarea "[DATE] - EE wanted to terminate cov before CSD 10/1. EE was originally in app s…"
type textarea "x"
type textarea "[DATE] - EE wanted to terminate cove before CSD 10/1. EE was originally in app …"
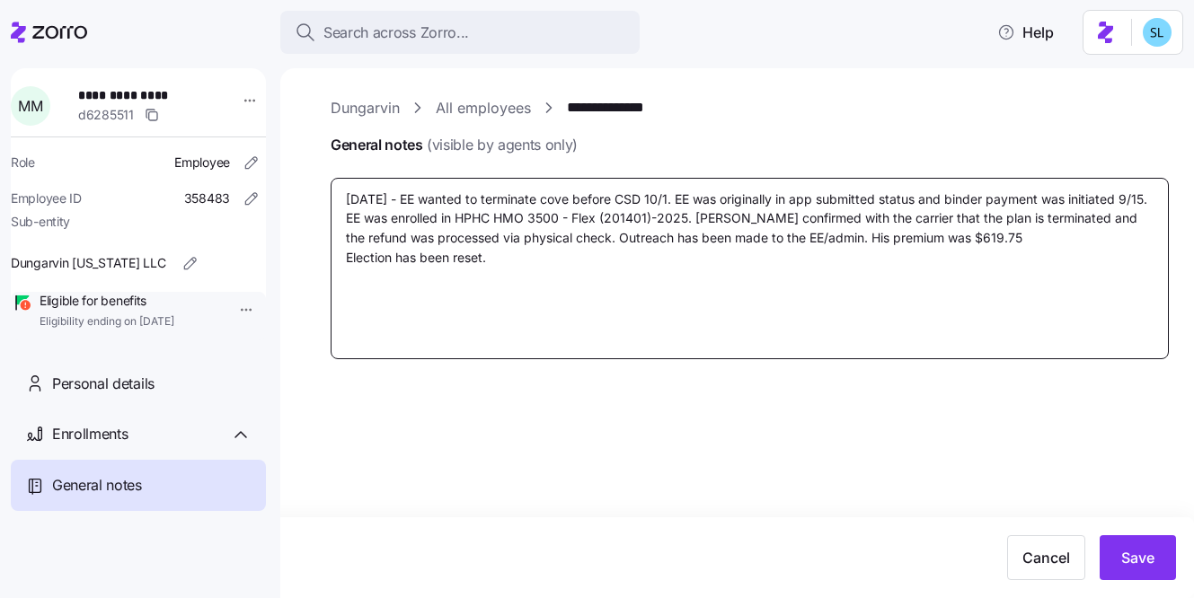
type textarea "x"
type textarea "[DATE] - EE wanted to terminate cover before CSD 10/1. EE was originally in app…"
type textarea "x"
type textarea "[DATE] - EE wanted to terminate covera before CSD 10/1. EE was originally in ap…"
type textarea "x"
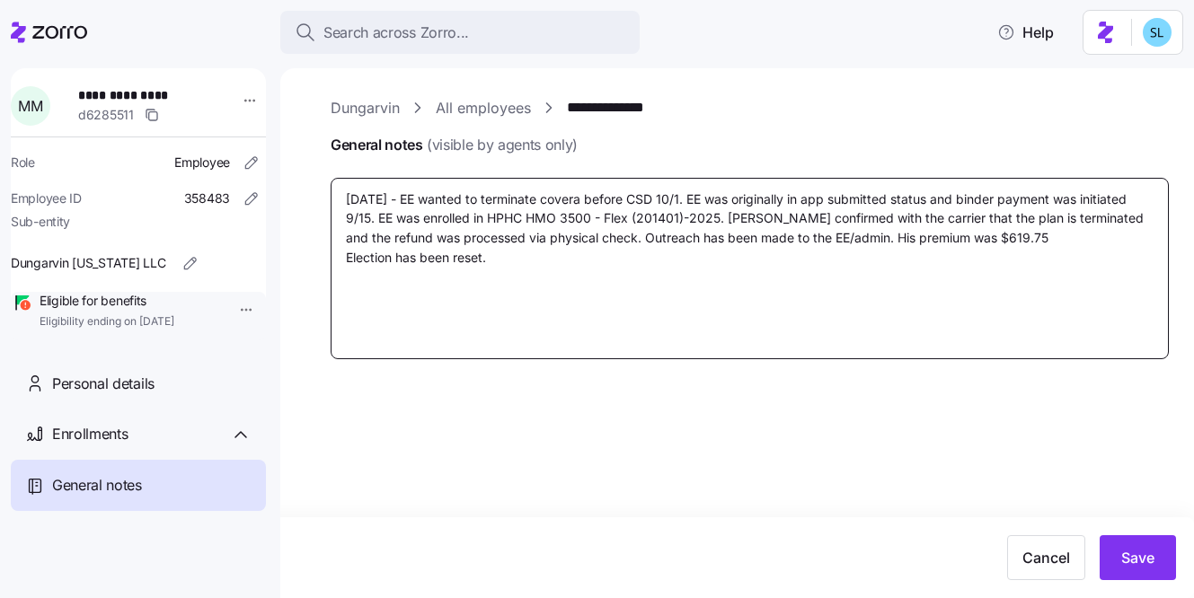
type textarea "[DATE] - EE wanted to terminate coverag before CSD 10/1. EE was originally in a…"
type textarea "x"
type textarea "[DATE] - EE wanted to terminate coverage before CSD 10/1. EE was originally in …"
drag, startPoint x: 701, startPoint y: 201, endPoint x: 605, endPoint y: 200, distance: 96.1
click at [605, 200] on textarea "[DATE] - EE wanted to terminate coverage before CSD 10/1. EE was originally in …" at bounding box center [750, 268] width 838 height 181
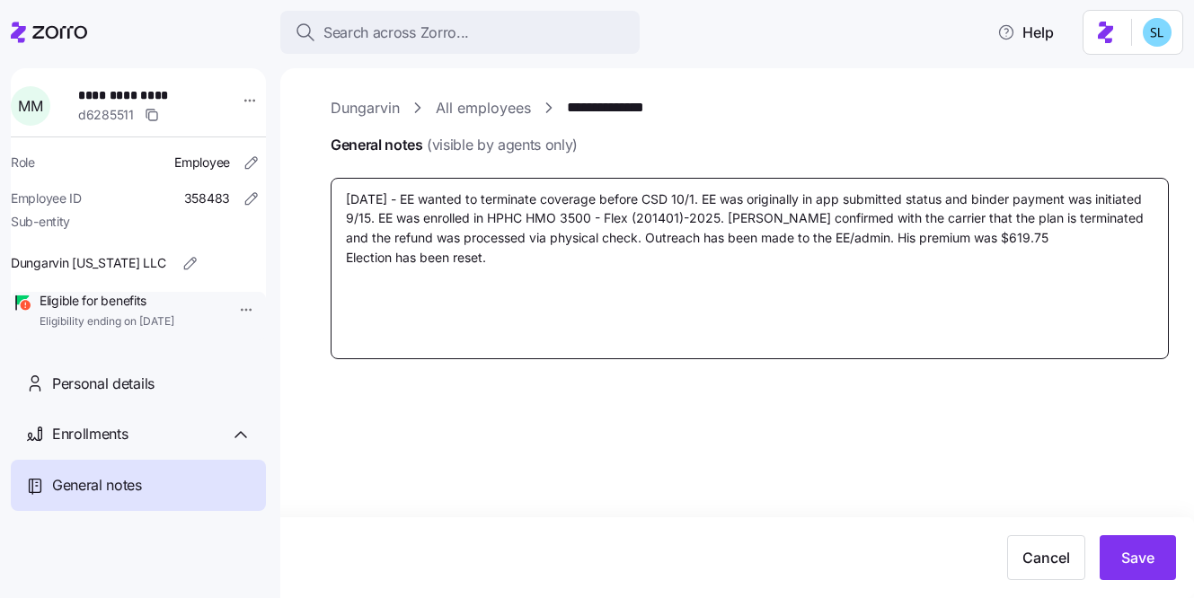
type textarea "x"
type textarea "[DATE] - EE wanted to terminate coverage a. EE was originally in app submitted …"
type textarea "x"
type textarea "[DATE] - EE wanted to terminate coverage an. EE was originally in app submitted…"
type textarea "x"
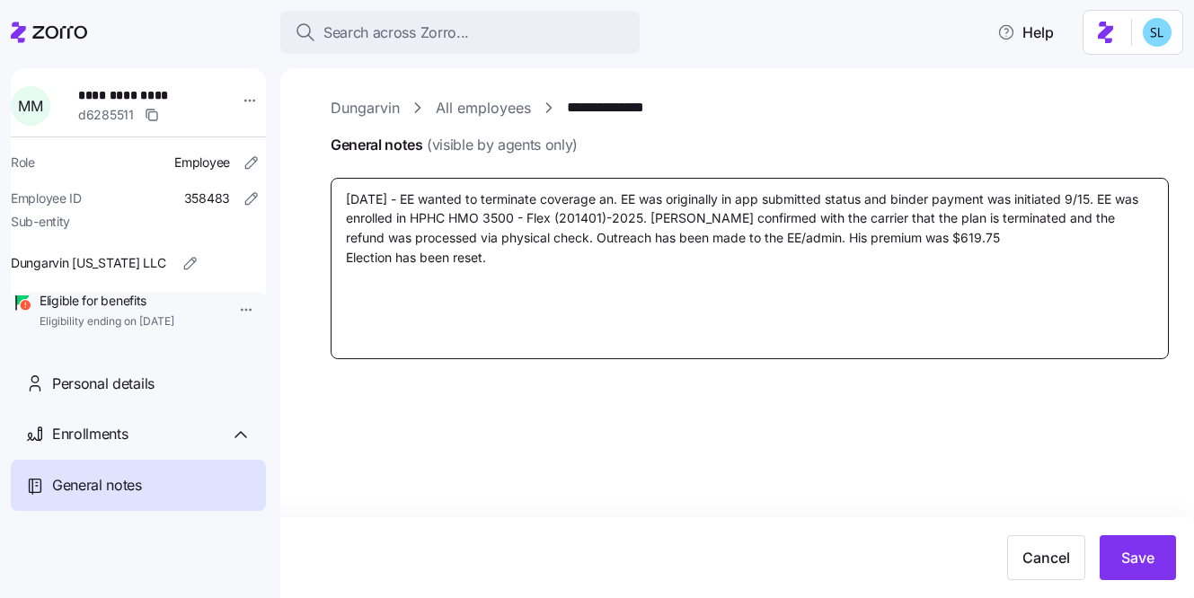
type textarea "[DATE] - EE wanted to terminate coverage and. EE was originally in app submitte…"
type textarea "x"
type textarea "[DATE] - EE wanted to terminate coverage and . EE was originally in app submitt…"
type textarea "x"
type textarea "[DATE] - EE wanted to terminate coverage and c. EE was originally in app submit…"
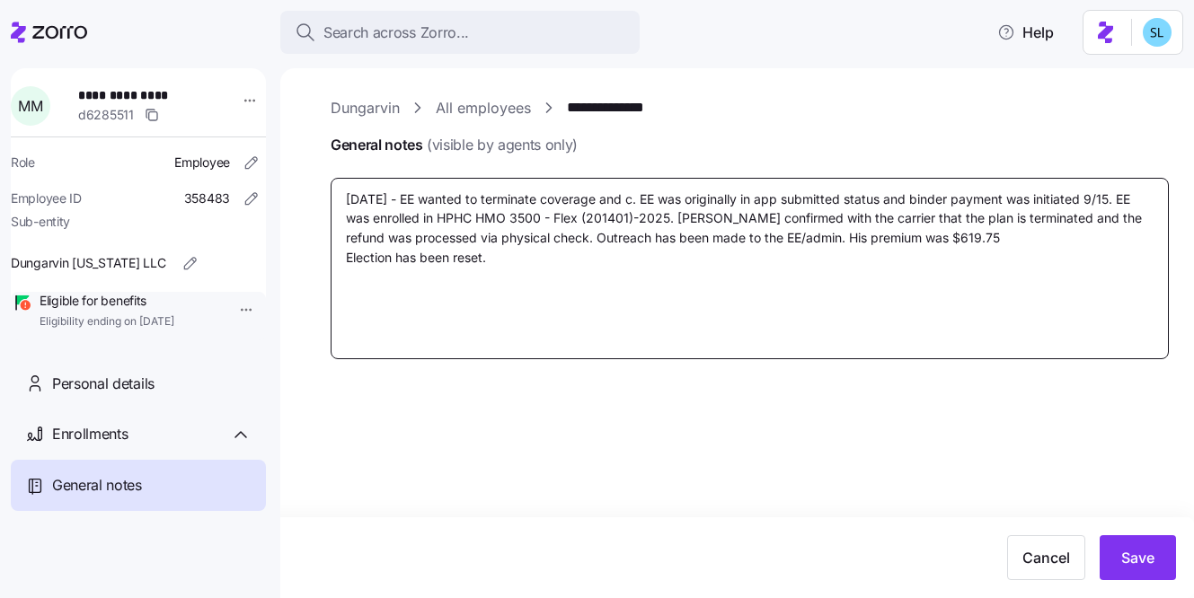
type textarea "x"
type textarea "[DATE] - EE wanted to terminate coverage and ca. EE was originally in app submi…"
type textarea "x"
type textarea "[DATE] - EE wanted to terminate coverage and cal. EE was originally in app subm…"
type textarea "x"
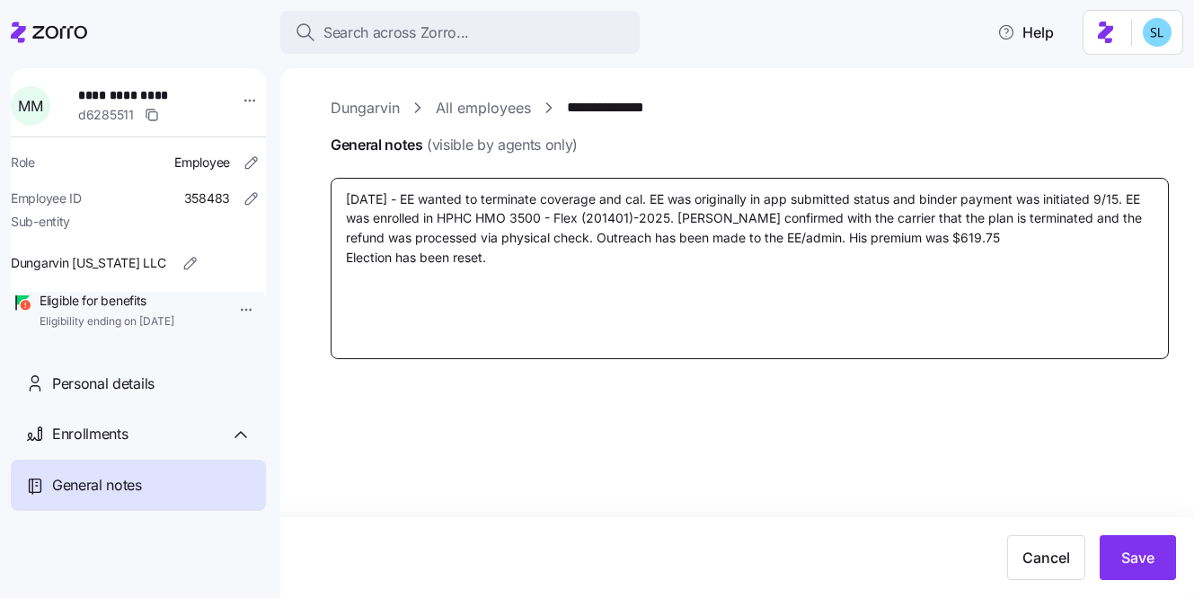
type textarea "[DATE] - EE wanted to terminate coverage and call. EE was originally in app sub…"
type textarea "x"
type textarea "[DATE] - EE wanted to terminate coverage and calle. EE was originally in app su…"
type textarea "x"
type textarea "[DATE] - EE wanted to terminate coverage and called. EE was originally in app s…"
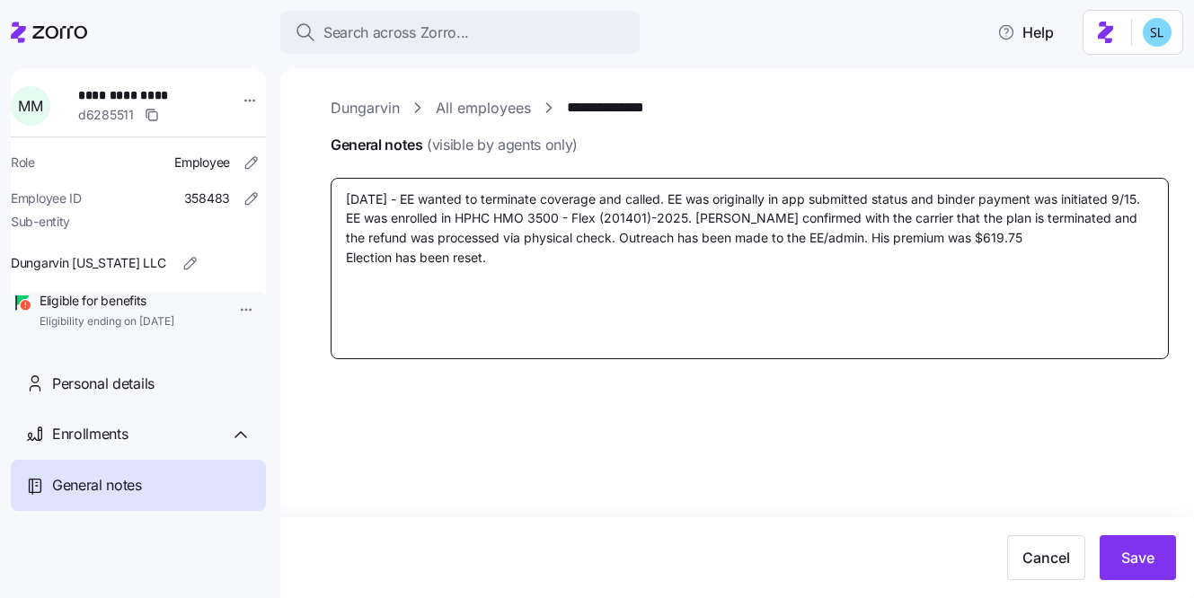
type textarea "x"
type textarea "[DATE] - EE wanted to terminate coverage and called . EE was originally in app …"
type textarea "x"
type textarea "[DATE] - EE wanted to terminate coverage and called i. EE was originally in app…"
type textarea "x"
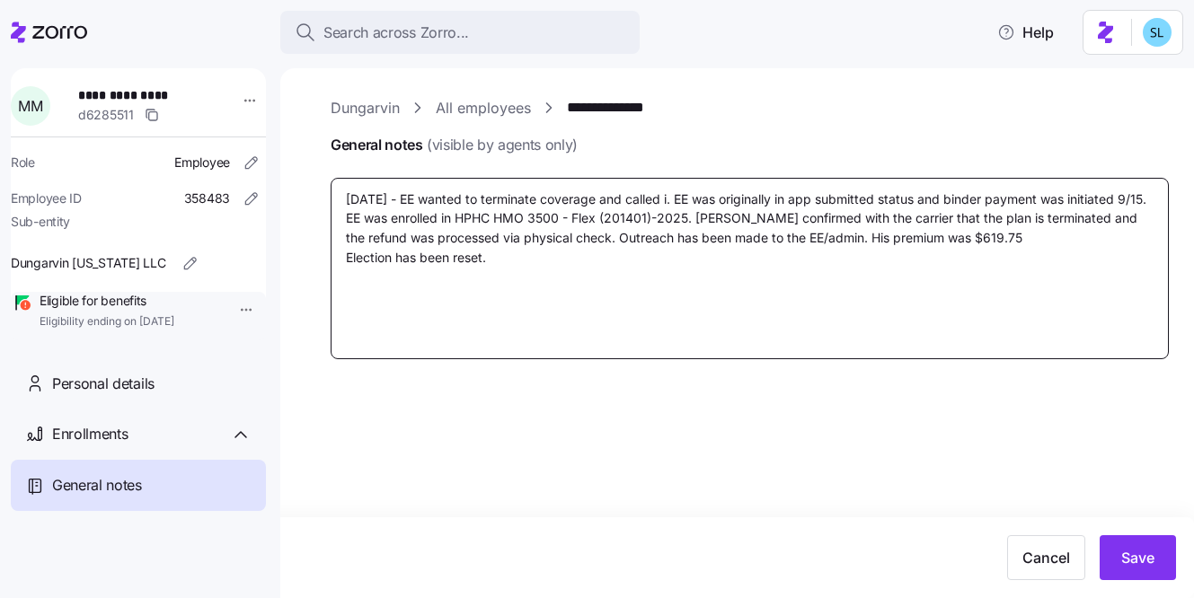
type textarea "[DATE] - EE wanted to terminate coverage and called in. EE was originally in ap…"
type textarea "x"
type textarea "[DATE] - EE wanted to terminate coverage and called in . EE was originally in a…"
click at [409, 191] on textarea "[DATE] - EE wanted to terminate coverage and called in . EE was originally in a…" at bounding box center [750, 268] width 838 height 181
type textarea "x"
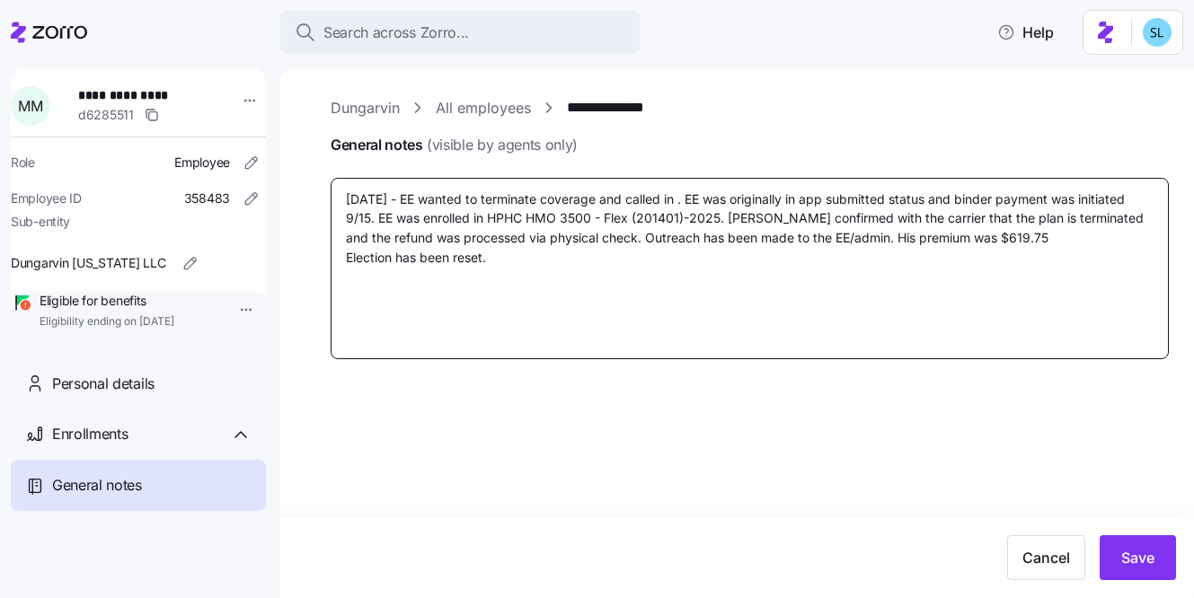
type textarea "[DATE] - PEE wanted to terminate coverage and called in . EE was originally in …"
type textarea "x"
type textarea "[DATE] - PeEE wanted to terminate coverage and called in . EE was originally in…"
type textarea "x"
type textarea "[DATE] - [PERSON_NAME] wanted to terminate coverage and called in . EE was orig…"
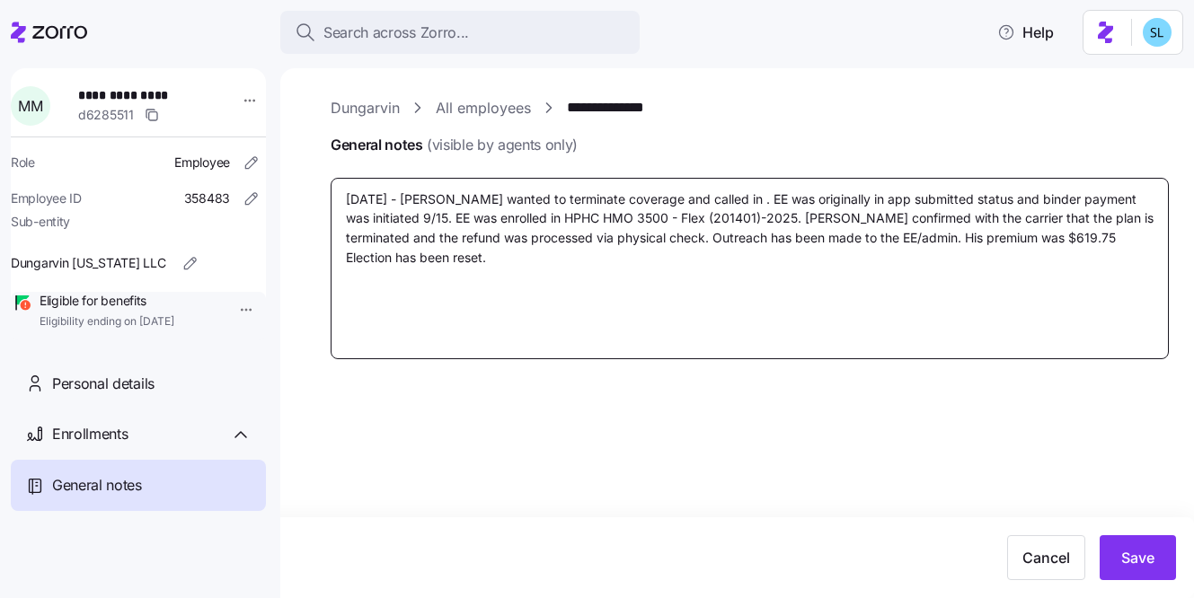
type textarea "x"
type textarea "[DATE] - Per EE wanted to terminate coverage and called in . EE was originally …"
type textarea "x"
type textarea "[DATE] - [PERSON_NAME] wanted to terminate coverage and called in . EE was orig…"
type textarea "x"
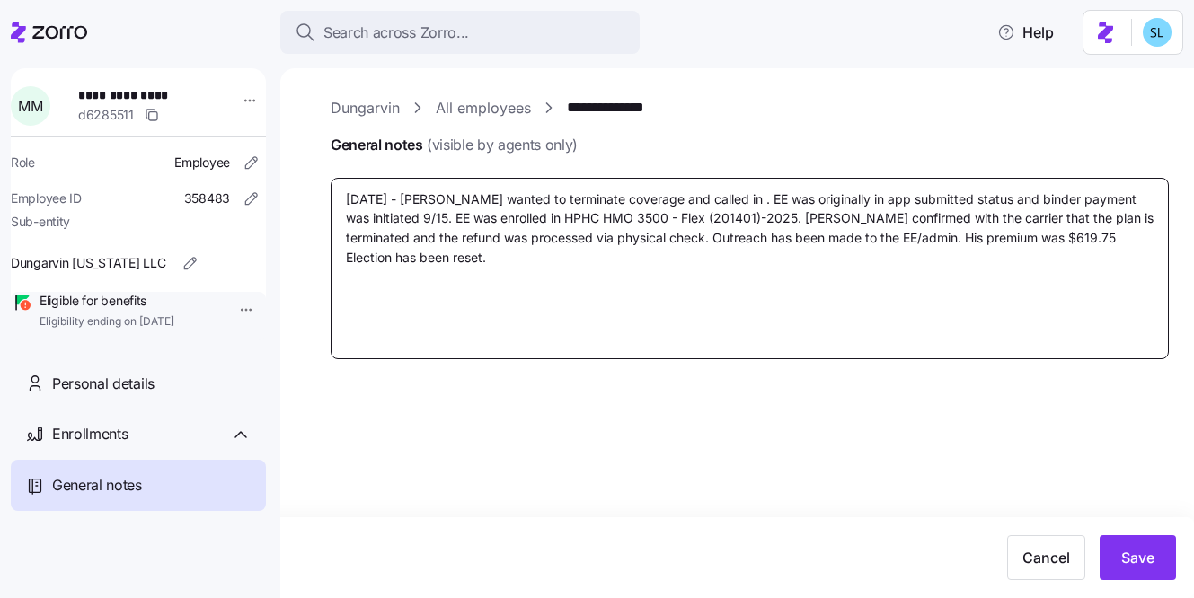
type textarea "[DATE] - [PERSON_NAME] wanted to terminate coverage and called in . EE was orig…"
type textarea "x"
type textarea "[DATE] - [PERSON_NAME] wanted to terminate coverage and called in . EE was orig…"
type textarea "x"
type textarea "[DATE] - [PERSON_NAME] wanted to terminate coverage and called in . EE was orig…"
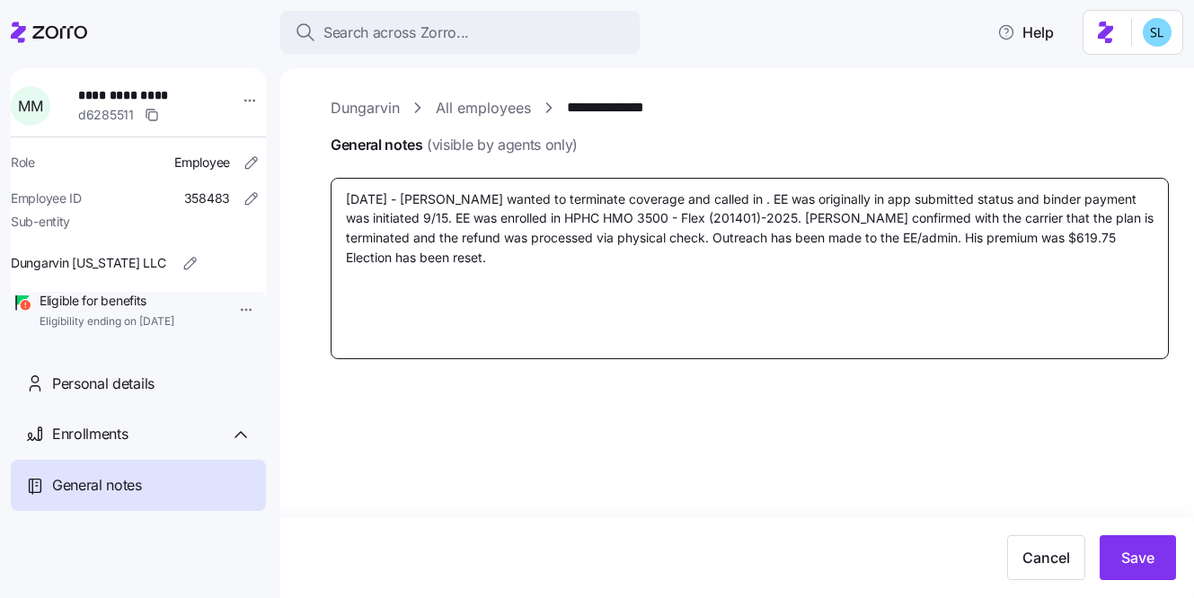
type textarea "x"
type textarea "[DATE] - Per LaureEE wanted to terminate coverage and called in . EE was origin…"
type textarea "x"
type textarea "[DATE] - [PERSON_NAME] wanted to terminate coverage and called in . EE was orig…"
type textarea "x"
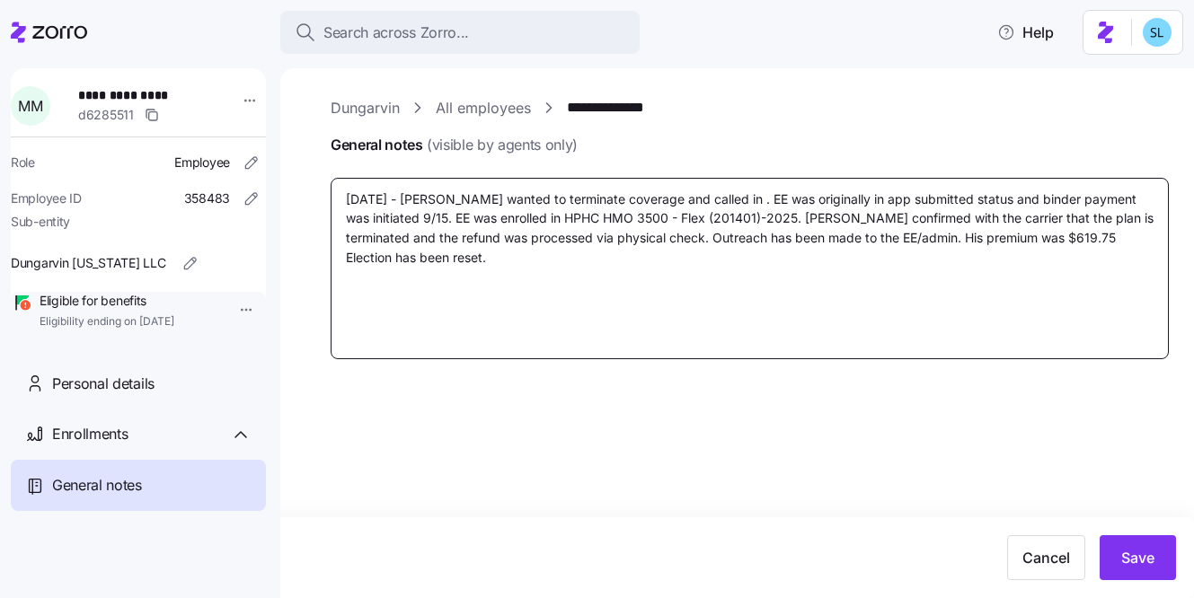
type textarea "[DATE] - Per Lauren,EE wanted to terminate coverage and called in . EE was orig…"
type textarea "x"
type textarea "[DATE] - Per Lauren, EE wanted to terminate coverage and called in . EE was ori…"
click at [753, 205] on textarea "[DATE] - Per Lauren, EE wanted to terminate coverage and called in . EE was ori…" at bounding box center [750, 268] width 838 height 181
type textarea "x"
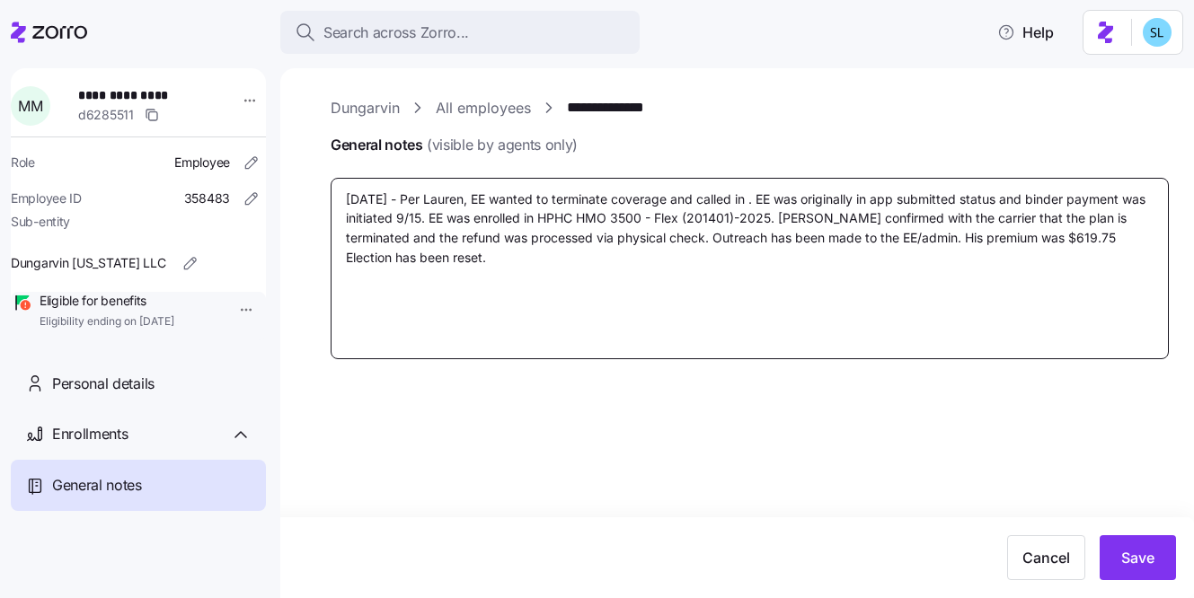
type textarea "[DATE] - Per Lauren, EE wanted to terminate coverage and called in . EE was ori…"
type textarea "x"
type textarea "[DATE] - Per Lauren, EE wanted to terminate coverage and called in di . EE was …"
type textarea "x"
type textarea "[DATE] - Per Lauren, EE wanted to terminate coverage and called in dir . EE was…"
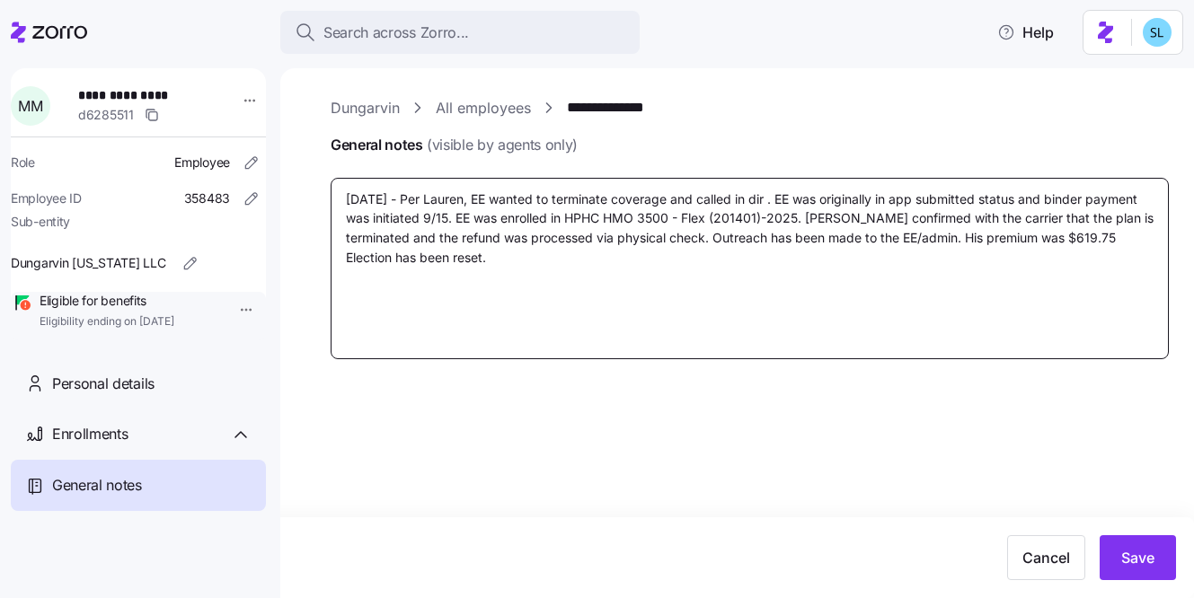
type textarea "x"
type textarea "[DATE] - Per Lauren, EE wanted to terminate coverage and called in dire . EE wa…"
type textarea "x"
type textarea "[DATE] - Per Lauren, EE wanted to terminate coverage and called in direc . EE w…"
type textarea "x"
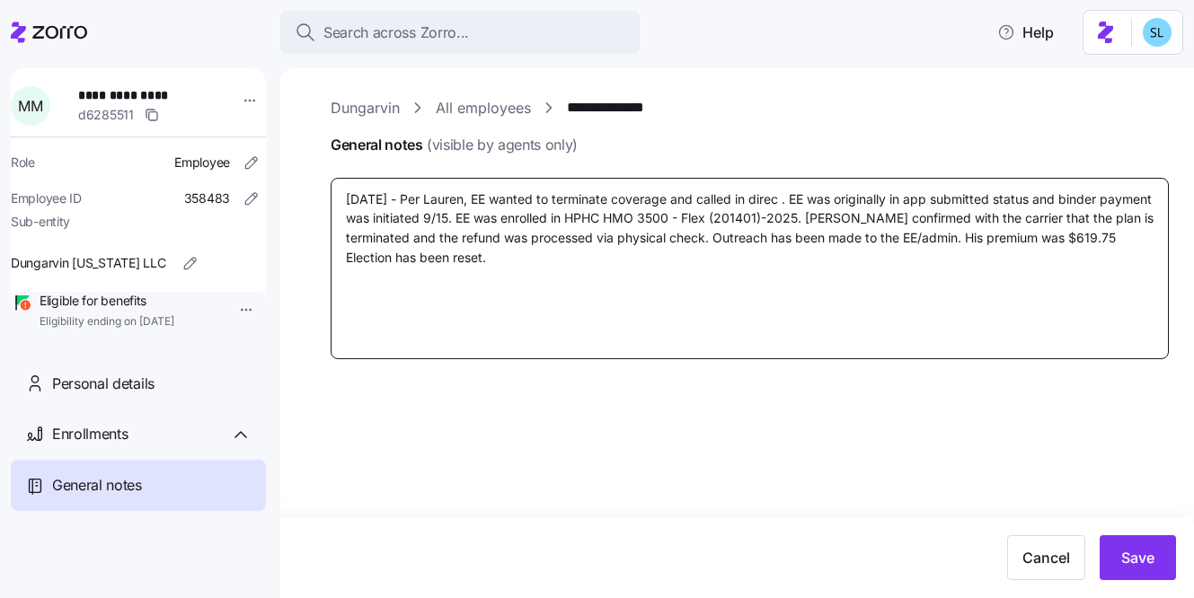
type textarea "[DATE] - Per Lauren, EE wanted to terminate coverage and called in direct . EE …"
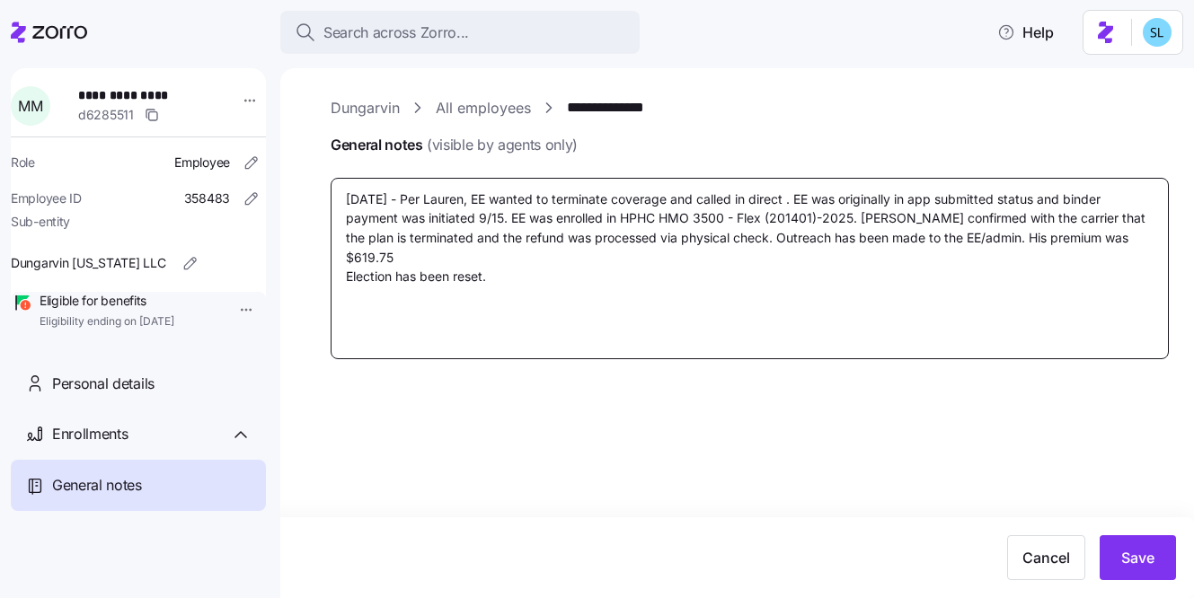
type textarea "x"
type textarea "[DATE] - Per Lauren, EE wanted to terminate coverage and called in directl . EE…"
type textarea "x"
type textarea "[DATE] - Per Lauren, EE wanted to terminate coverage and called in directly . E…"
type textarea "x"
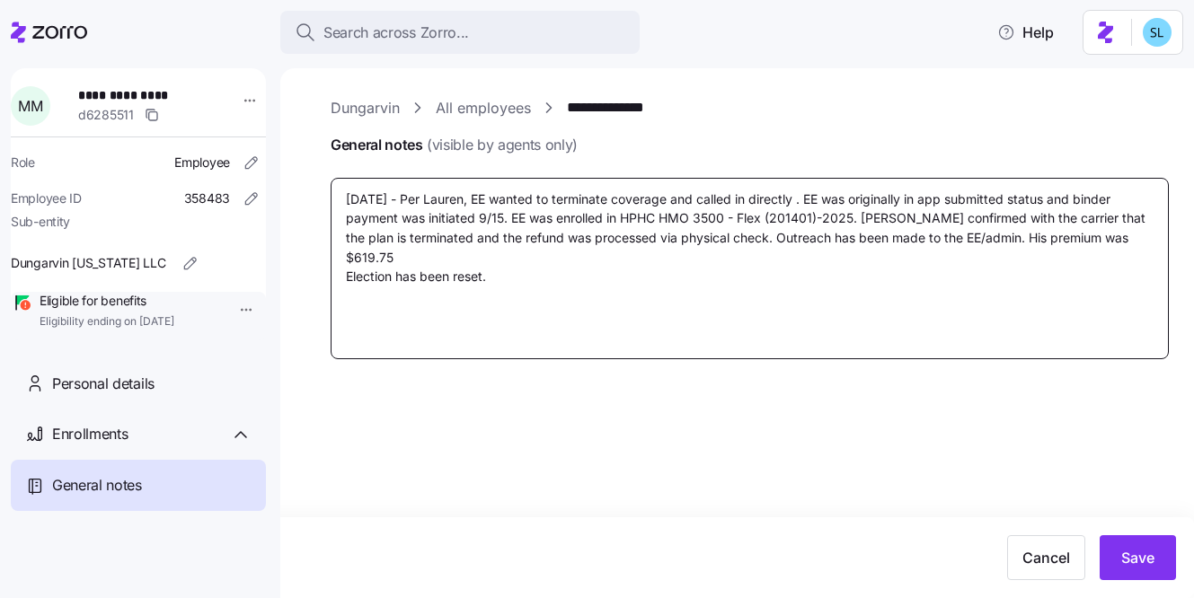
type textarea "[DATE] - Per Lauren, EE wanted to terminate coverage and called in directly . E…"
type textarea "x"
type textarea "[DATE] - Per Lauren, EE wanted to terminate coverage and called in directly t .…"
type textarea "x"
type textarea "[DATE] - Per Lauren, EE wanted to terminate coverage and called in directly to …"
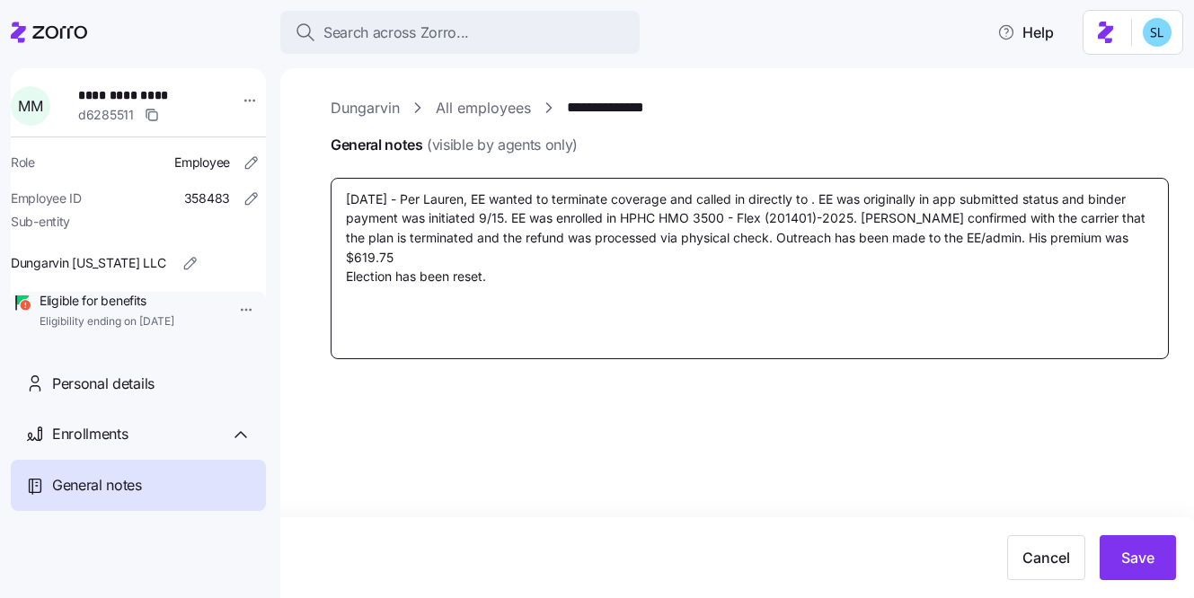
type textarea "x"
type textarea "[DATE] - Per Lauren, EE wanted to terminate coverage and called in directly to …"
type textarea "x"
type textarea "[DATE] - Per Lauren, EE wanted to terminate coverage and called in directly to …"
type textarea "x"
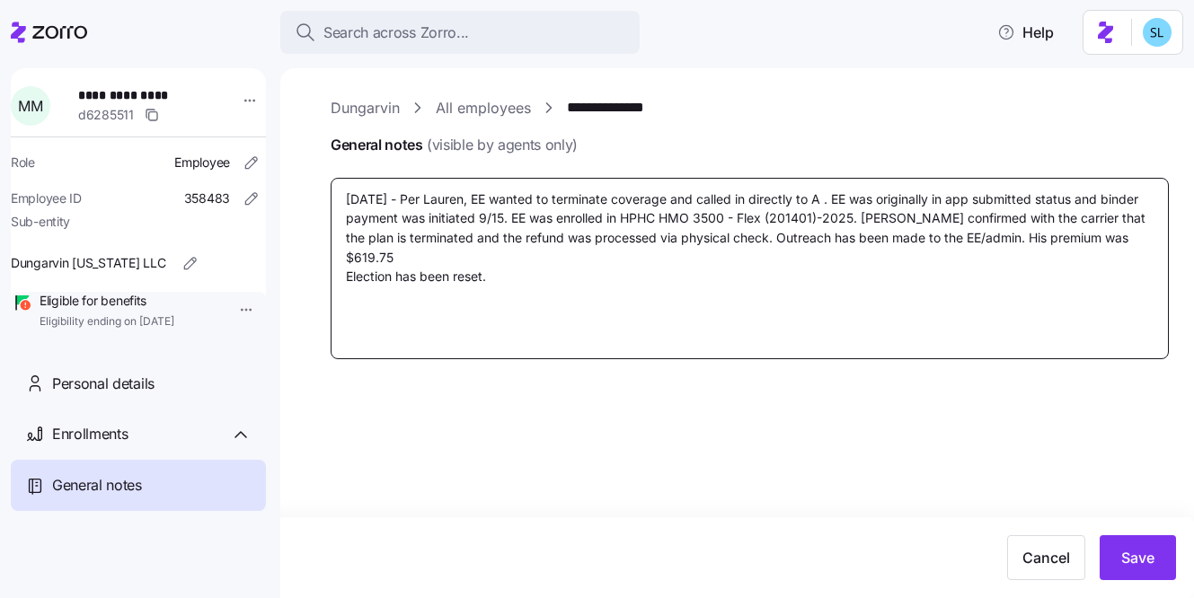
type textarea "[DATE] - Per Lauren, EE wanted to terminate coverage and called in directly to …"
type textarea "x"
type textarea "[DATE] - Per Lauren, EE wanted to terminate coverage and called in directly to …"
type textarea "x"
type textarea "[DATE] - Per Lauren, EE wanted to terminate coverage and called in directly to …"
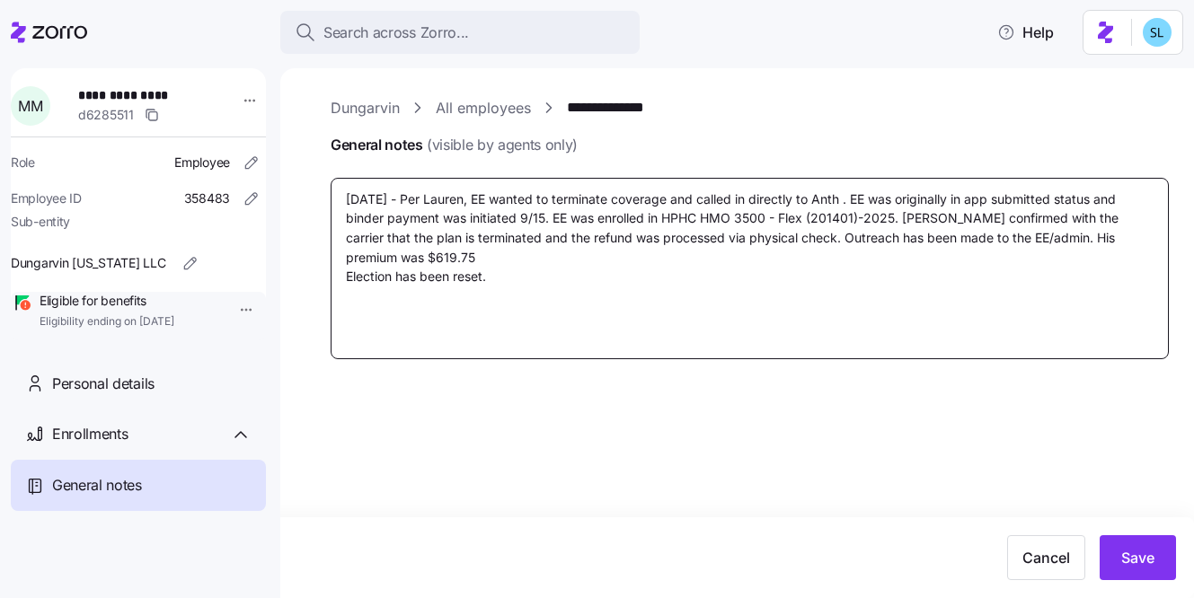
type textarea "x"
type textarea "[DATE] - Per Lauren, EE wanted to terminate coverage and called in directly to …"
type textarea "x"
type textarea "[DATE] - Per Lauren, EE wanted to terminate coverage and called in directly to …"
type textarea "x"
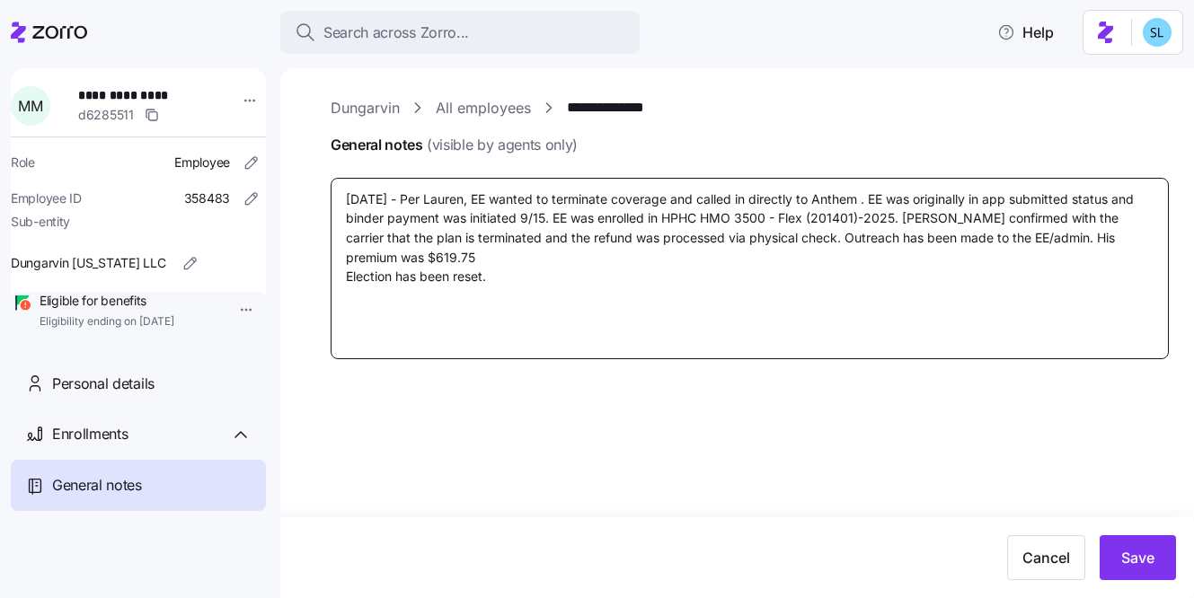
type textarea "[DATE] - Per Lauren, EE wanted to terminate coverage and called in directly to …"
type textarea "x"
type textarea "[DATE] - Per Lauren, EE wanted to terminate coverage and called in directly to …"
type textarea "x"
type textarea "[DATE] - Per Lauren, EE wanted to terminate coverage and called in directly to …"
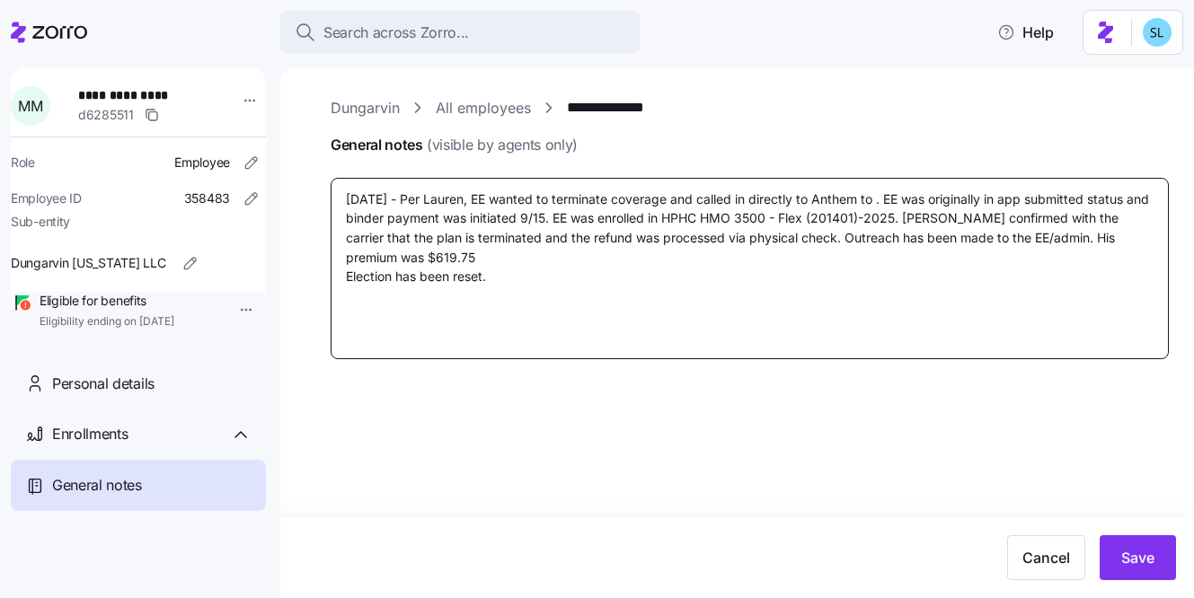
type textarea "x"
type textarea "[DATE] - Per Lauren, EE wanted to terminate coverage and called in directly to …"
type textarea "x"
type textarea "[DATE] - Per Lauren, EE wanted to terminate coverage and called in directly to …"
type textarea "x"
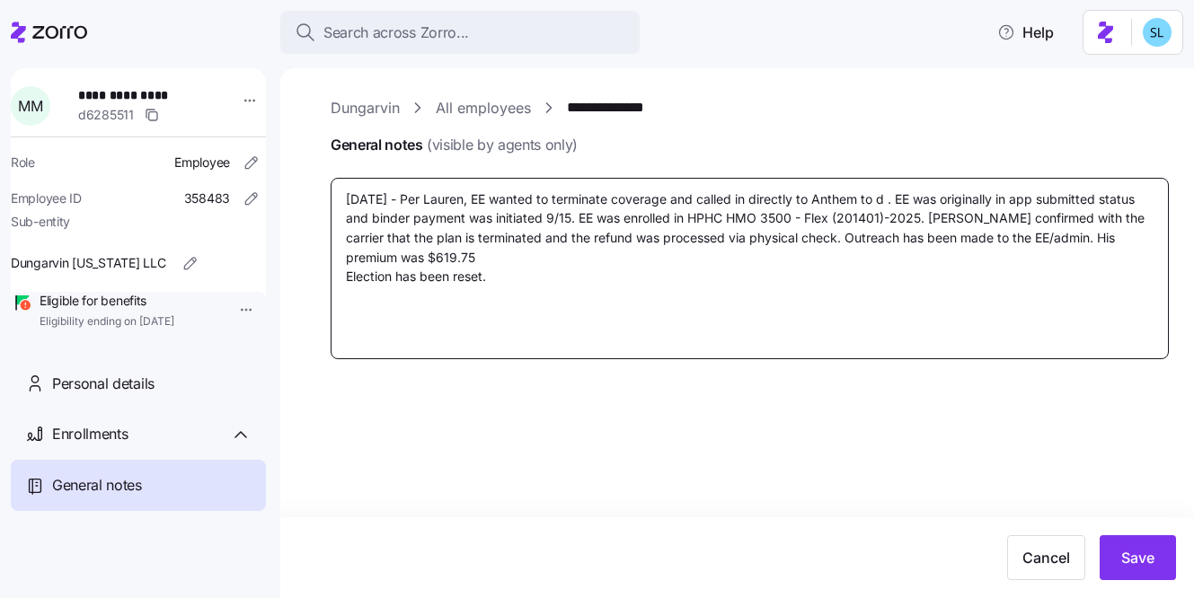
type textarea "[DATE] - Per Lauren, EE wanted to terminate coverage and called in directly to …"
type textarea "x"
type textarea "[DATE] - Per Lauren, EE wanted to terminate coverage and called in directly to …"
type textarea "x"
type textarea "[DATE] - Per Lauren, EE wanted to terminate coverage and called in directly to …"
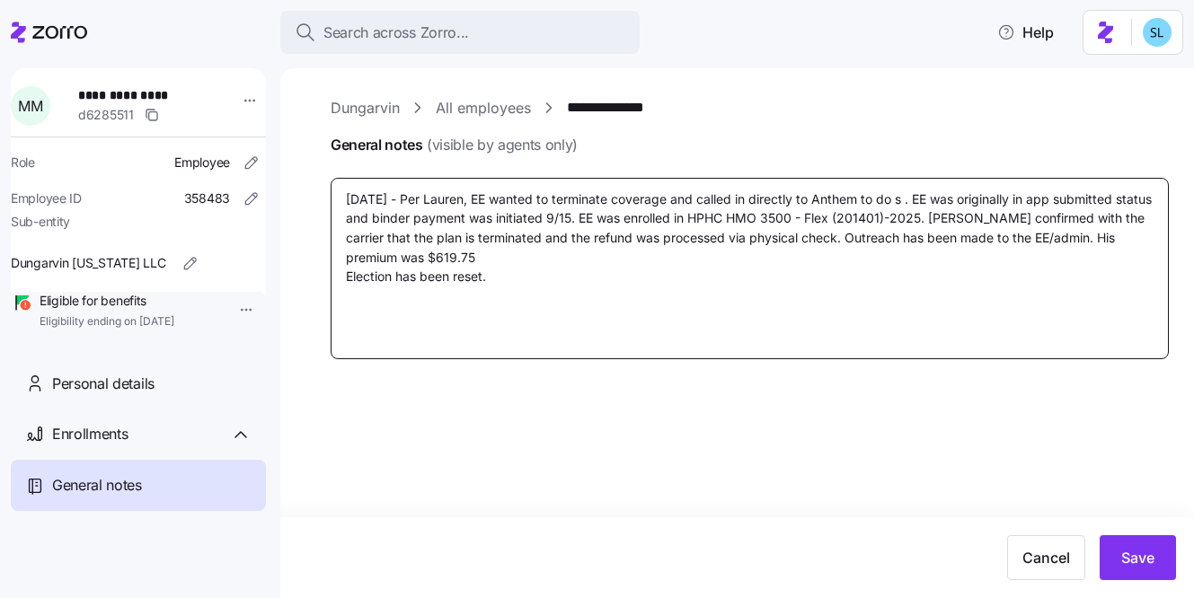
type textarea "x"
type textarea "[DATE] - Per Lauren, EE wanted to terminate coverage and called in directly to …"
type textarea "x"
type textarea "[DATE] - Per Lauren, EE wanted to terminate coverage and called in directly to …"
type textarea "x"
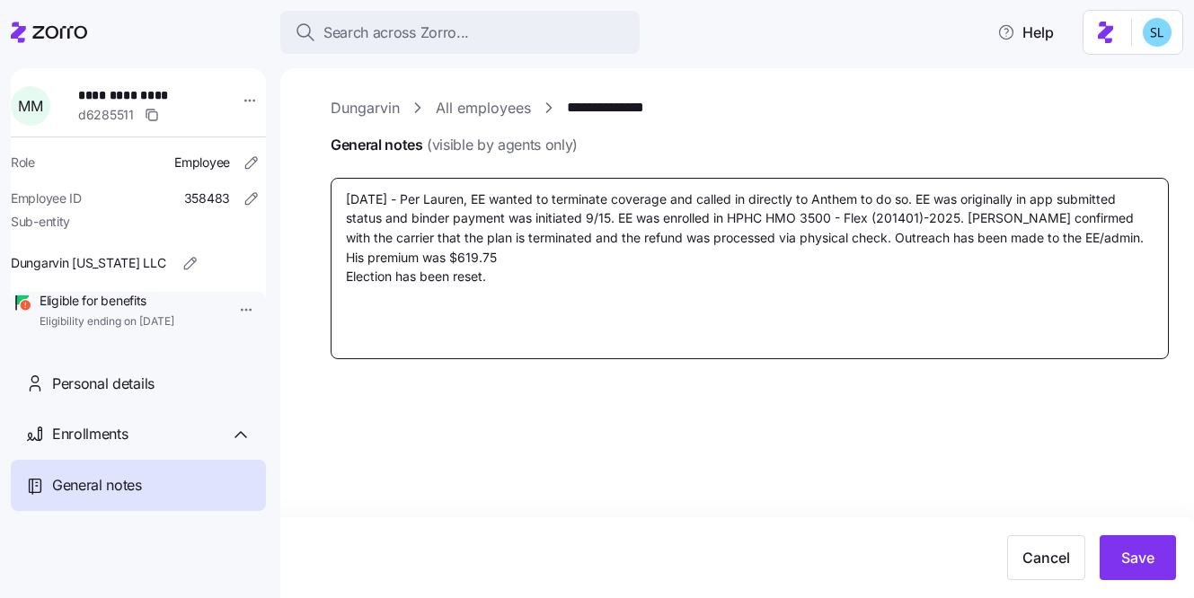
type textarea "[DATE] - Per Lauren, EE wanted to terminate coverage and called in directly to …"
click at [945, 198] on textarea "[DATE] - Per Lauren, EE wanted to terminate coverage and called in directly to …" at bounding box center [750, 268] width 838 height 181
click at [944, 198] on textarea "[DATE] - Per Lauren, EE wanted to terminate coverage and called in directly to …" at bounding box center [750, 268] width 838 height 181
drag, startPoint x: 1009, startPoint y: 200, endPoint x: 1041, endPoint y: 201, distance: 32.3
click at [1041, 201] on textarea "[DATE] - Per Lauren, EE wanted to terminate coverage and called in directly to …" at bounding box center [750, 268] width 838 height 181
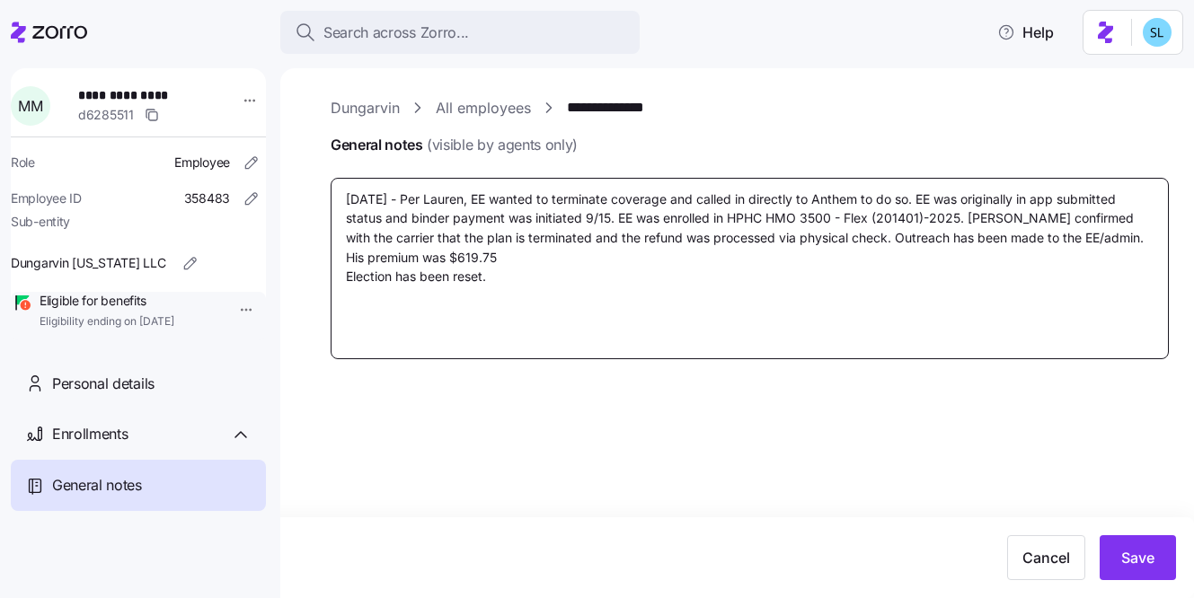
click at [922, 199] on textarea "[DATE] - Per Lauren, EE wanted to terminate coverage and called in directly to …" at bounding box center [750, 268] width 838 height 181
drag, startPoint x: 924, startPoint y: 197, endPoint x: 383, endPoint y: 216, distance: 541.9
click at [383, 216] on textarea "[DATE] - Per Lauren, EE wanted to terminate coverage and called in directly to …" at bounding box center [750, 268] width 838 height 181
type textarea "x"
type textarea "[DATE] - Per Lauren, EE wanted to terminate coverage and called in directly to …"
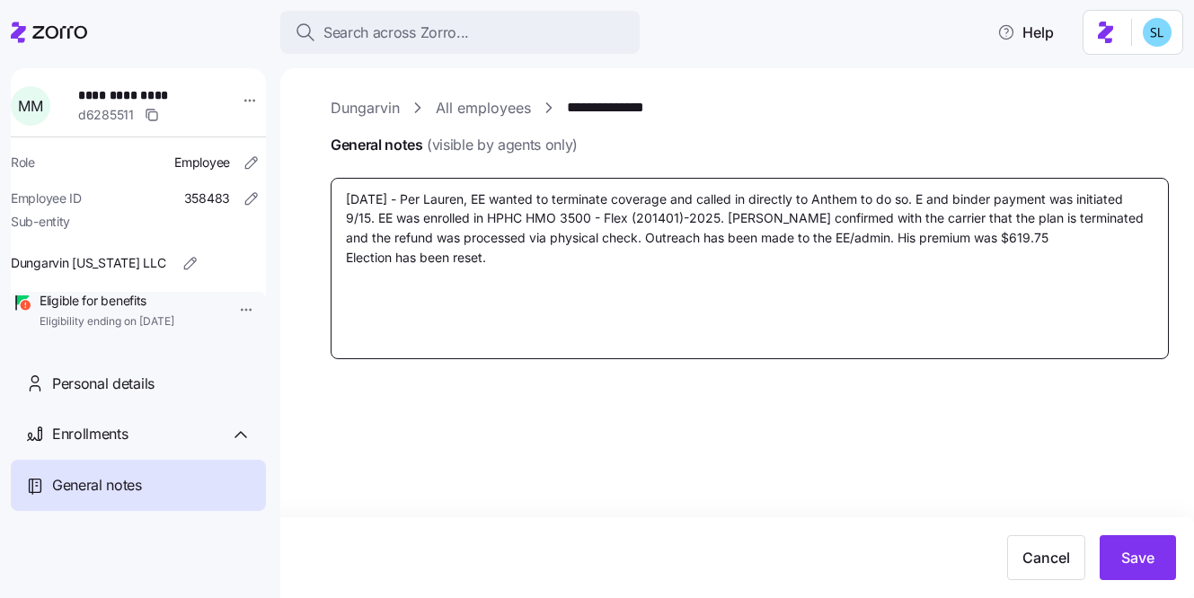
type textarea "x"
type textarea "[DATE] - Per Lauren, EE wanted to terminate coverage and called in directly to …"
type textarea "x"
type textarea "[DATE] - Per Lauren, EE wanted to terminate coverage and called in directly to …"
type textarea "x"
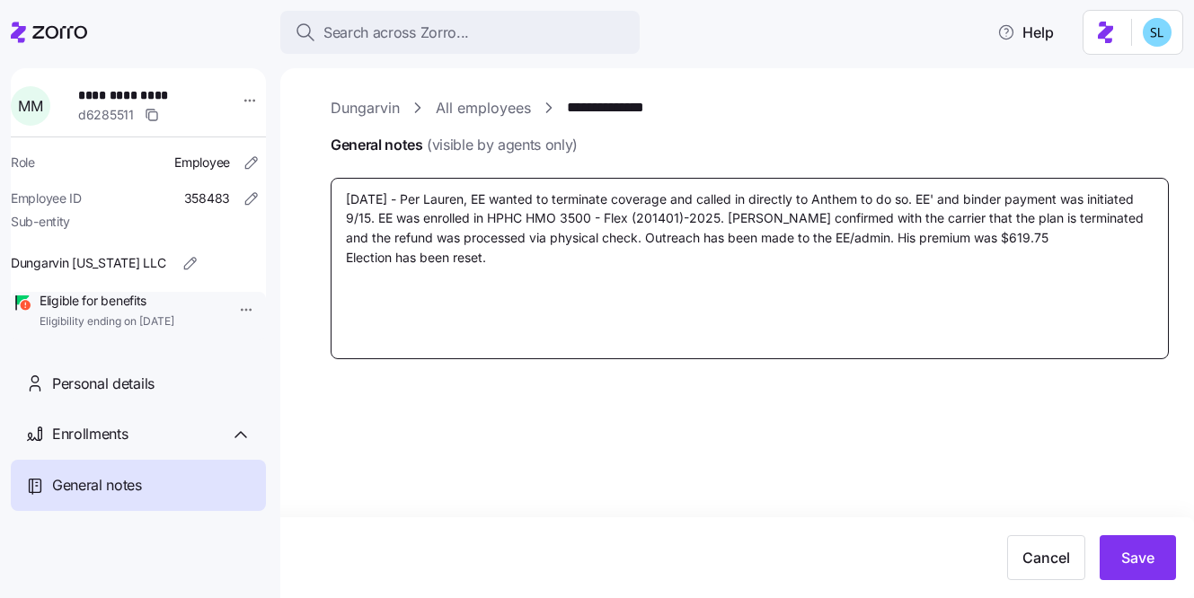
type textarea "[DATE] - Per Lauren, EE wanted to terminate coverage and called in directly to …"
type textarea "x"
type textarea "[DATE] - Per Lauren, EE wanted to terminate coverage and called in directly to …"
type textarea "x"
type textarea "[DATE] - Per Lauren, EE wanted to terminate coverage and called in directly to …"
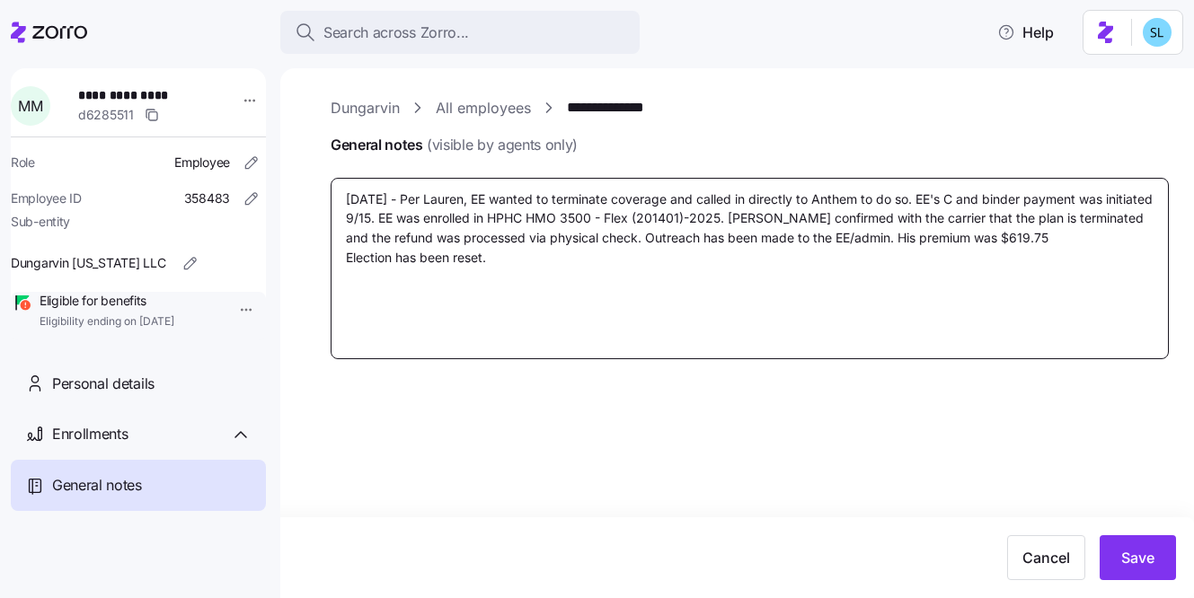
type textarea "x"
type textarea "[DATE] - Per Lauren, EE wanted to terminate coverage and called in directly to …"
type textarea "x"
type textarea "[DATE] - Per Lauren, EE wanted to terminate coverage and called in directly to …"
type textarea "x"
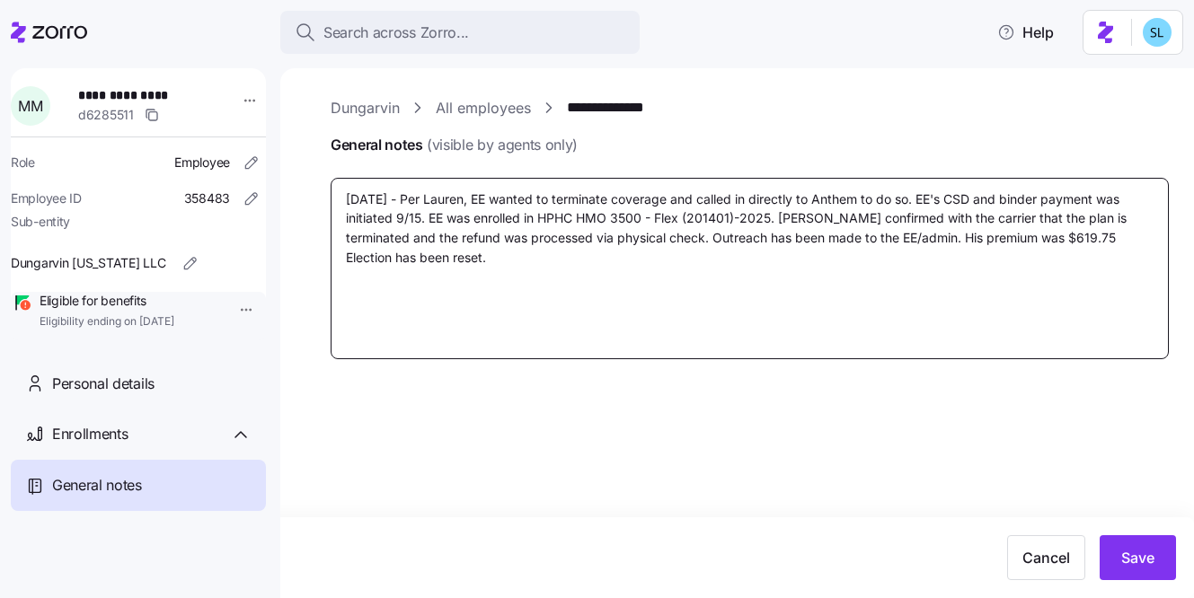
type textarea "[DATE] - Per Lauren, EE wanted to terminate coverage and called in directly to …"
type textarea "x"
click at [427, 220] on textarea "[DATE] - Per Lauren, EE wanted to terminate coverage and called in directly to …" at bounding box center [750, 268] width 838 height 181
drag, startPoint x: 448, startPoint y: 219, endPoint x: 437, endPoint y: 220, distance: 10.8
click at [437, 220] on textarea "[DATE] - Per Lauren, EE wanted to terminate coverage and called in directly to …" at bounding box center [750, 268] width 838 height 181
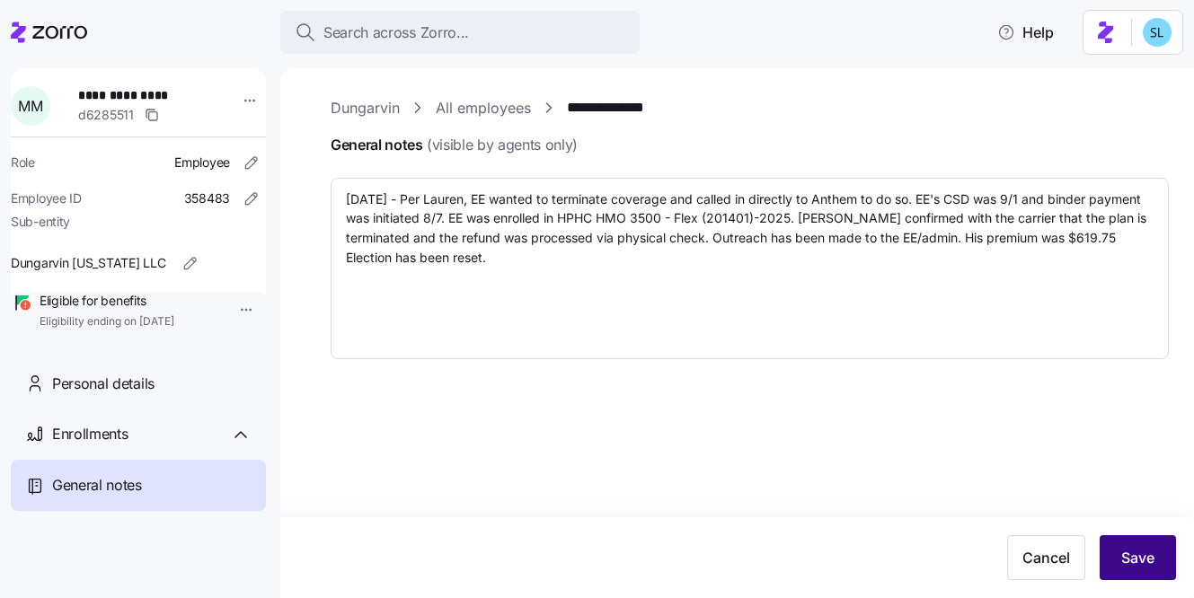
click at [1147, 569] on button "Save" at bounding box center [1137, 557] width 76 height 45
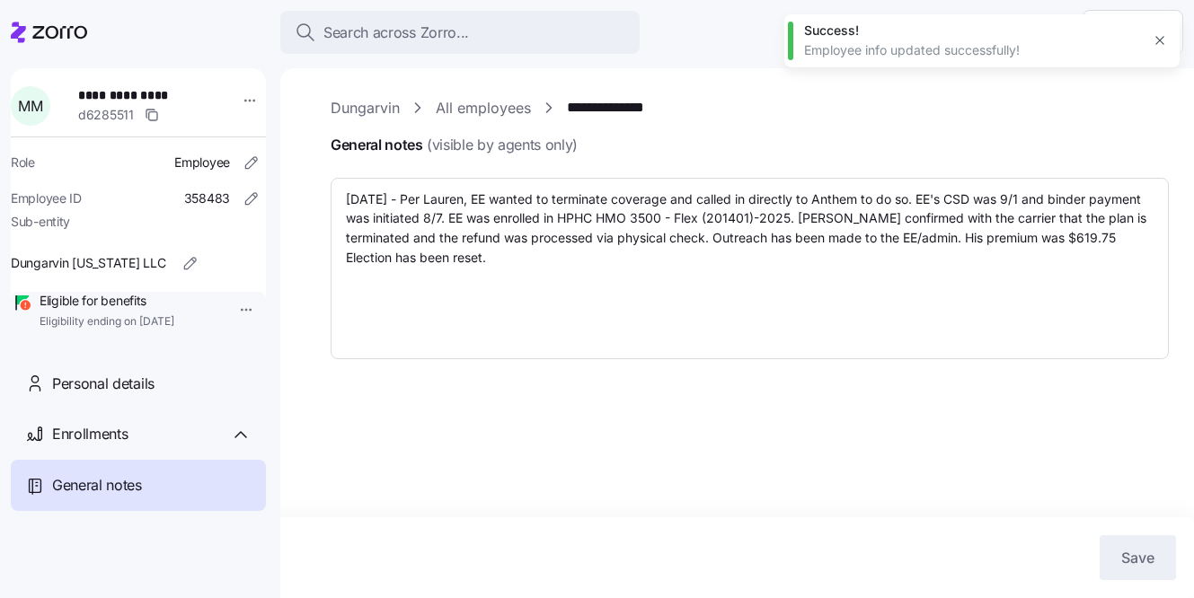
click at [147, 96] on span "**********" at bounding box center [141, 95] width 126 height 18
click at [598, 105] on link "**********" at bounding box center [623, 108] width 112 height 22
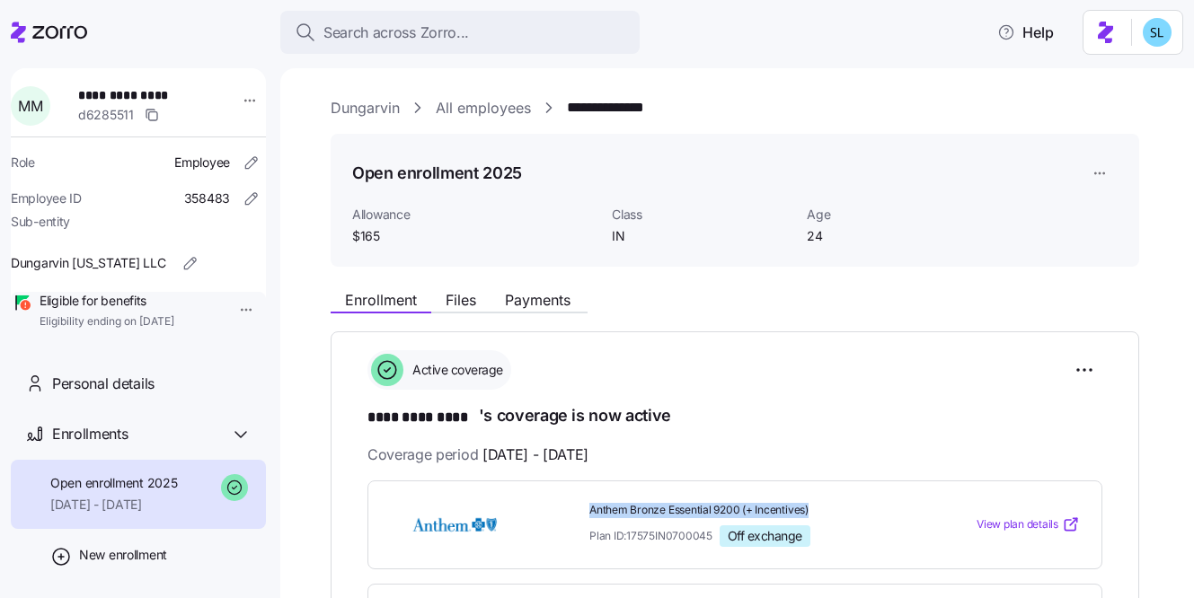
drag, startPoint x: 592, startPoint y: 508, endPoint x: 825, endPoint y: 517, distance: 232.8
click at [825, 517] on div "Anthem Bronze Essential 9200 (+ Incentives) Plan ID: 17575IN0700045 Off exchange" at bounding box center [746, 525] width 314 height 44
copy span "Anthem Bronze Essential 9200 (+ Incentives)"
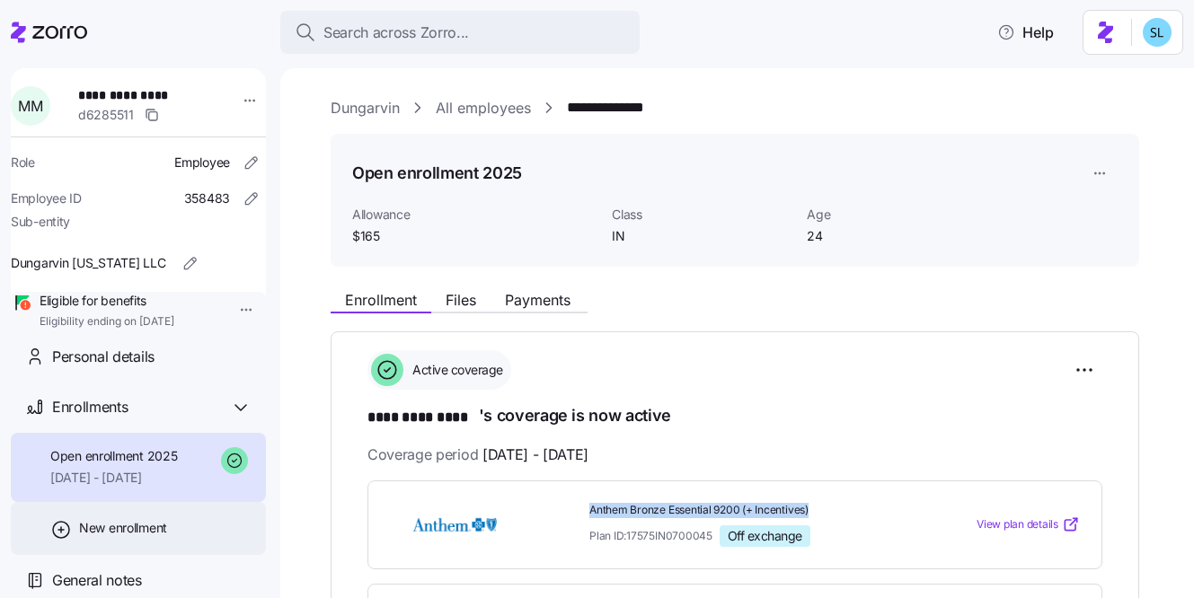
scroll to position [51, 0]
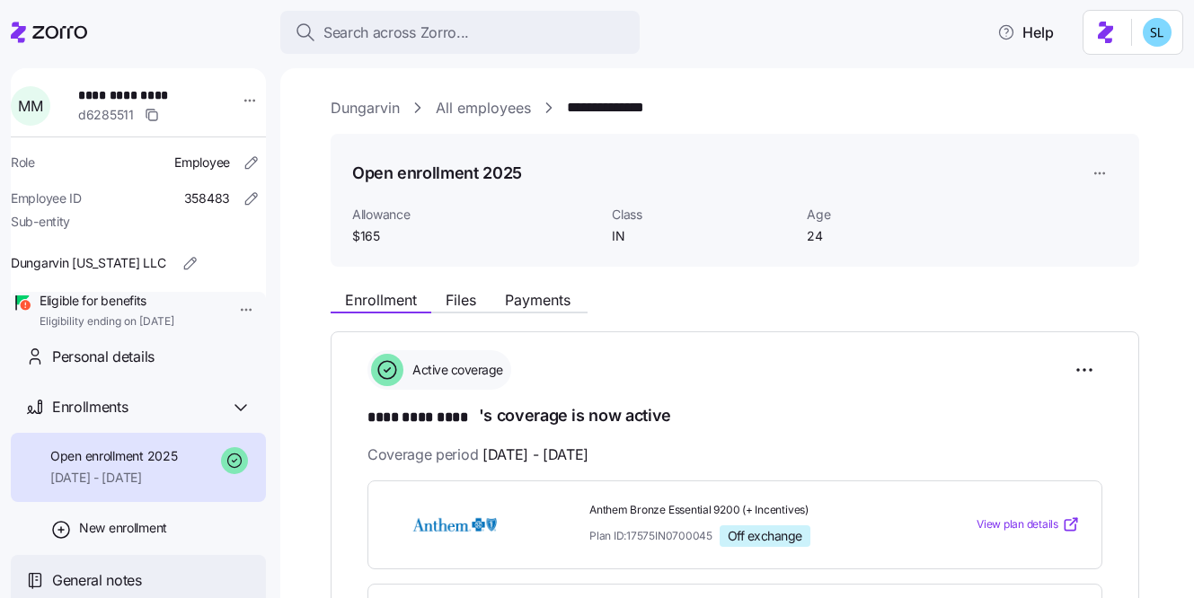
click at [128, 572] on span "General notes" at bounding box center [97, 580] width 90 height 22
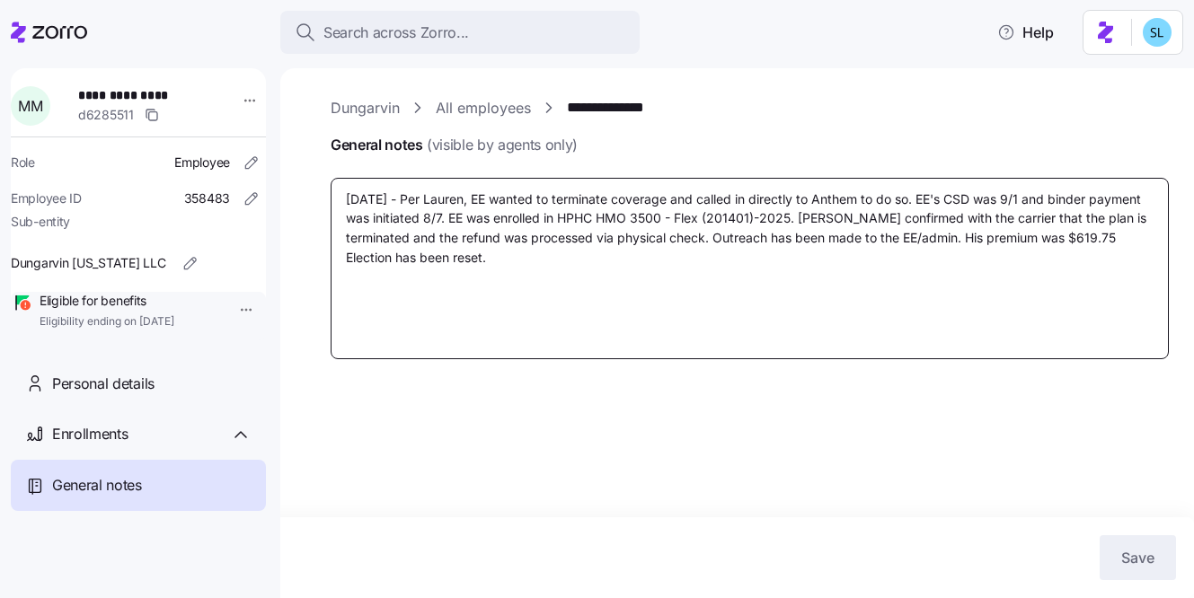
click at [958, 222] on textarea "[DATE] - Per Lauren, EE wanted to terminate coverage and called in directly to …" at bounding box center [750, 268] width 838 height 181
drag, startPoint x: 561, startPoint y: 217, endPoint x: 793, endPoint y: 215, distance: 231.7
click at [793, 215] on textarea "[DATE] - Per Lauren, EE wanted to terminate coverage and called in directly to …" at bounding box center [750, 268] width 838 height 181
paste textarea "Anthem Bronze Essential 9200 (+ Incentives)"
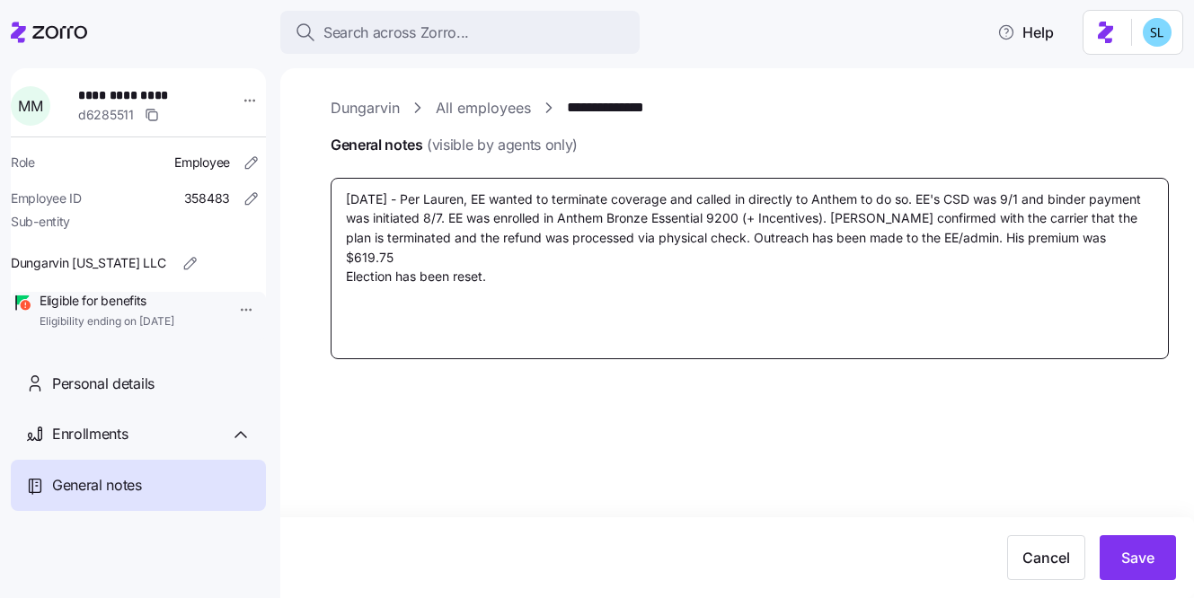
click at [704, 243] on textarea "[DATE] - Per Lauren, EE wanted to terminate coverage and called in directly to …" at bounding box center [750, 268] width 838 height 181
click at [1046, 240] on textarea "[DATE] - Per Lauren, EE wanted to terminate coverage and called in directly to …" at bounding box center [750, 268] width 838 height 181
drag, startPoint x: 402, startPoint y: 260, endPoint x: 355, endPoint y: 256, distance: 47.8
click at [355, 256] on textarea "[DATE] - Per Lauren, EE wanted to terminate coverage and called in directly to …" at bounding box center [750, 268] width 838 height 181
paste textarea "$572.30"
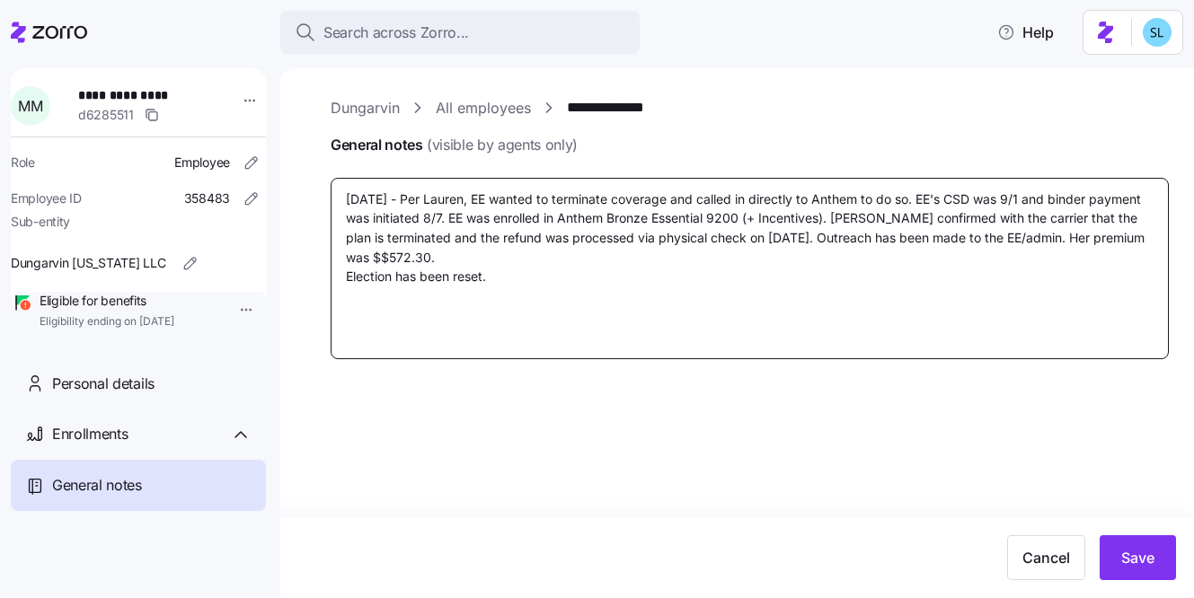
drag, startPoint x: 525, startPoint y: 275, endPoint x: 345, endPoint y: 279, distance: 180.6
click at [345, 279] on textarea "[DATE] - Per Lauren, EE wanted to terminate coverage and called in directly to …" at bounding box center [750, 268] width 838 height 181
click at [586, 332] on textarea "[DATE] - Per Lauren, EE wanted to terminate coverage and called in directly to …" at bounding box center [750, 268] width 838 height 181
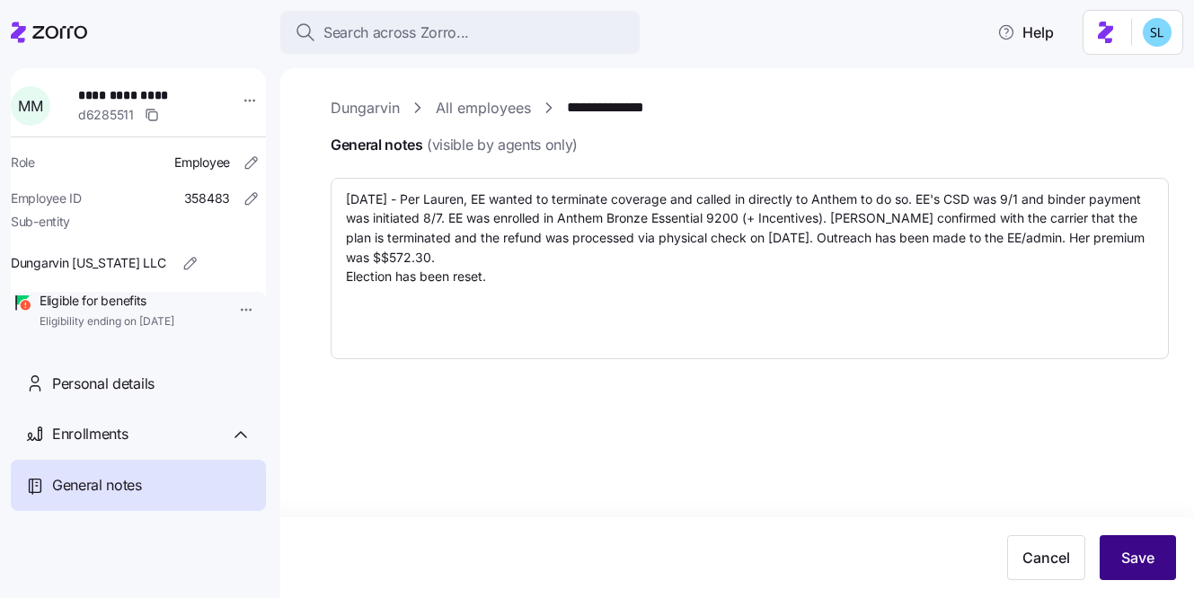
click at [1133, 556] on span "Save" at bounding box center [1137, 558] width 33 height 22
click at [608, 101] on link "**********" at bounding box center [623, 108] width 112 height 22
